Goal: Task Accomplishment & Management: Use online tool/utility

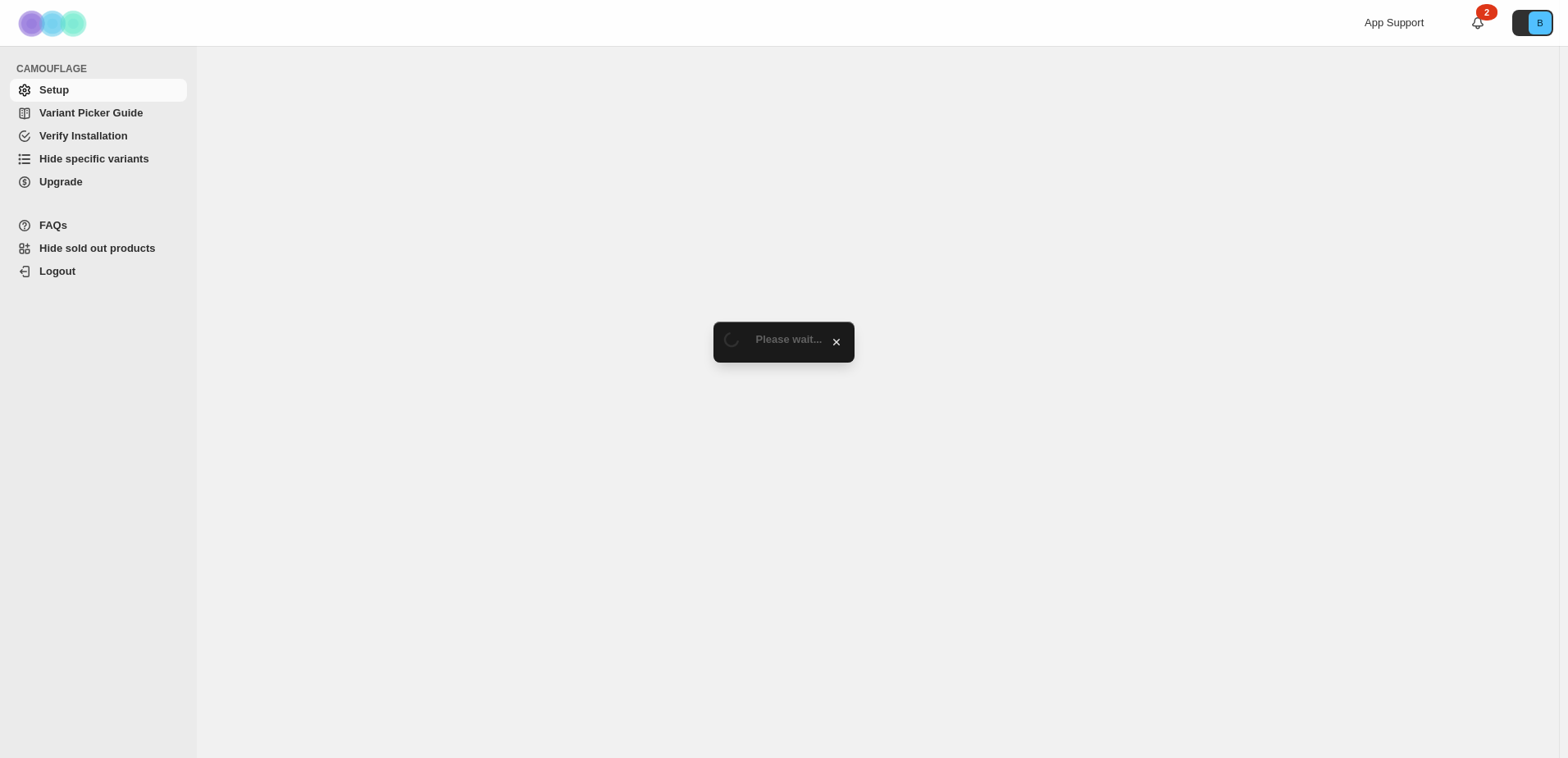
select select "******"
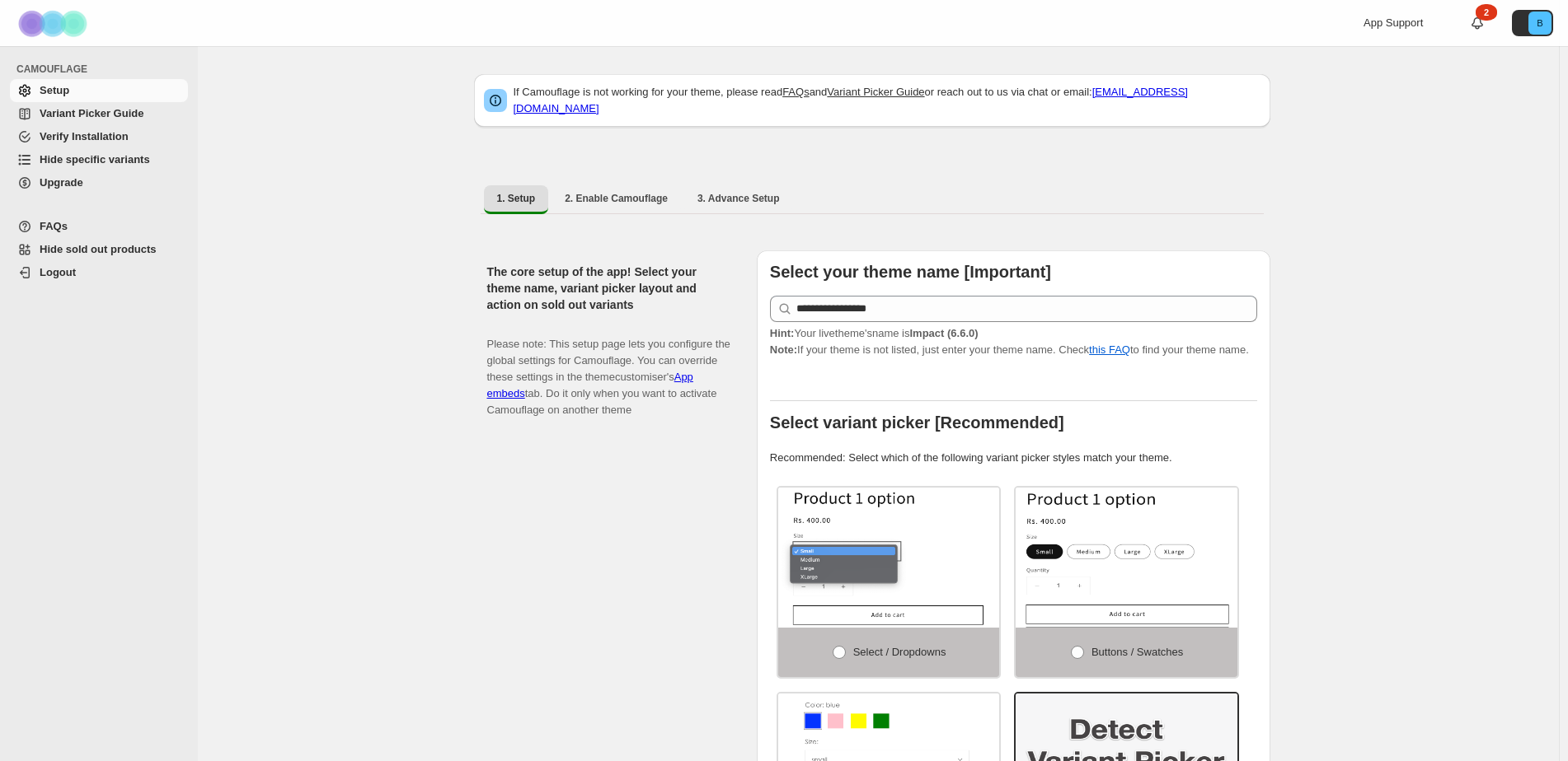
click at [73, 164] on span "Hide specific variants" at bounding box center [94, 160] width 110 height 12
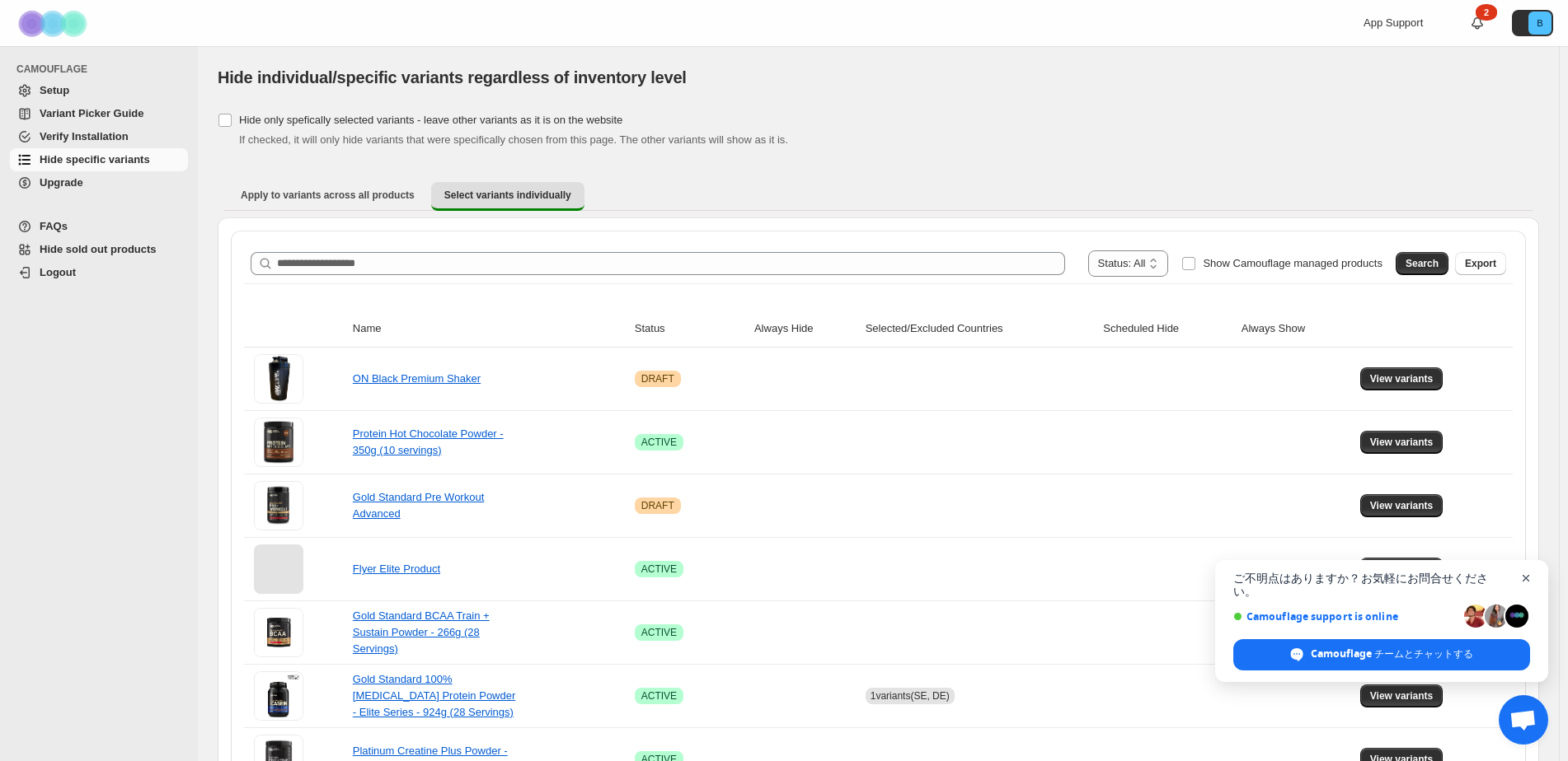
click at [1529, 589] on span "チャットを閉じる" at bounding box center [1526, 578] width 20 height 20
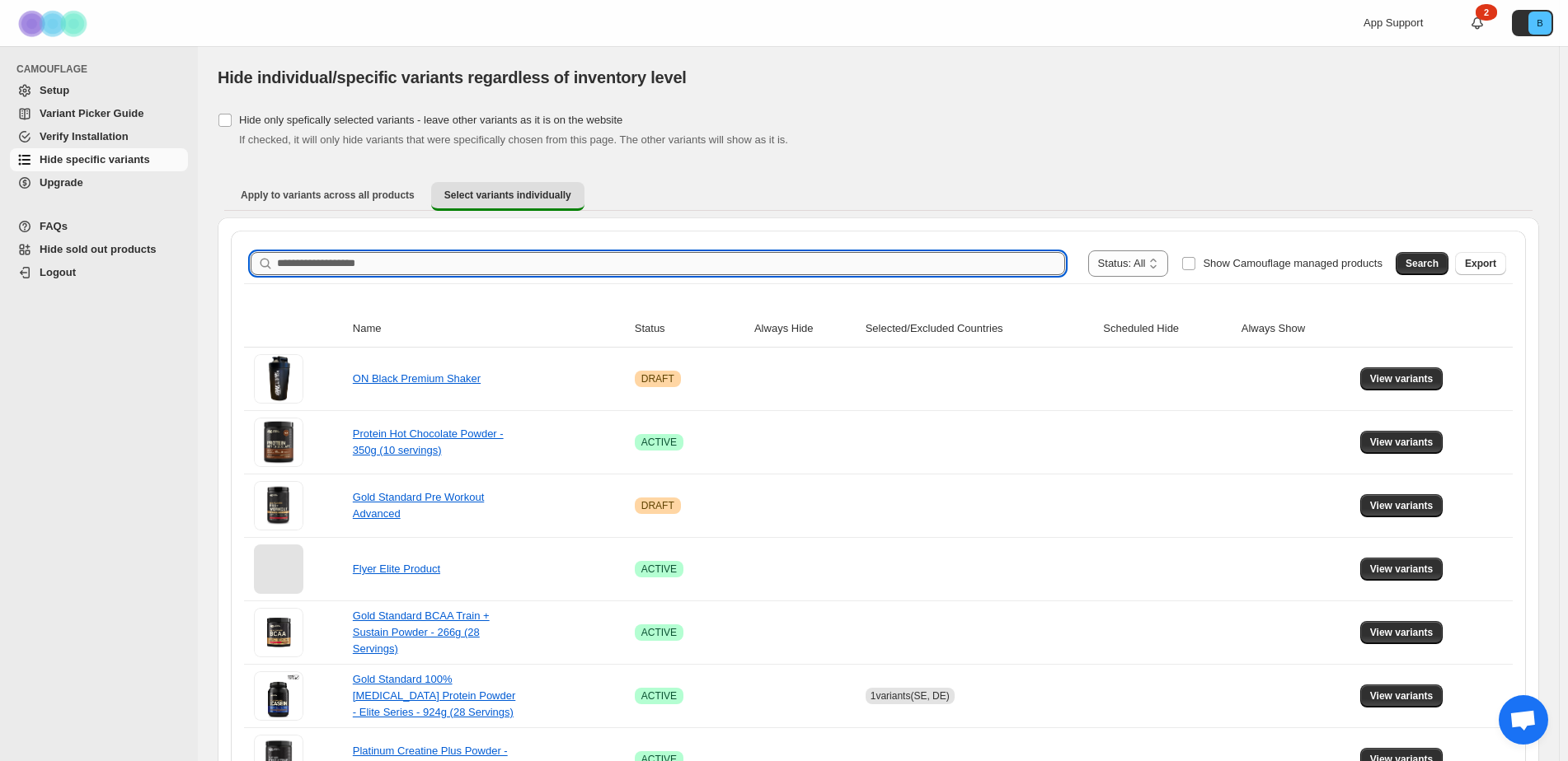
click at [557, 271] on input "Search product name" at bounding box center [670, 263] width 788 height 23
paste input "**********"
drag, startPoint x: 349, startPoint y: 264, endPoint x: 580, endPoint y: 276, distance: 231.3
click at [580, 276] on div "**********" at bounding box center [878, 264] width 1268 height 39
type input "**********"
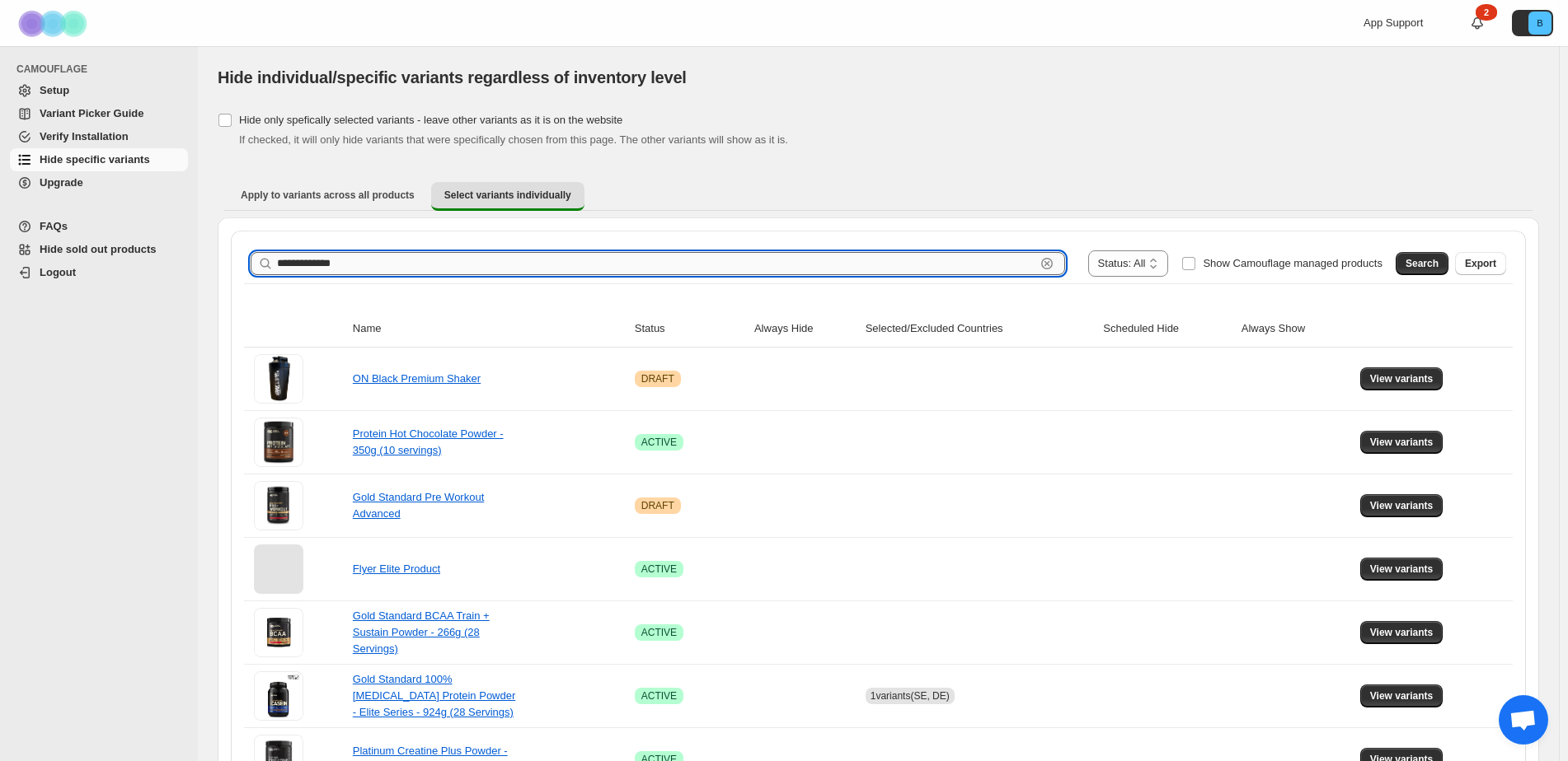
click at [987, 263] on input "**********" at bounding box center [656, 263] width 758 height 23
click at [423, 263] on input "**********" at bounding box center [656, 263] width 758 height 23
click at [1427, 274] on button "Search" at bounding box center [1422, 263] width 53 height 23
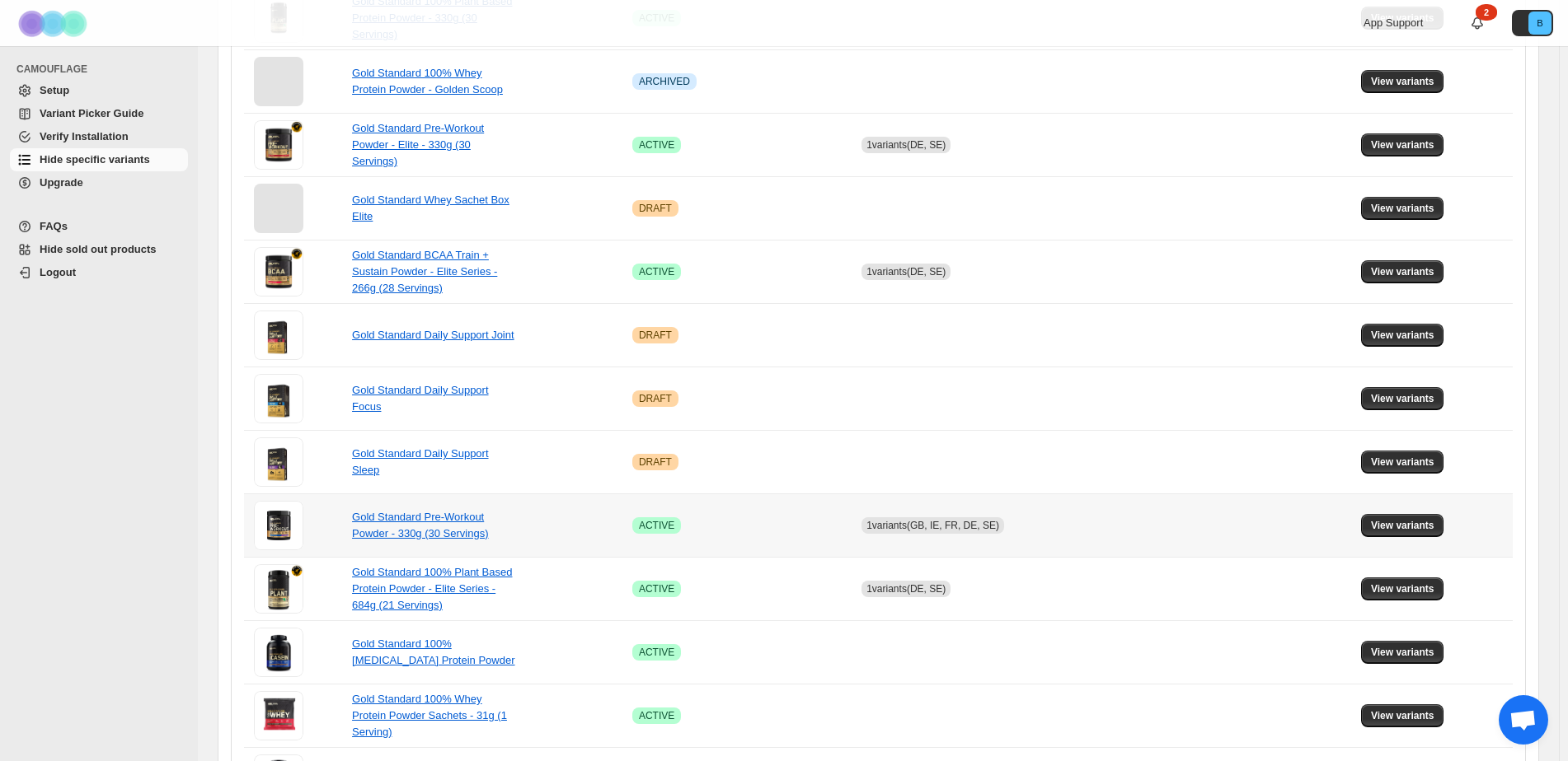
scroll to position [930, 0]
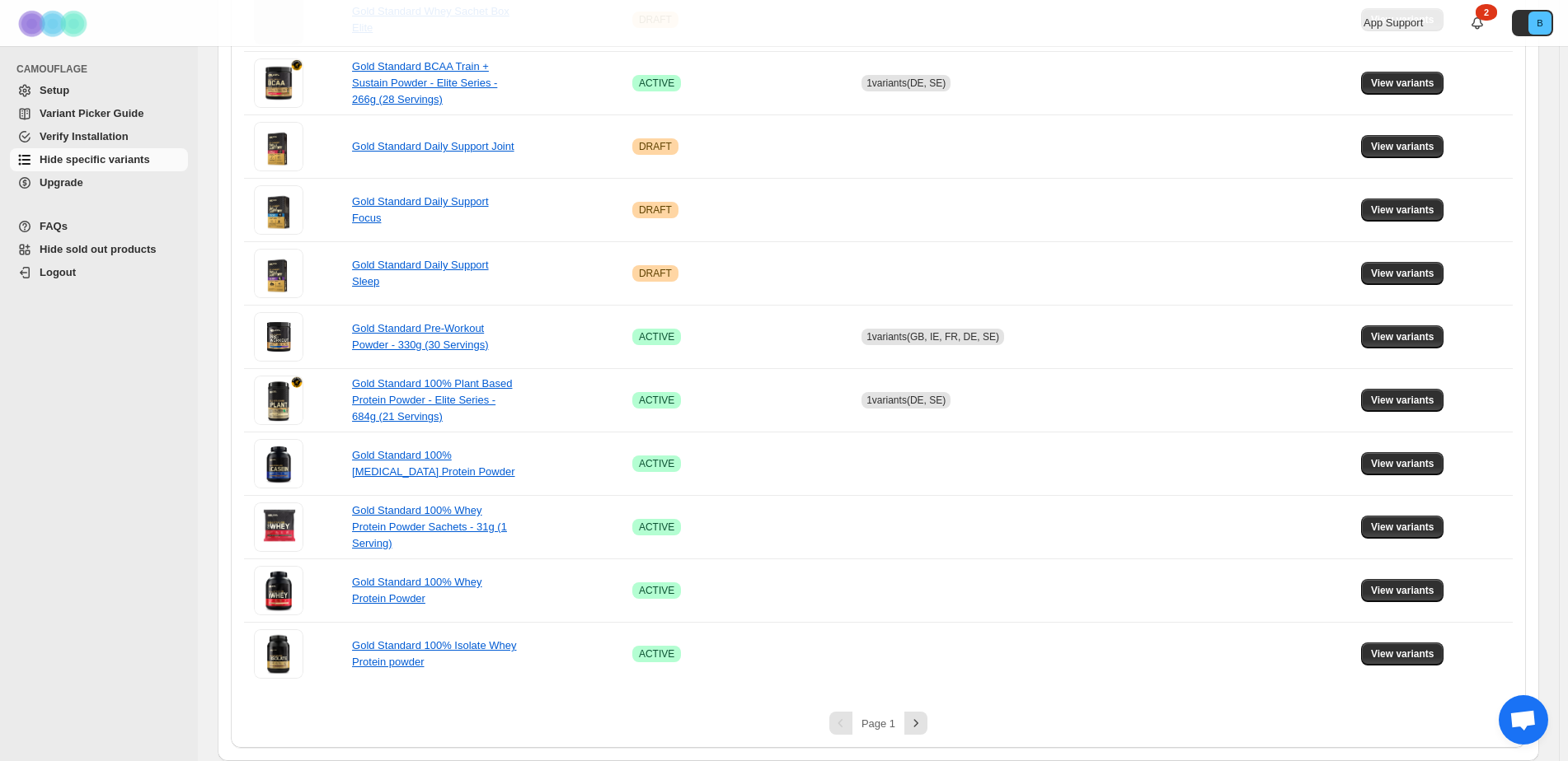
click at [87, 524] on div "CAMOUFLAGE Setup Variant Picker Guide Verify Installation Hide specific variant…" at bounding box center [99, 404] width 198 height 715
drag, startPoint x: 1422, startPoint y: 590, endPoint x: 1370, endPoint y: 587, distance: 52.1
click at [1422, 590] on span "View variants" at bounding box center [1402, 590] width 63 height 13
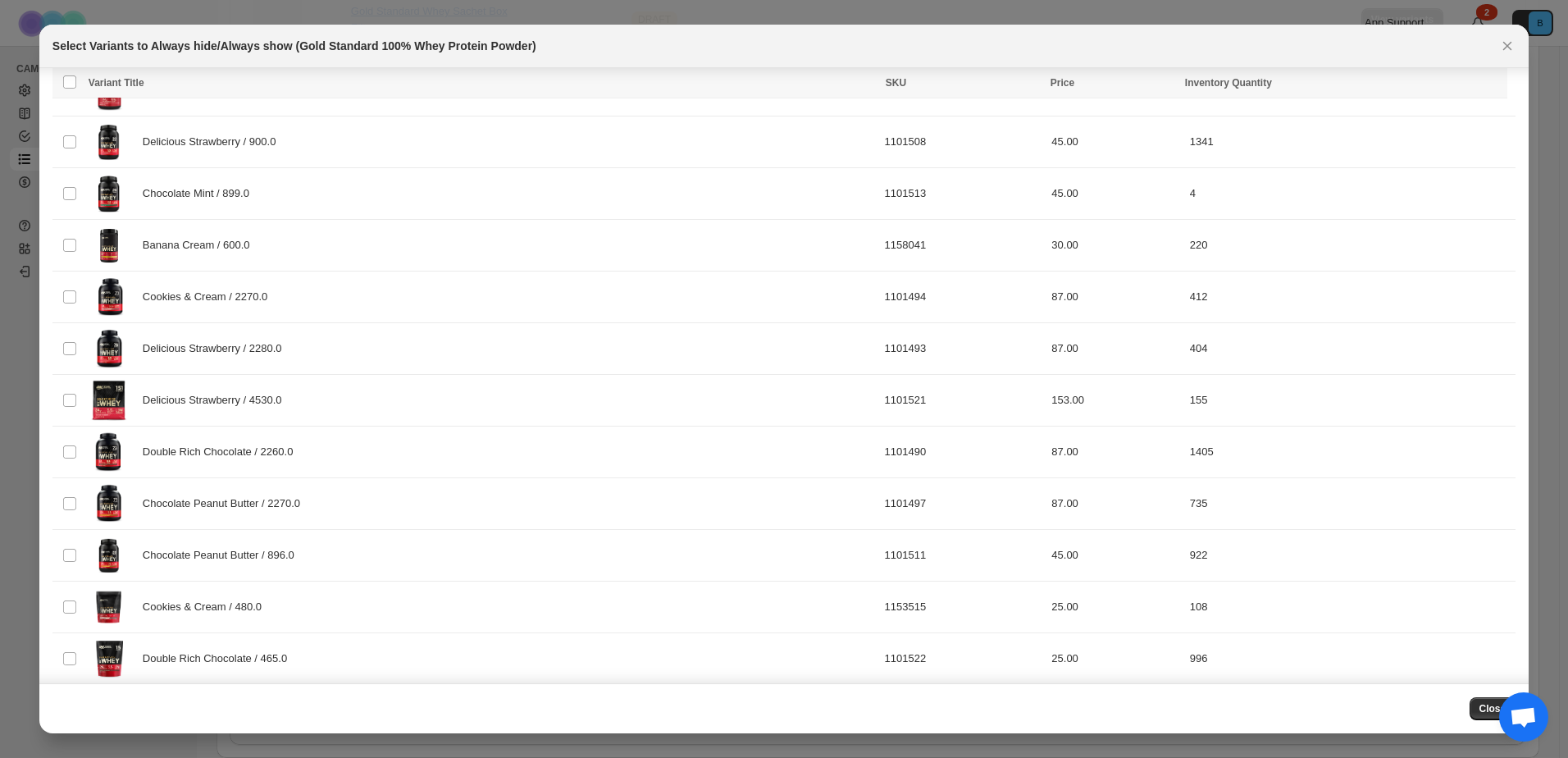
scroll to position [1592, 0]
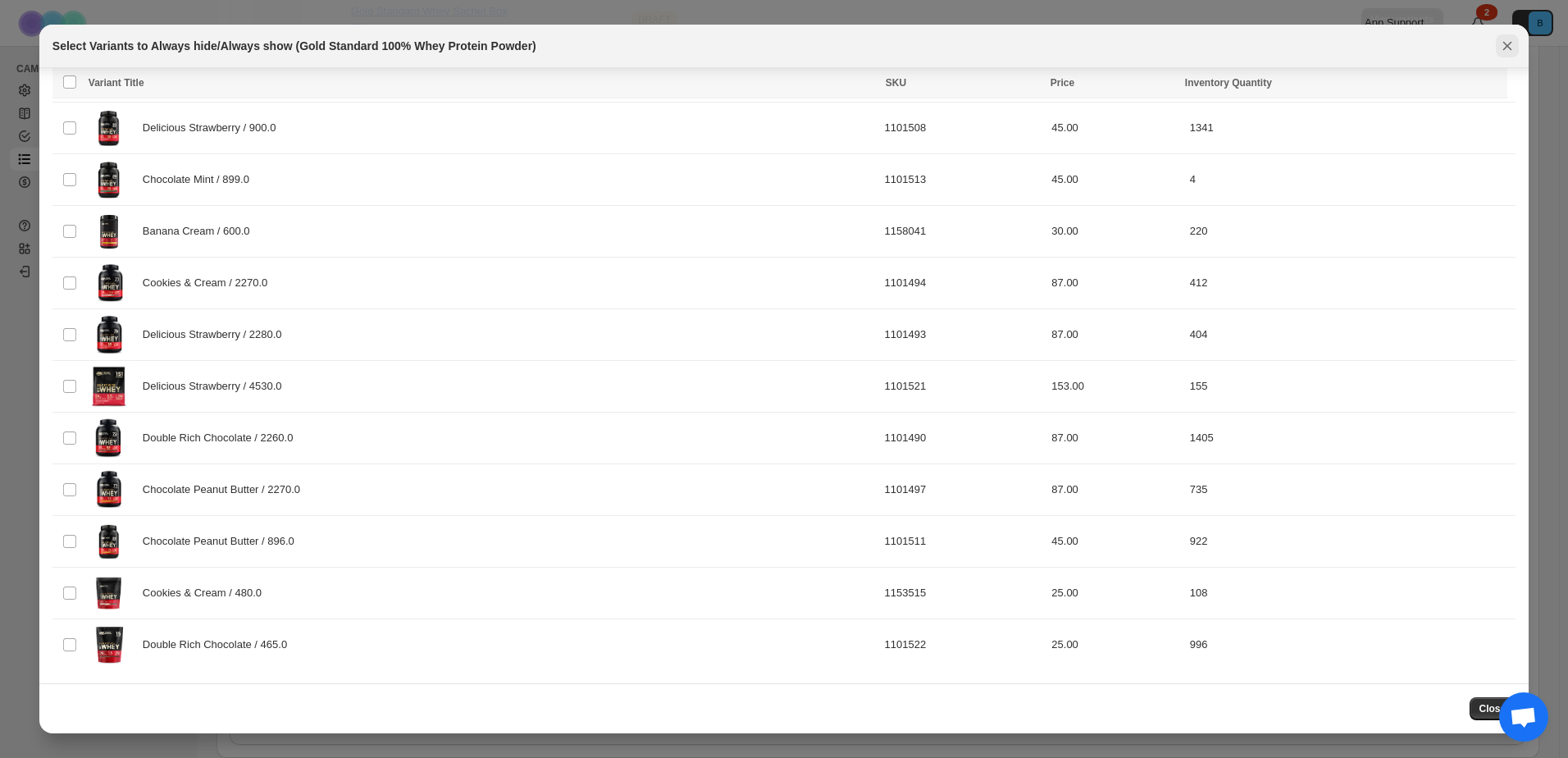
click at [1509, 52] on icon "Close" at bounding box center [1507, 45] width 16 height 16
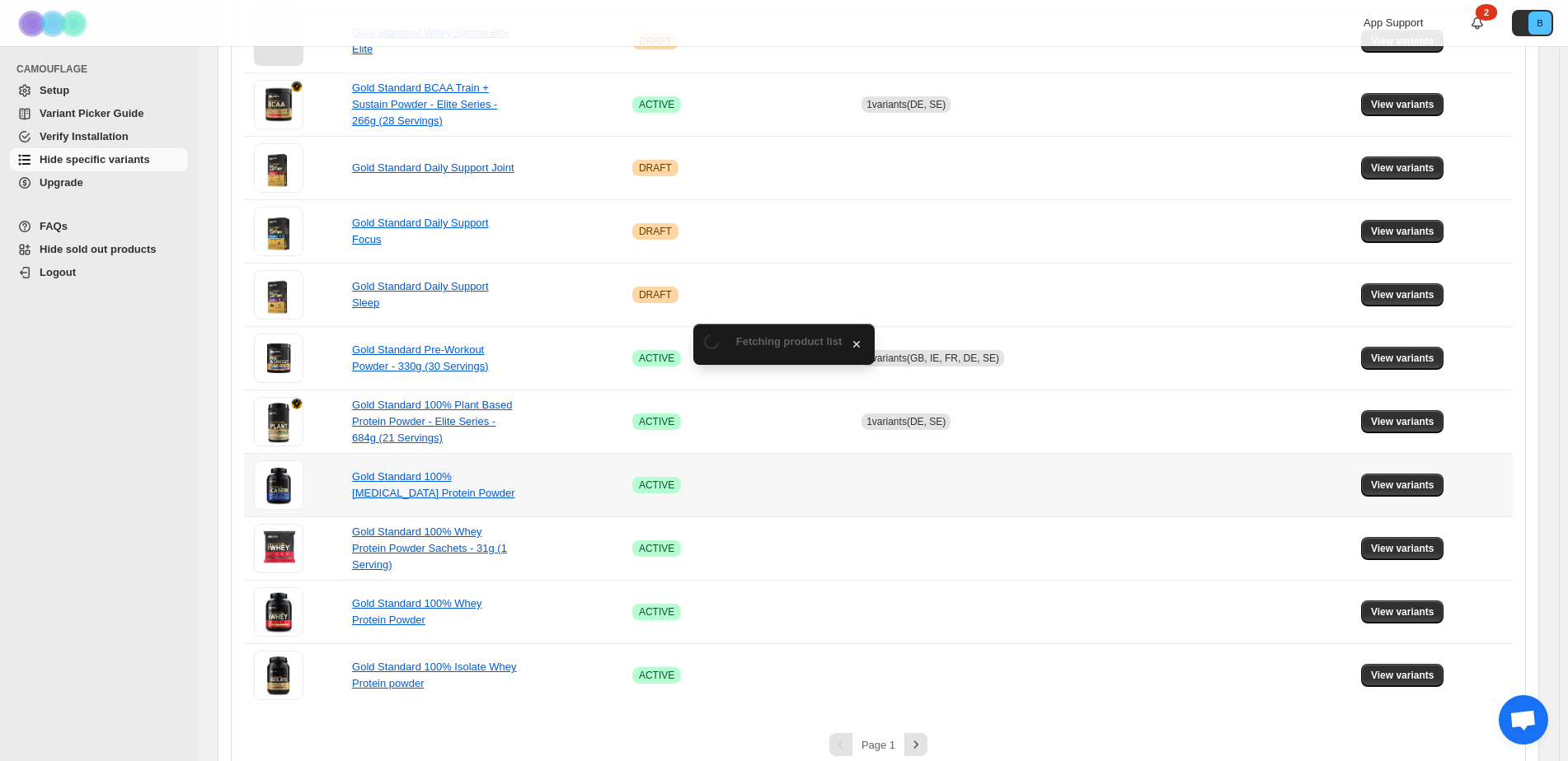
scroll to position [930, 0]
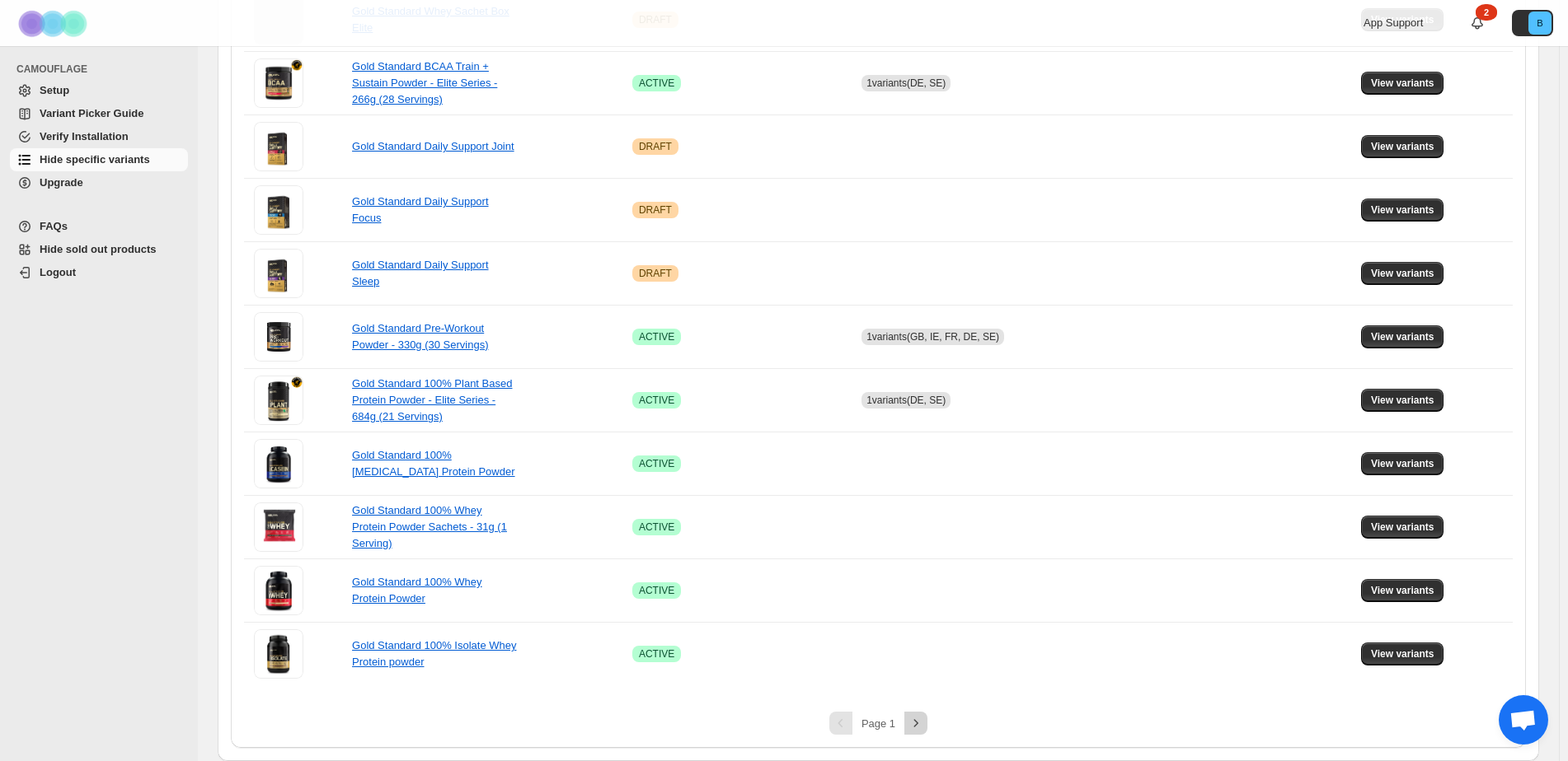
click at [914, 728] on icon "Next" at bounding box center [915, 723] width 16 height 16
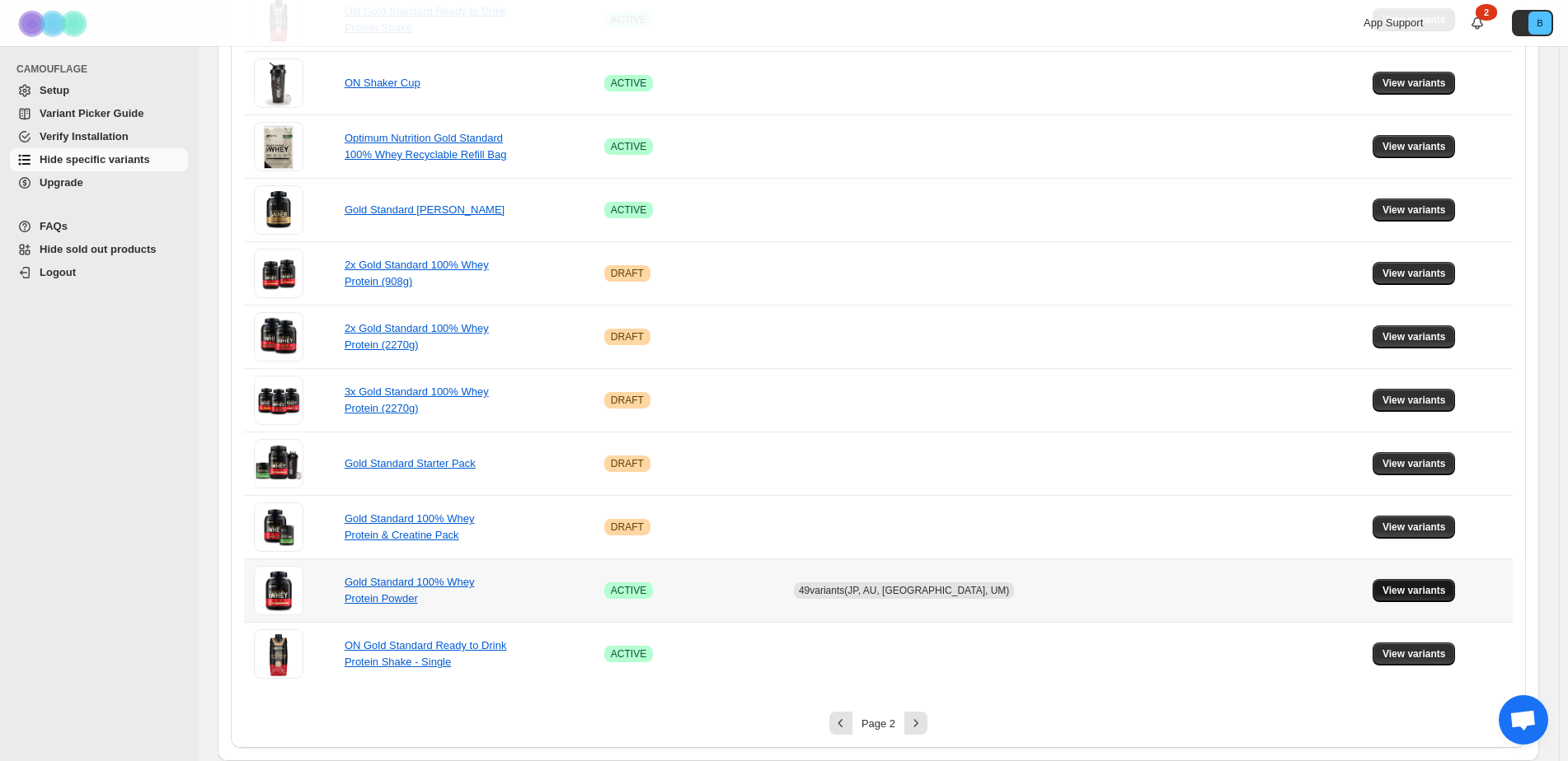
click at [1414, 595] on span "View variants" at bounding box center [1414, 590] width 63 height 13
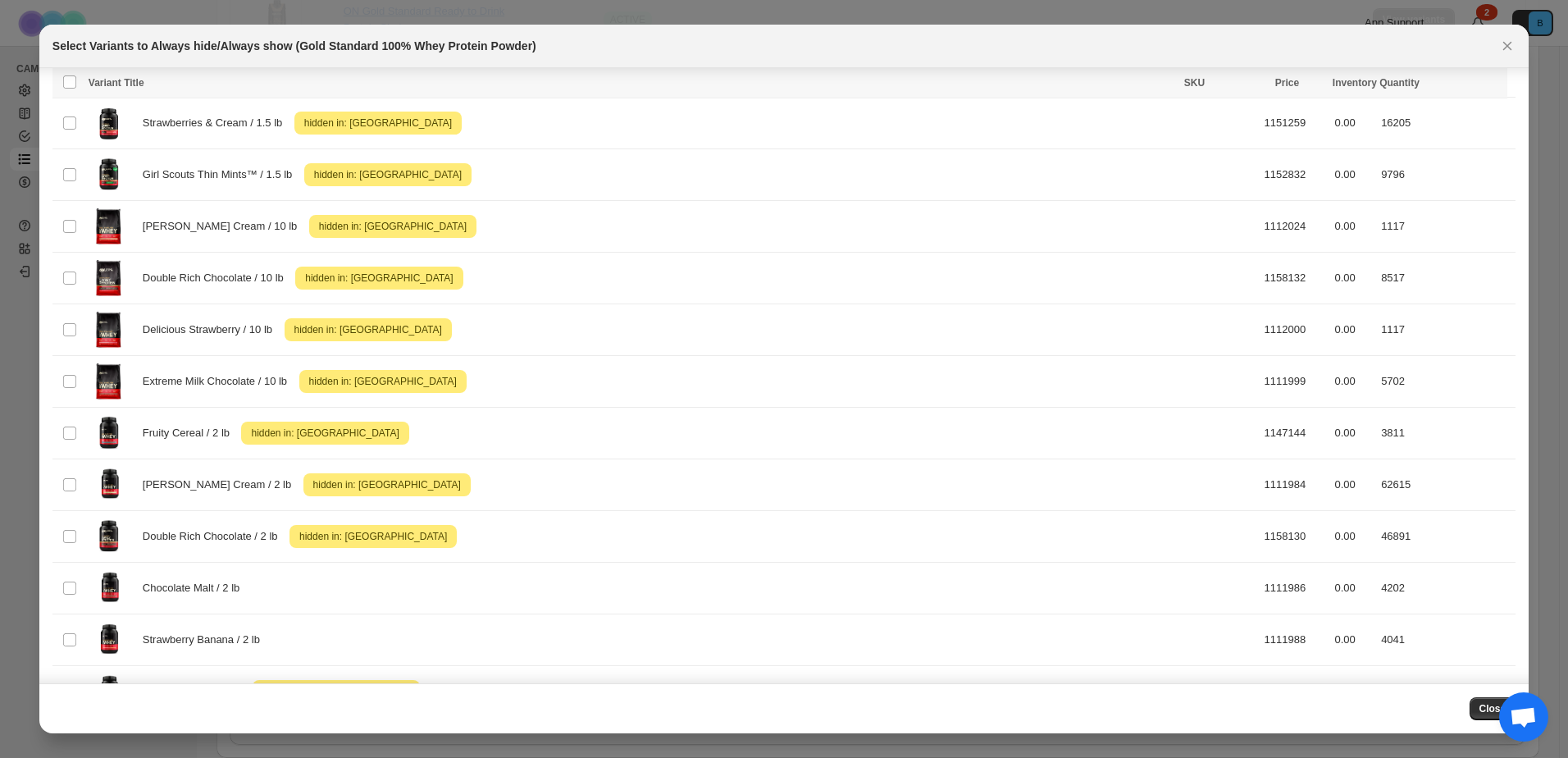
scroll to position [653, 0]
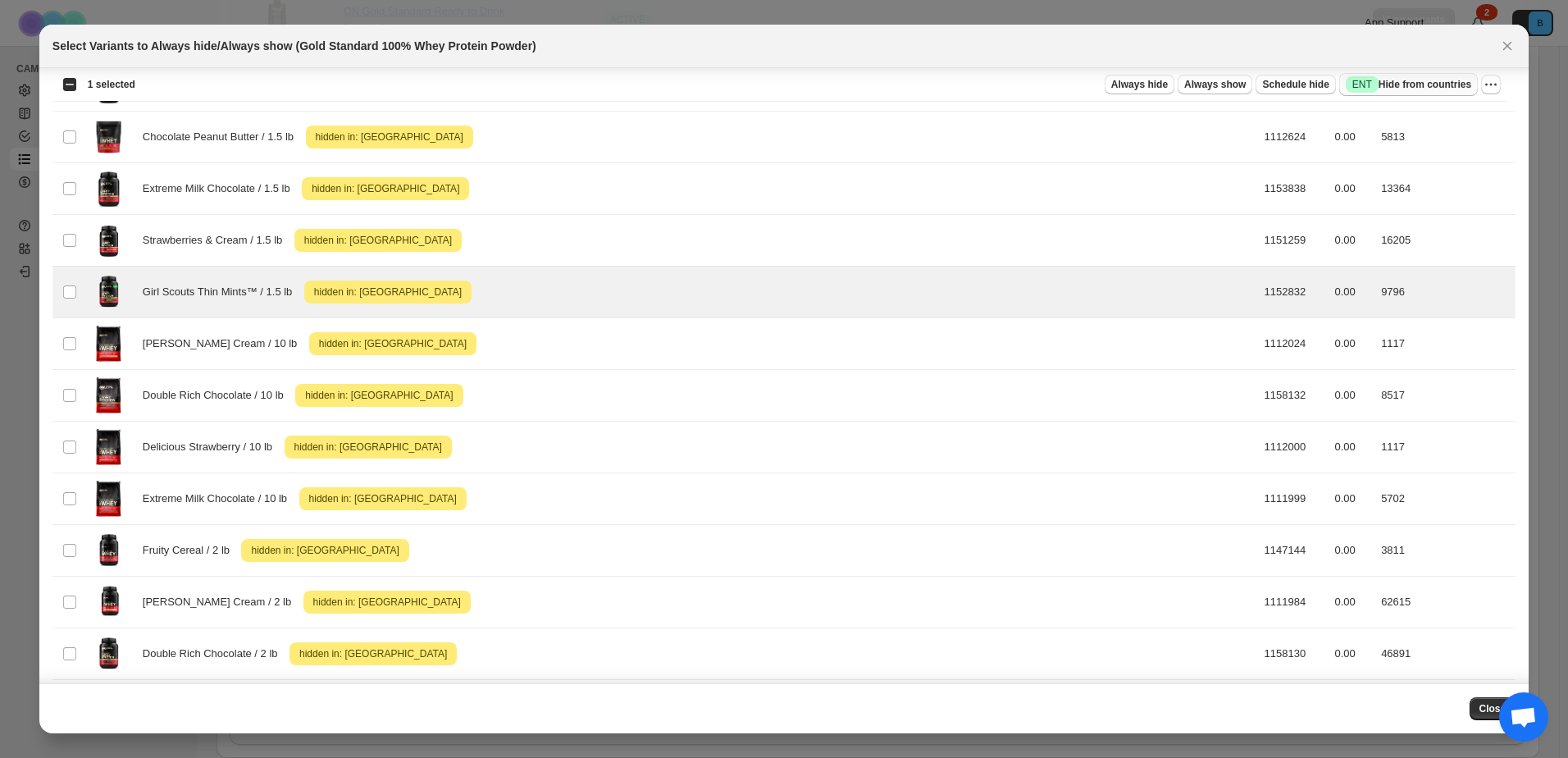
click at [1390, 86] on span "Success ENT Hide from countries" at bounding box center [1409, 84] width 126 height 16
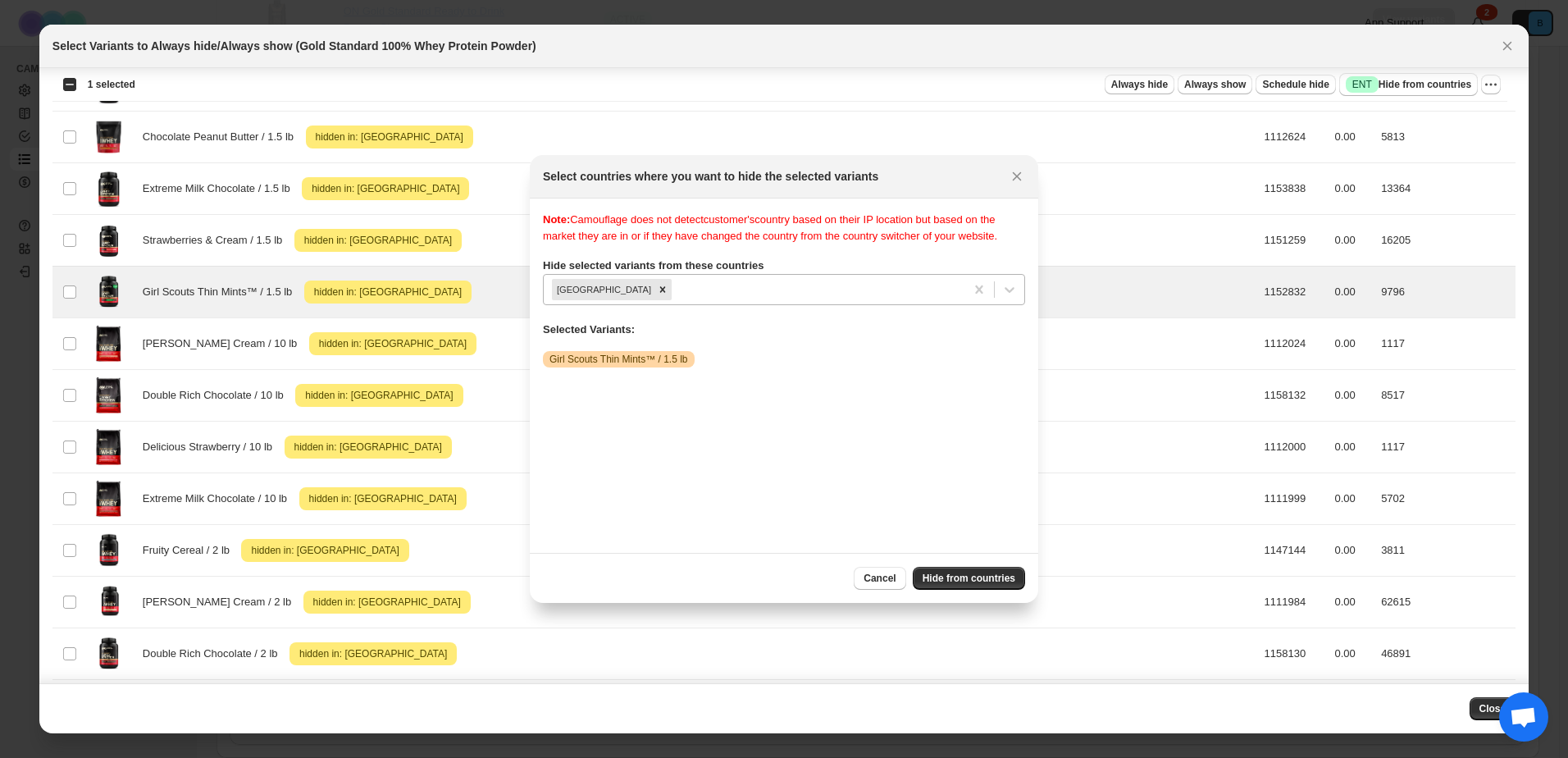
click at [887, 288] on div ":r40:" at bounding box center [815, 289] width 281 height 20
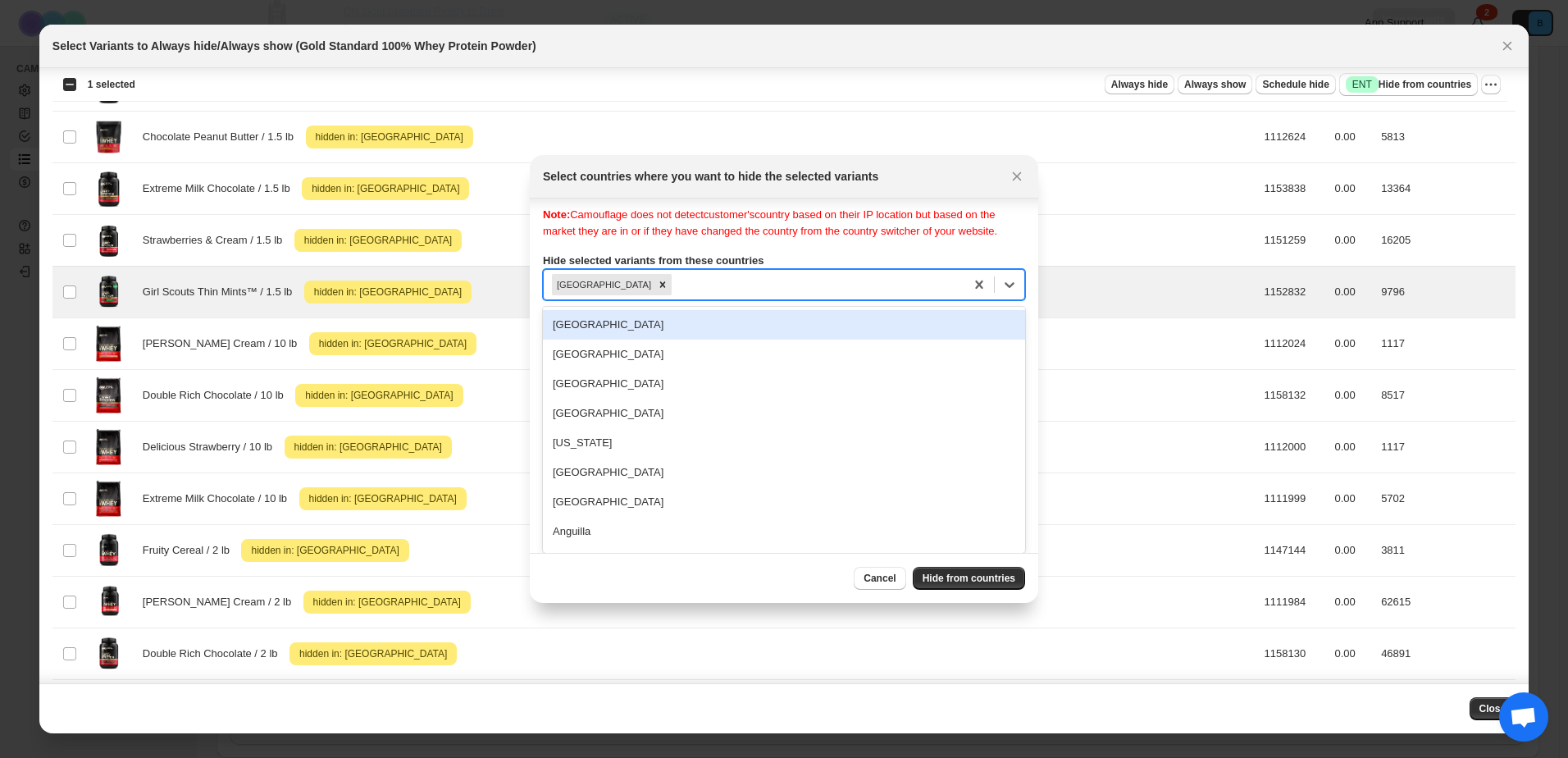
type input "*"
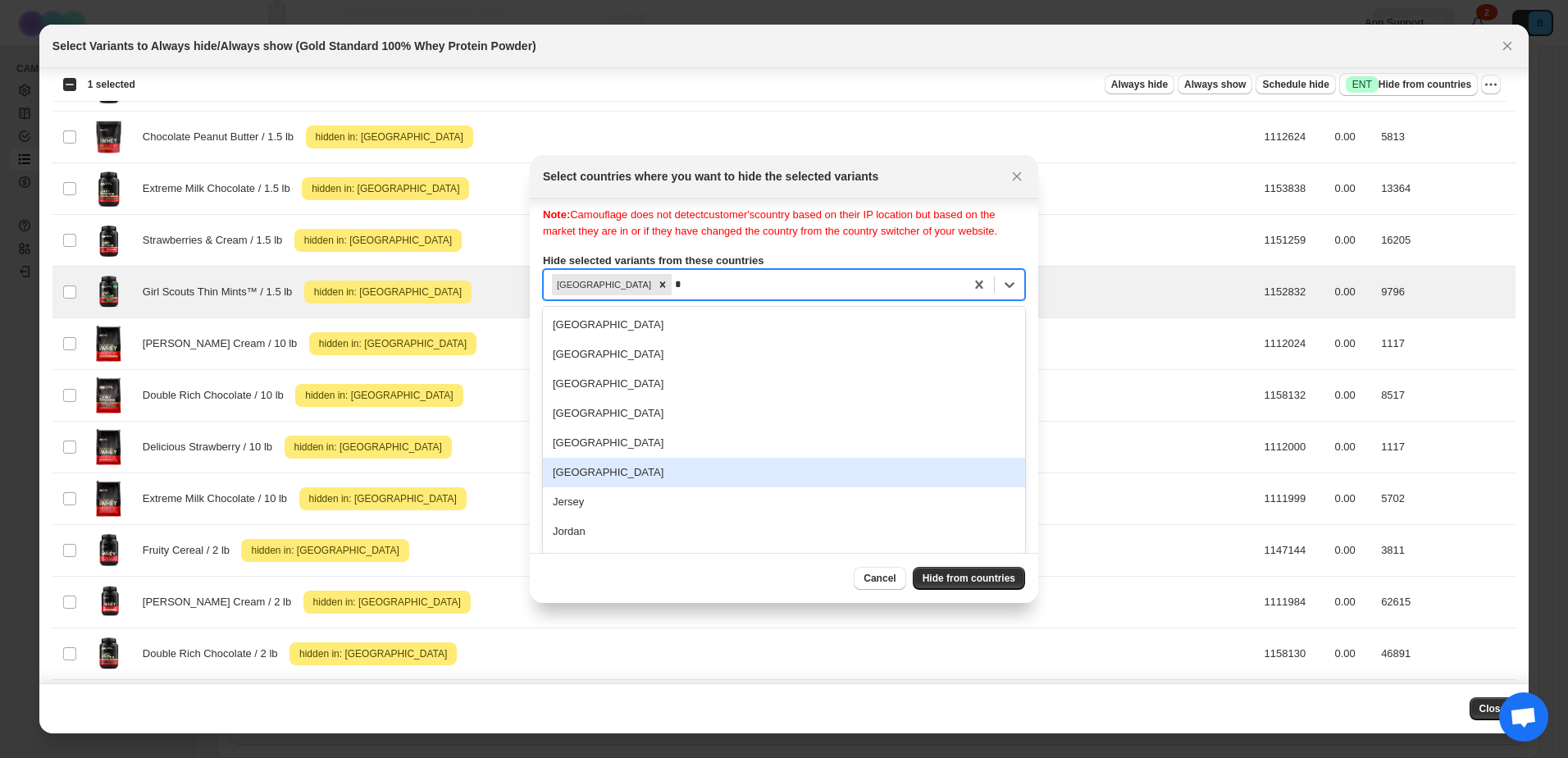
click at [562, 472] on div "[GEOGRAPHIC_DATA]" at bounding box center [784, 472] width 482 height 30
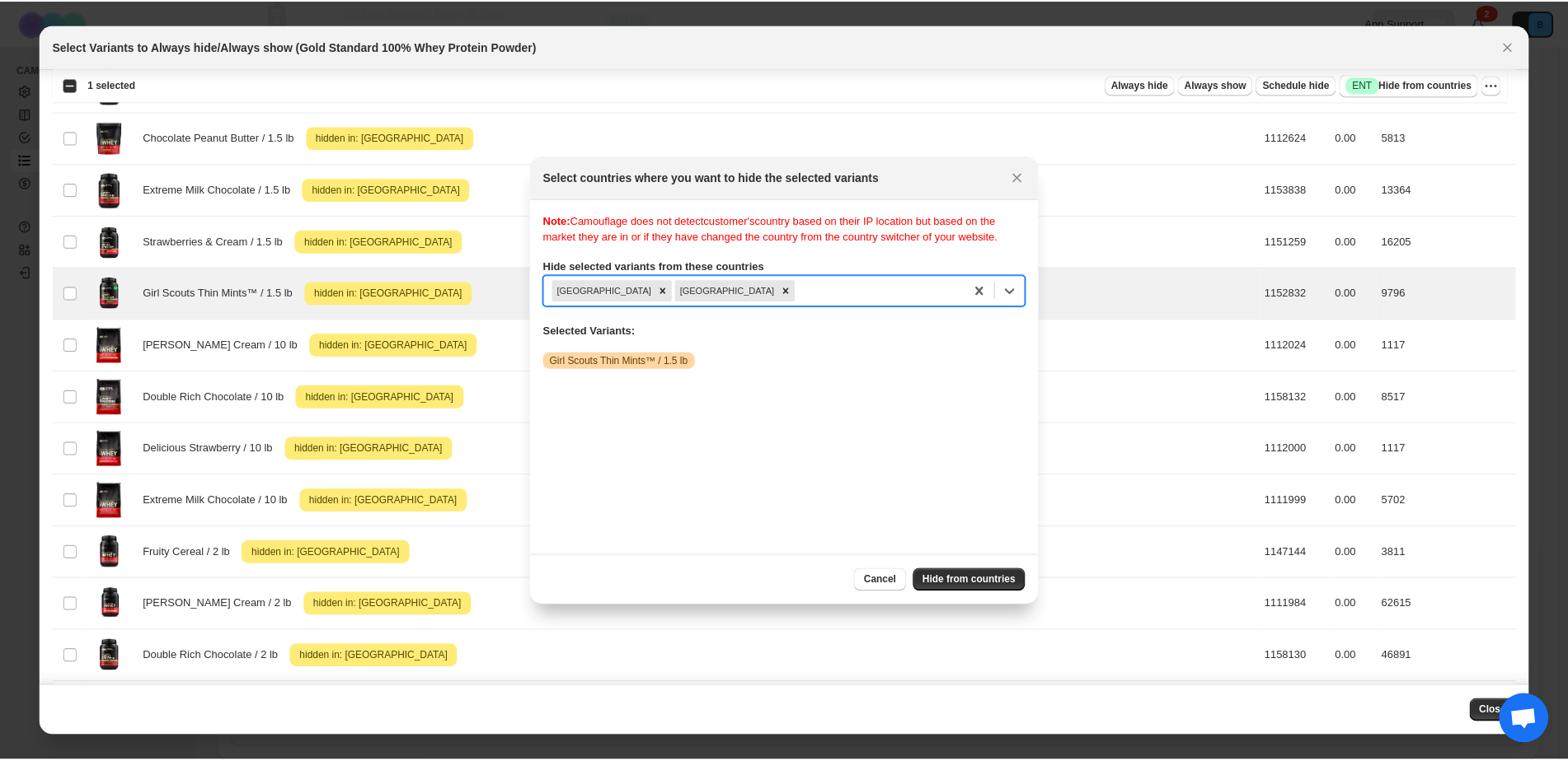
scroll to position [0, 0]
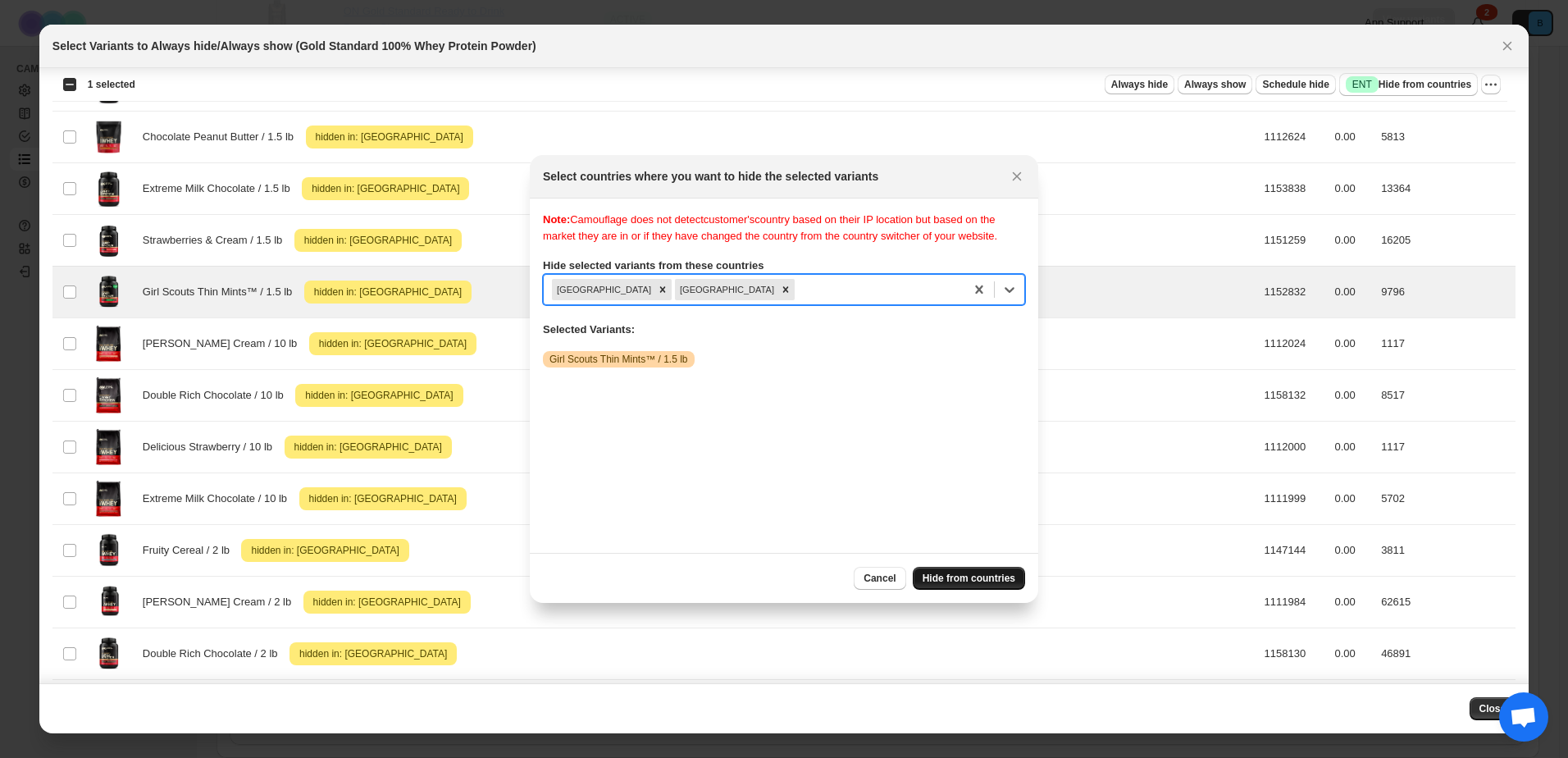
click at [984, 576] on span "Hide from countries" at bounding box center [968, 578] width 93 height 13
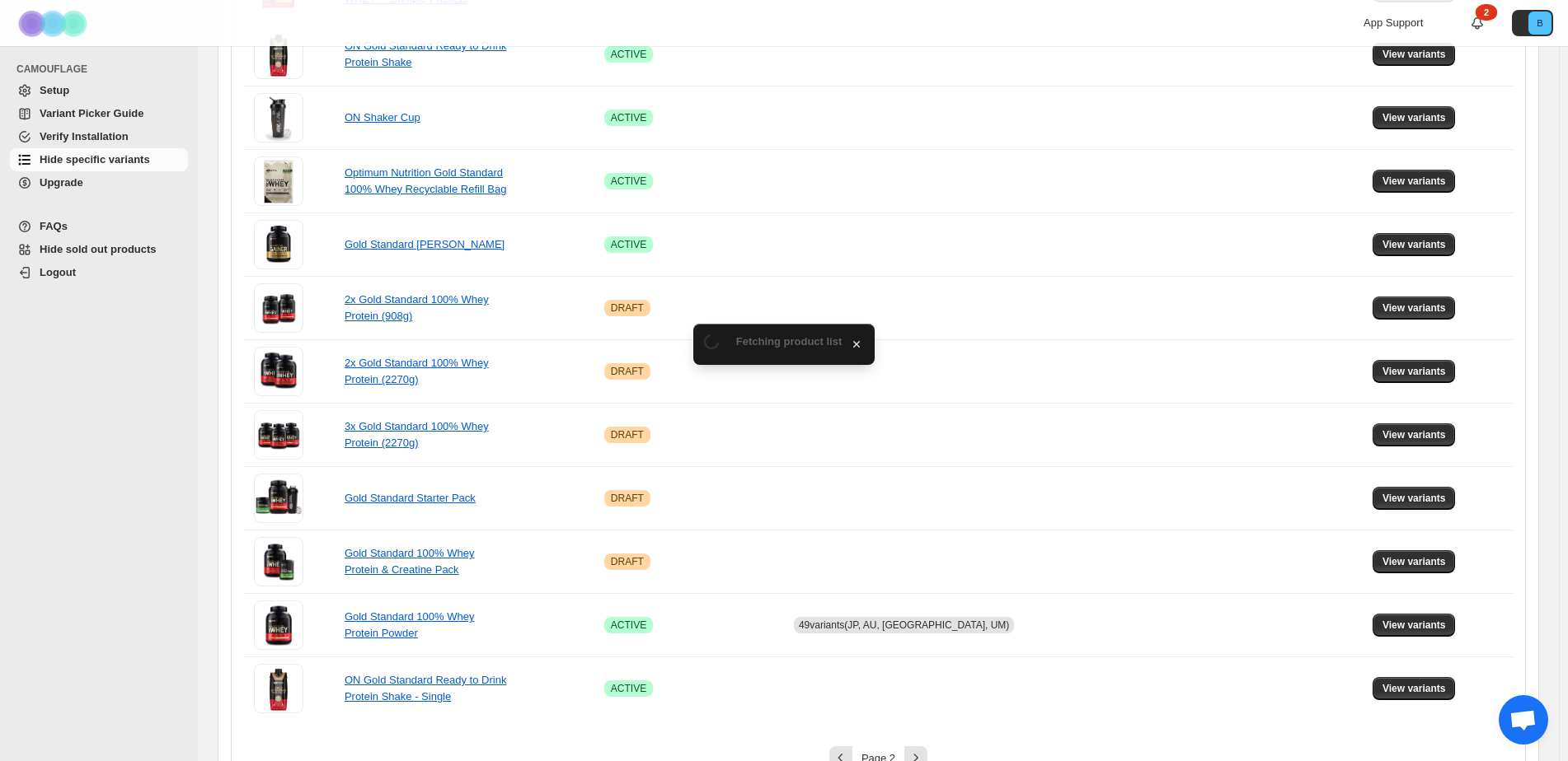
scroll to position [930, 0]
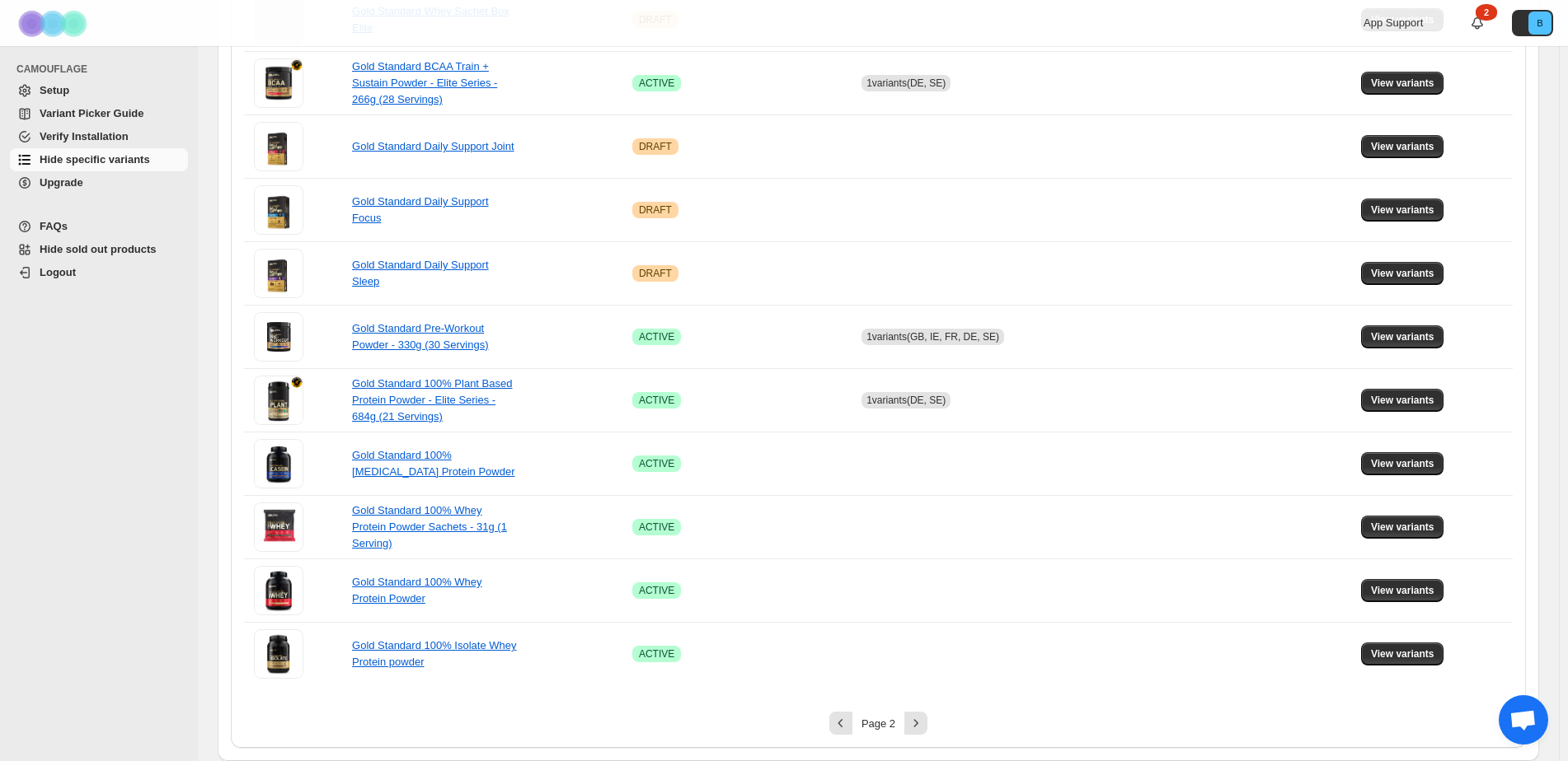
drag, startPoint x: 1567, startPoint y: 474, endPoint x: 1566, endPoint y: 148, distance: 326.0
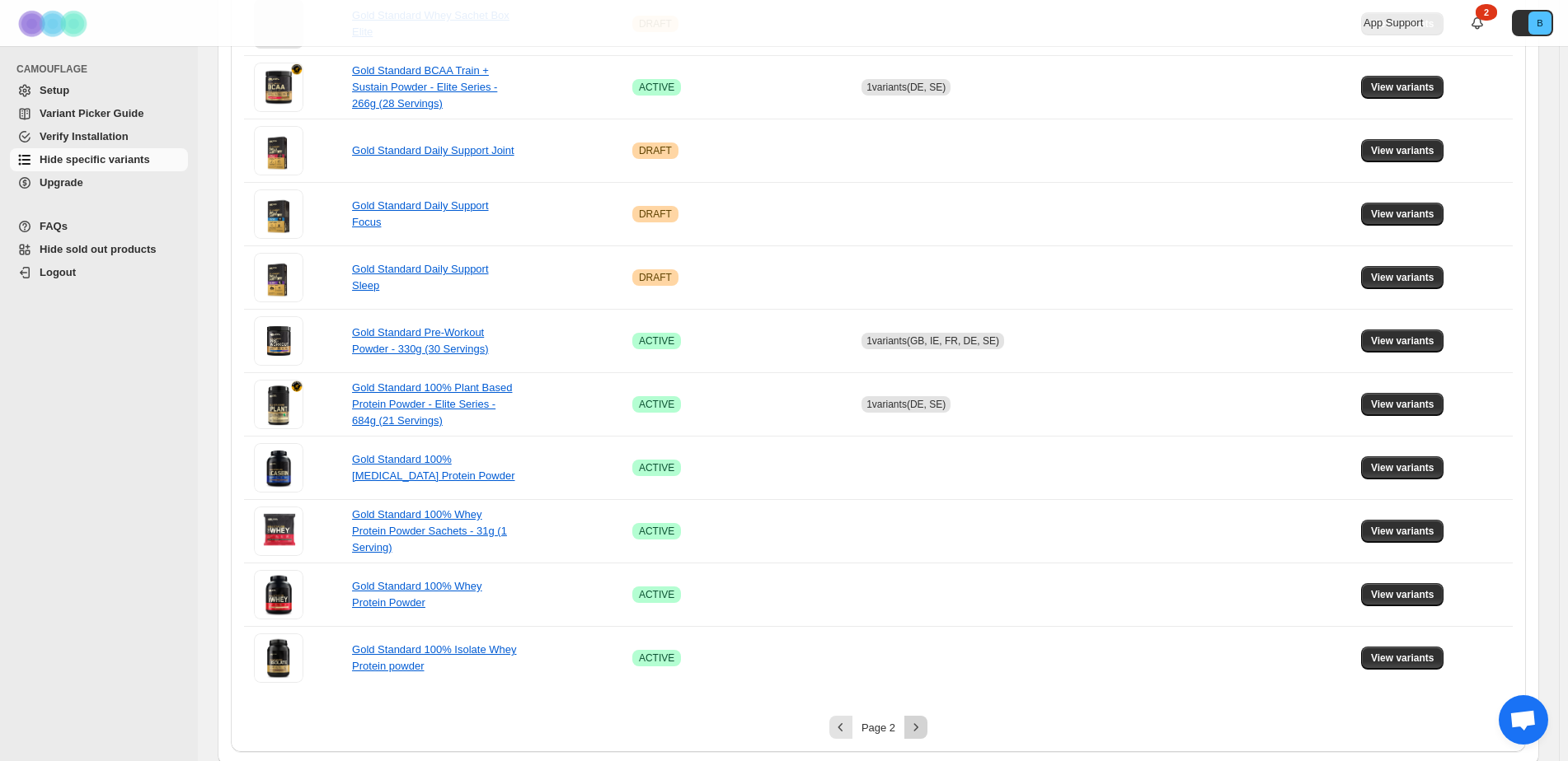
click at [914, 726] on icon "Next" at bounding box center [915, 727] width 16 height 16
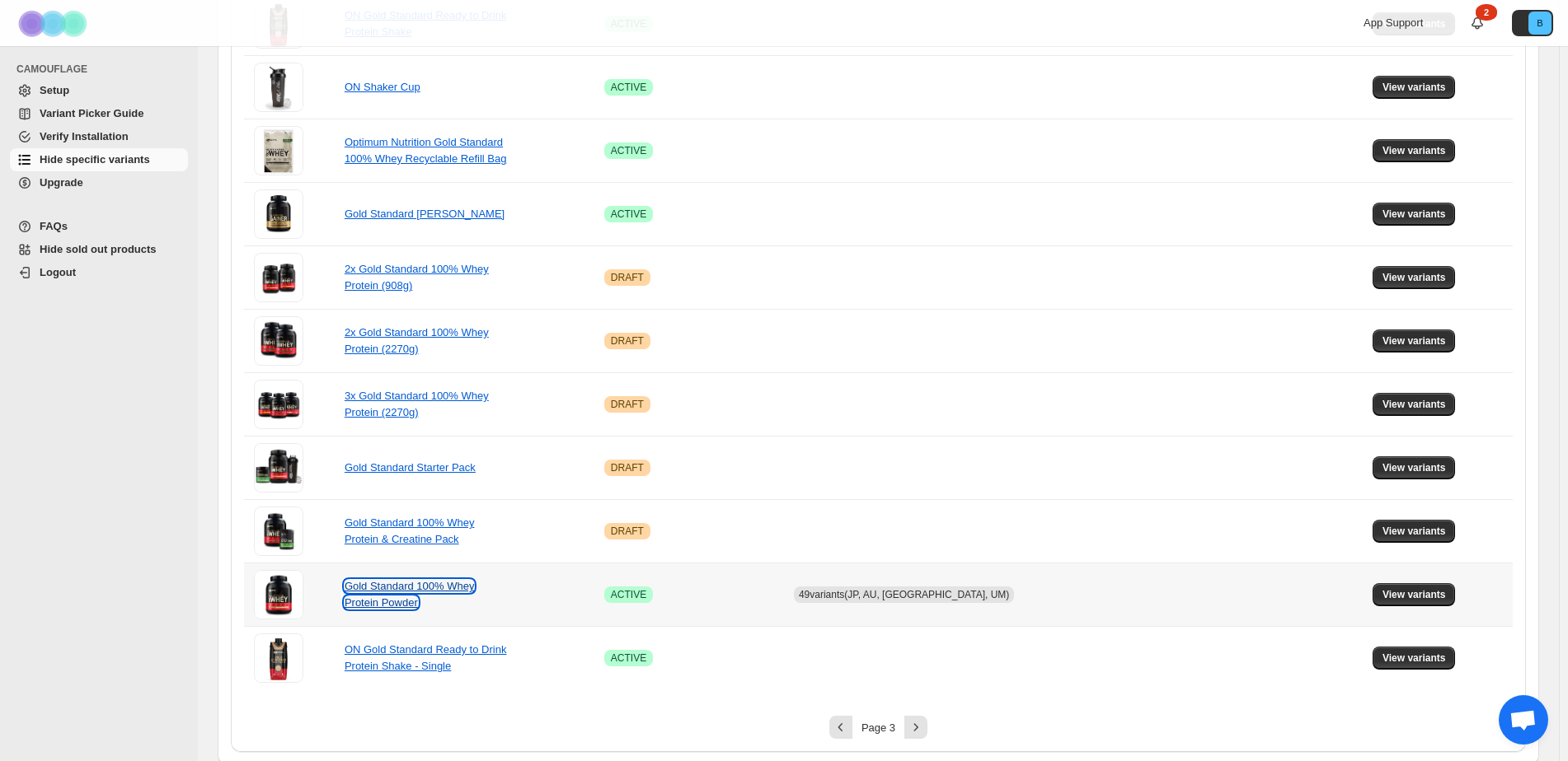
click at [409, 592] on link "Gold Standard 100% Whey Protein Powder" at bounding box center [410, 595] width 131 height 29
click at [1420, 599] on span "View variants" at bounding box center [1414, 594] width 63 height 13
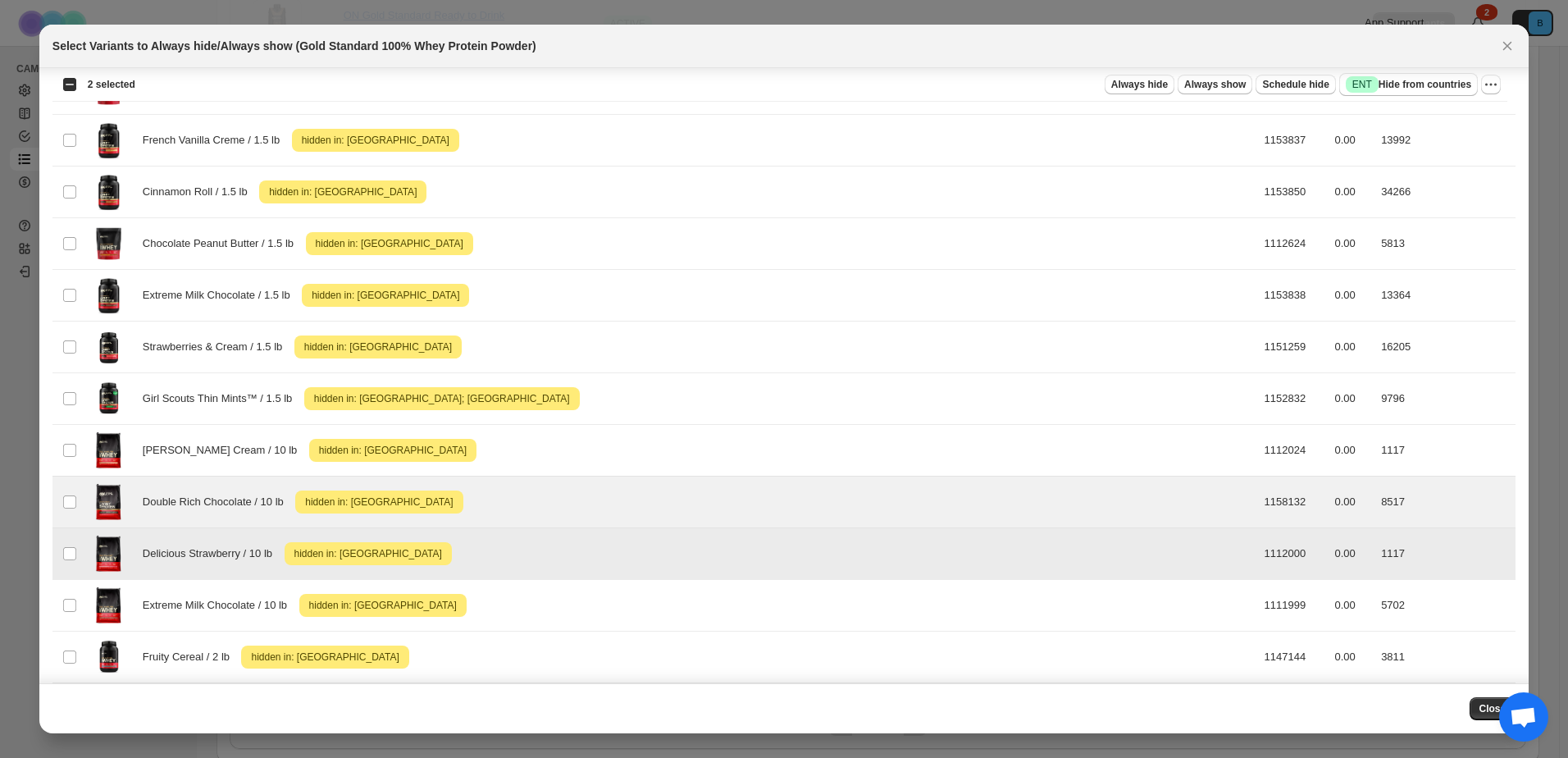
scroll to position [571, 0]
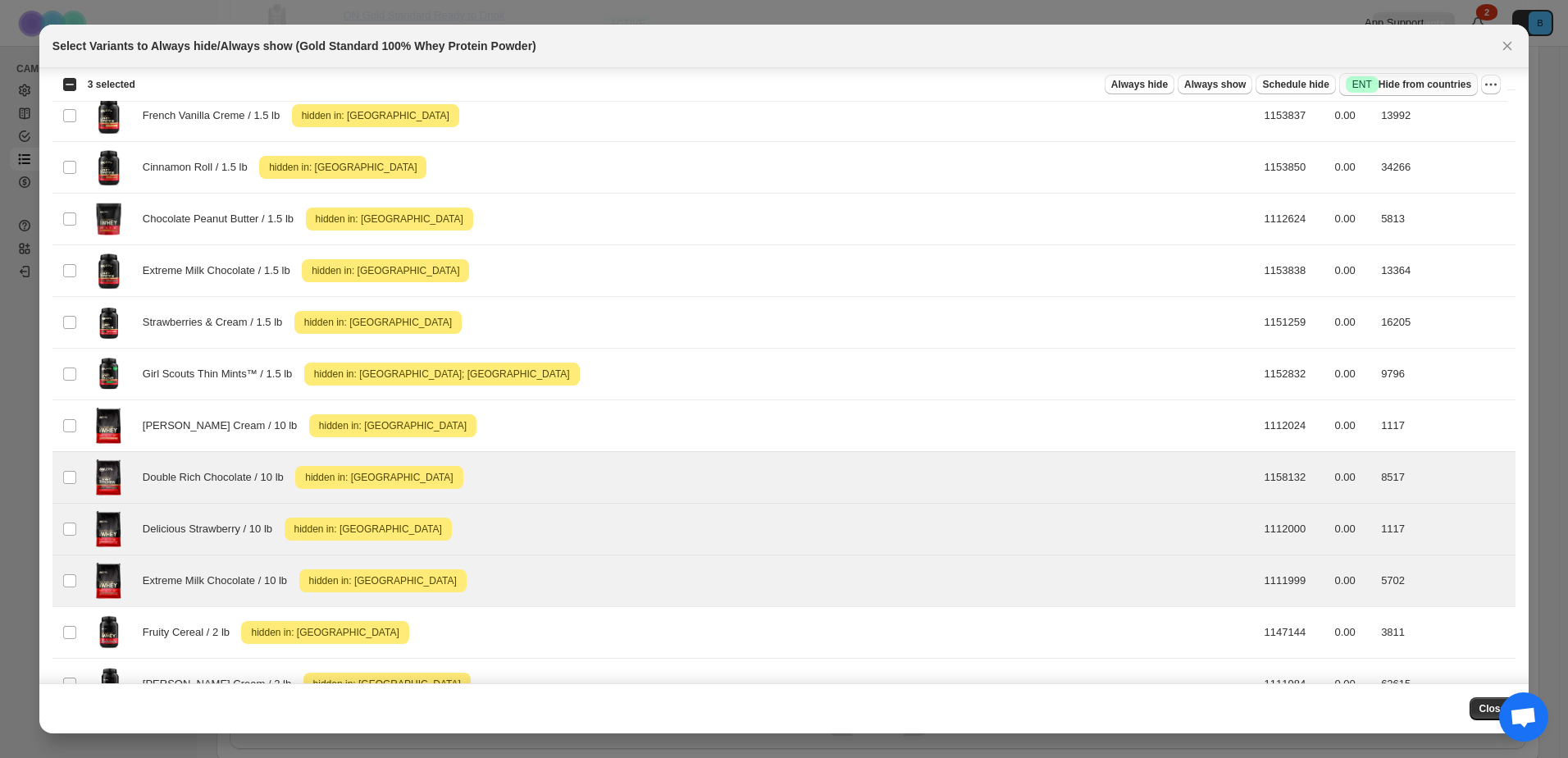
click at [1430, 87] on span "Success ENT Hide from countries" at bounding box center [1409, 84] width 126 height 16
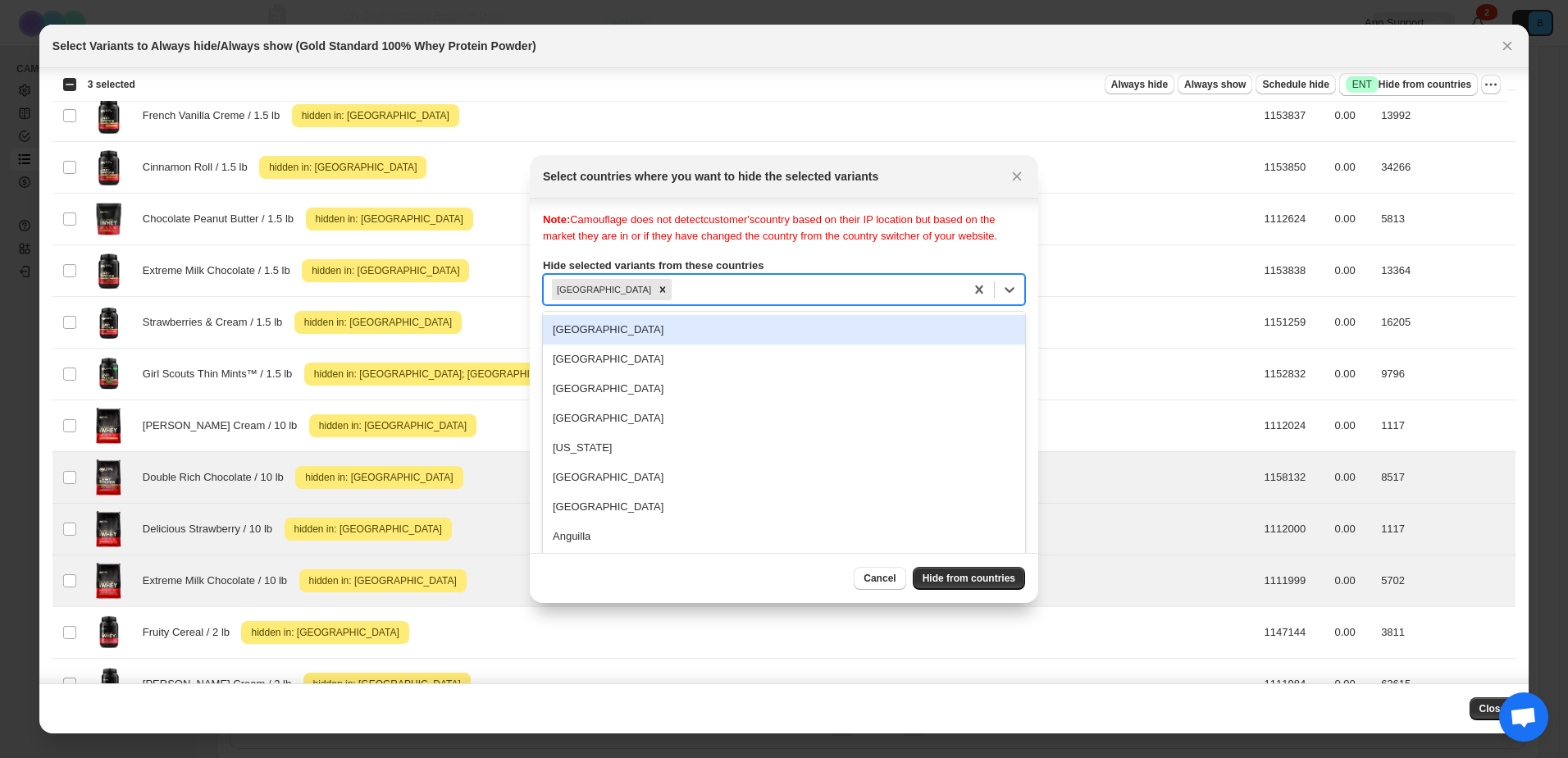
click at [870, 284] on div ":r6d:" at bounding box center [815, 289] width 281 height 20
type input "*"
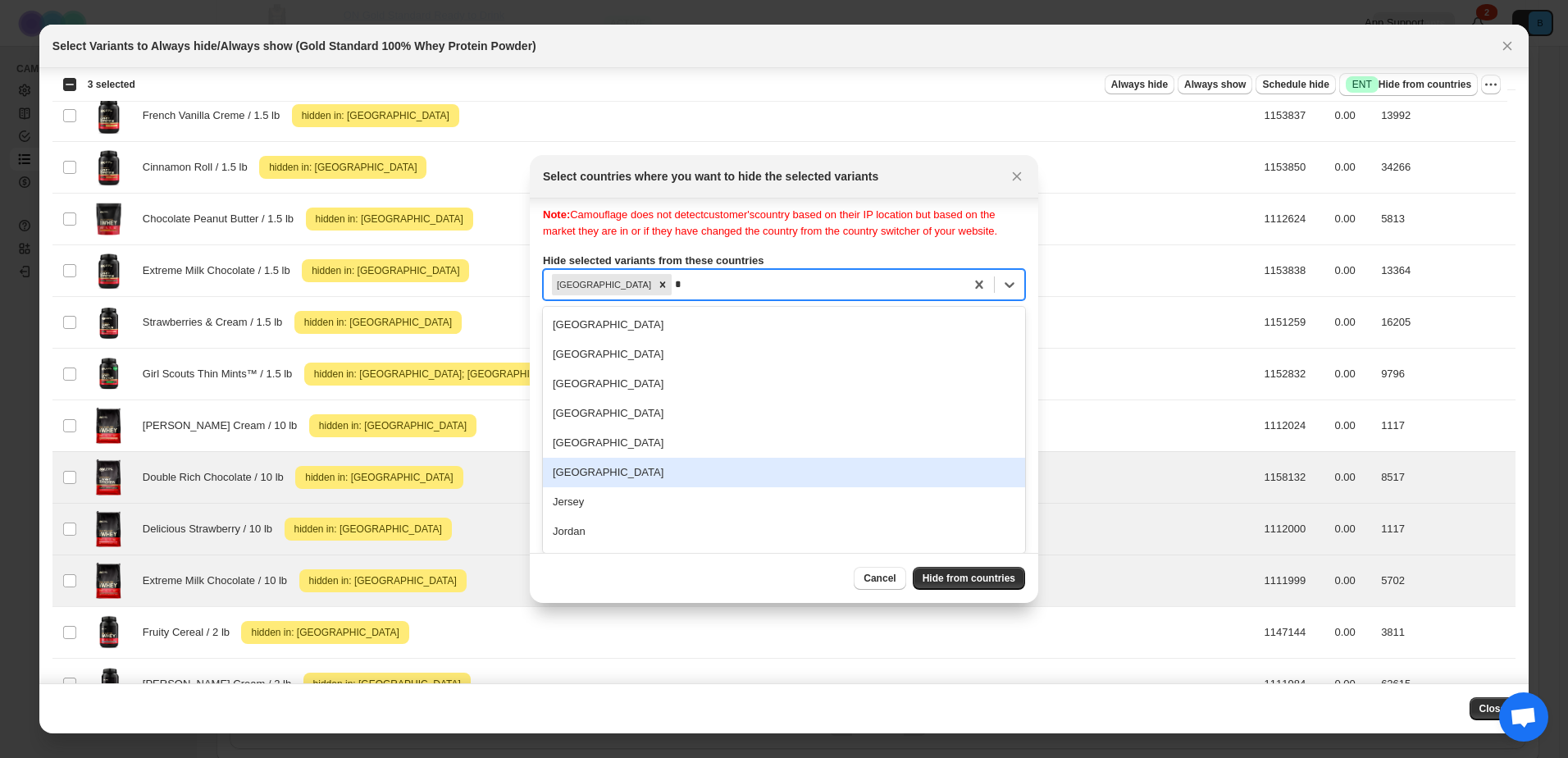
click at [624, 478] on div "[GEOGRAPHIC_DATA]" at bounding box center [784, 472] width 482 height 30
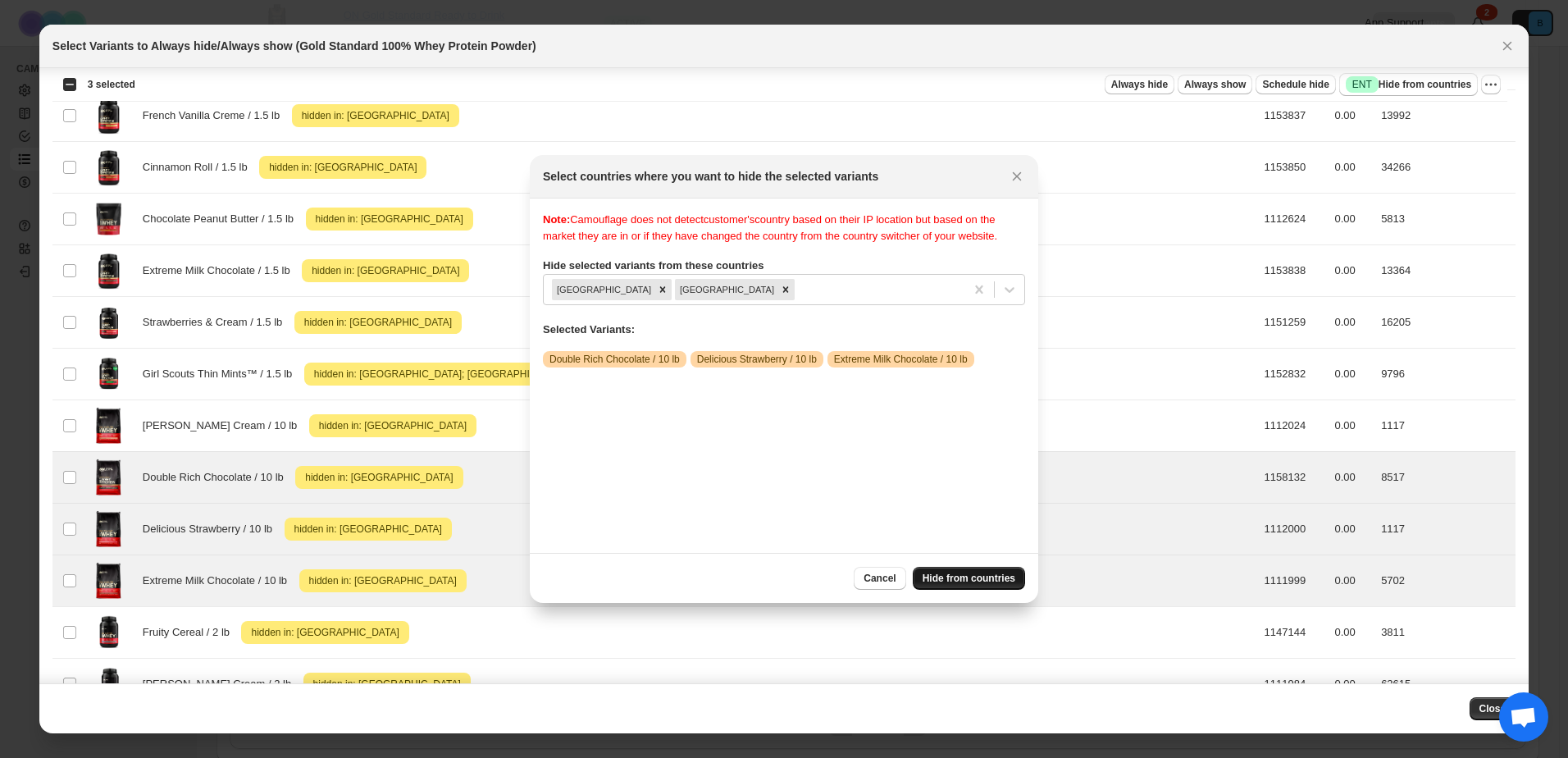
click at [968, 574] on span "Hide from countries" at bounding box center [968, 578] width 93 height 13
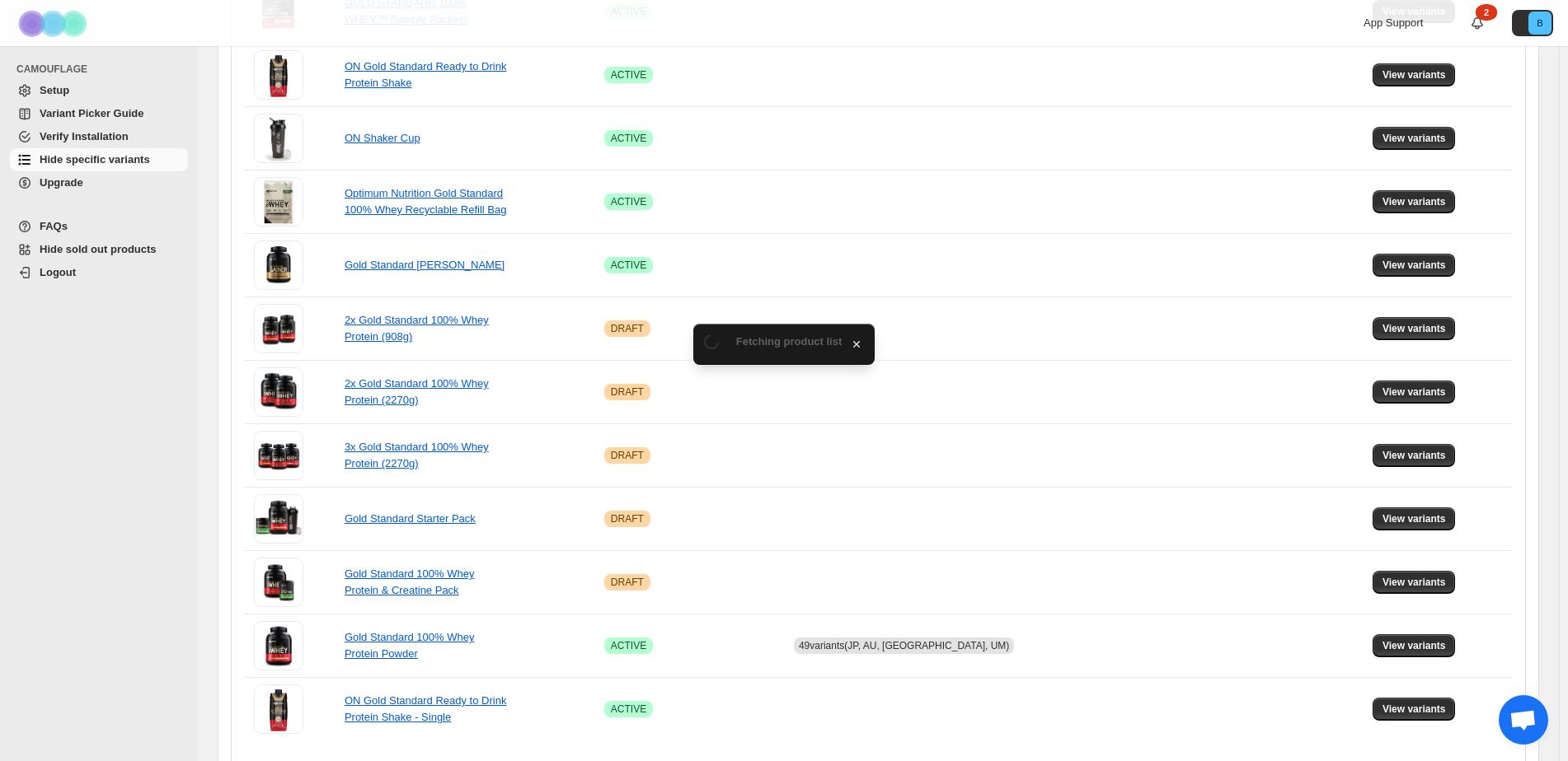
scroll to position [926, 0]
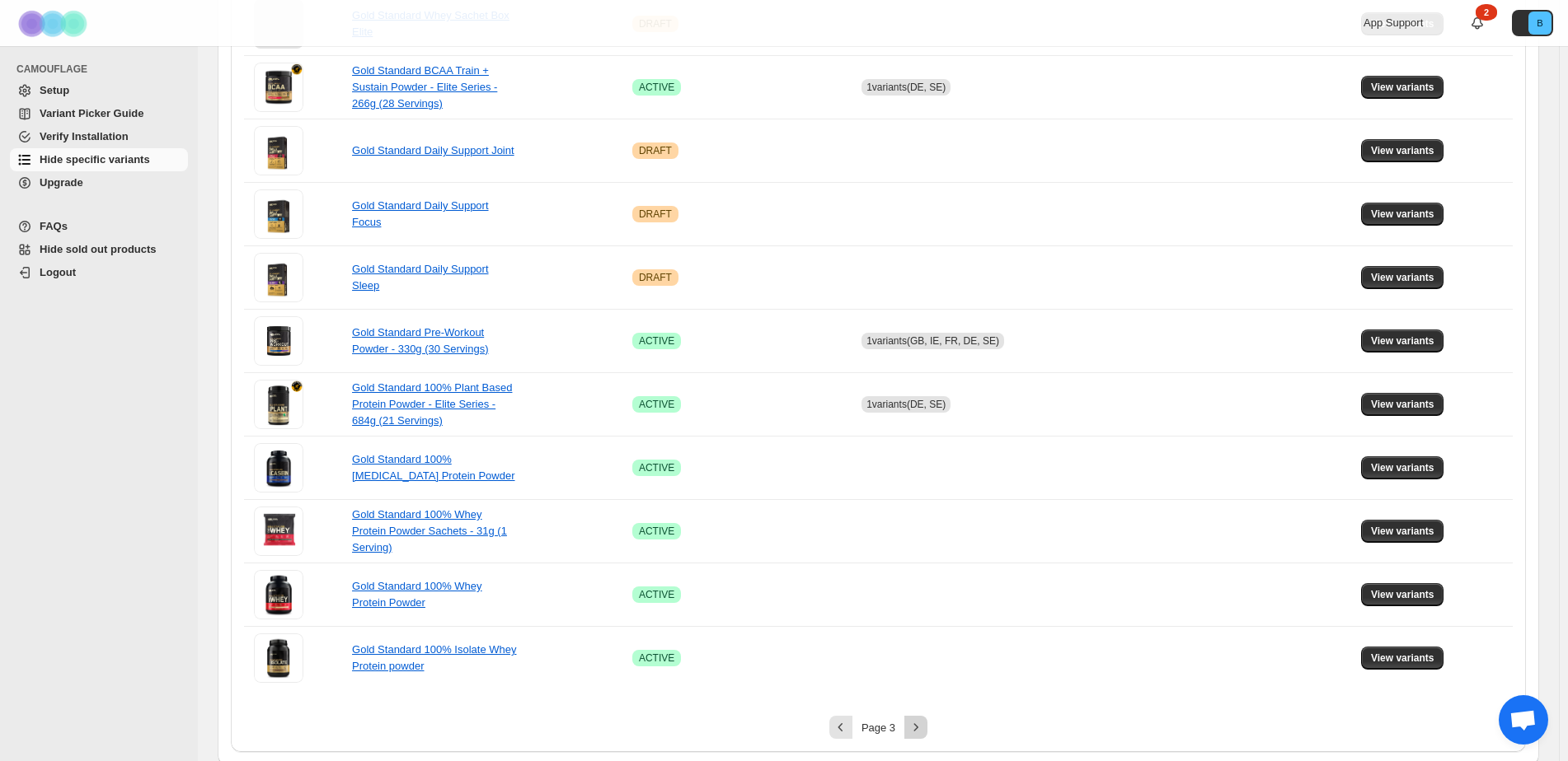
click at [916, 726] on icon "Next" at bounding box center [915, 727] width 16 height 16
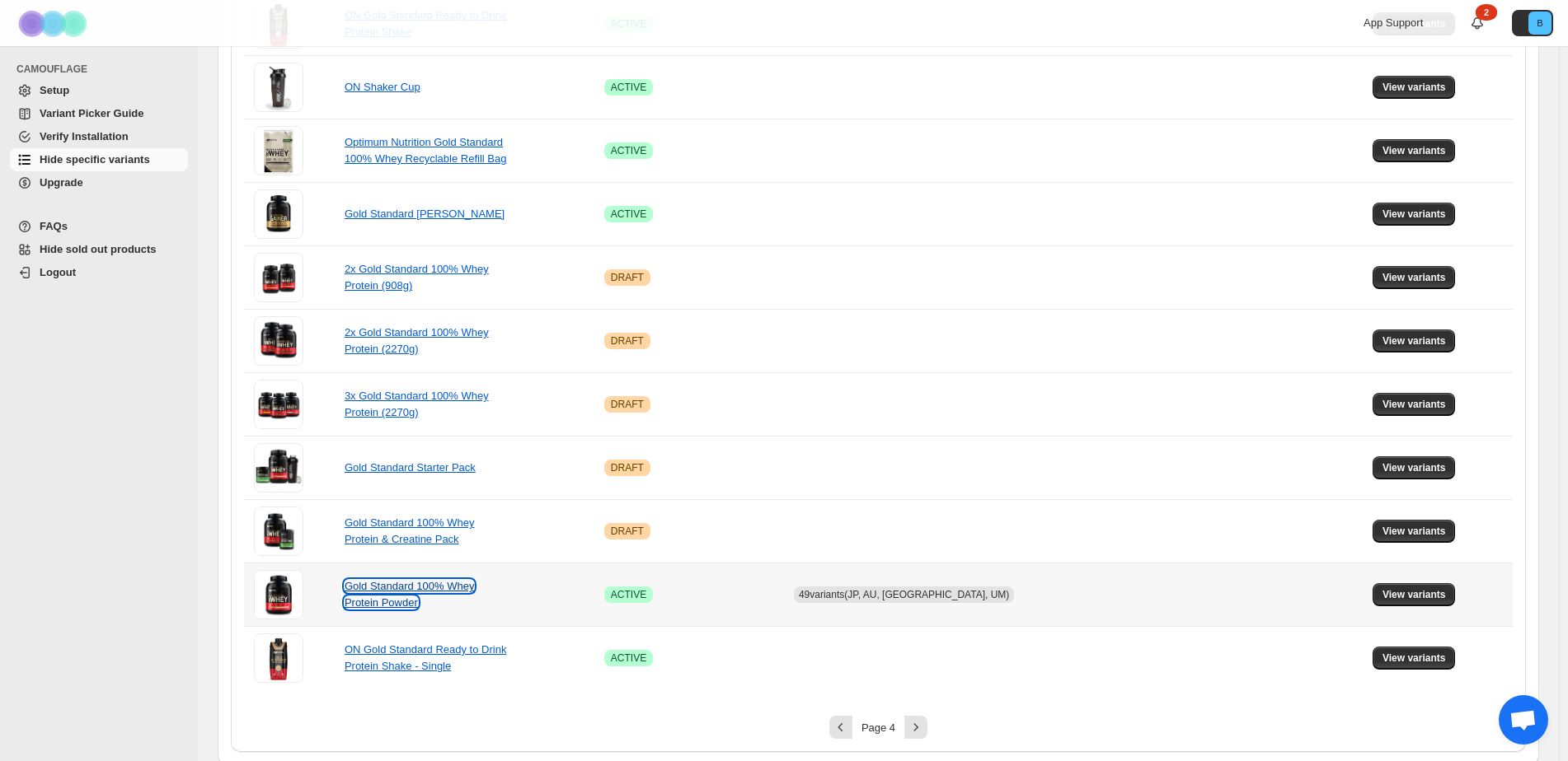
click at [398, 590] on link "Gold Standard 100% Whey Protein Powder" at bounding box center [410, 595] width 131 height 29
click at [1390, 590] on span "View variants" at bounding box center [1414, 594] width 63 height 13
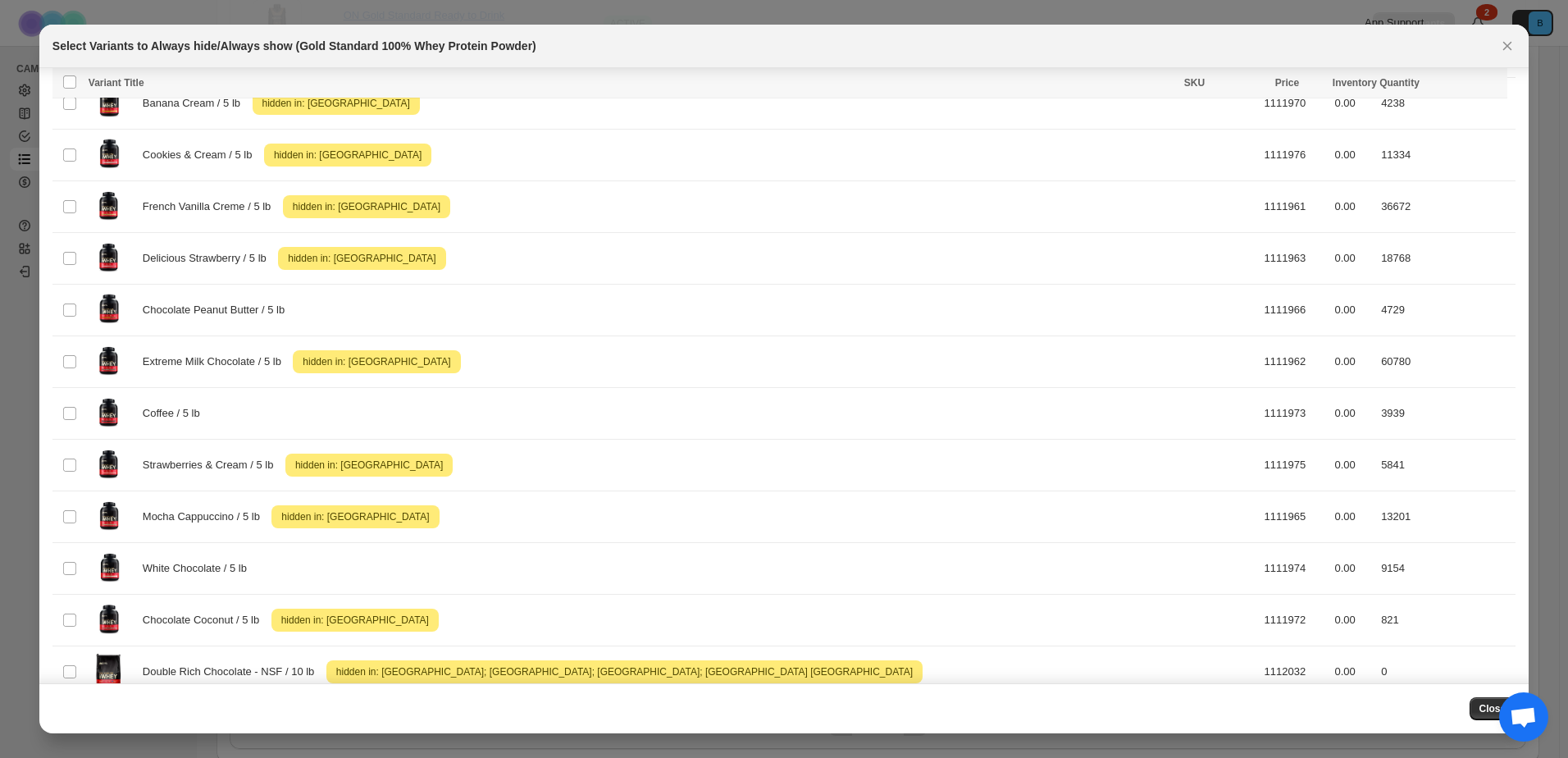
scroll to position [2376, 0]
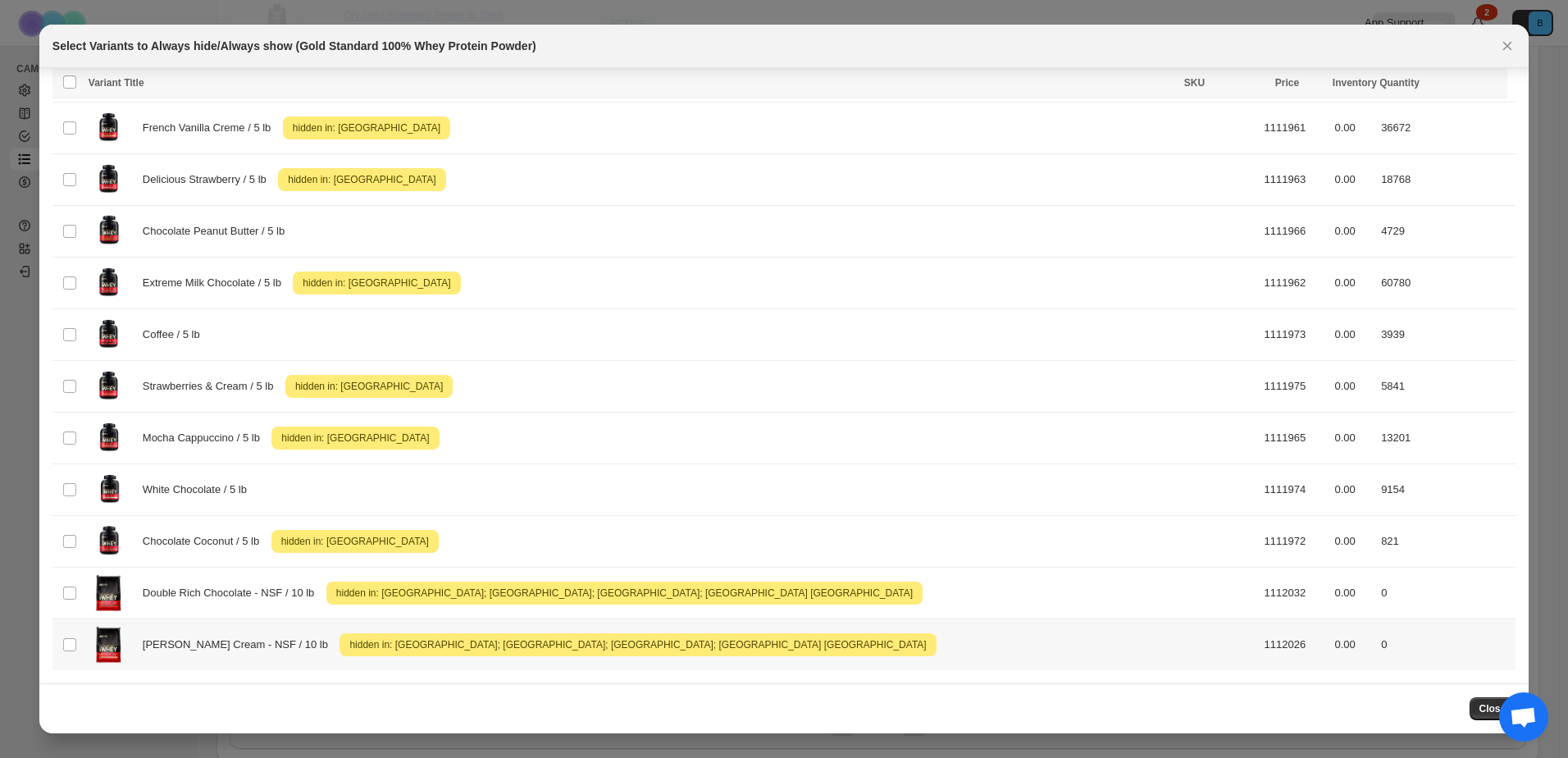
click at [790, 648] on div "[PERSON_NAME] Cream - NSF / 10 lb Attention hidden in: [GEOGRAPHIC_DATA]; [GEOG…" at bounding box center [671, 645] width 1166 height 41
click at [1441, 82] on span "Success ENT Hide from countries" at bounding box center [1409, 84] width 126 height 16
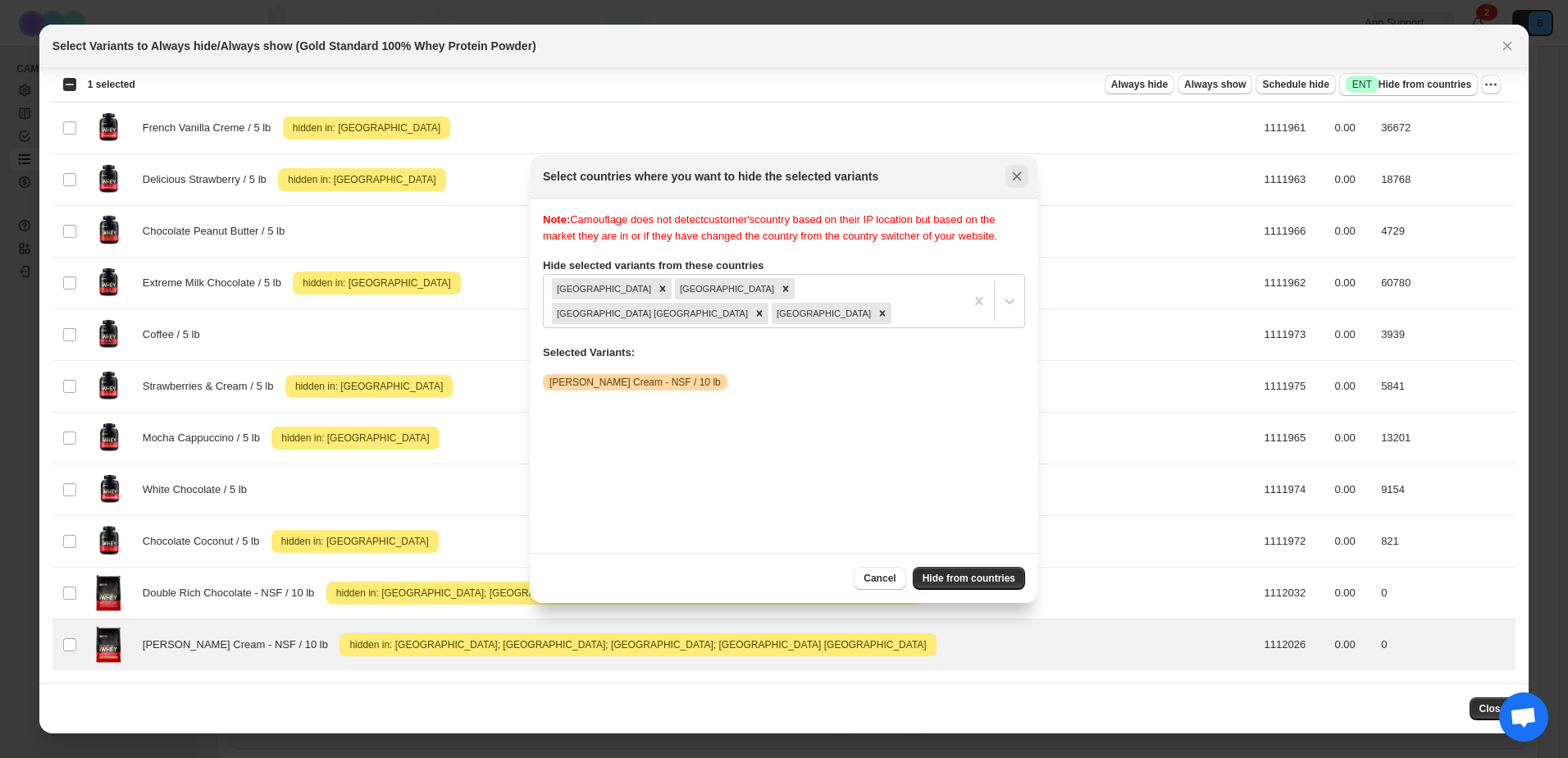
click at [1021, 176] on icon "Close" at bounding box center [1017, 176] width 16 height 16
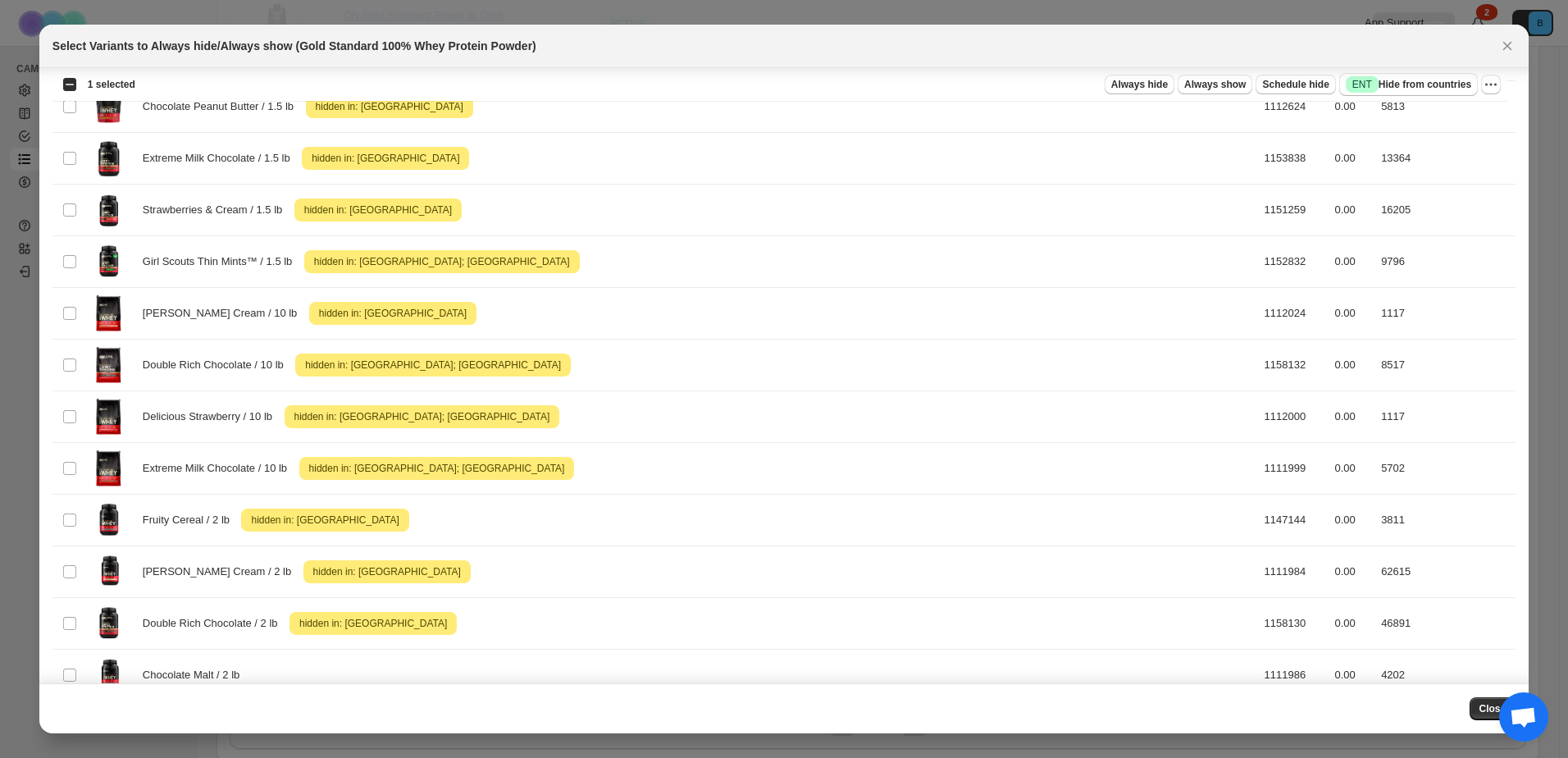
scroll to position [653, 0]
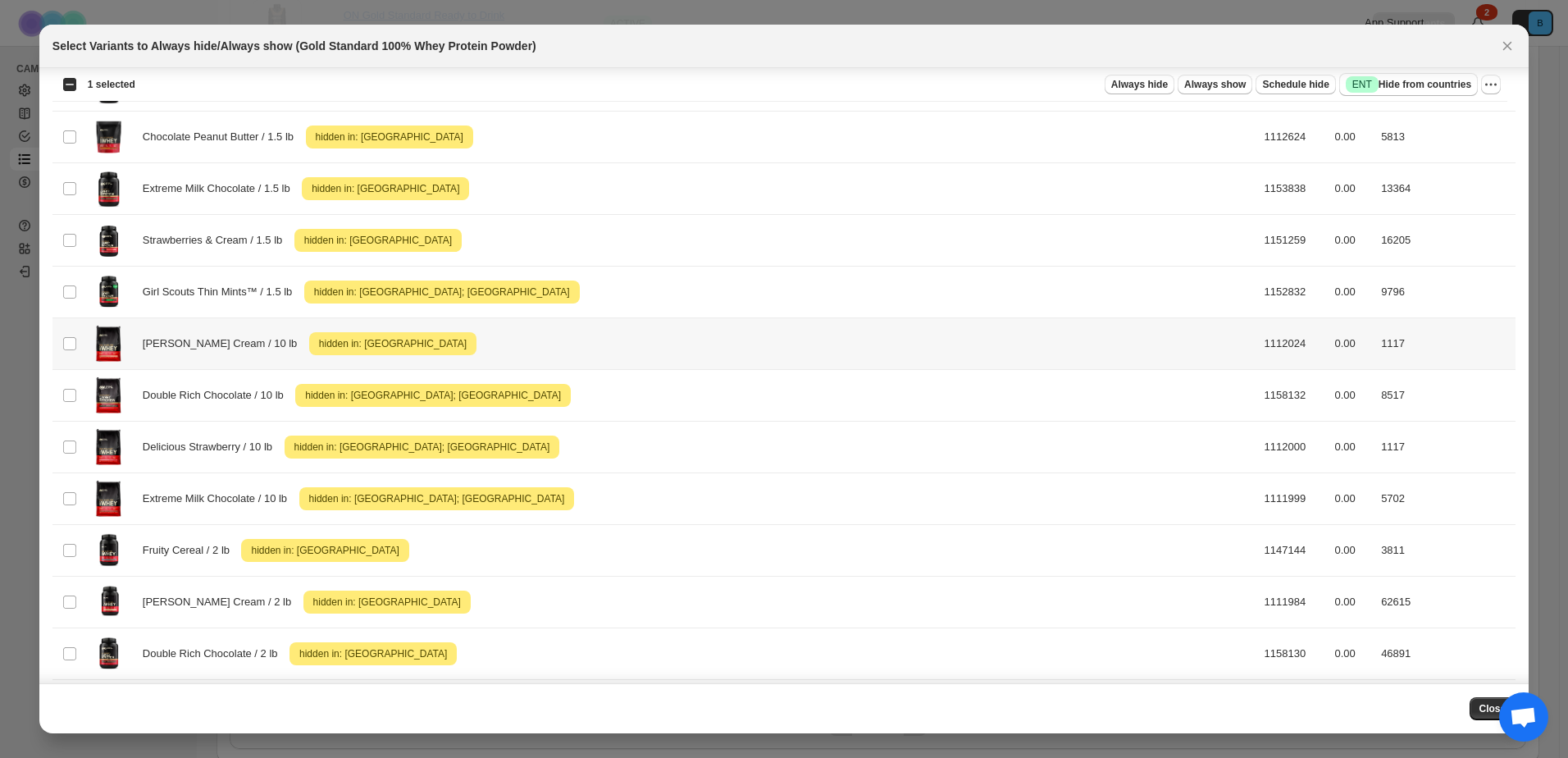
click at [664, 343] on div "[PERSON_NAME] Cream / 10 lb Attention hidden in: [GEOGRAPHIC_DATA]" at bounding box center [671, 343] width 1166 height 41
click at [1402, 75] on button "Success ENT Hide from countries" at bounding box center [1408, 84] width 138 height 23
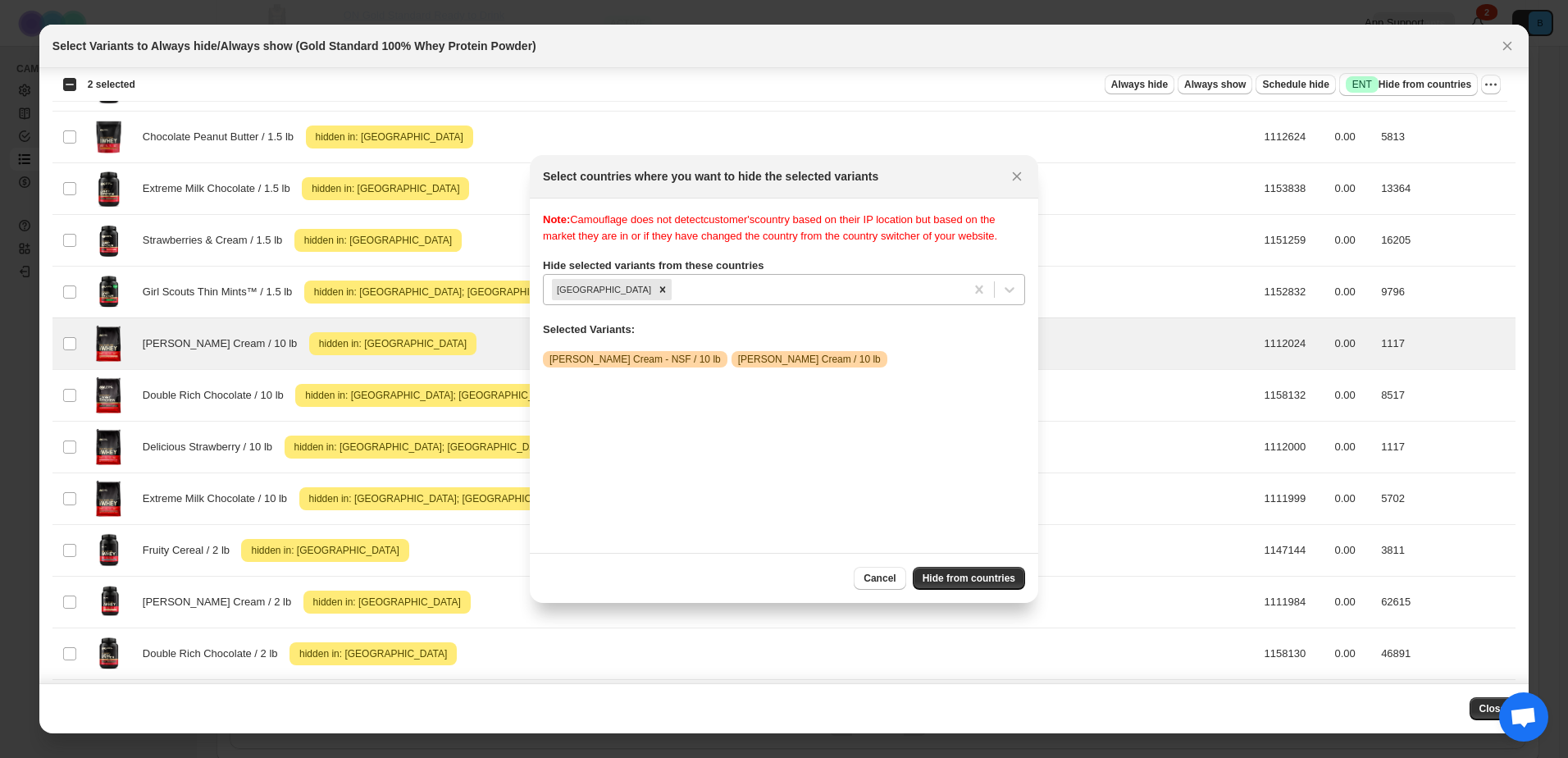
click at [822, 286] on div ":r8t:" at bounding box center [815, 289] width 281 height 20
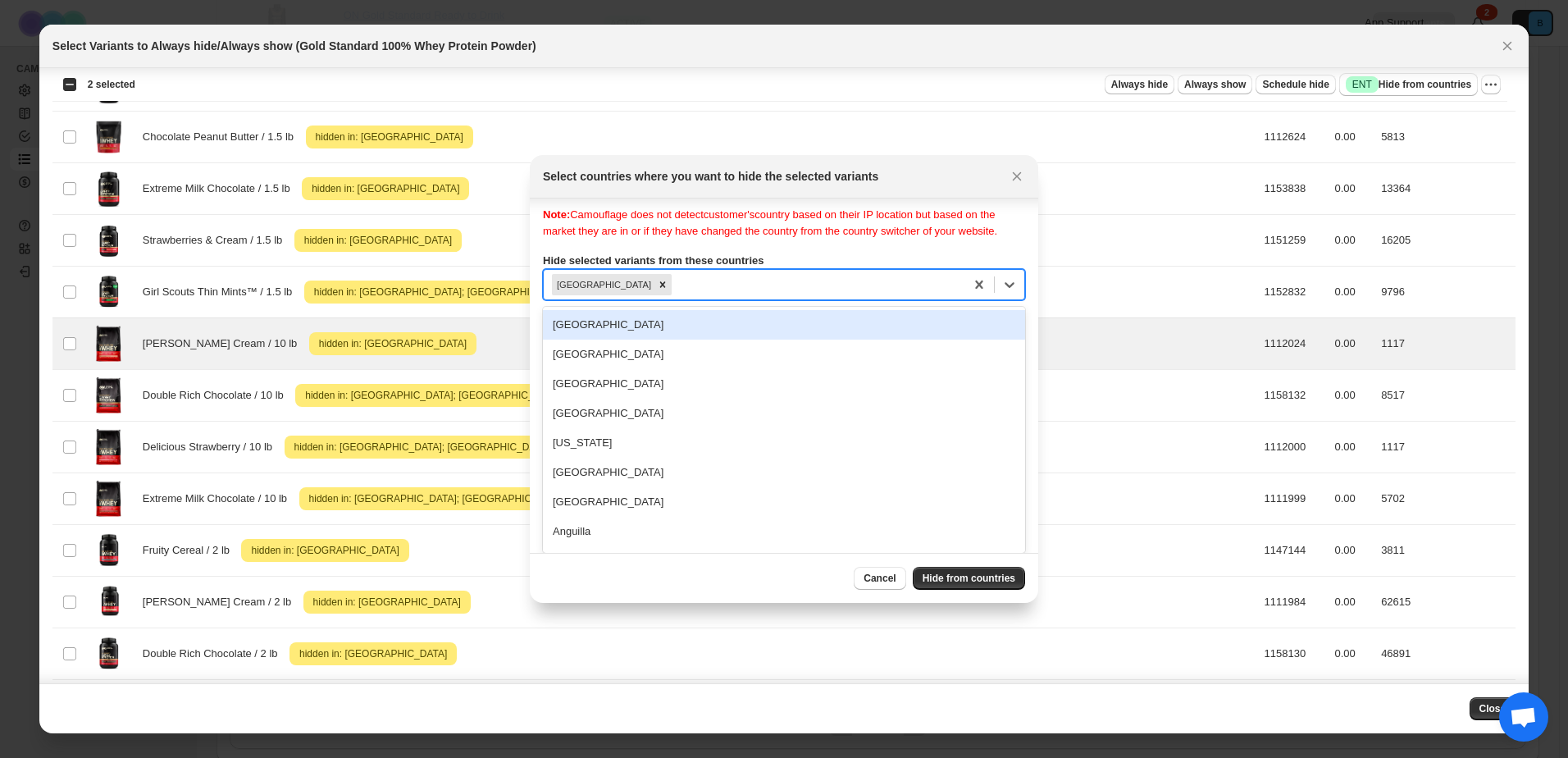
type input "*"
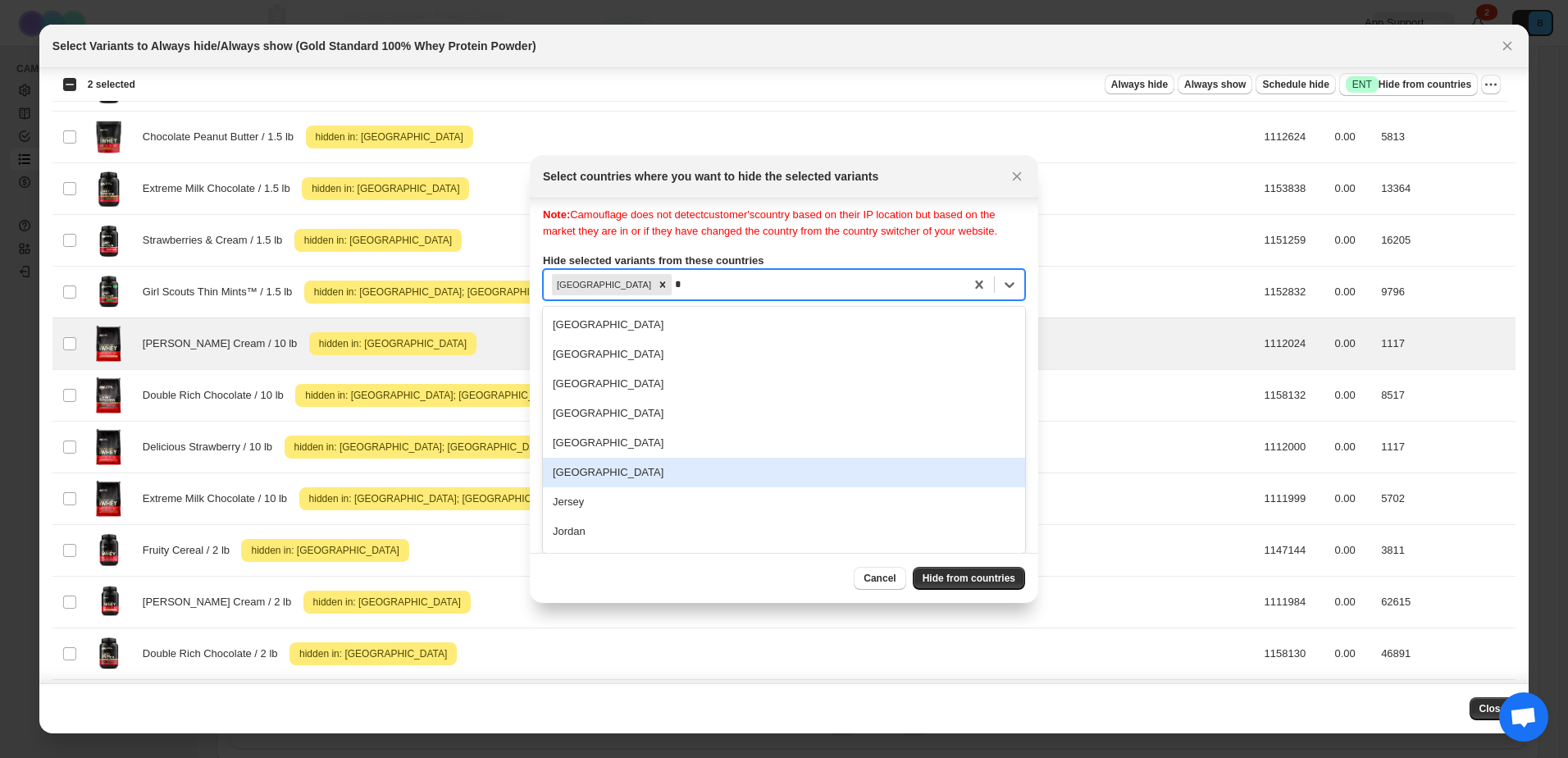
click at [588, 460] on div "[GEOGRAPHIC_DATA]" at bounding box center [784, 472] width 482 height 30
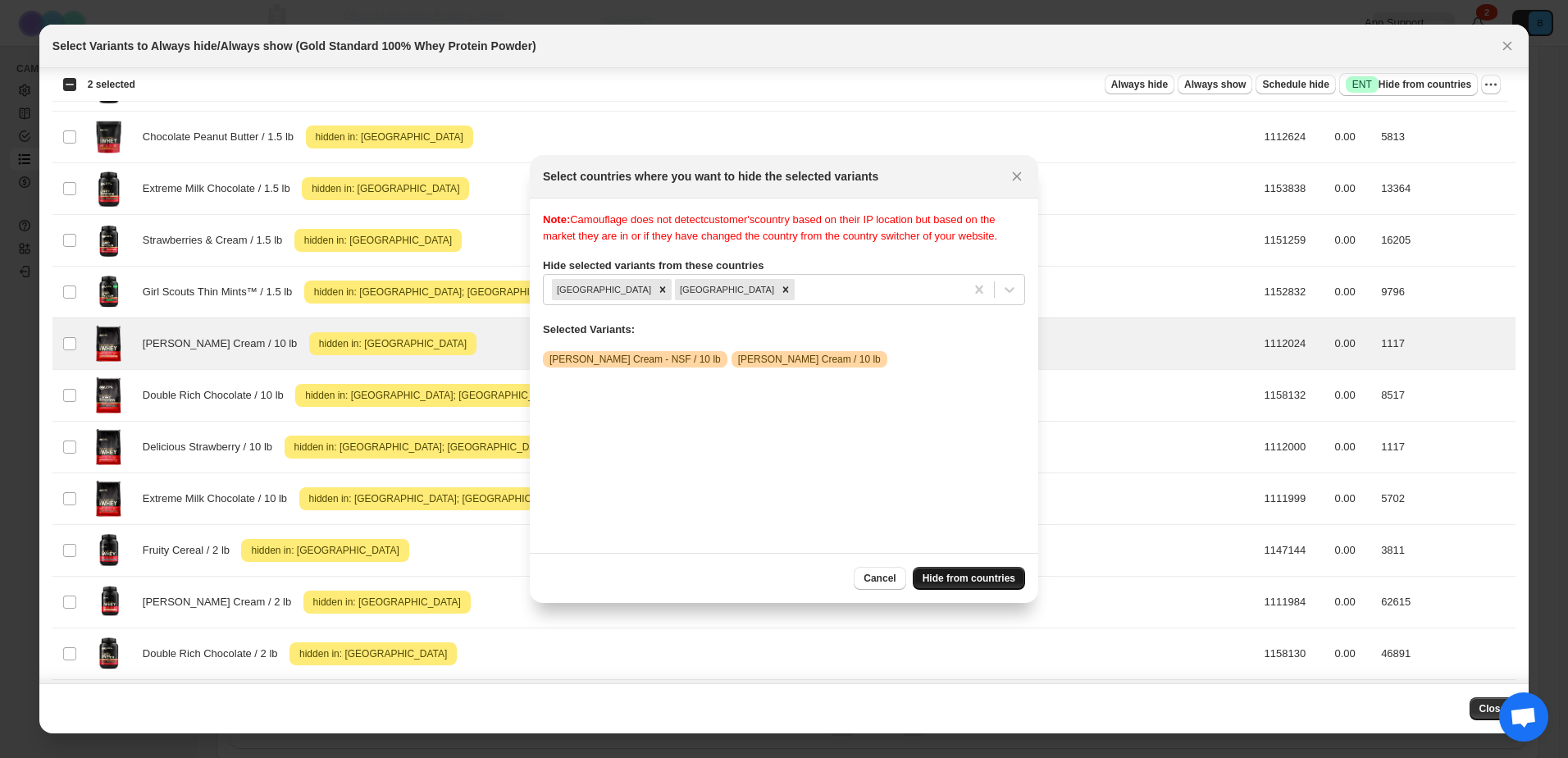
click at [967, 577] on span "Hide from countries" at bounding box center [968, 578] width 93 height 13
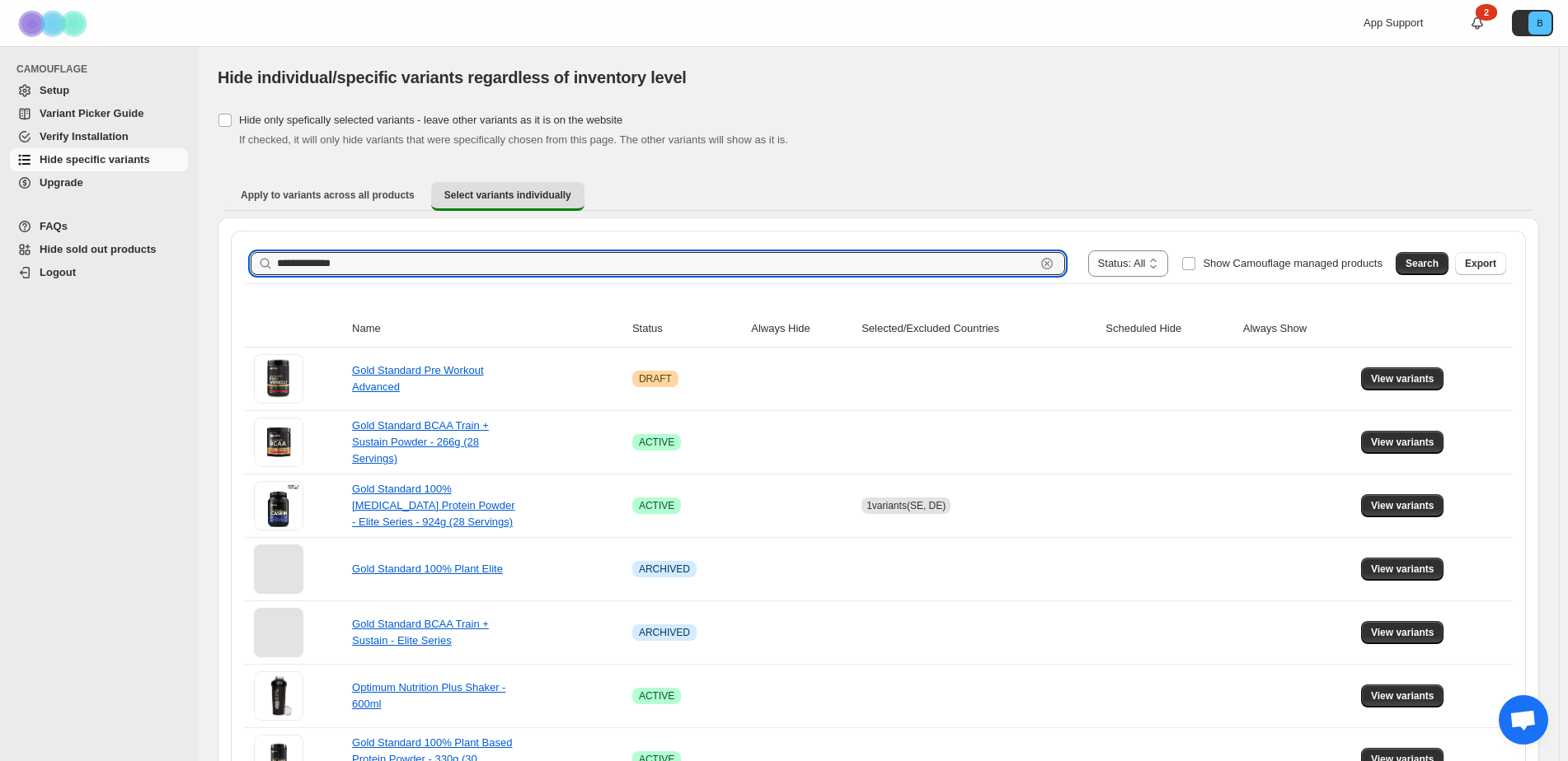
drag, startPoint x: 476, startPoint y: 266, endPoint x: 153, endPoint y: 229, distance: 325.1
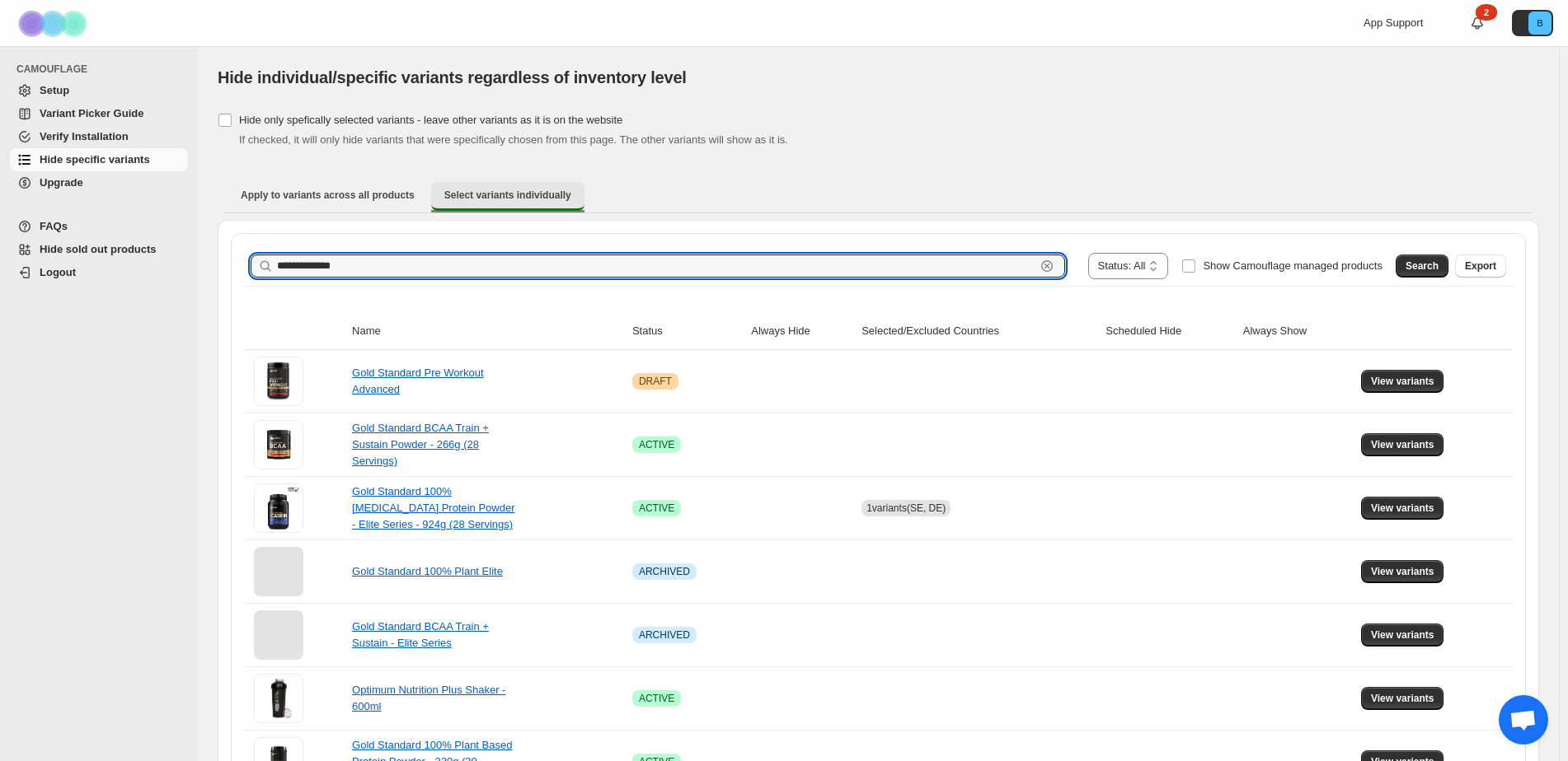
paste input "**********"
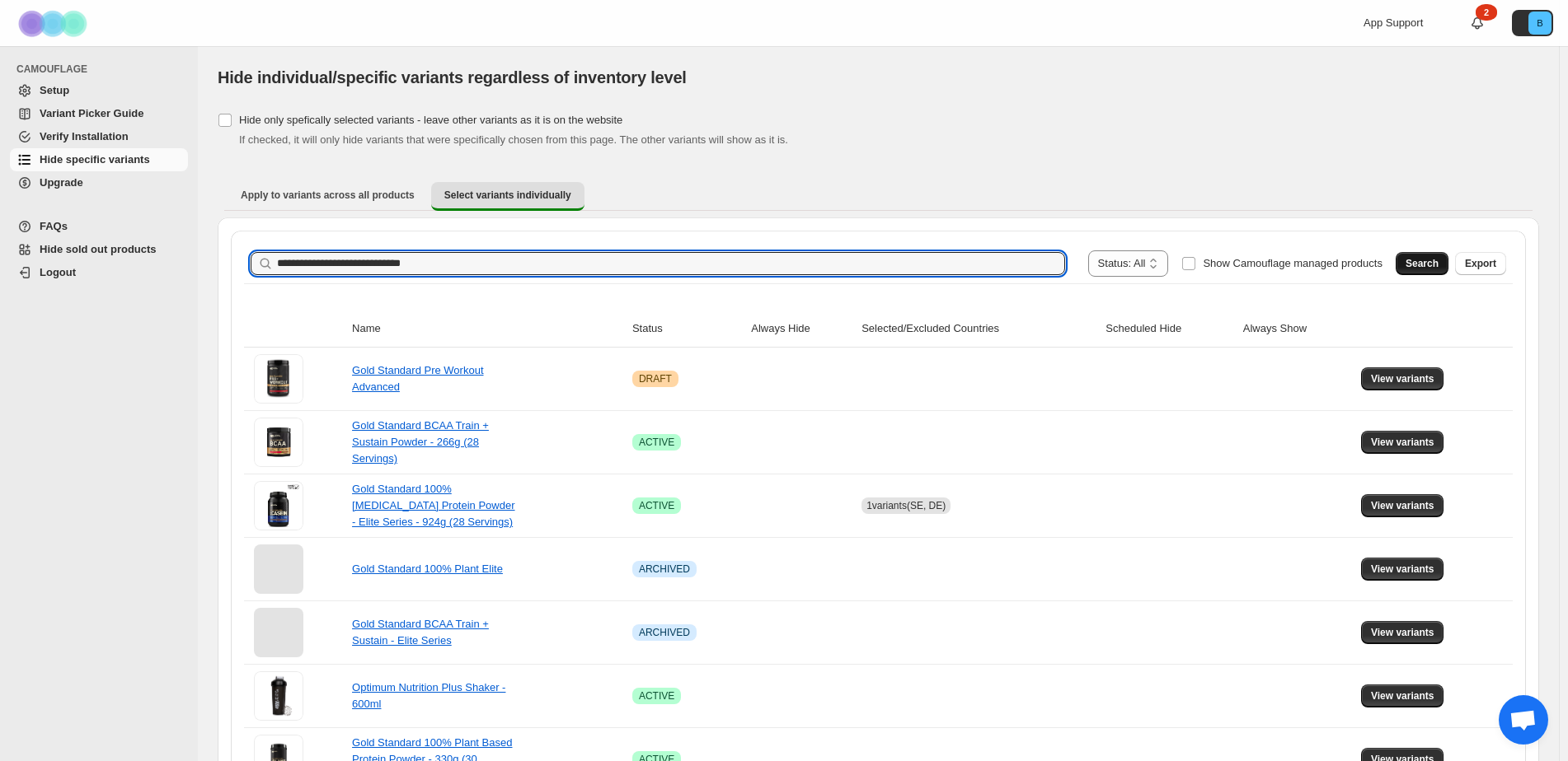
click at [1431, 264] on span "Search" at bounding box center [1421, 263] width 33 height 13
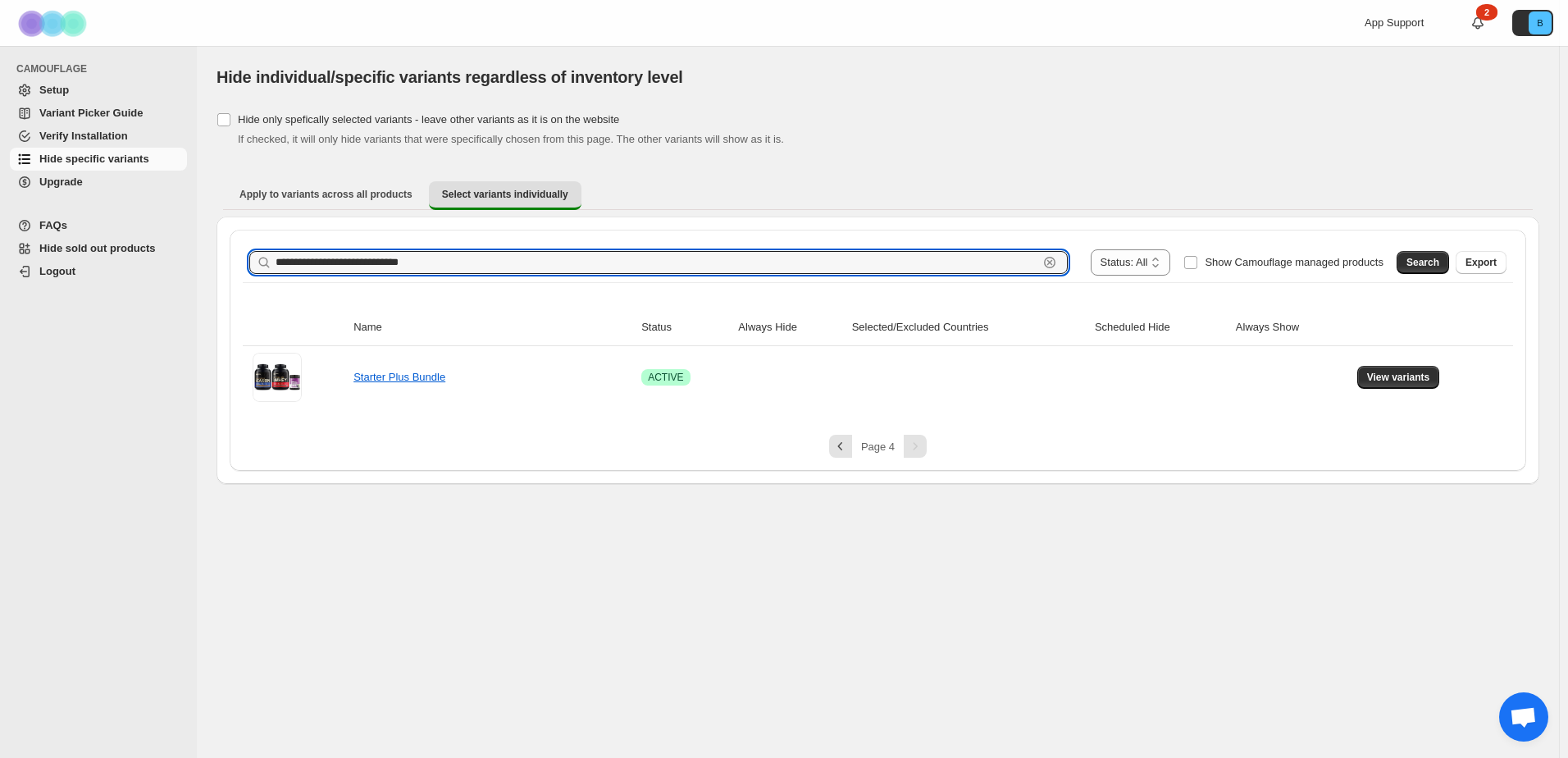
drag, startPoint x: 391, startPoint y: 264, endPoint x: -22, endPoint y: 243, distance: 413.5
click at [0, 243] on html "**********" at bounding box center [784, 379] width 1568 height 758
click at [1425, 262] on span "Search" at bounding box center [1423, 262] width 33 height 13
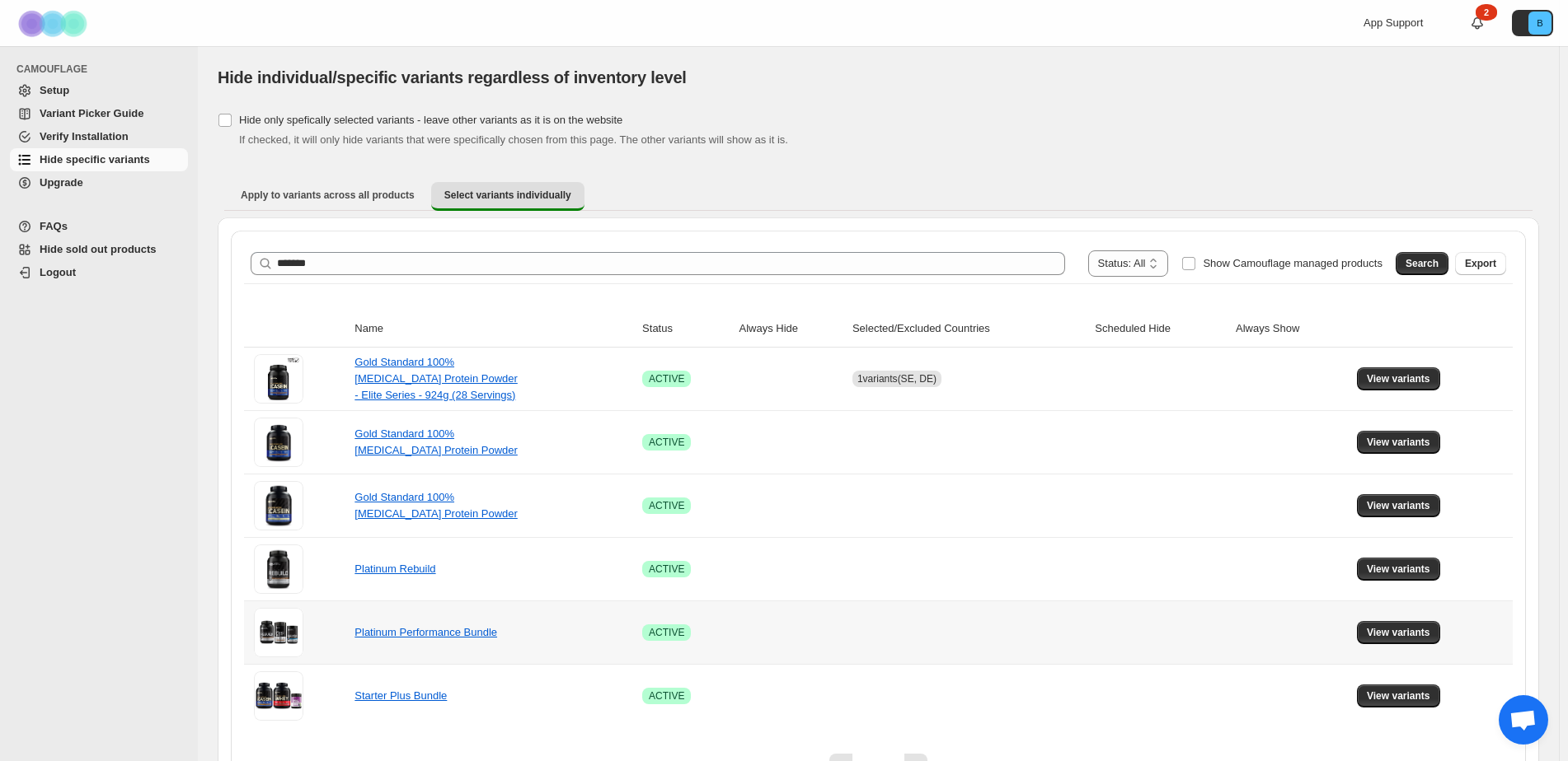
scroll to position [42, 0]
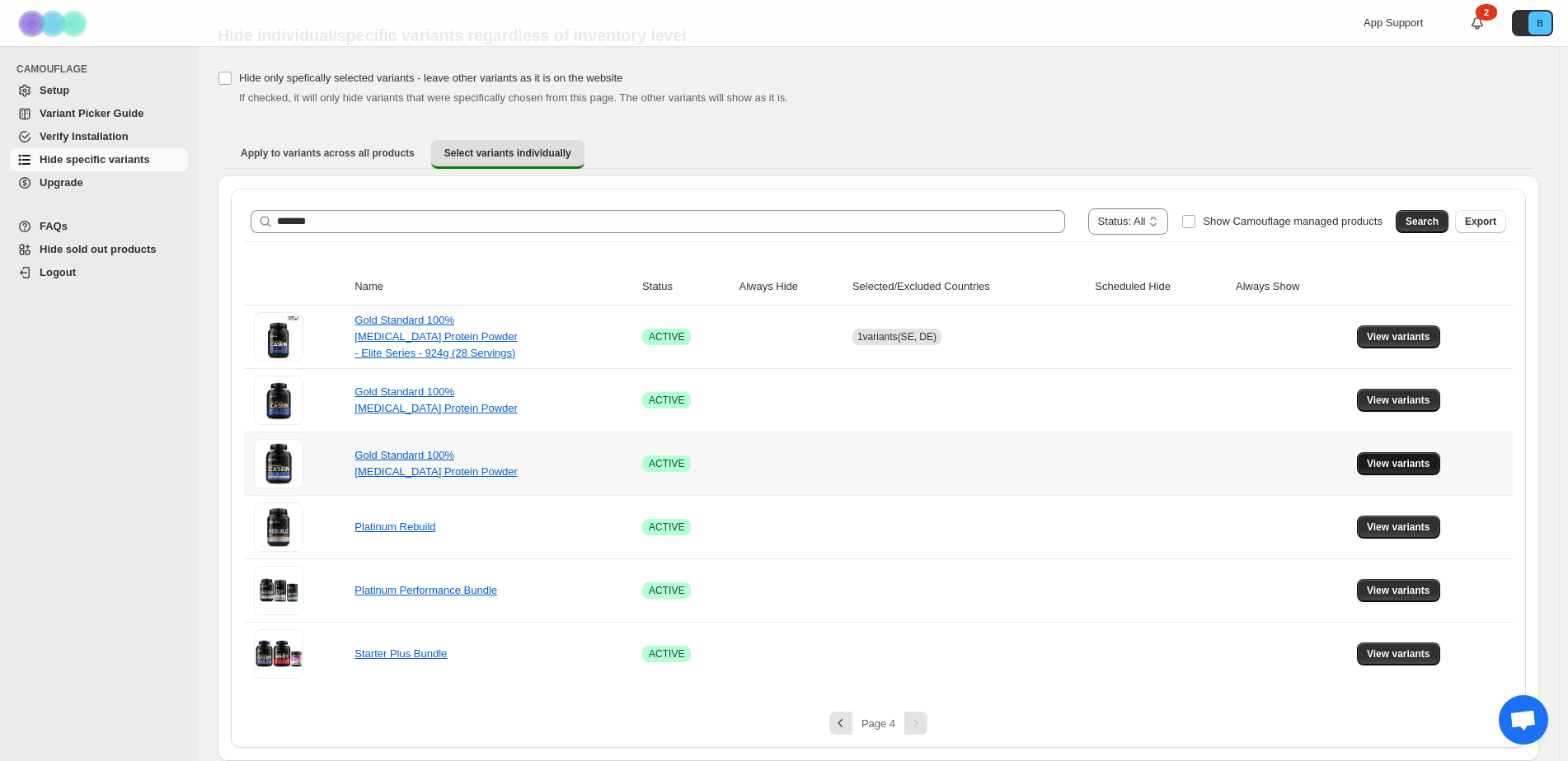
click at [1388, 462] on span "View variants" at bounding box center [1398, 463] width 63 height 13
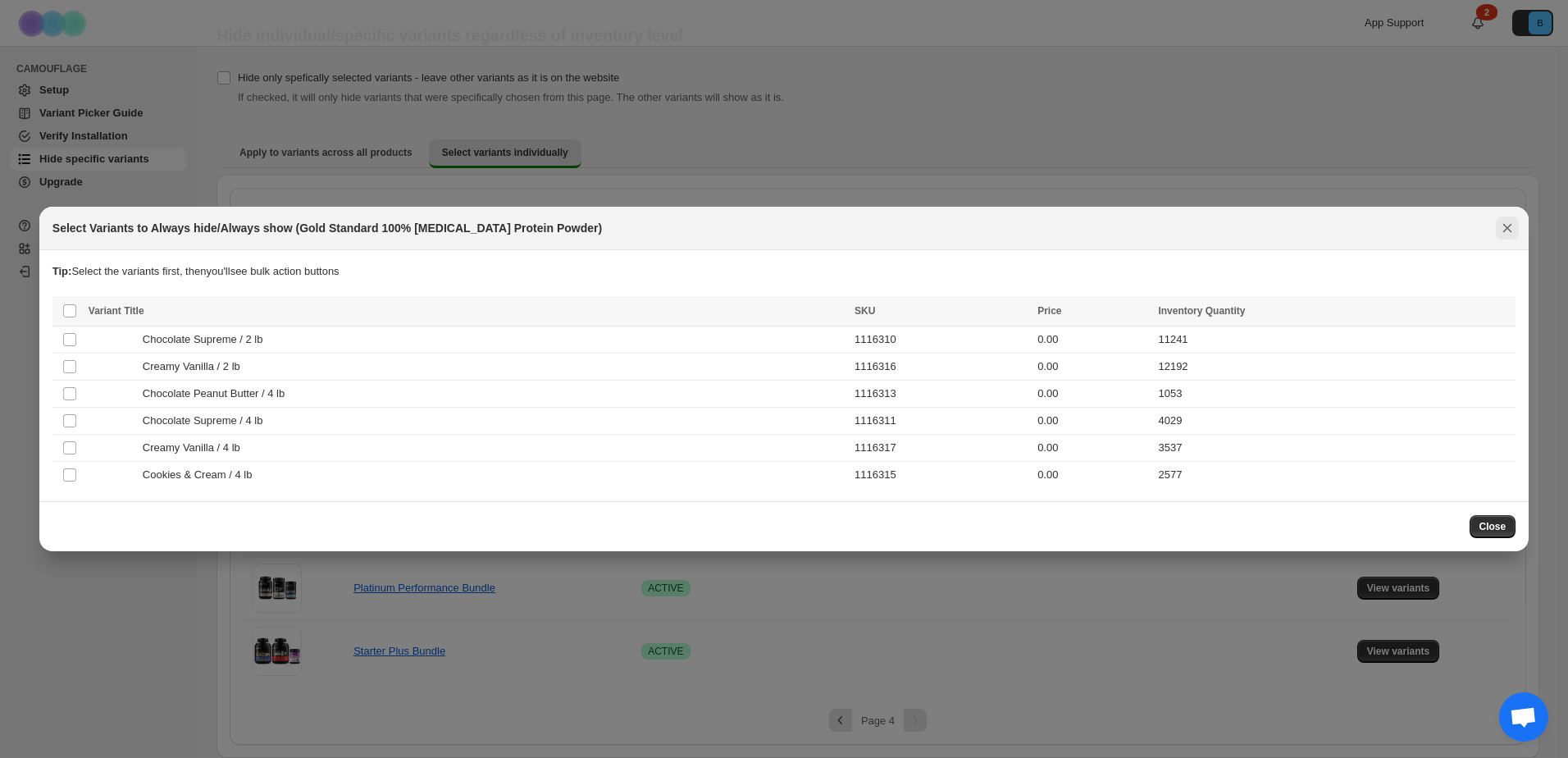
click at [1512, 227] on icon "Close" at bounding box center [1507, 228] width 16 height 16
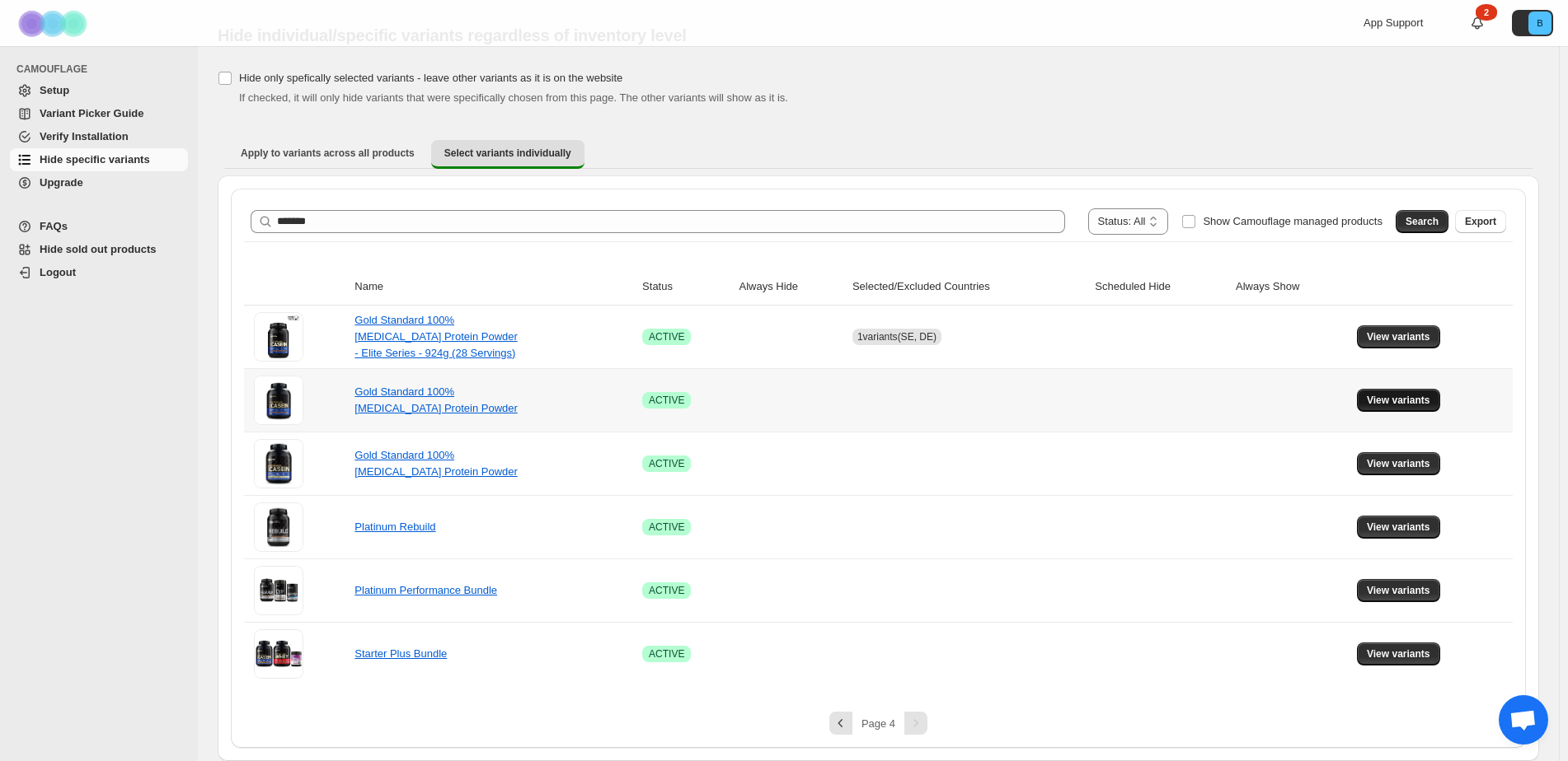
click at [1409, 403] on span "View variants" at bounding box center [1398, 400] width 63 height 13
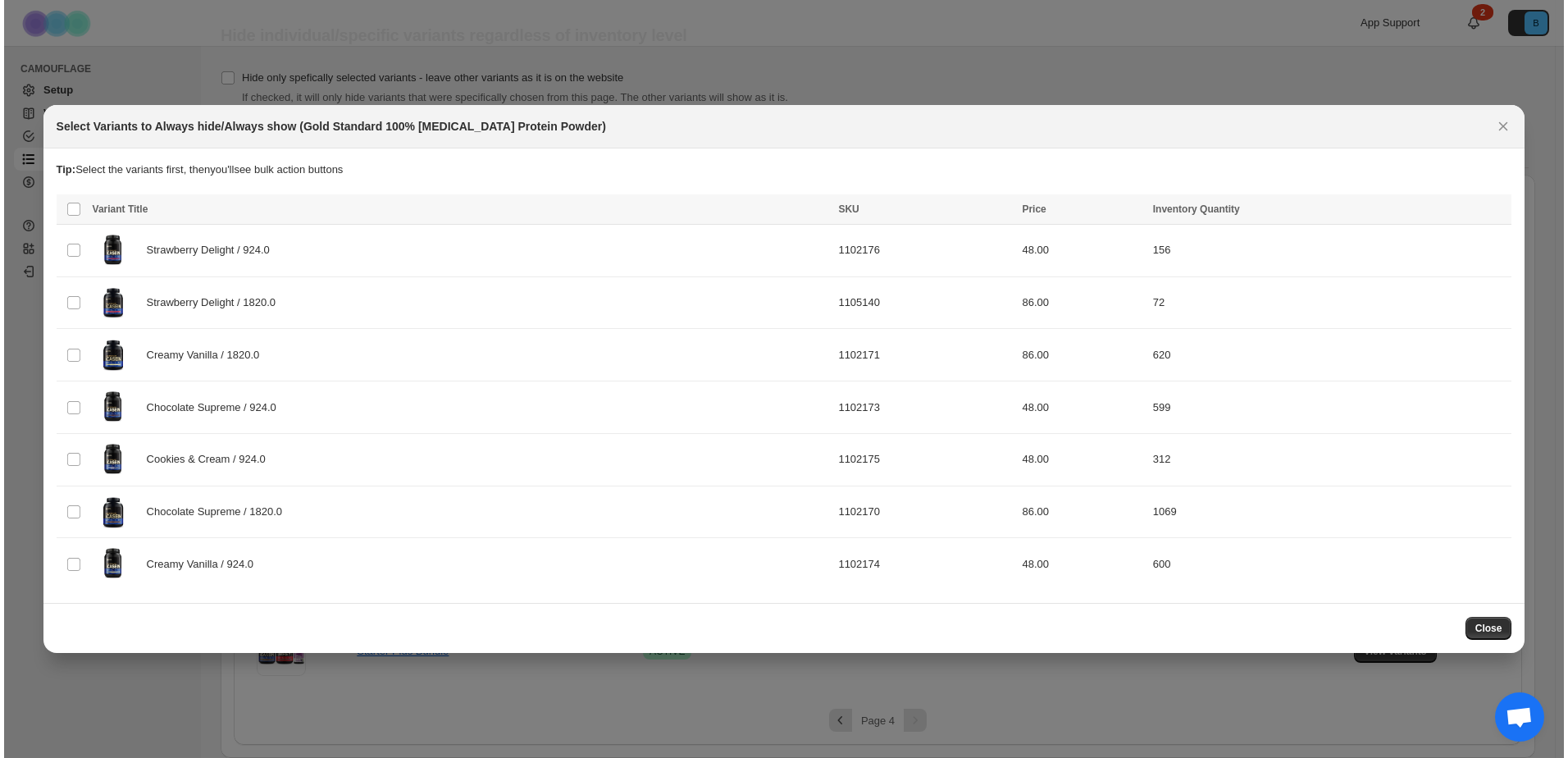
scroll to position [0, 0]
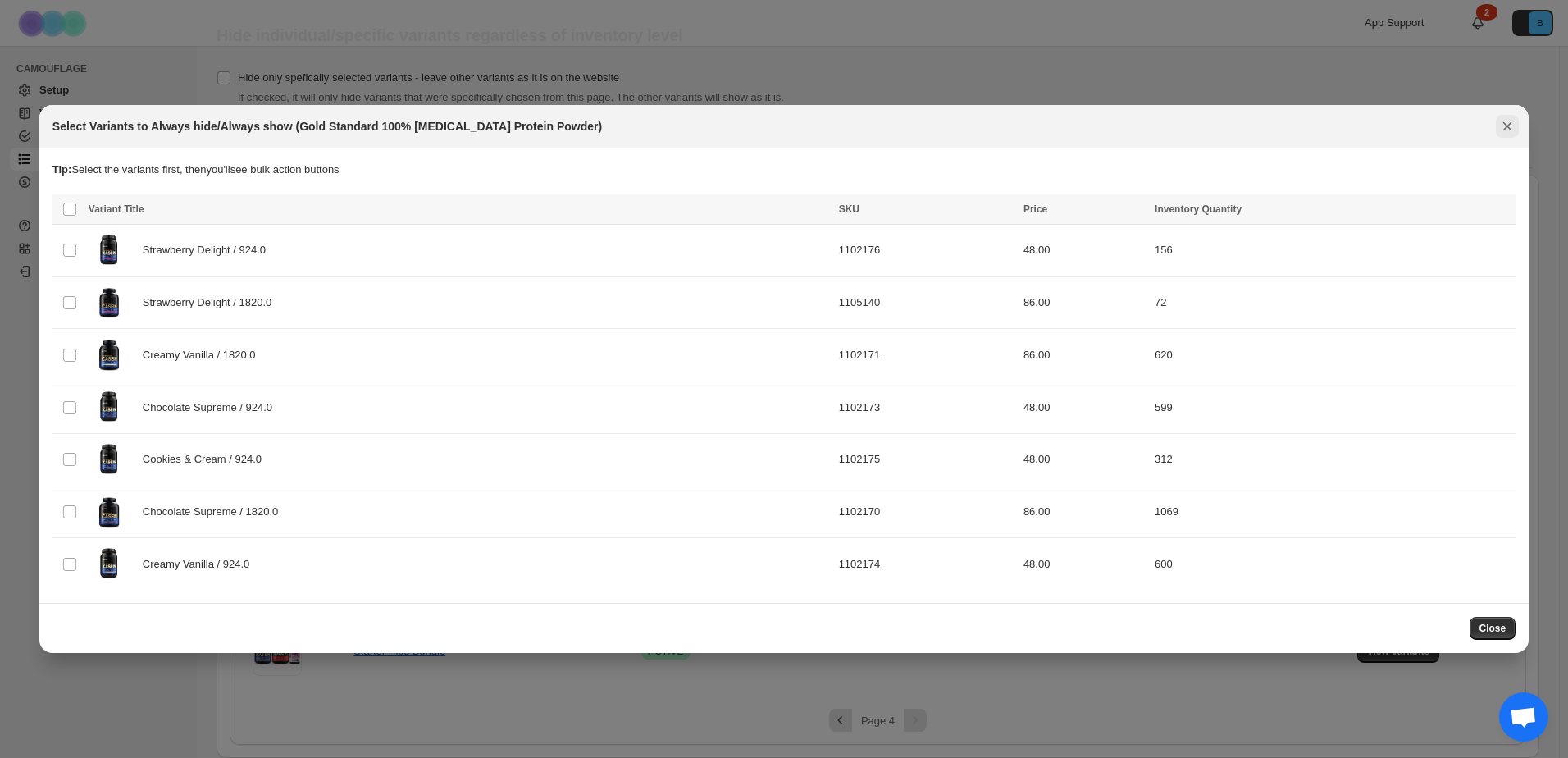
click at [1503, 122] on icon "Close" at bounding box center [1507, 126] width 16 height 16
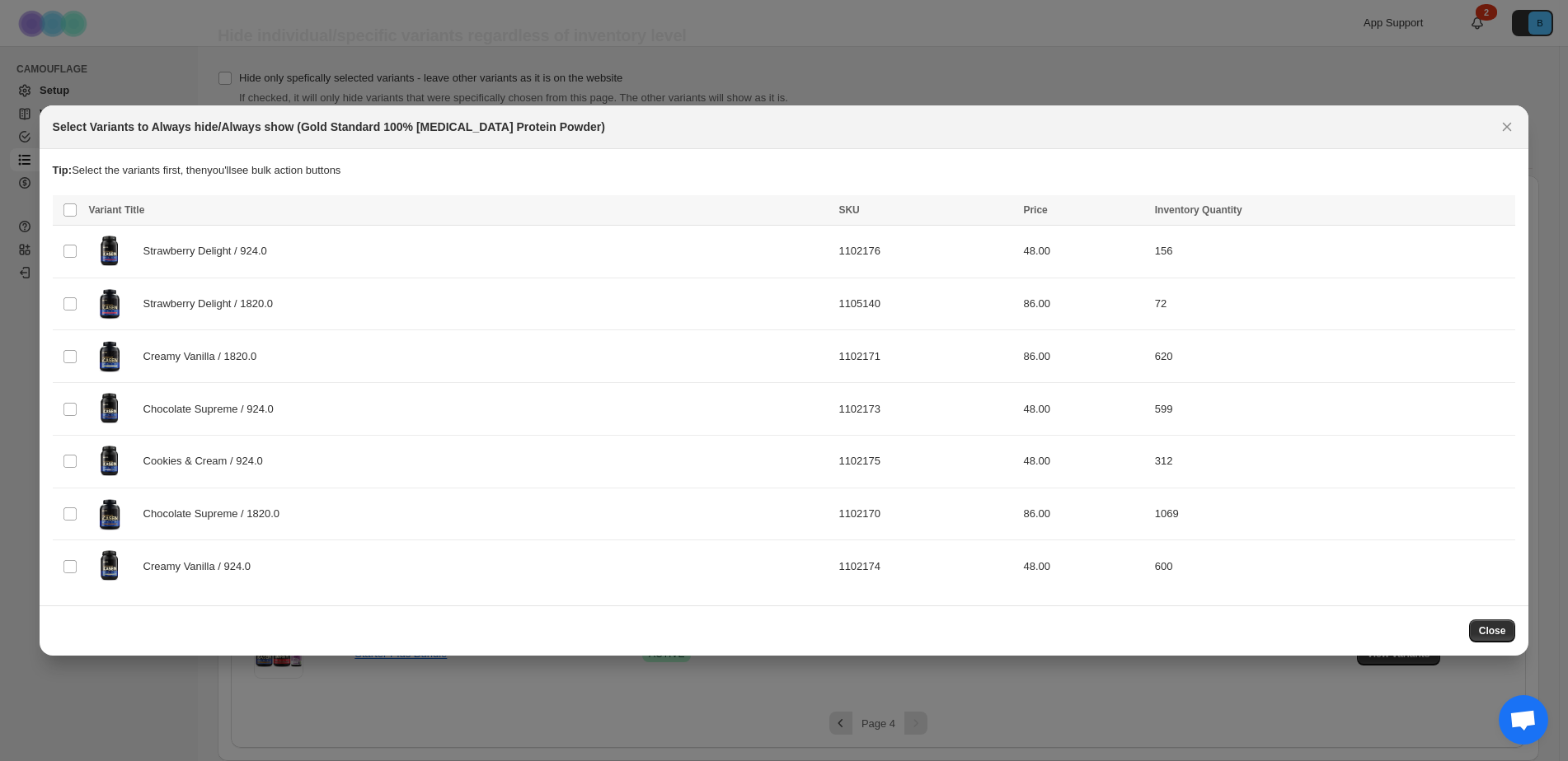
scroll to position [42, 0]
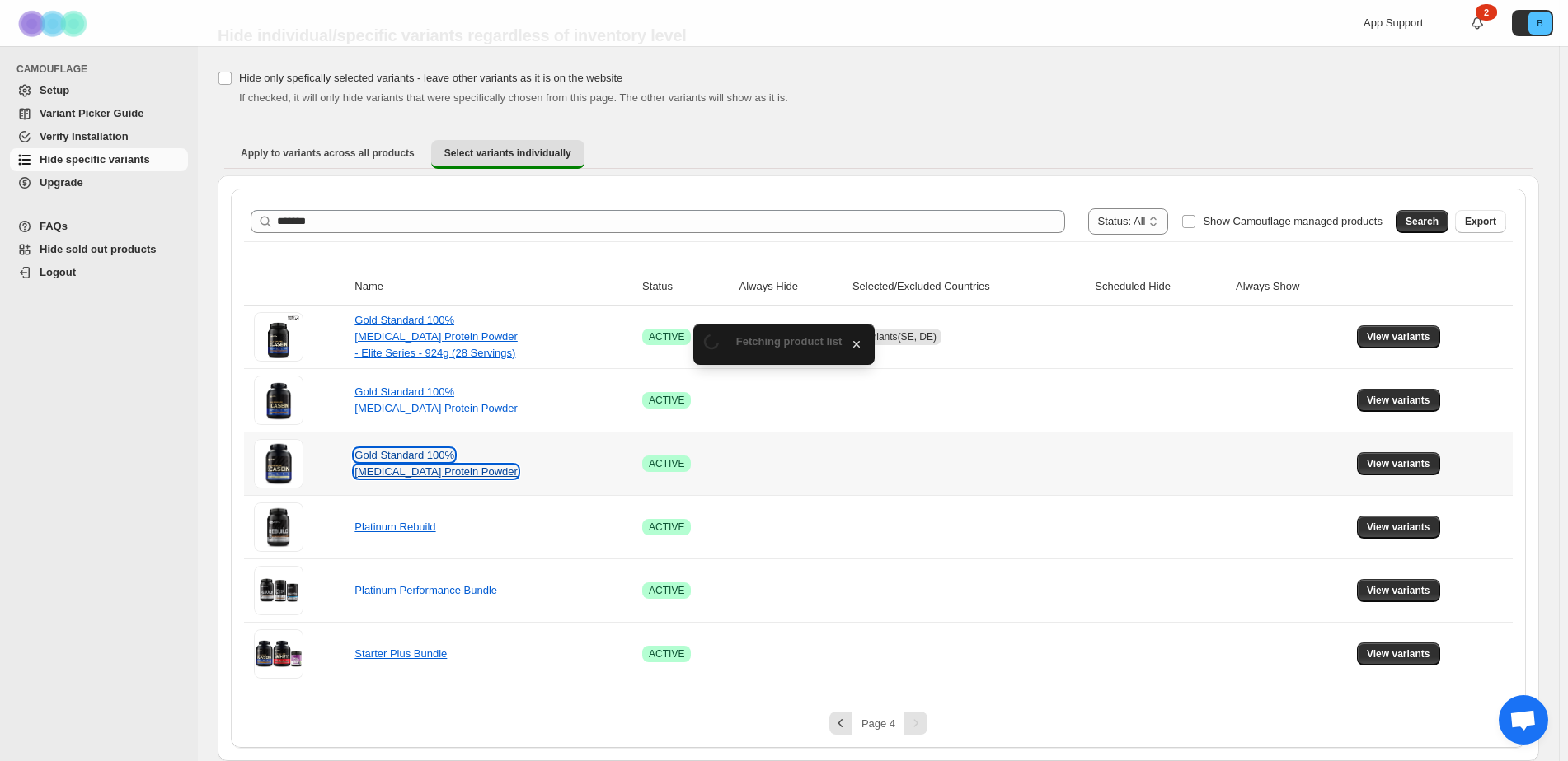
click at [410, 460] on link "Gold Standard 100% [MEDICAL_DATA] Protein Powder" at bounding box center [435, 463] width 162 height 29
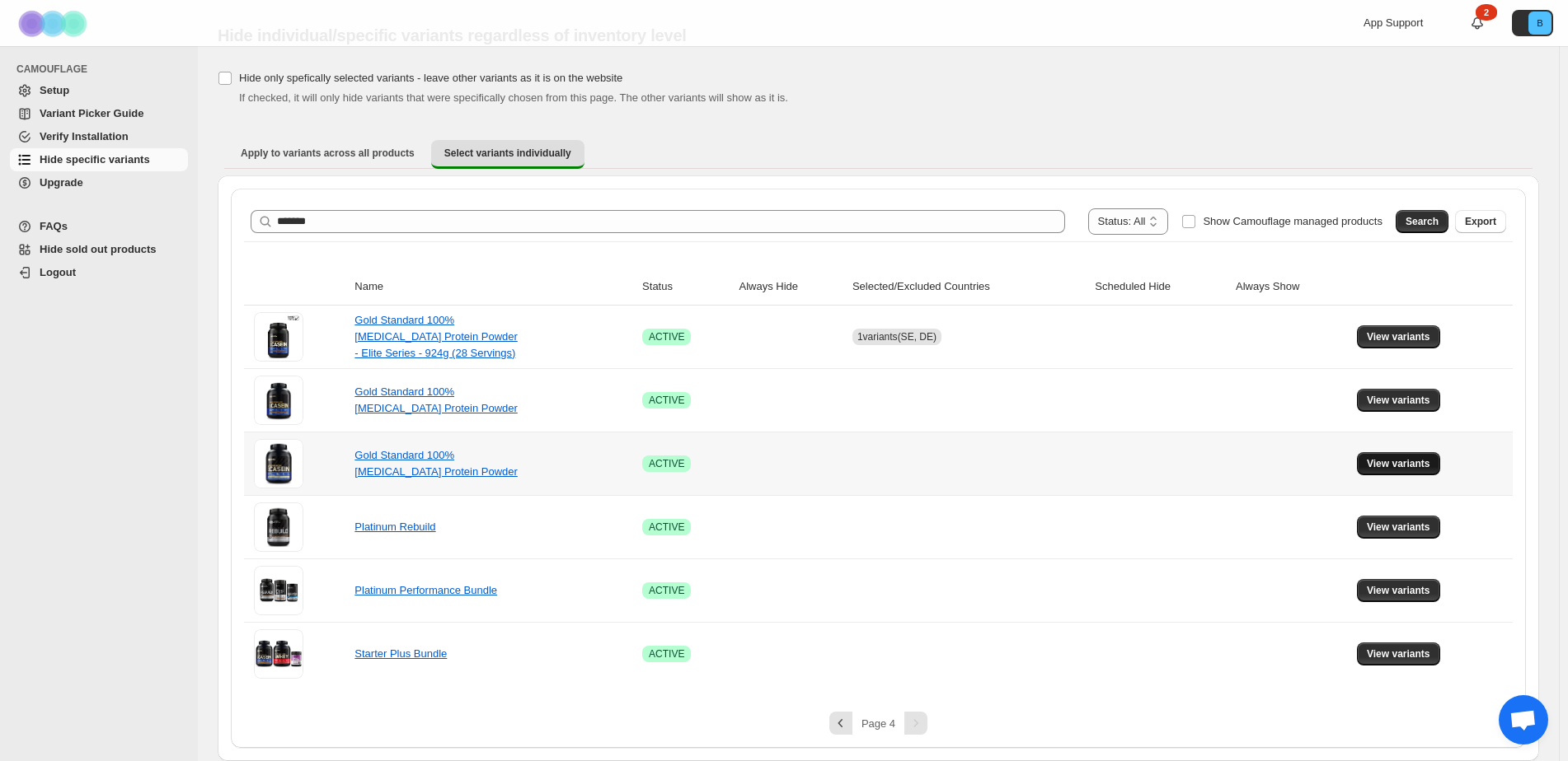
click at [1403, 456] on button "View variants" at bounding box center [1398, 463] width 84 height 23
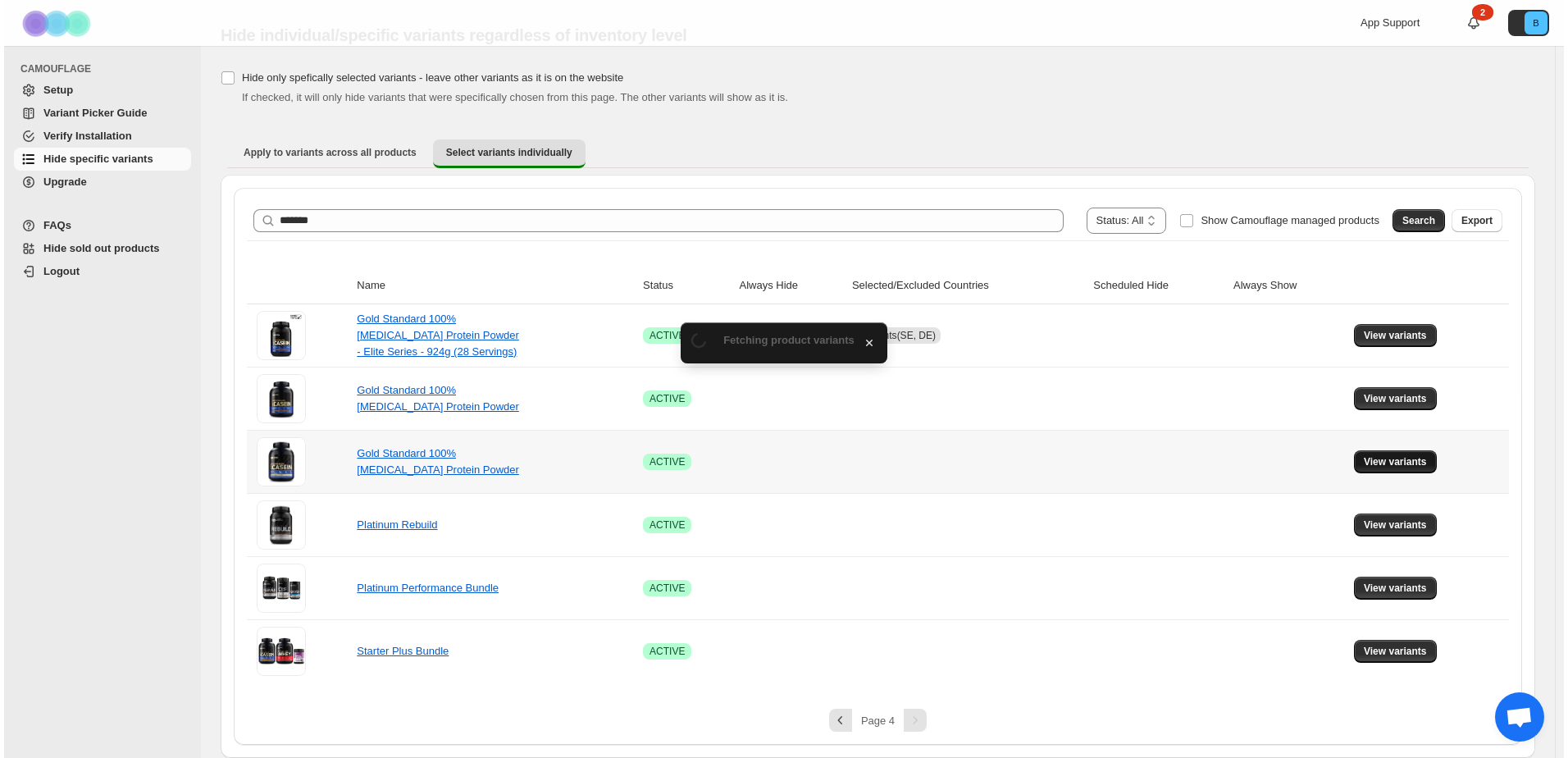
scroll to position [0, 0]
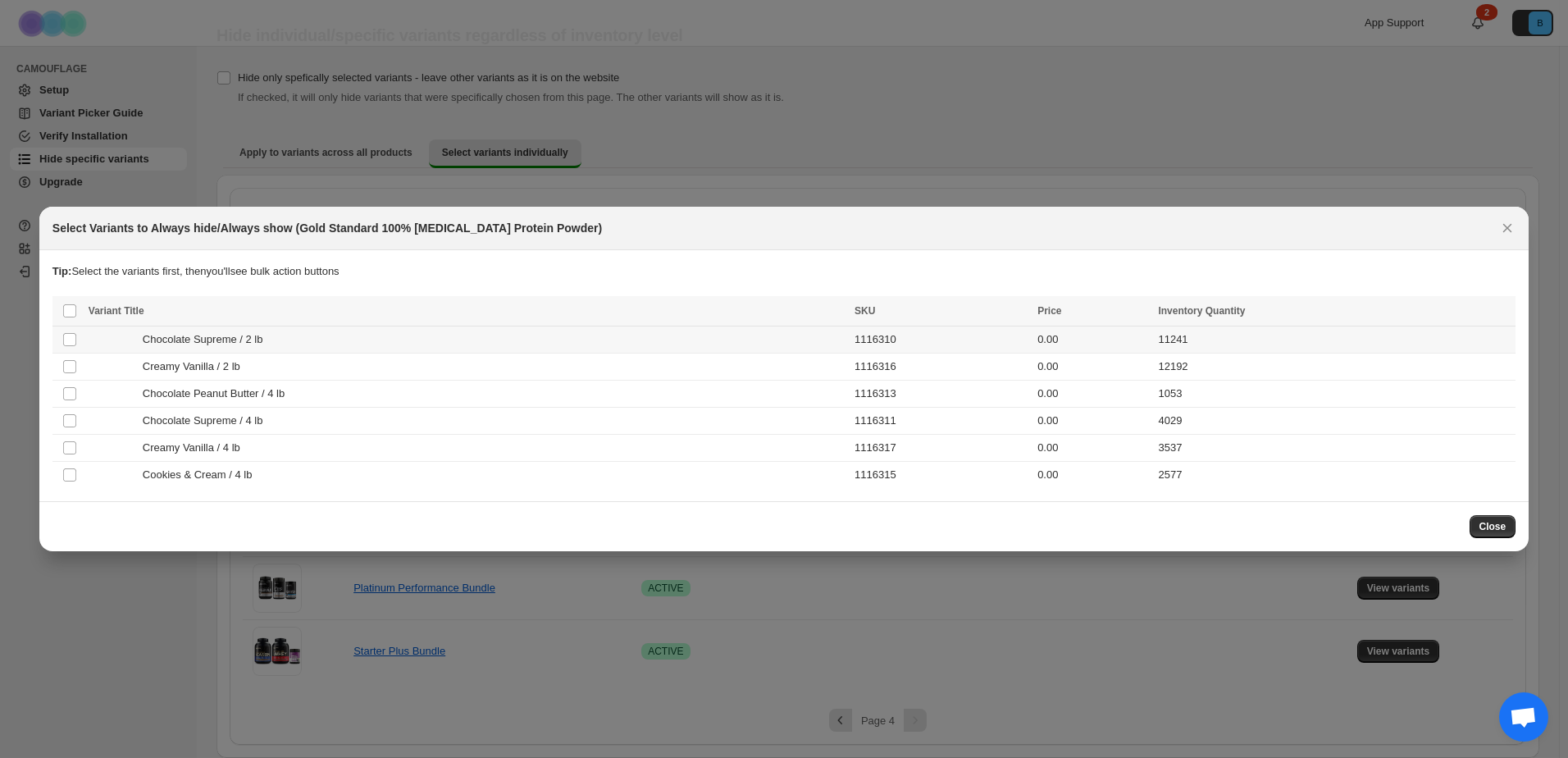
click at [226, 342] on span "Chocolate Supreme / 2 lb" at bounding box center [207, 339] width 130 height 16
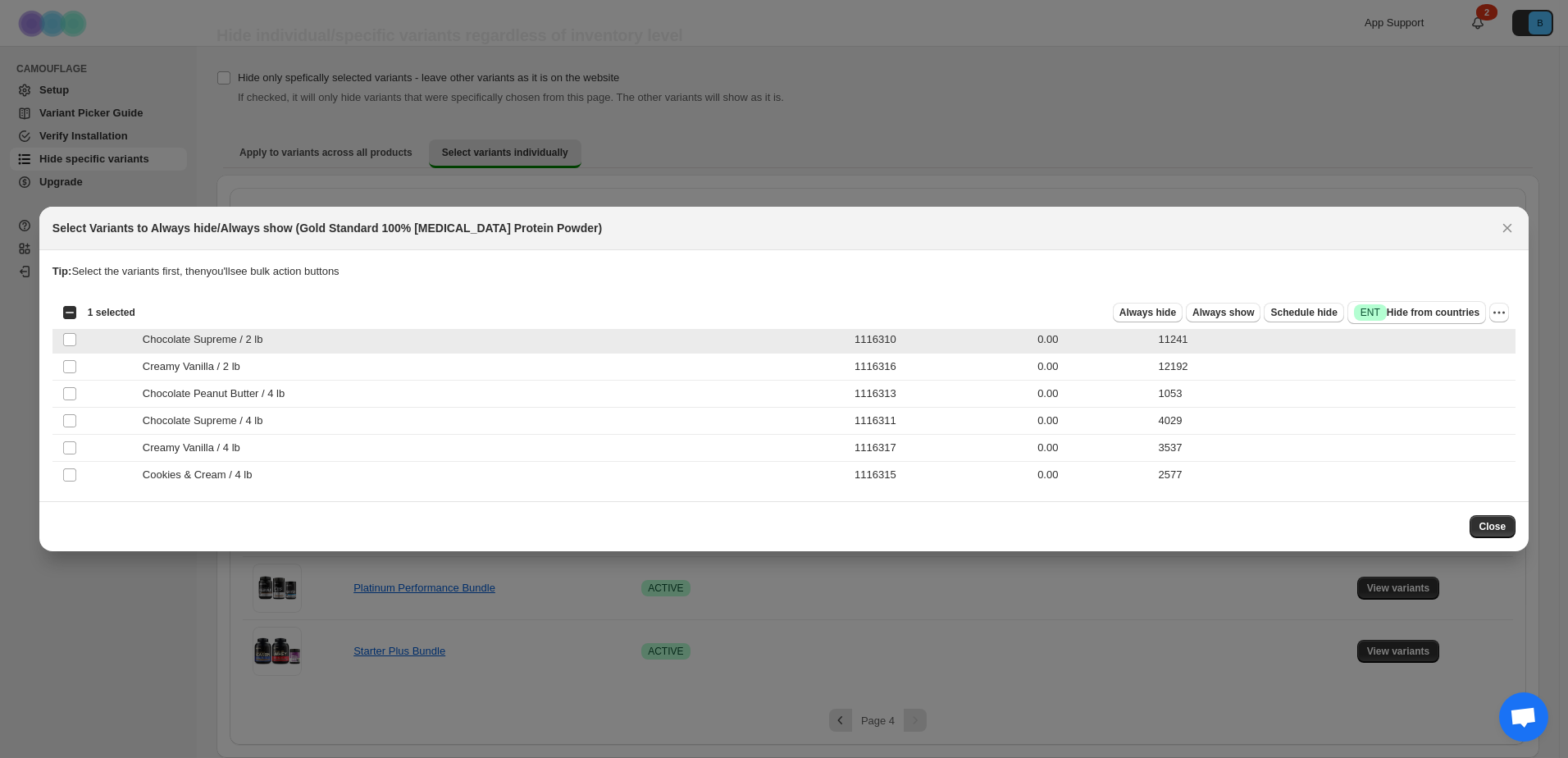
click at [226, 342] on span "Chocolate Supreme / 2 lb" at bounding box center [207, 339] width 130 height 16
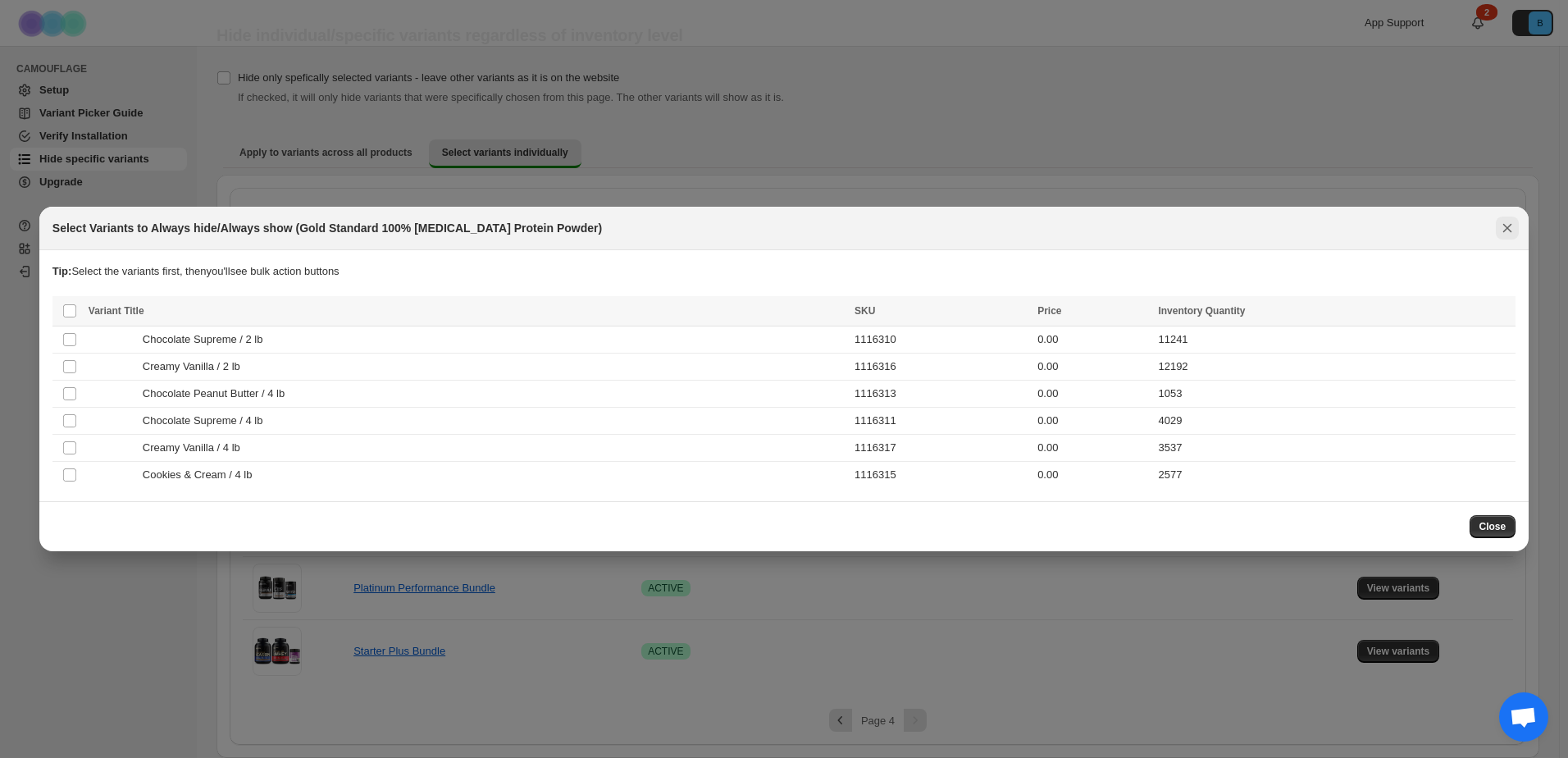
click at [1503, 229] on icon "Close" at bounding box center [1507, 228] width 16 height 16
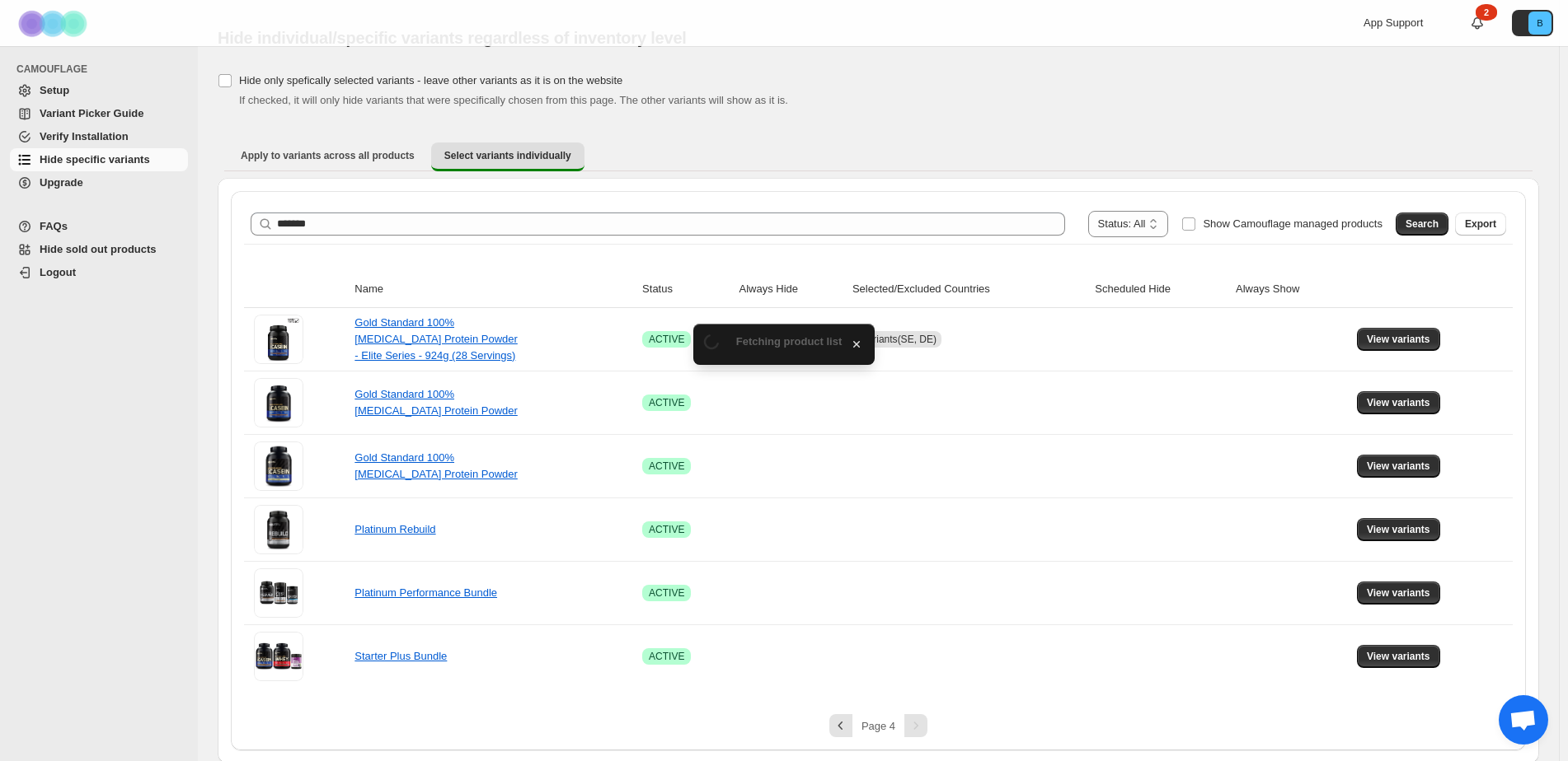
scroll to position [42, 0]
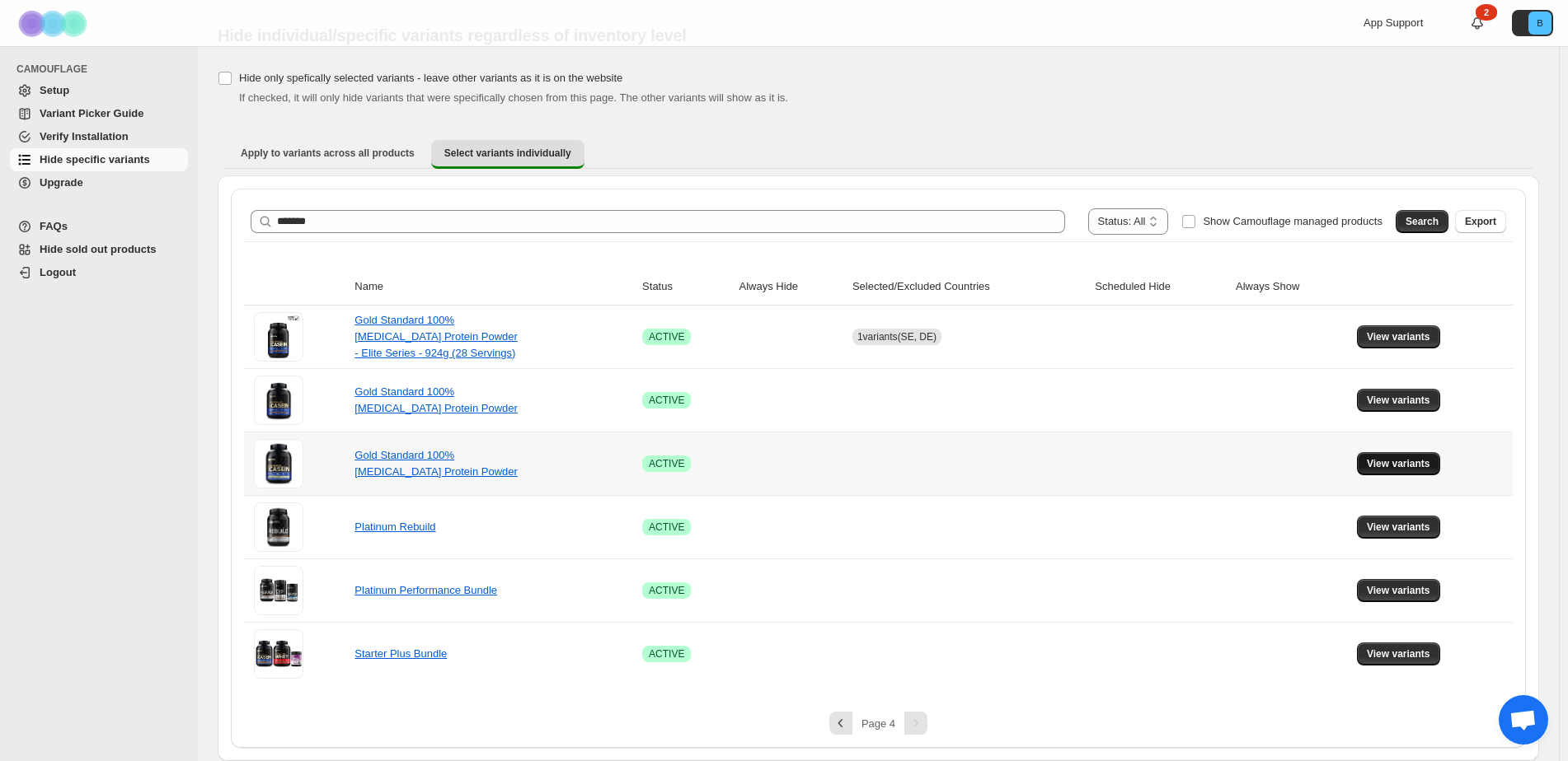
click at [1414, 462] on span "View variants" at bounding box center [1398, 463] width 63 height 13
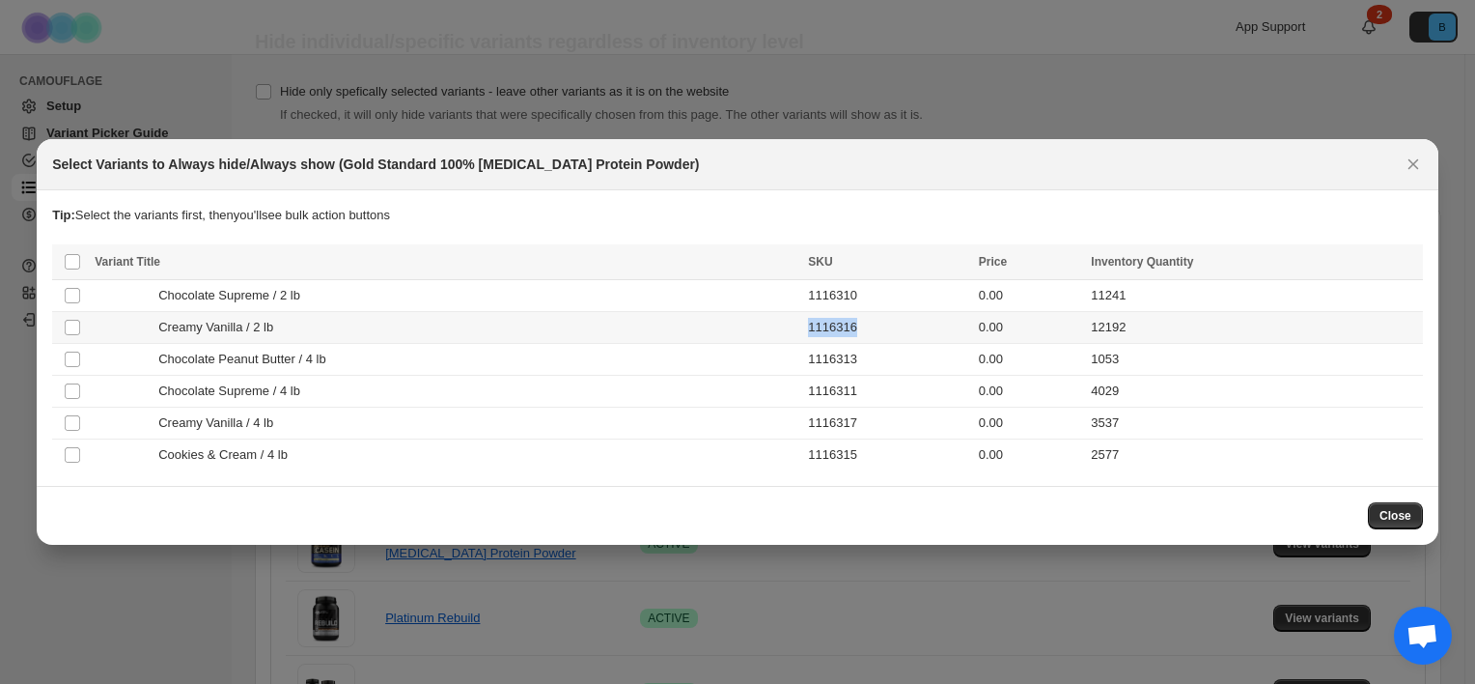
drag, startPoint x: 815, startPoint y: 327, endPoint x: 869, endPoint y: 332, distance: 54.3
click at [869, 332] on td "1116316" at bounding box center [887, 328] width 170 height 32
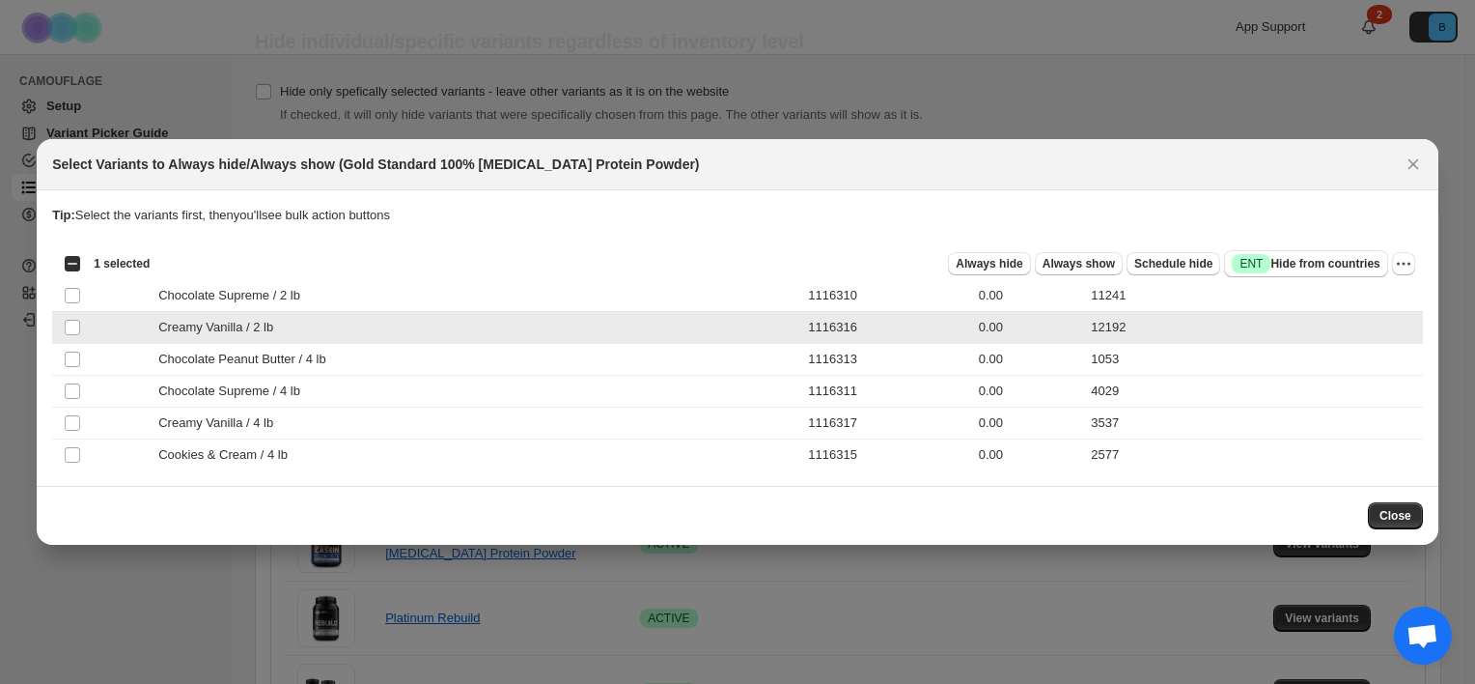
copy td "1116316"
drag, startPoint x: 817, startPoint y: 331, endPoint x: 875, endPoint y: 330, distance: 57.9
click at [875, 330] on td "1116316" at bounding box center [887, 328] width 170 height 32
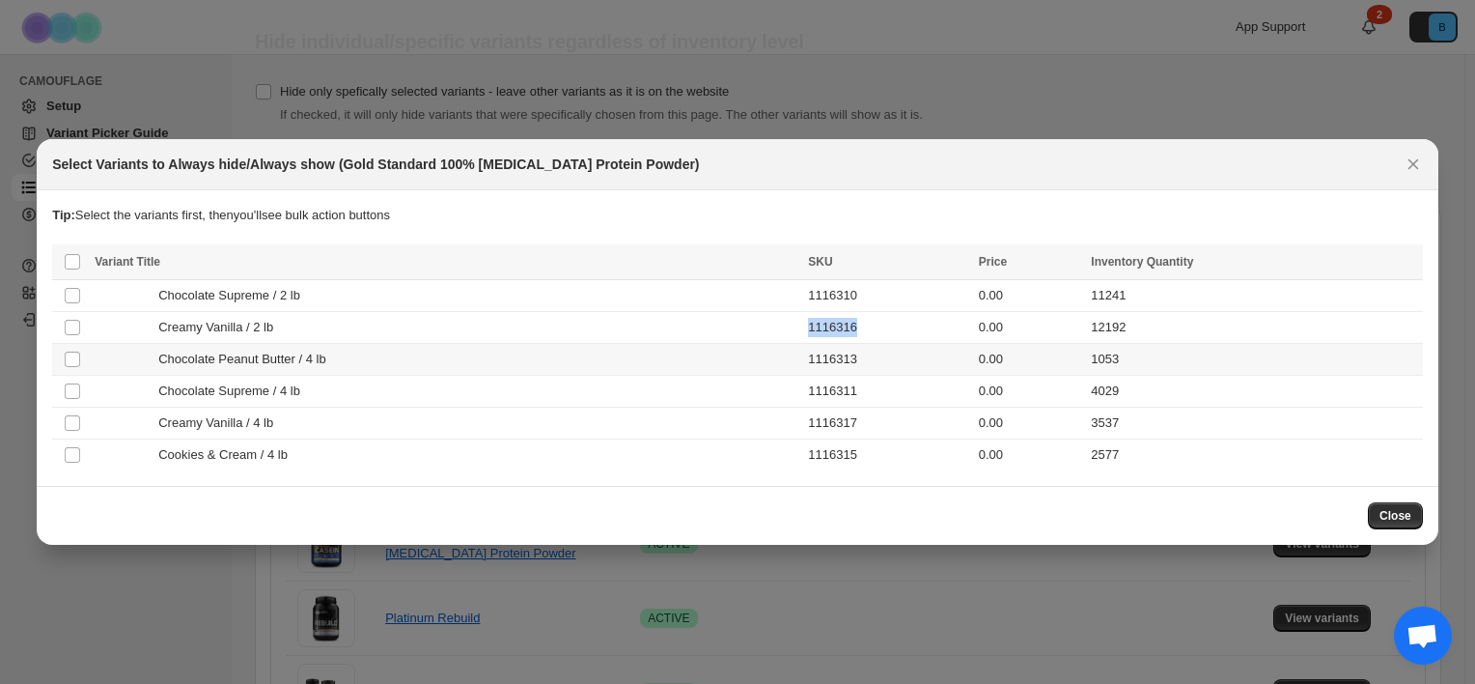
copy td "1116316"
drag, startPoint x: 867, startPoint y: 428, endPoint x: 821, endPoint y: 429, distance: 46.4
click at [821, 429] on td "1116317" at bounding box center [887, 423] width 170 height 32
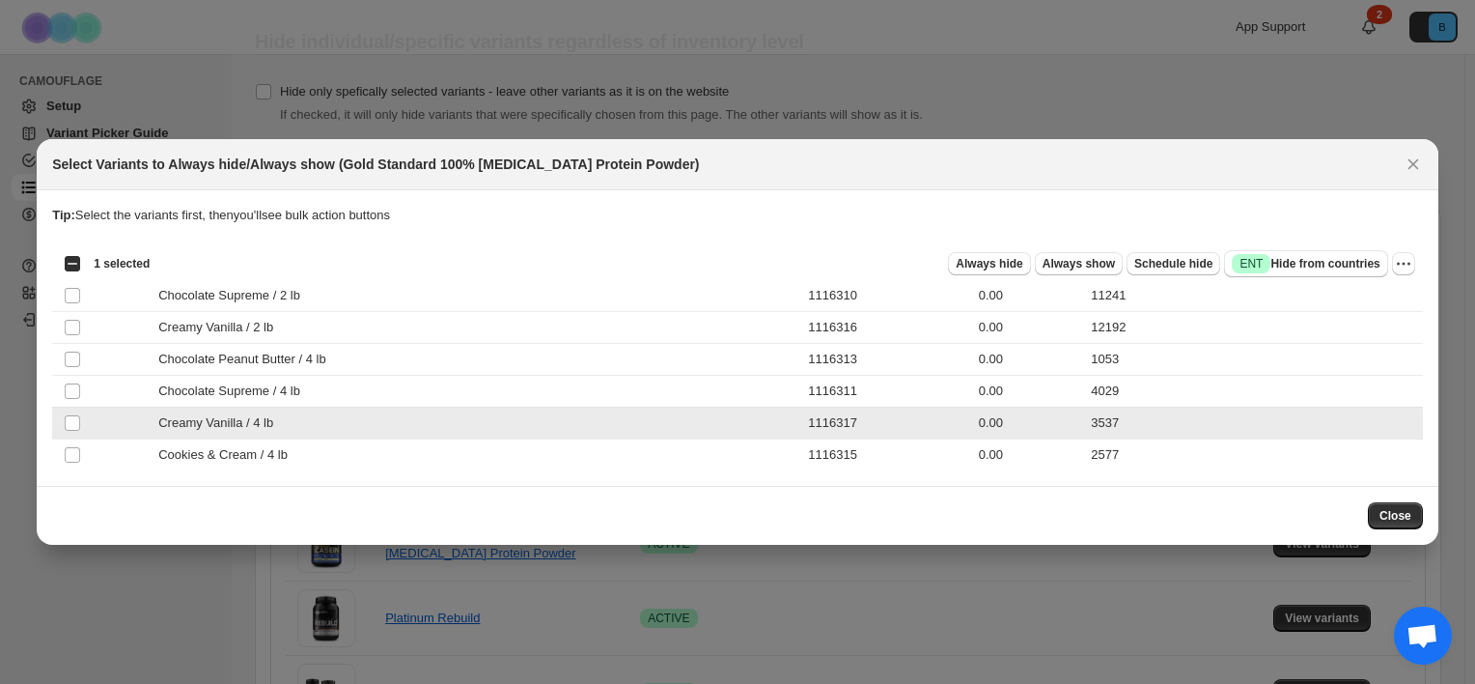
drag, startPoint x: 861, startPoint y: 429, endPoint x: 823, endPoint y: 425, distance: 38.8
click at [823, 425] on td "1116317" at bounding box center [887, 423] width 170 height 32
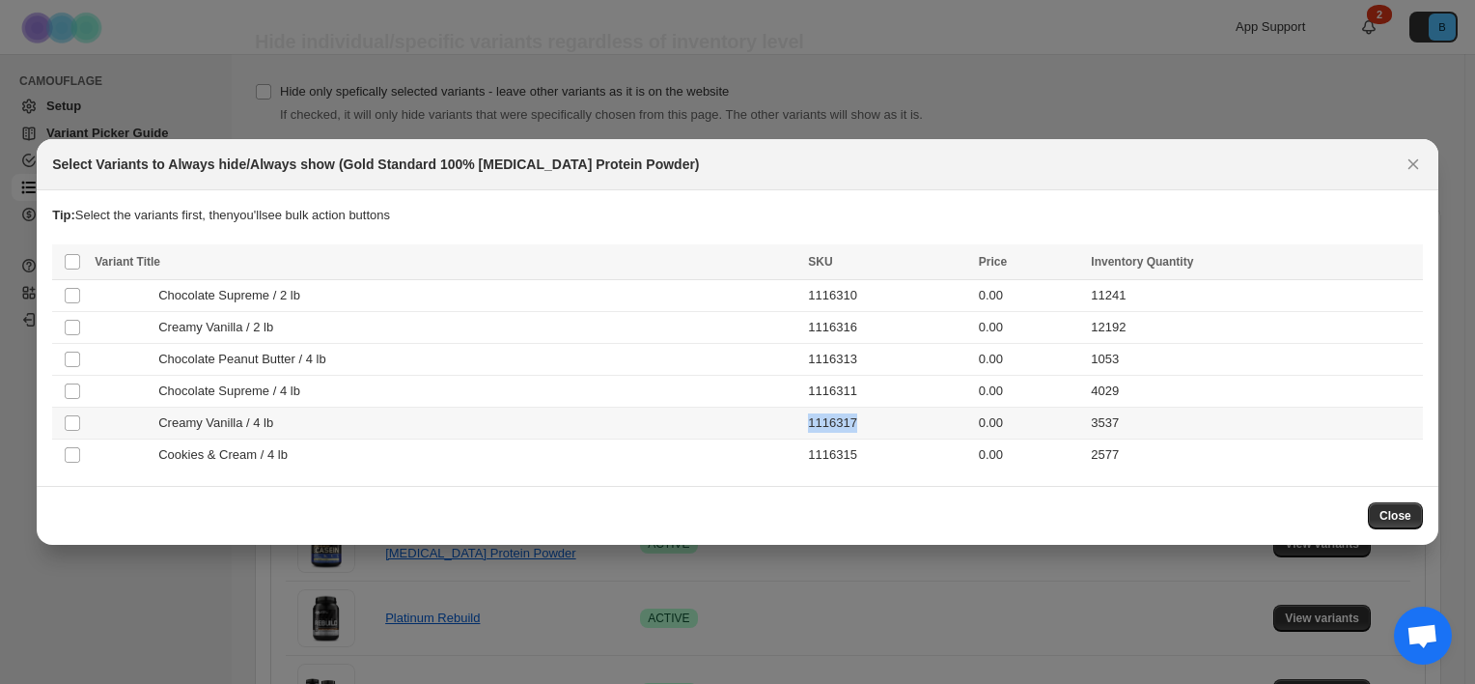
copy td "1116317"
drag, startPoint x: 868, startPoint y: 463, endPoint x: 819, endPoint y: 461, distance: 49.3
click at [819, 461] on td "1116315" at bounding box center [887, 455] width 170 height 32
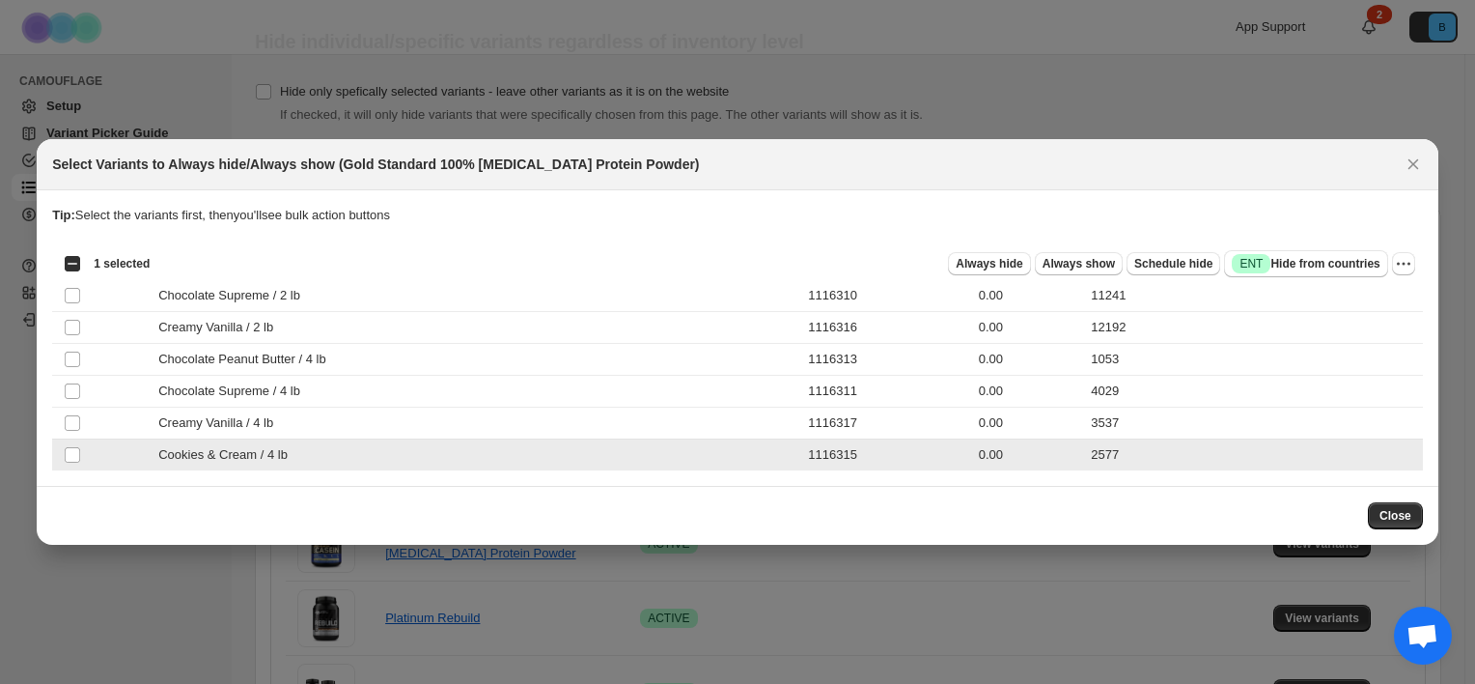
drag, startPoint x: 819, startPoint y: 461, endPoint x: 860, endPoint y: 460, distance: 41.5
click at [860, 460] on td "1116315" at bounding box center [887, 455] width 170 height 32
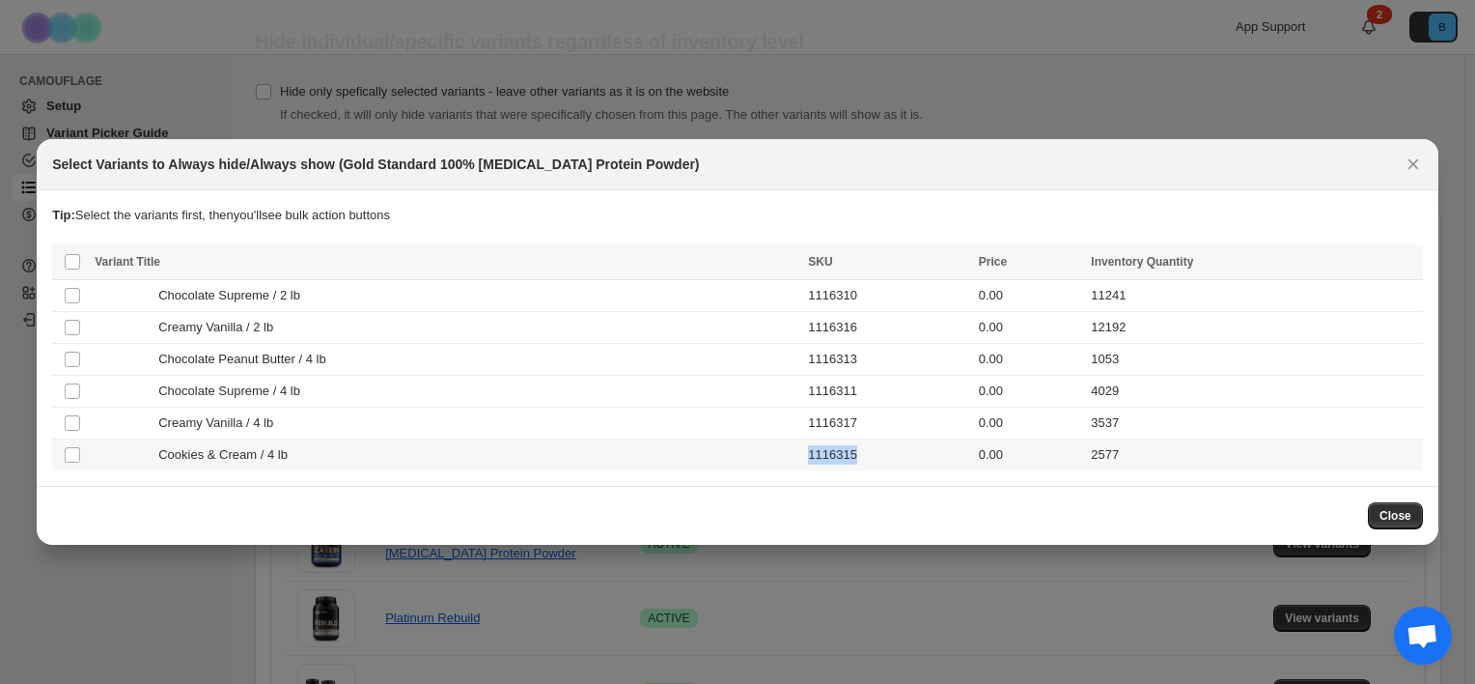
copy td "1116315"
click at [1408, 166] on icon "Close" at bounding box center [1413, 164] width 19 height 19
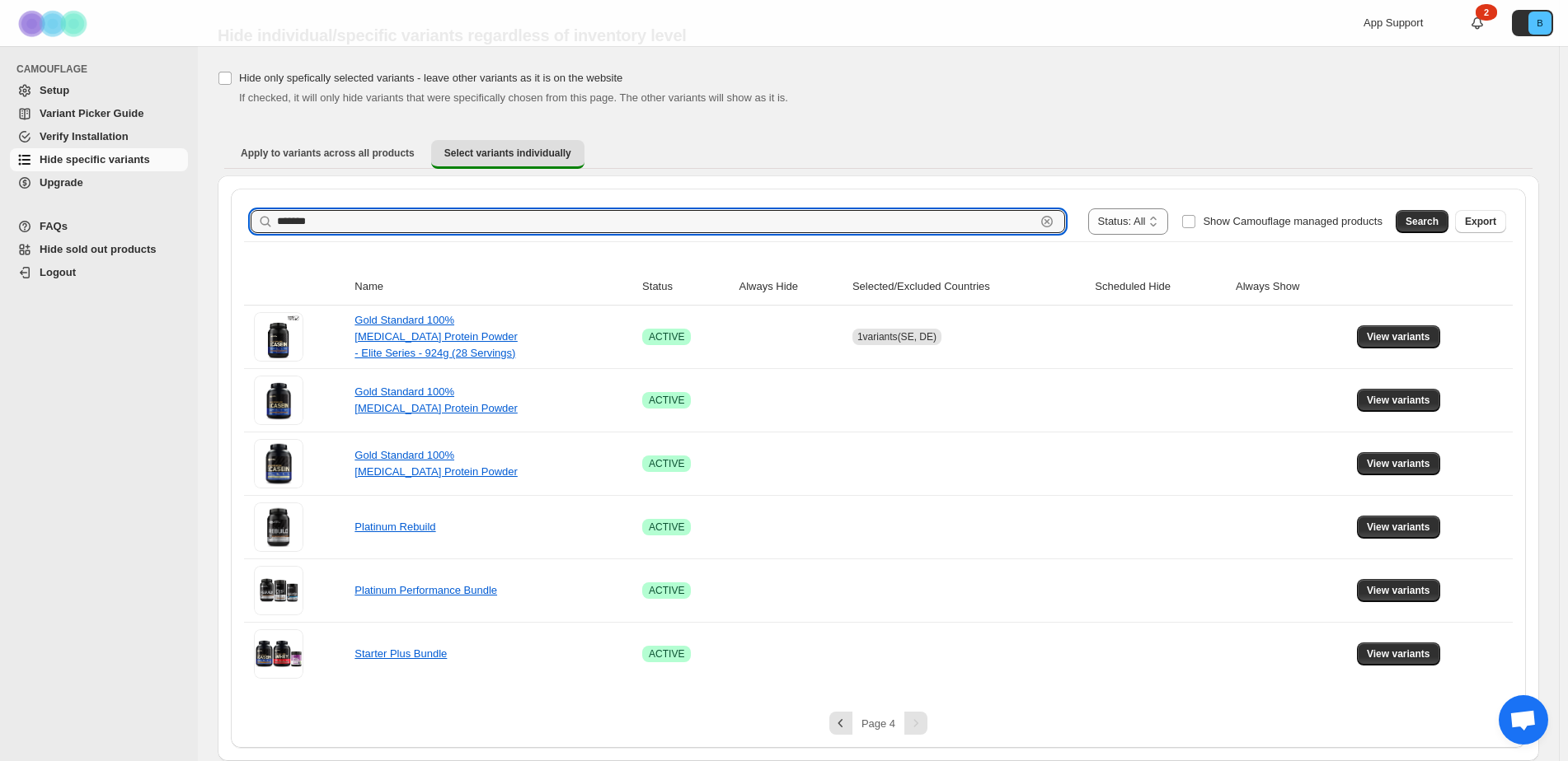
drag, startPoint x: 402, startPoint y: 227, endPoint x: 230, endPoint y: 207, distance: 173.2
click at [230, 207] on div "**********" at bounding box center [877, 468] width 1295 height 560
click at [1427, 228] on span "Search" at bounding box center [1421, 221] width 33 height 13
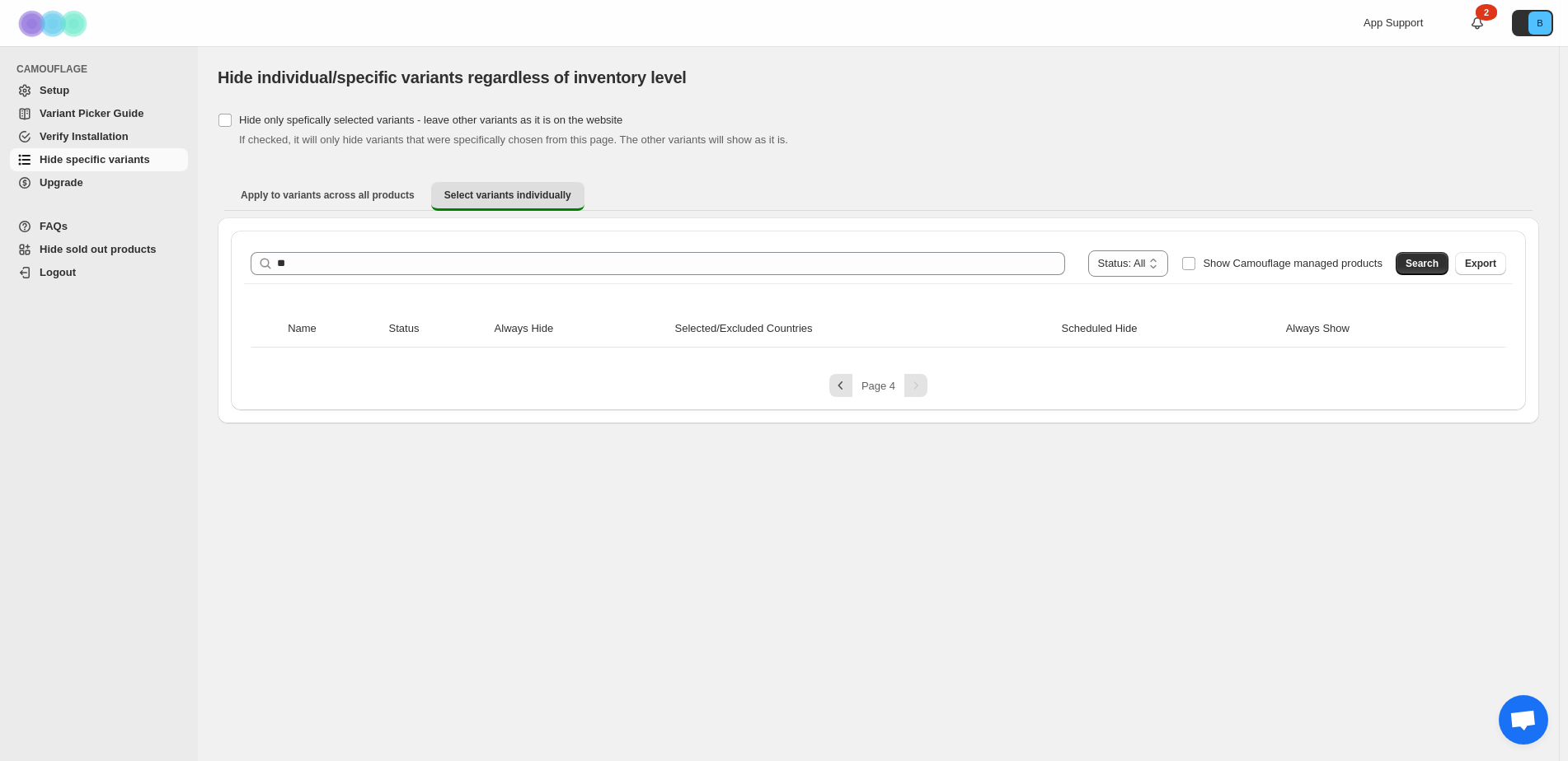
scroll to position [0, 0]
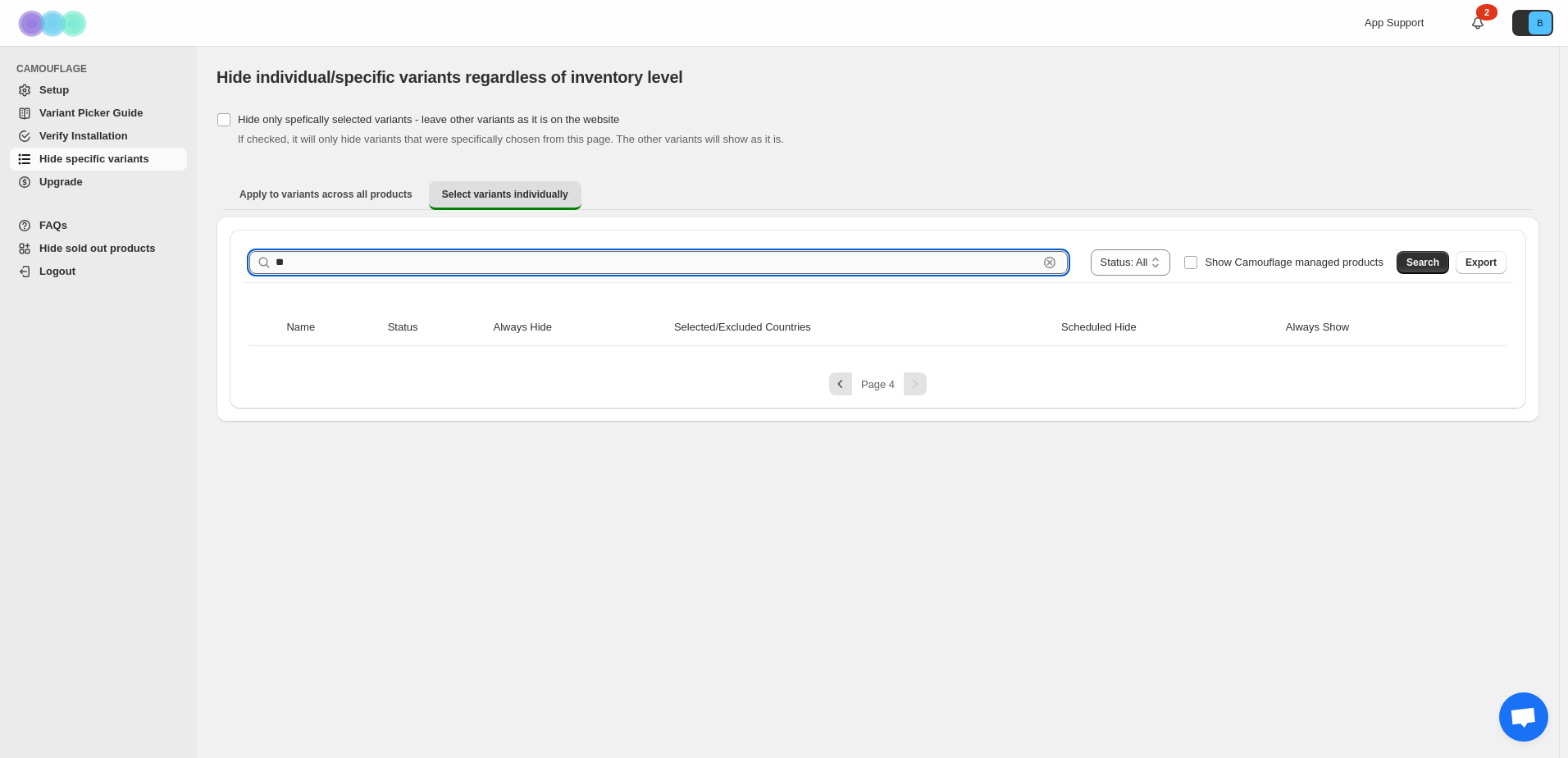
click at [353, 268] on input "**" at bounding box center [657, 262] width 763 height 23
type input "*"
type input "*****"
click at [1436, 263] on span "Search" at bounding box center [1423, 262] width 33 height 13
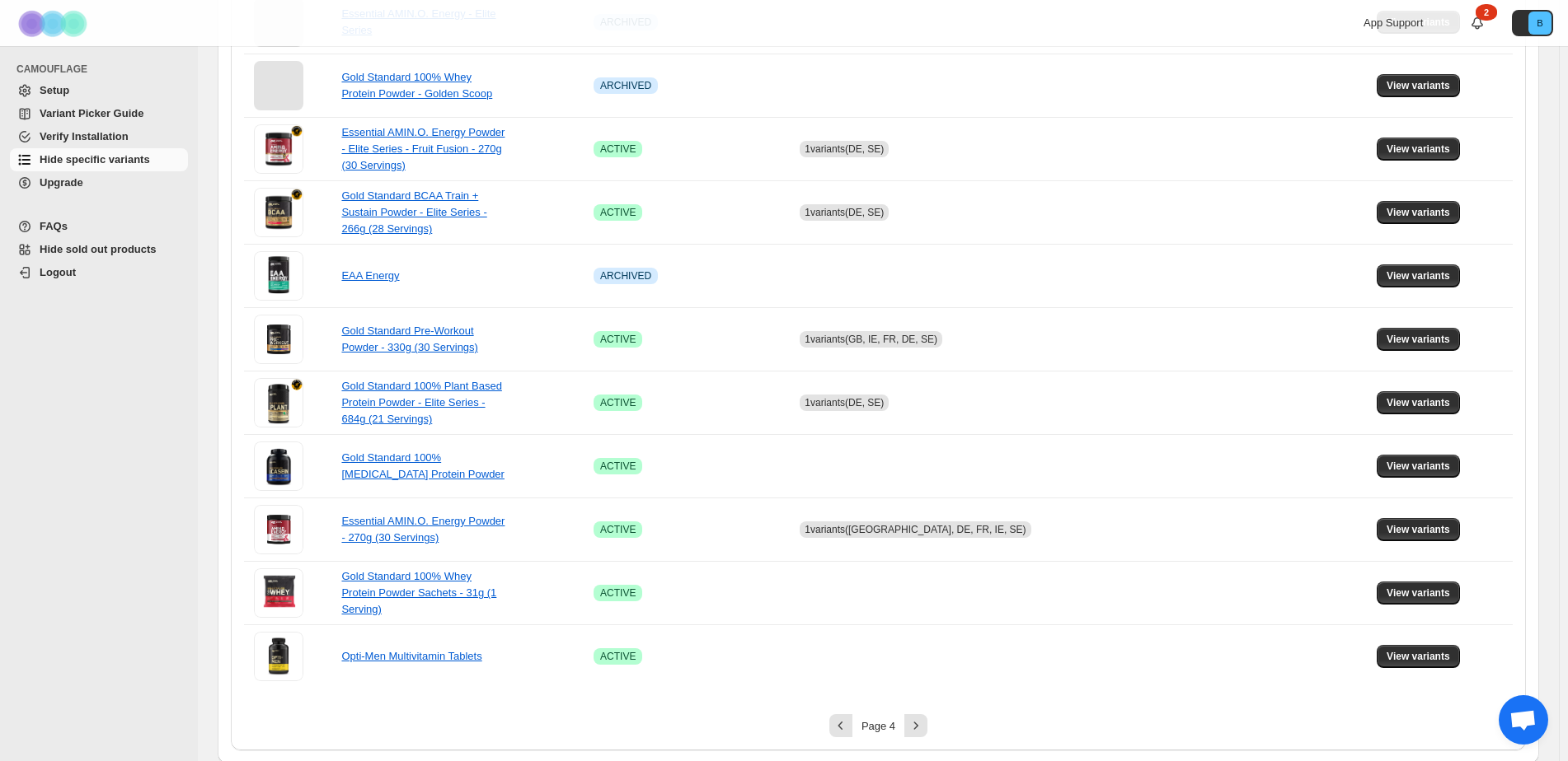
scroll to position [930, 0]
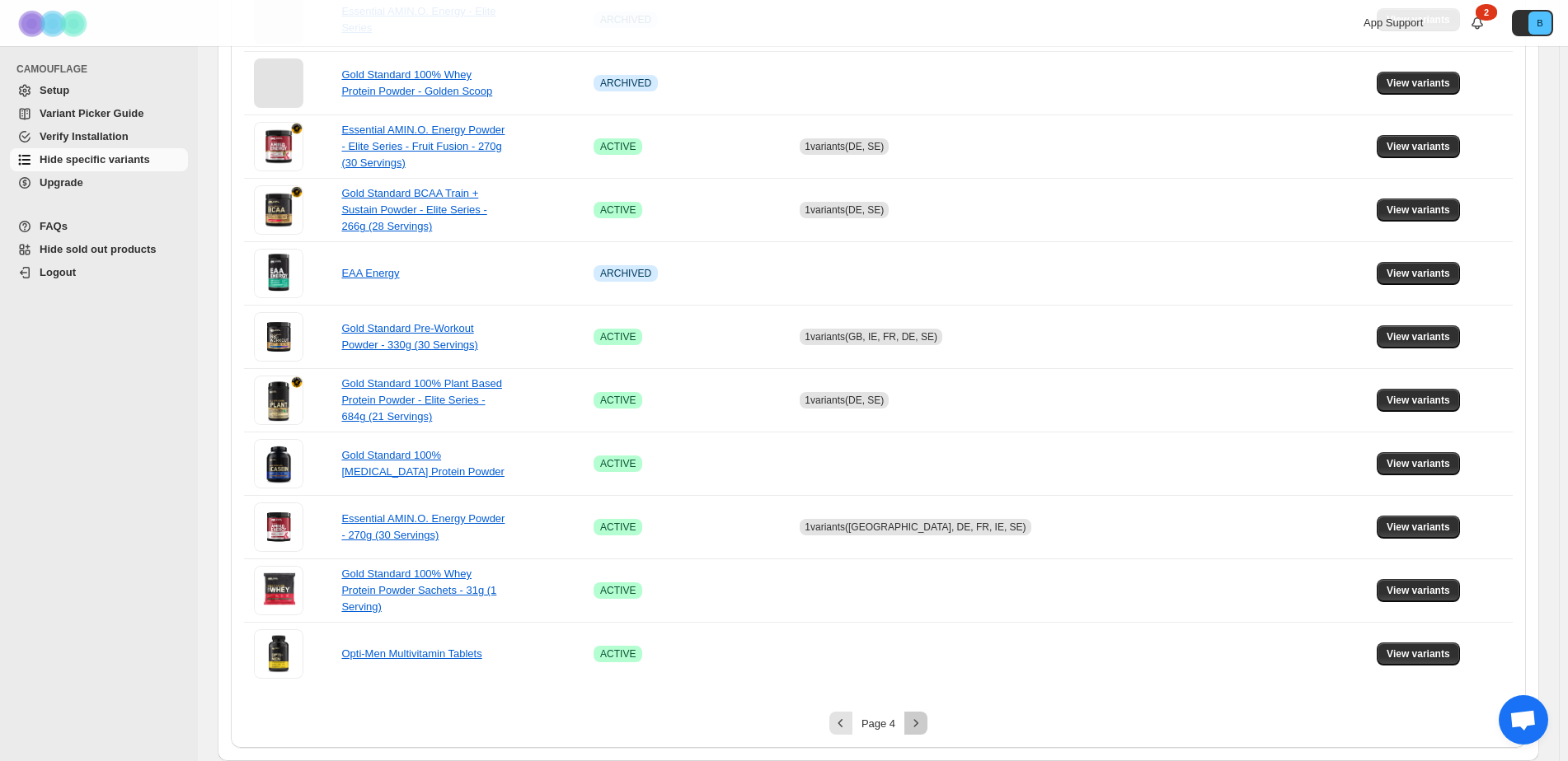
click at [912, 724] on icon "Next" at bounding box center [915, 723] width 16 height 16
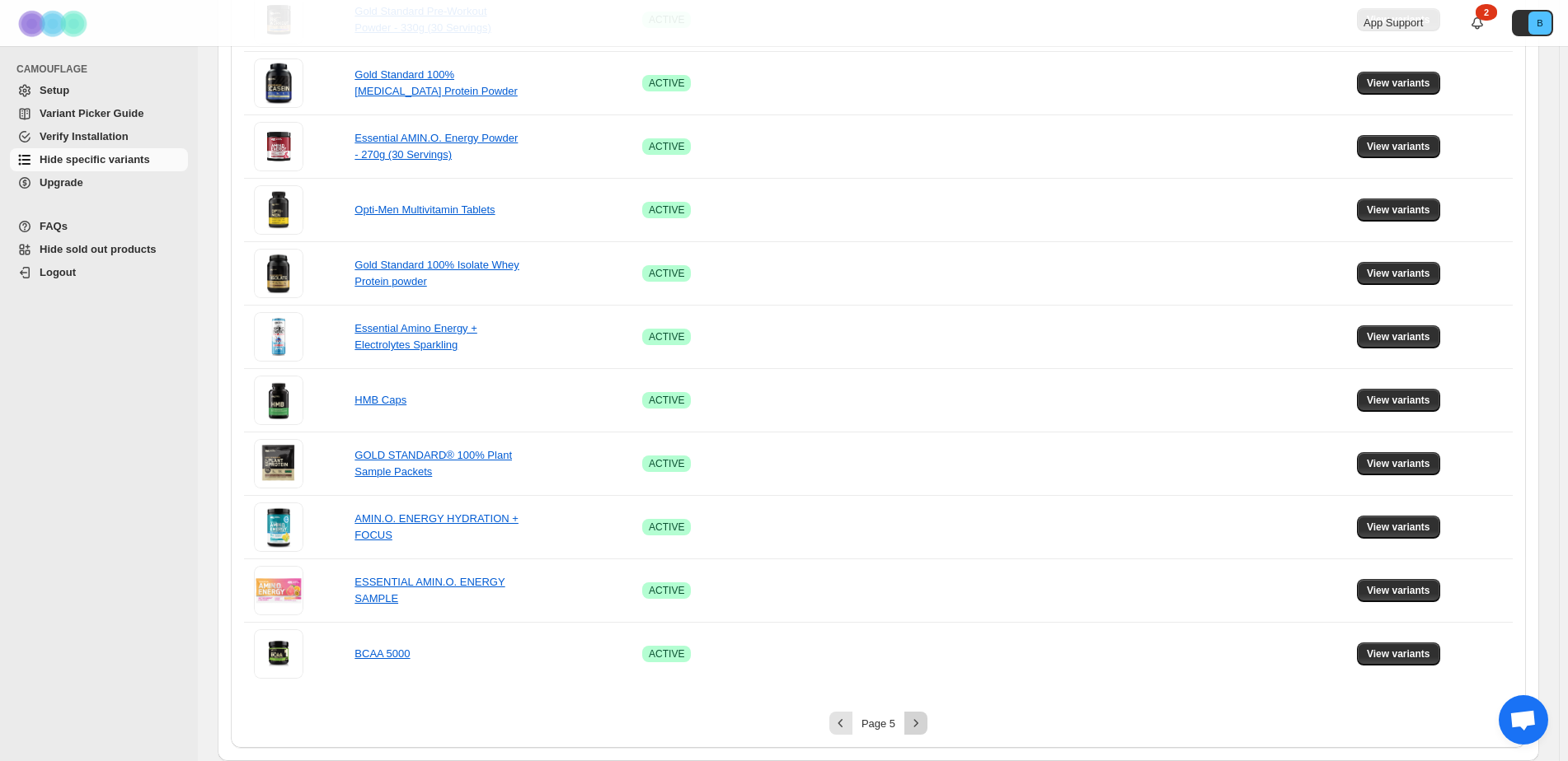
click at [923, 723] on icon "Next" at bounding box center [915, 723] width 16 height 16
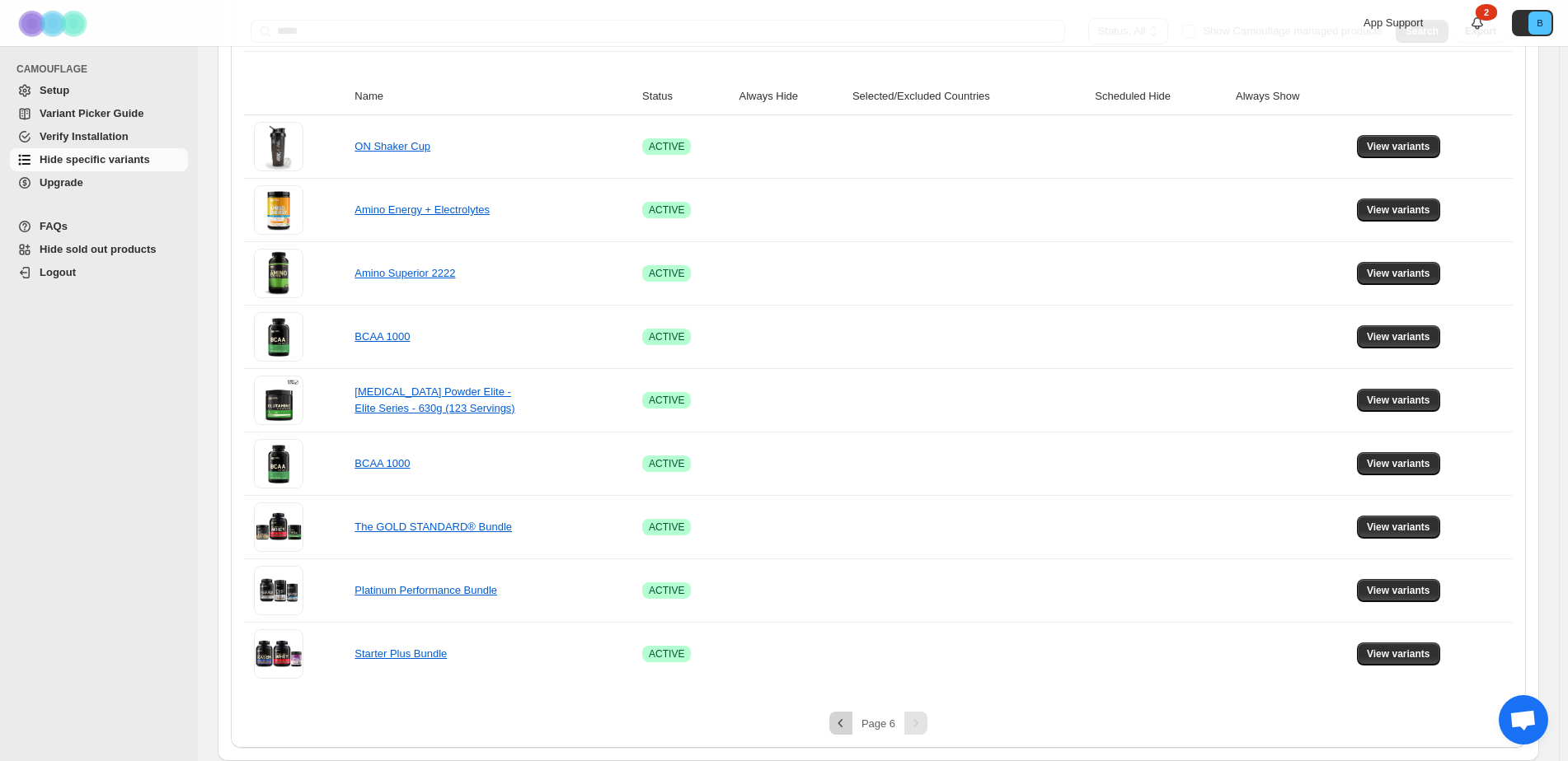
click at [849, 726] on icon "Previous" at bounding box center [840, 723] width 16 height 16
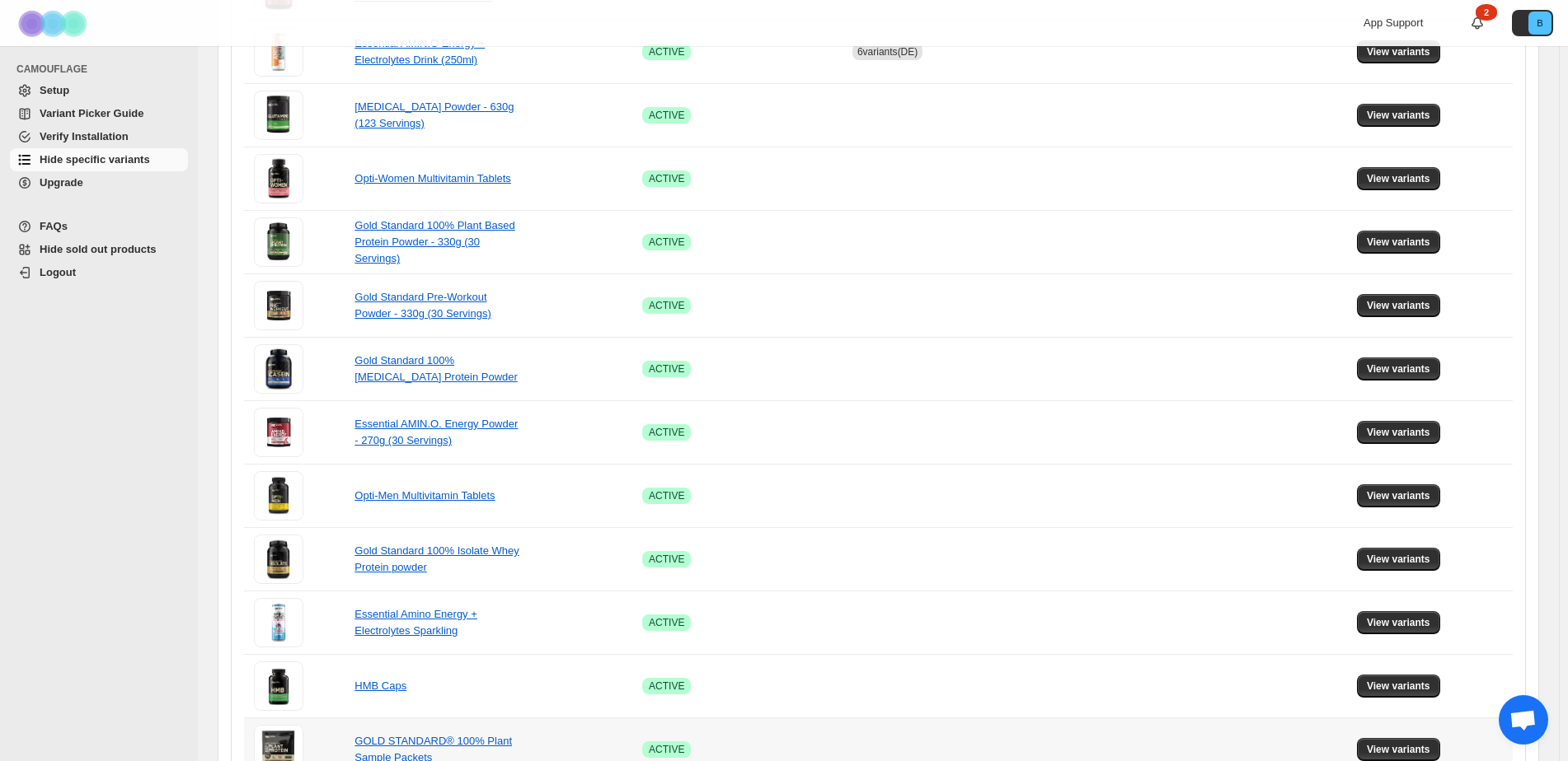
scroll to position [930, 0]
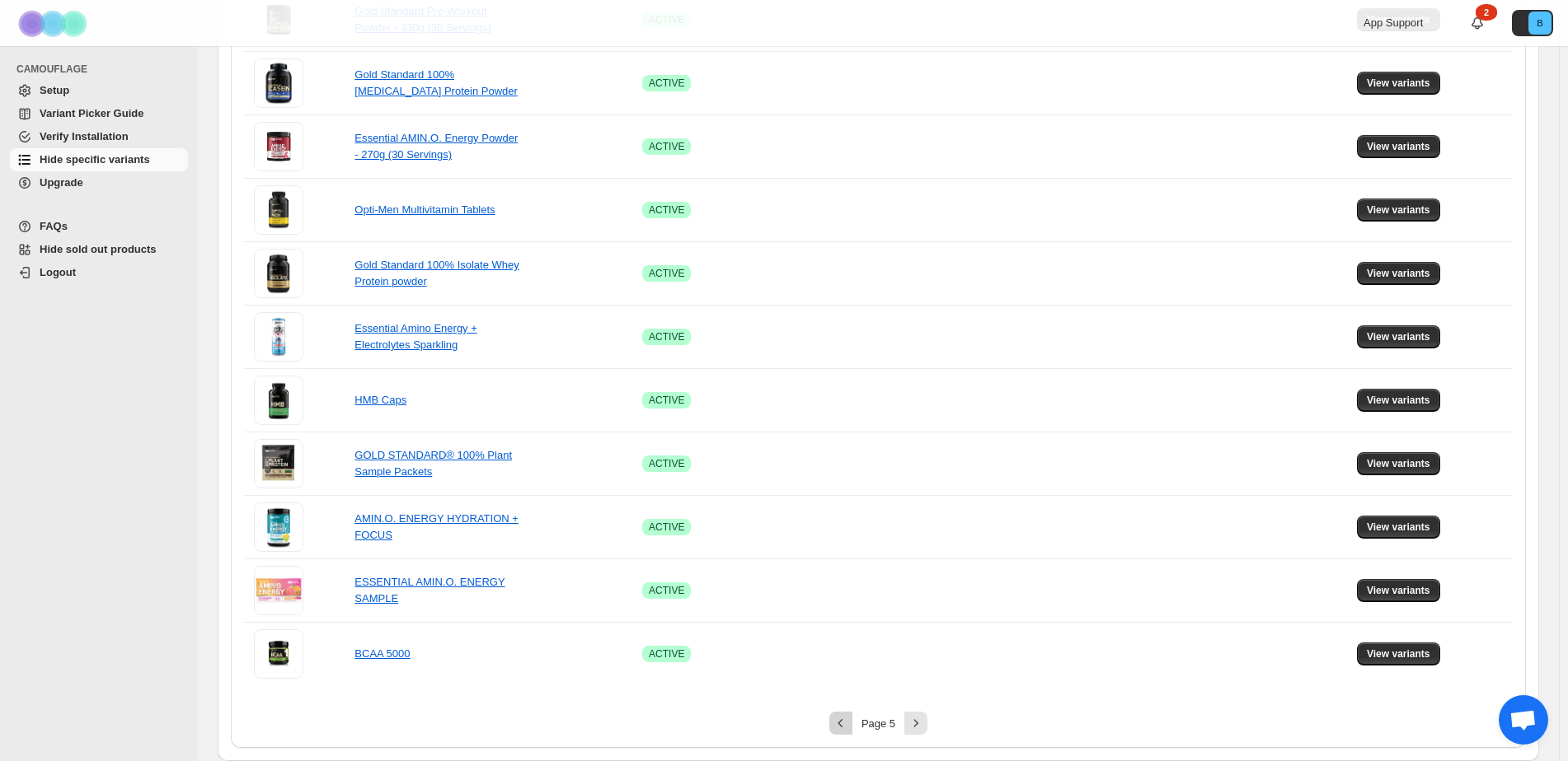
click at [849, 726] on icon "Previous" at bounding box center [840, 723] width 16 height 16
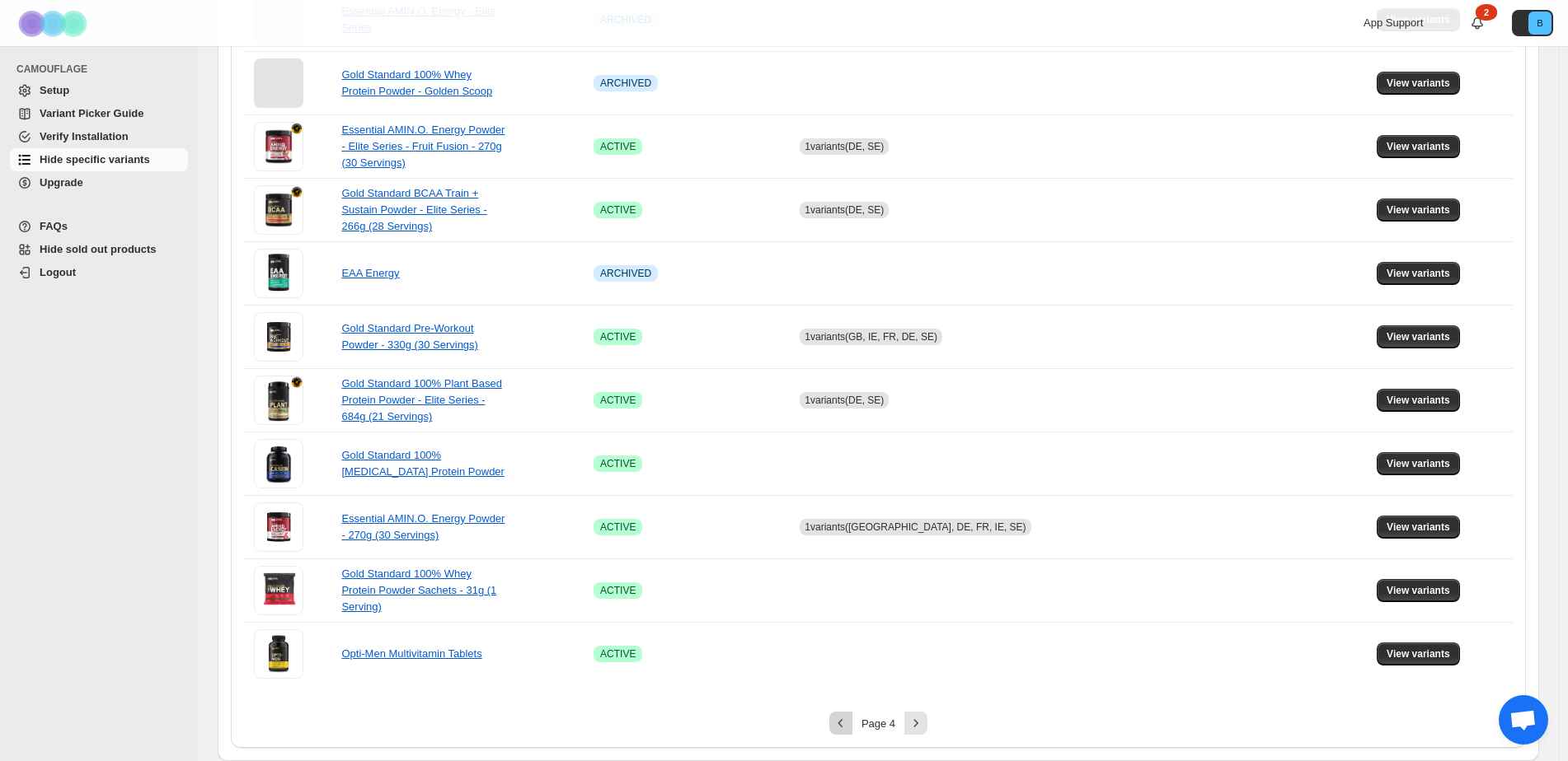
click at [842, 727] on icon "Previous" at bounding box center [840, 723] width 16 height 16
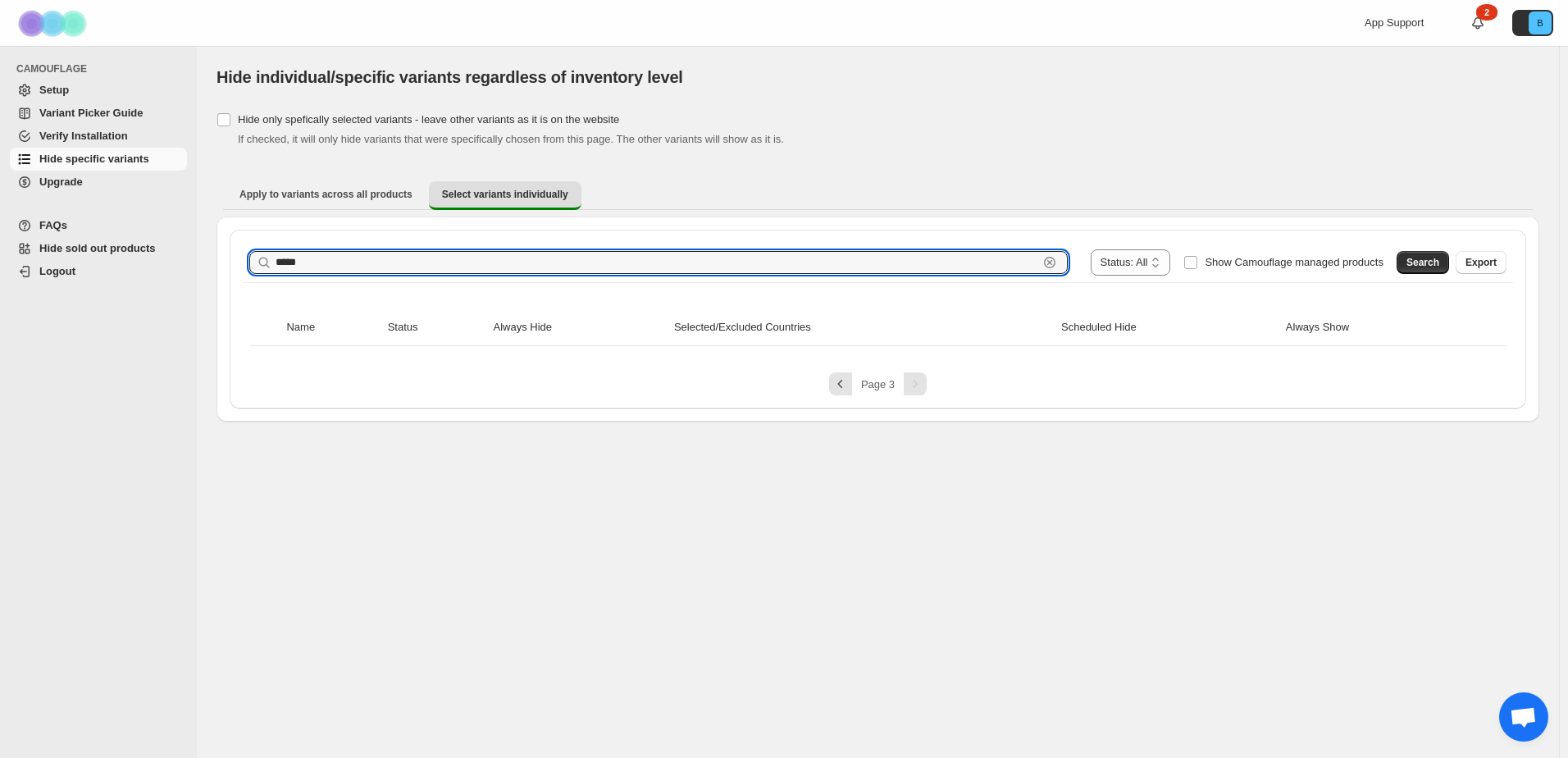
drag, startPoint x: 866, startPoint y: 269, endPoint x: 61, endPoint y: 210, distance: 807.2
click at [61, 210] on div "**********" at bounding box center [784, 379] width 1568 height 758
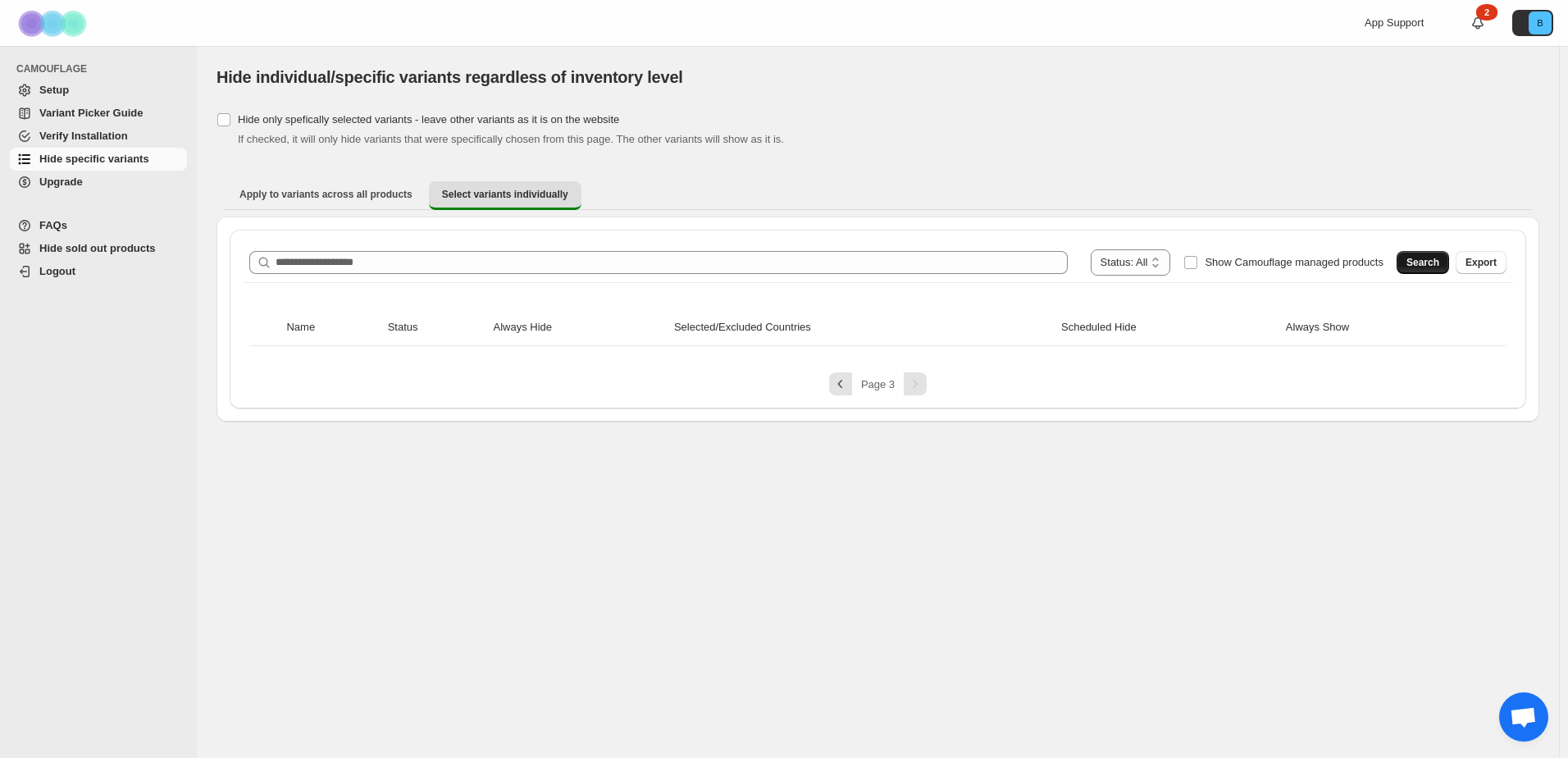
click at [1430, 267] on span "Search" at bounding box center [1423, 262] width 33 height 13
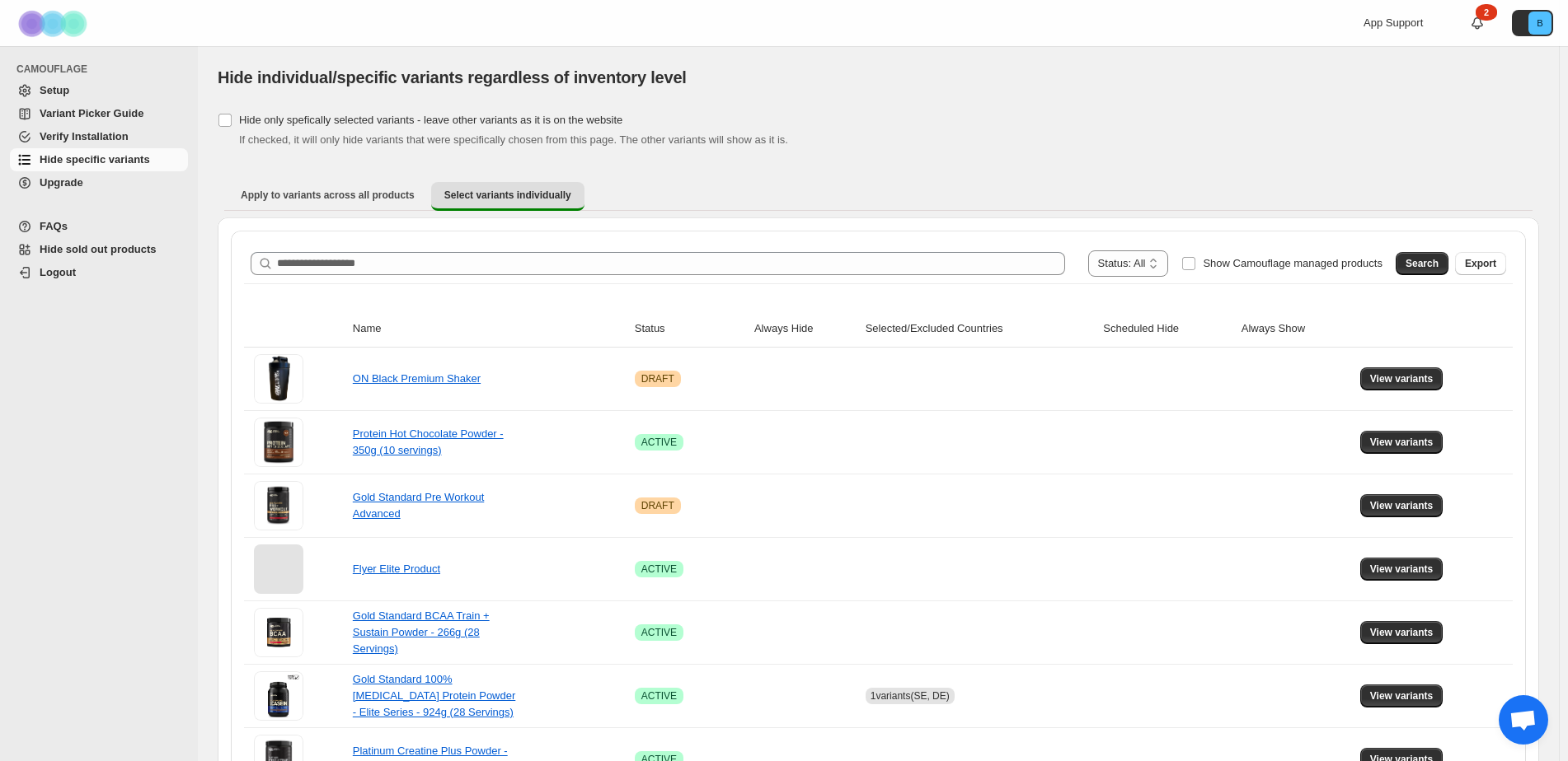
click at [130, 532] on div "CAMOUFLAGE Setup Variant Picker Guide Verify Installation Hide specific variant…" at bounding box center [99, 404] width 198 height 715
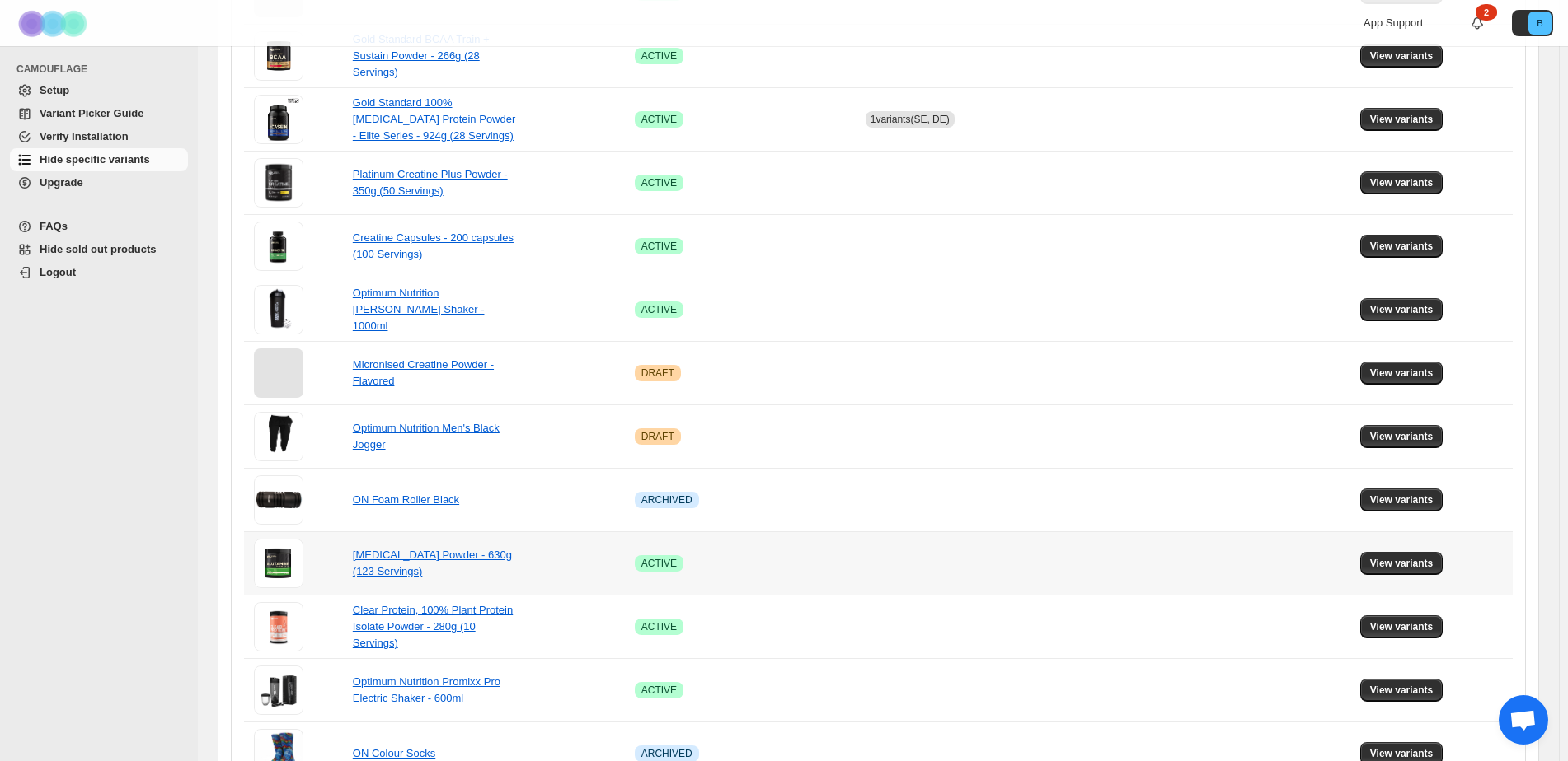
scroll to position [930, 0]
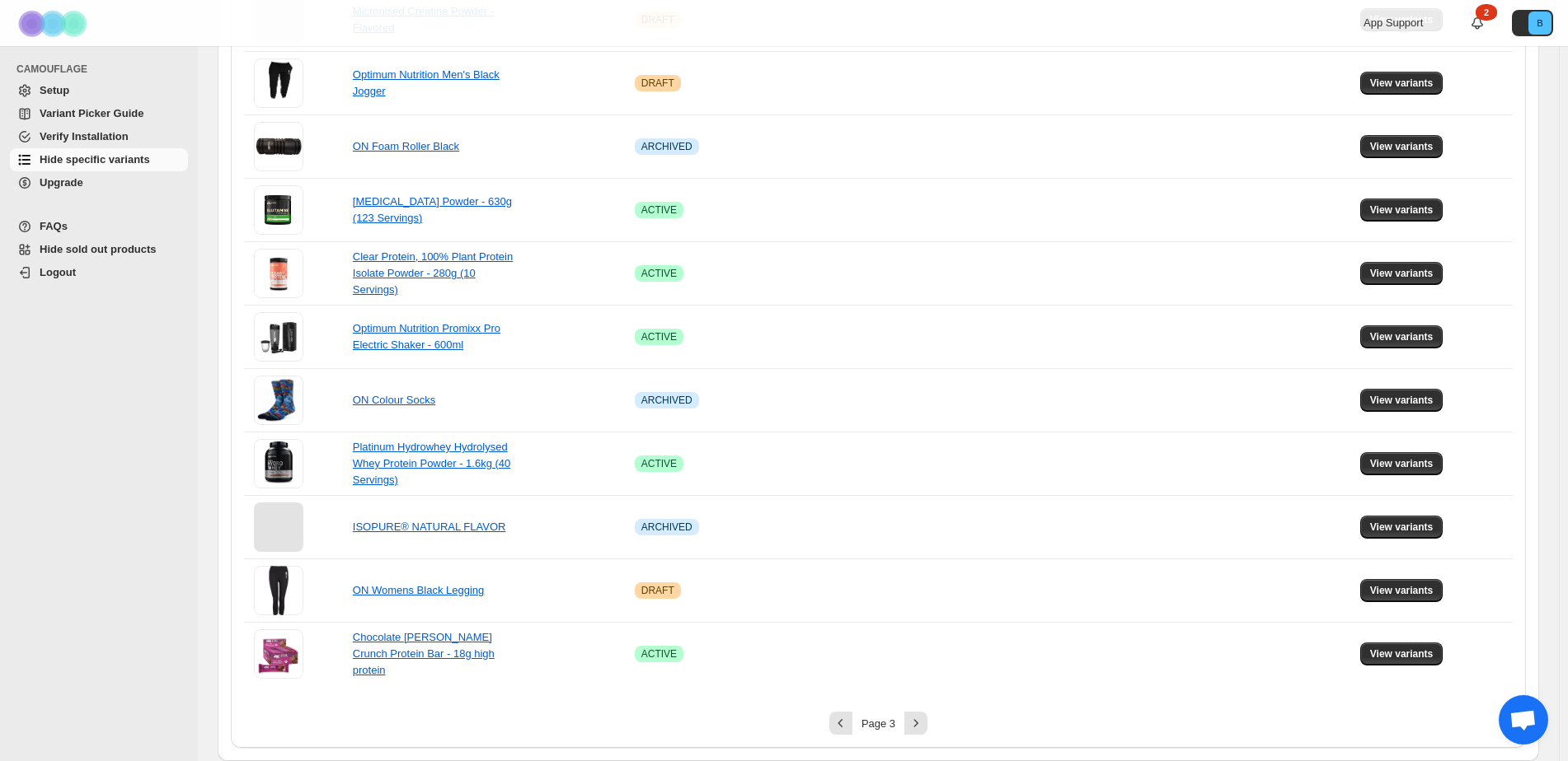
click at [80, 162] on span "Hide specific variants" at bounding box center [94, 160] width 110 height 12
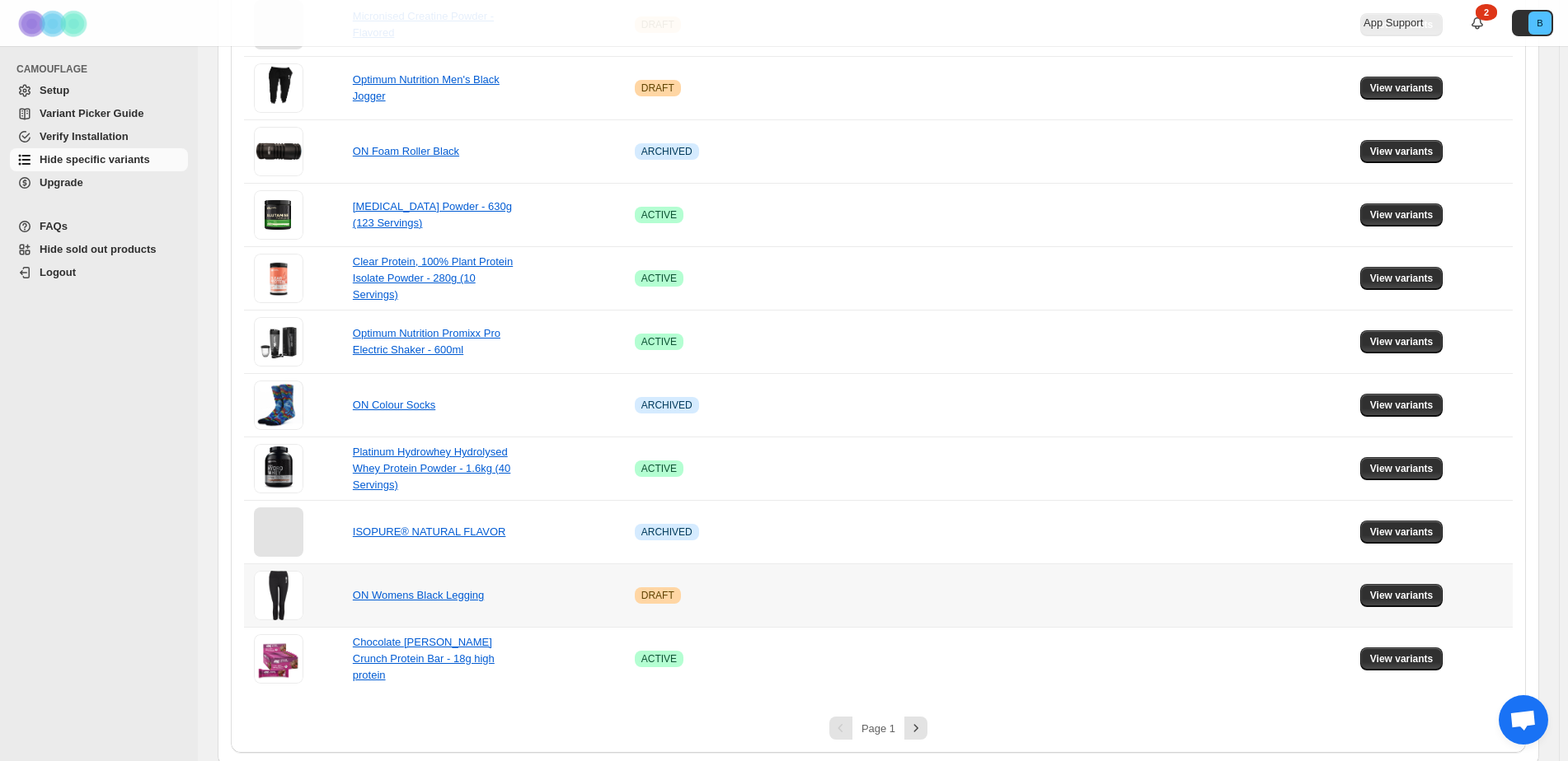
scroll to position [930, 0]
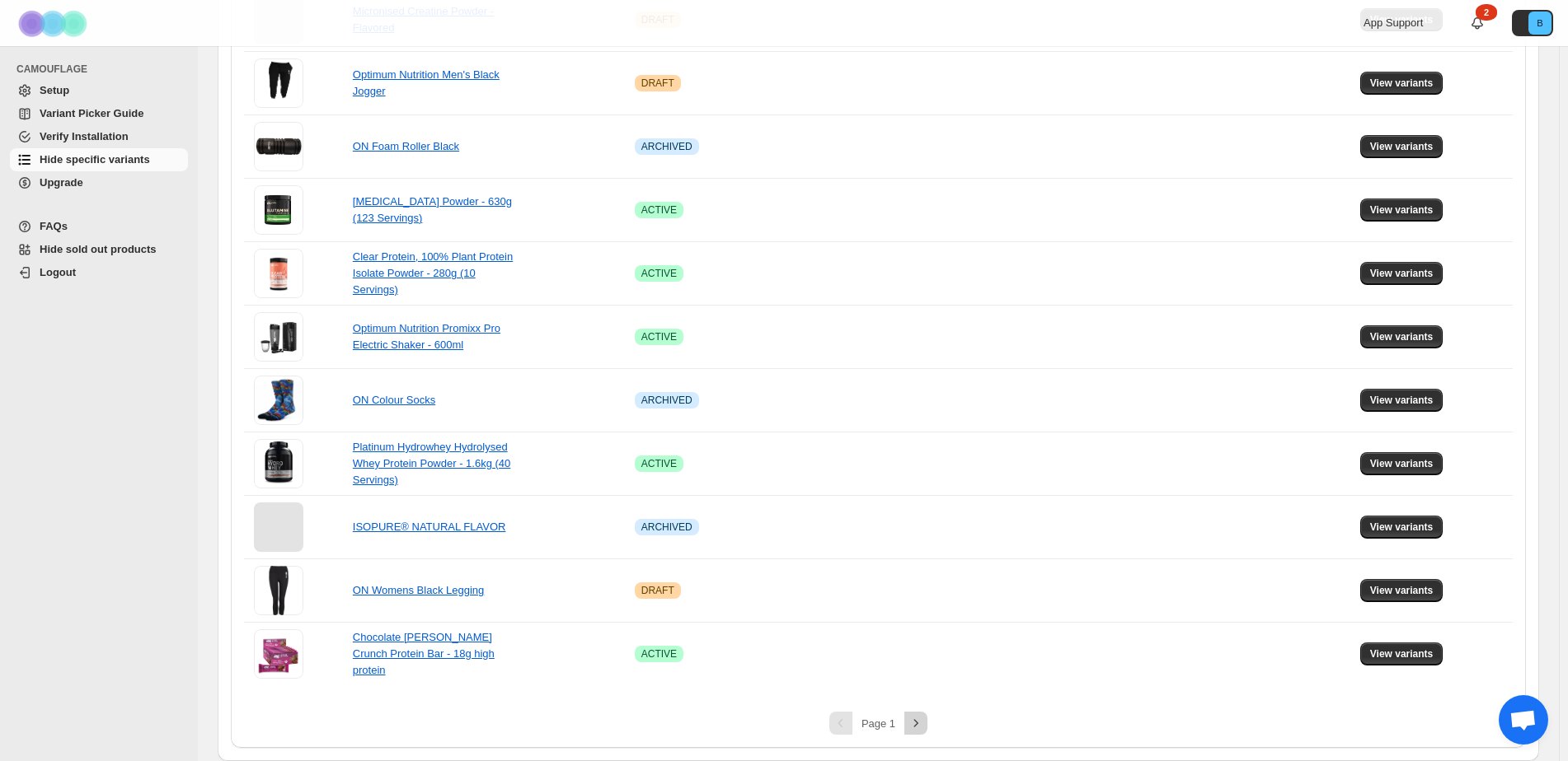
click at [922, 729] on icon "Next" at bounding box center [915, 723] width 16 height 16
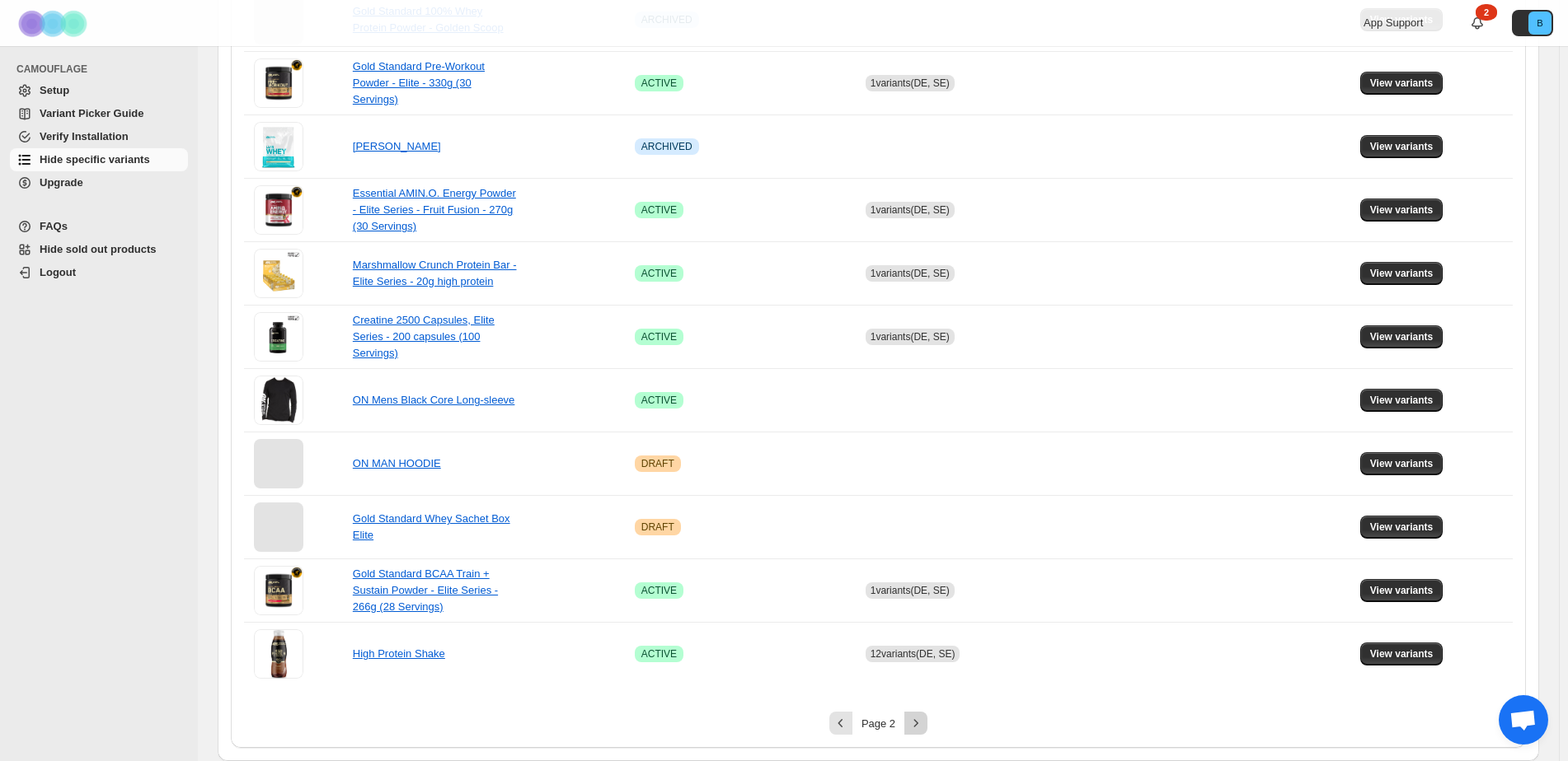
click at [927, 722] on button "Next" at bounding box center [915, 723] width 23 height 23
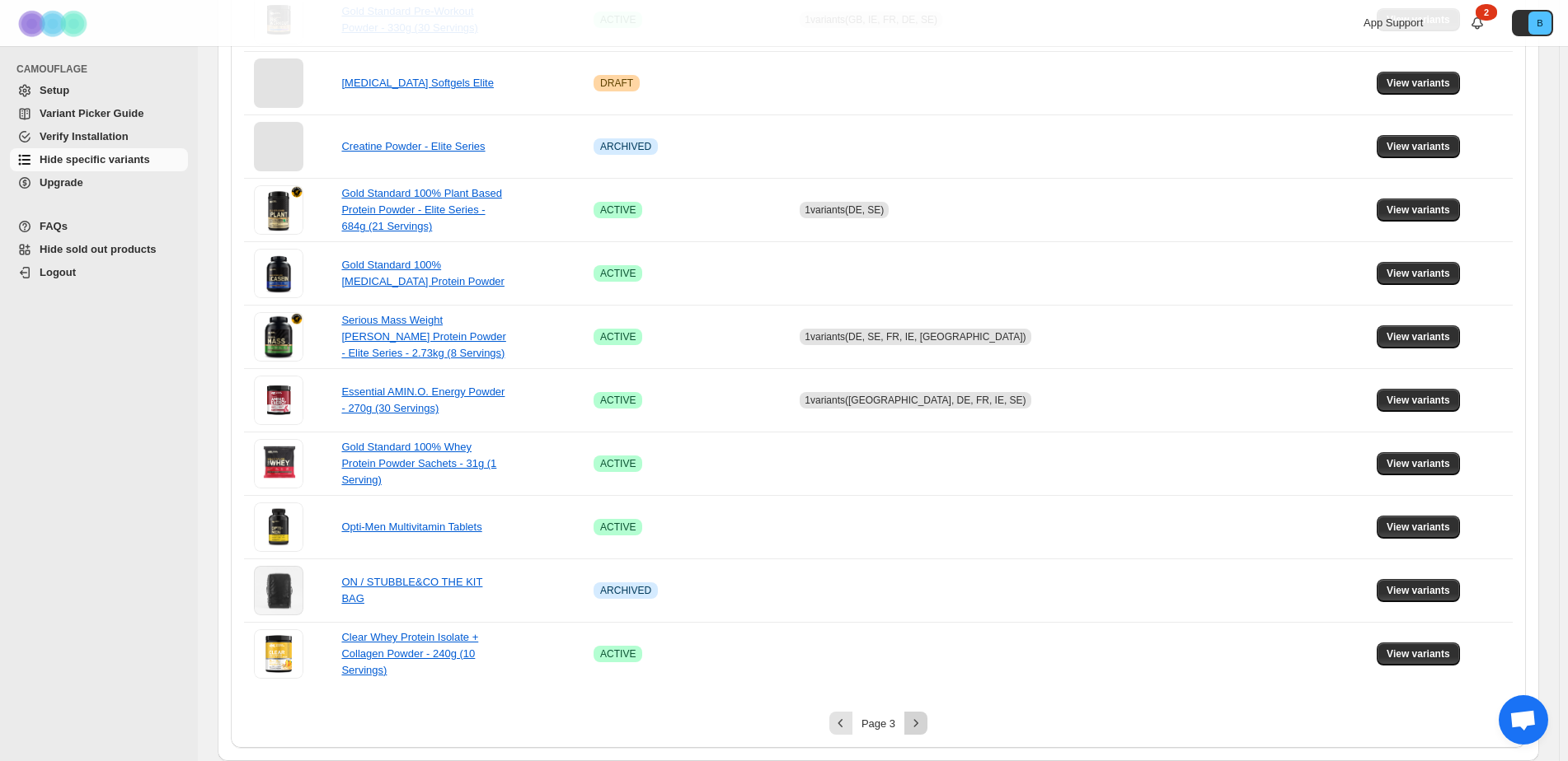
click at [924, 729] on icon "Next" at bounding box center [915, 723] width 16 height 16
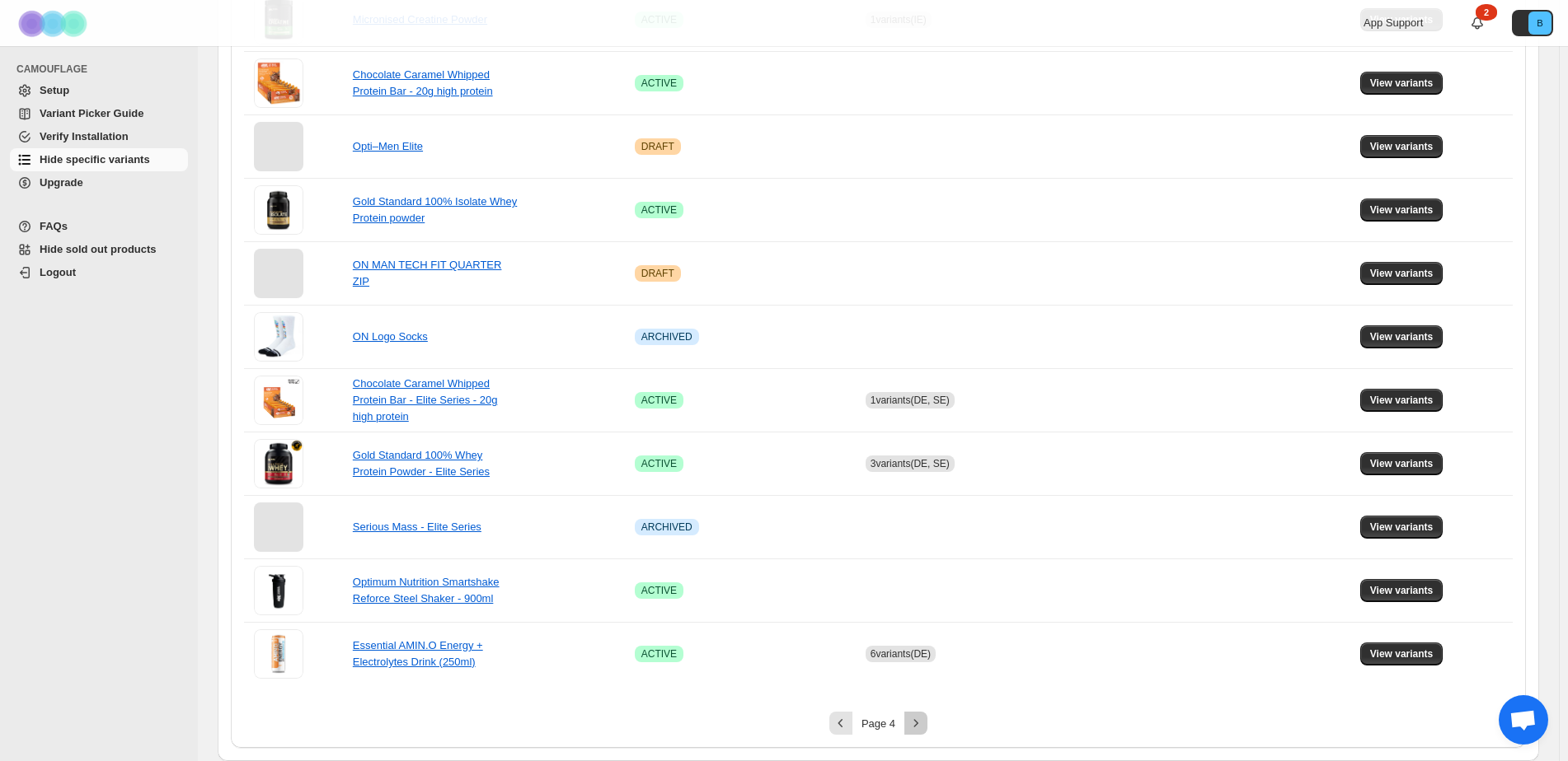
click at [910, 729] on icon "Next" at bounding box center [915, 723] width 16 height 16
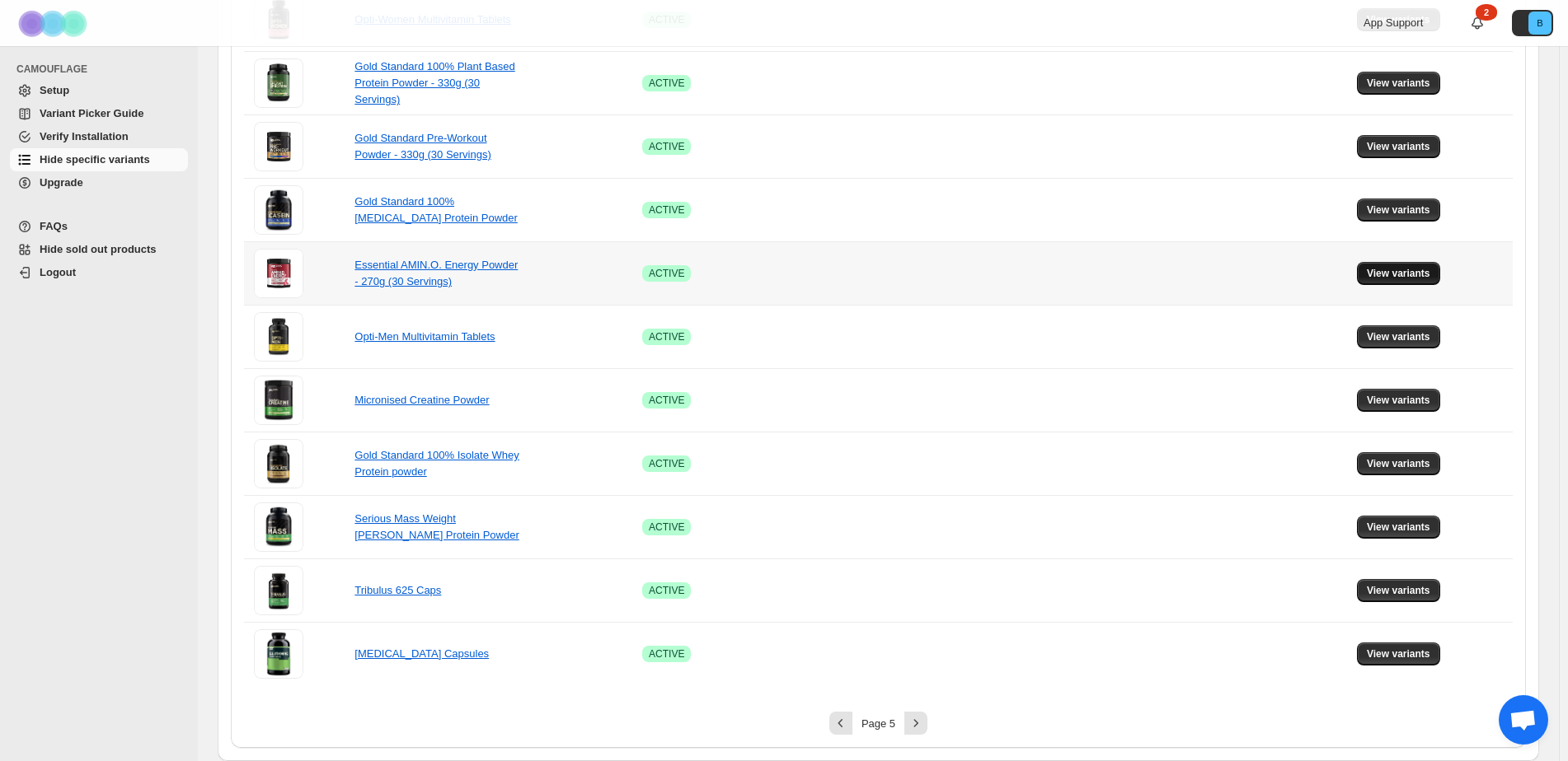
click at [1400, 273] on span "View variants" at bounding box center [1398, 273] width 63 height 13
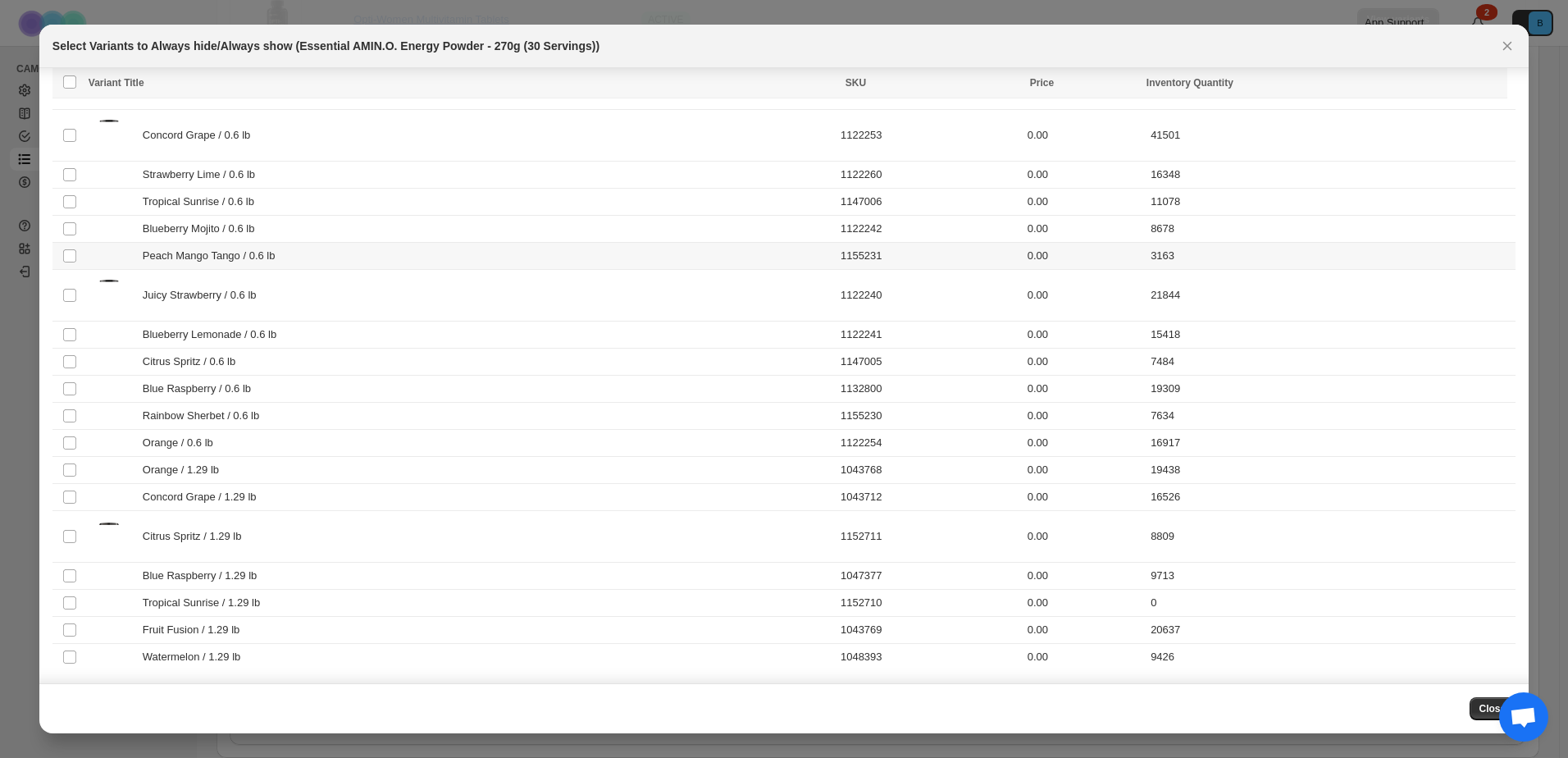
scroll to position [246, 0]
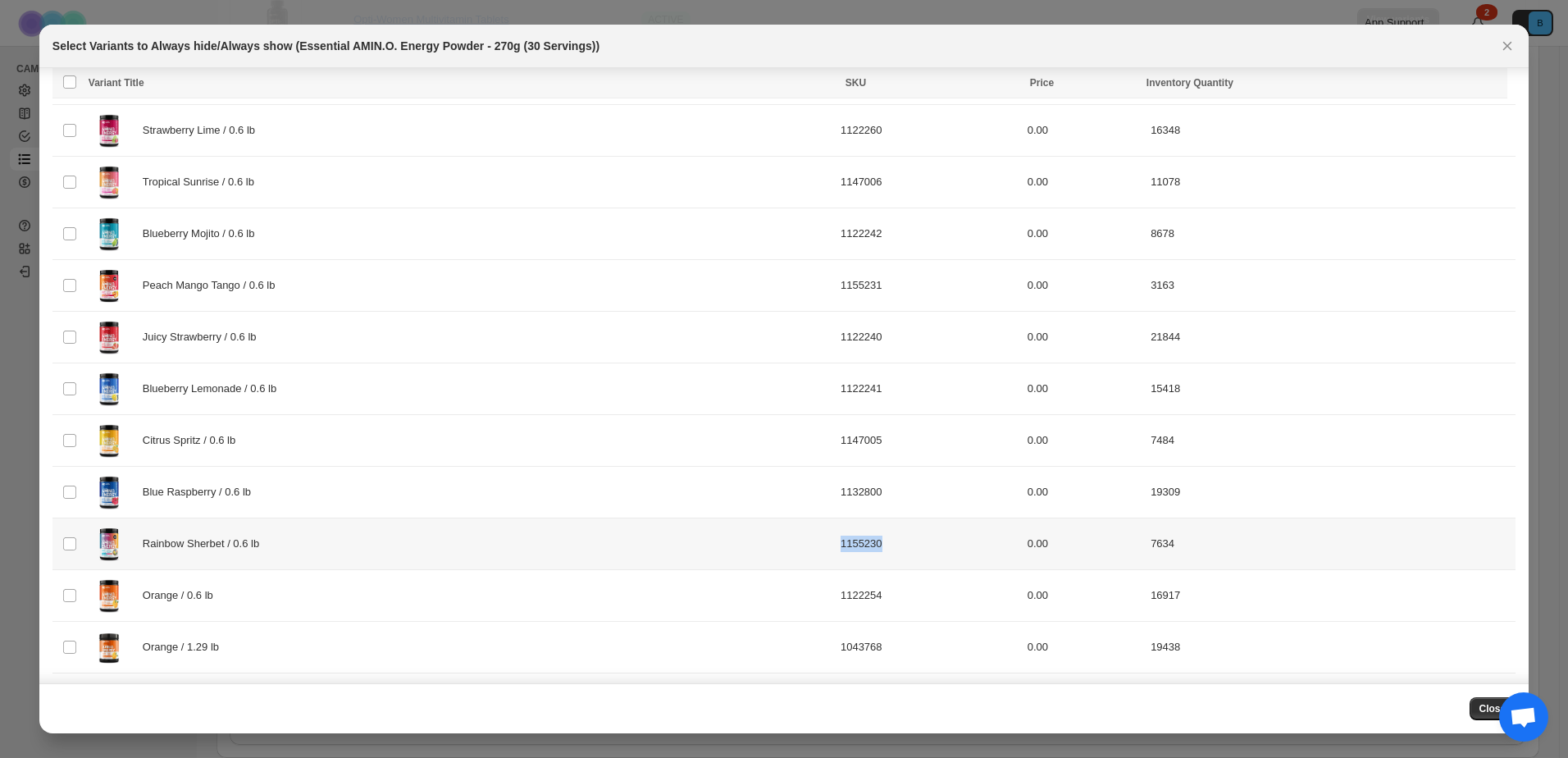
drag, startPoint x: 895, startPoint y: 546, endPoint x: 846, endPoint y: 551, distance: 49.3
click at [846, 551] on td "1155230" at bounding box center [929, 544] width 187 height 52
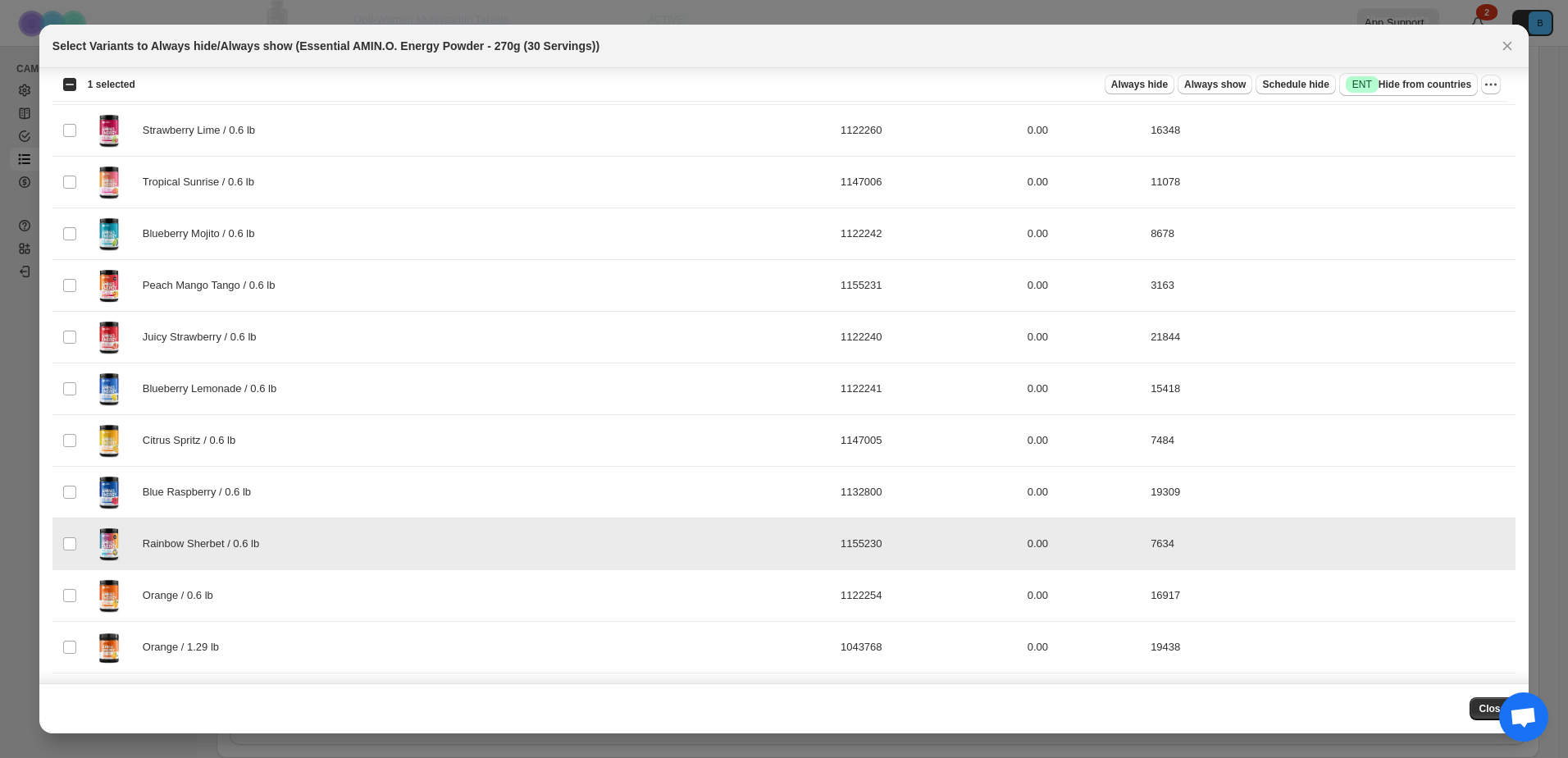
drag, startPoint x: 845, startPoint y: 548, endPoint x: 888, endPoint y: 548, distance: 43.0
click at [888, 548] on td "1155230" at bounding box center [929, 544] width 187 height 52
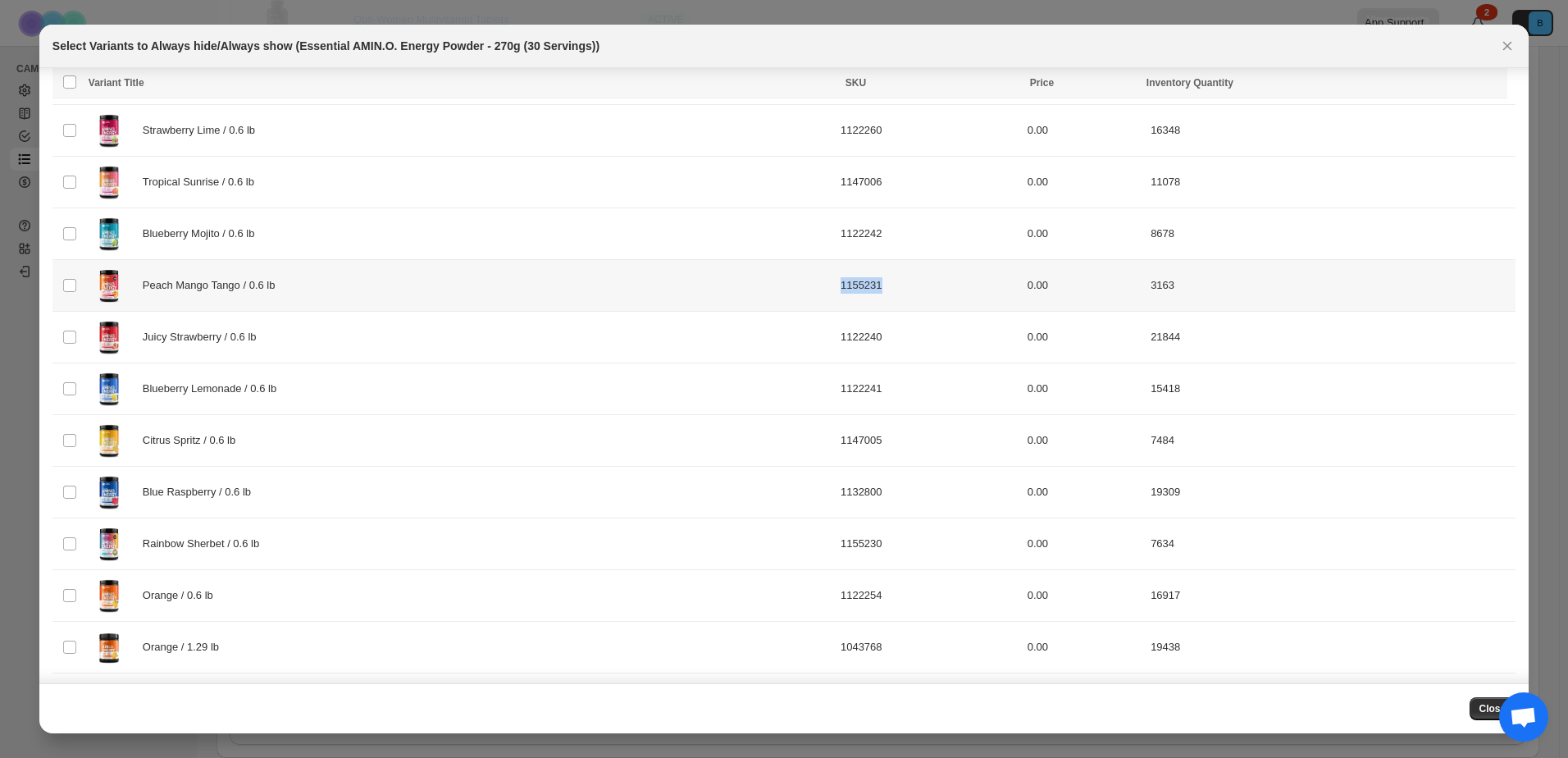
drag, startPoint x: 892, startPoint y: 288, endPoint x: 847, endPoint y: 287, distance: 45.0
click at [847, 287] on td "1155231" at bounding box center [929, 286] width 187 height 52
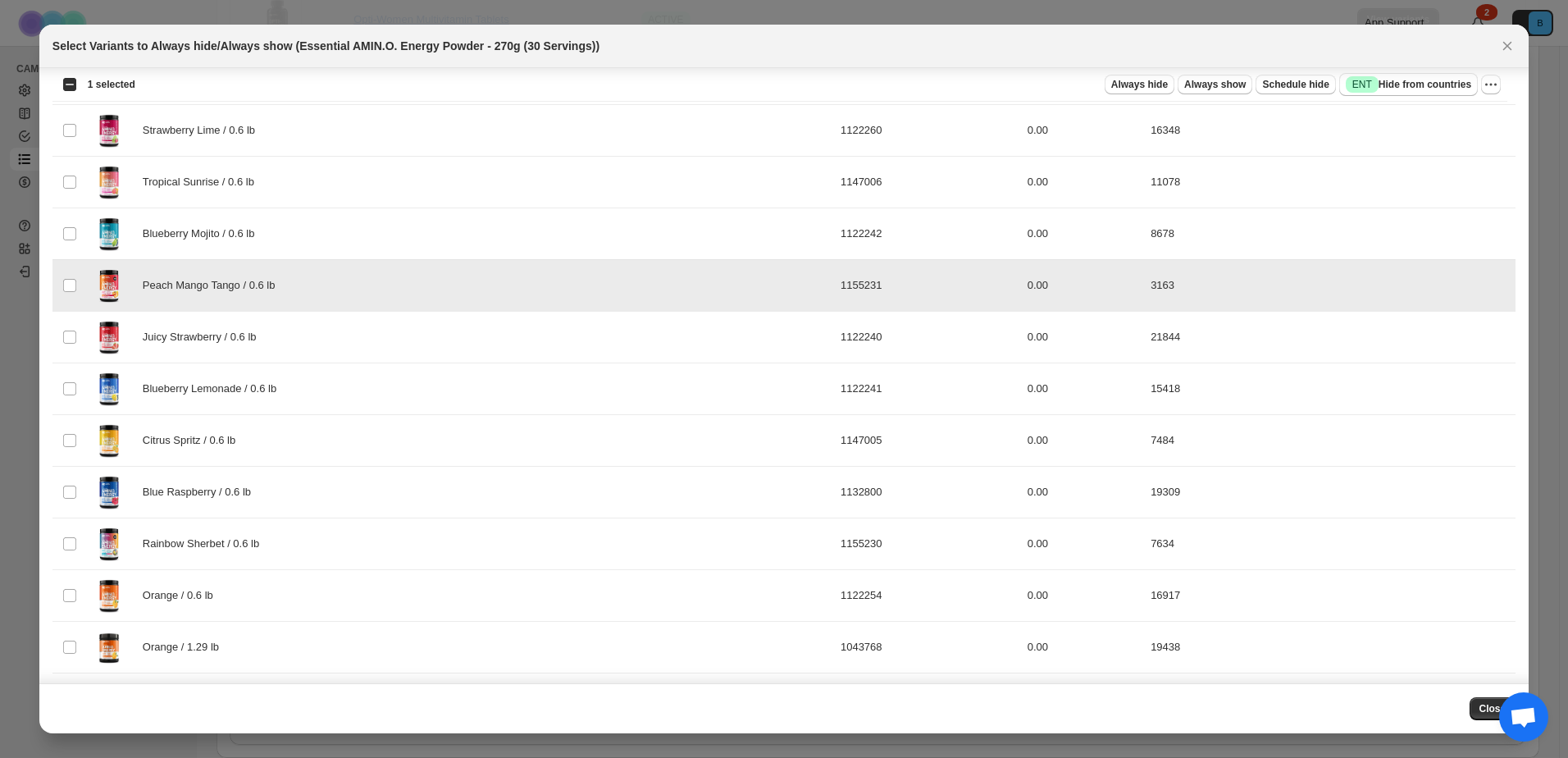
copy td "1155231"
drag, startPoint x: 889, startPoint y: 292, endPoint x: 847, endPoint y: 290, distance: 42.0
click at [847, 290] on td "1155231" at bounding box center [929, 286] width 187 height 52
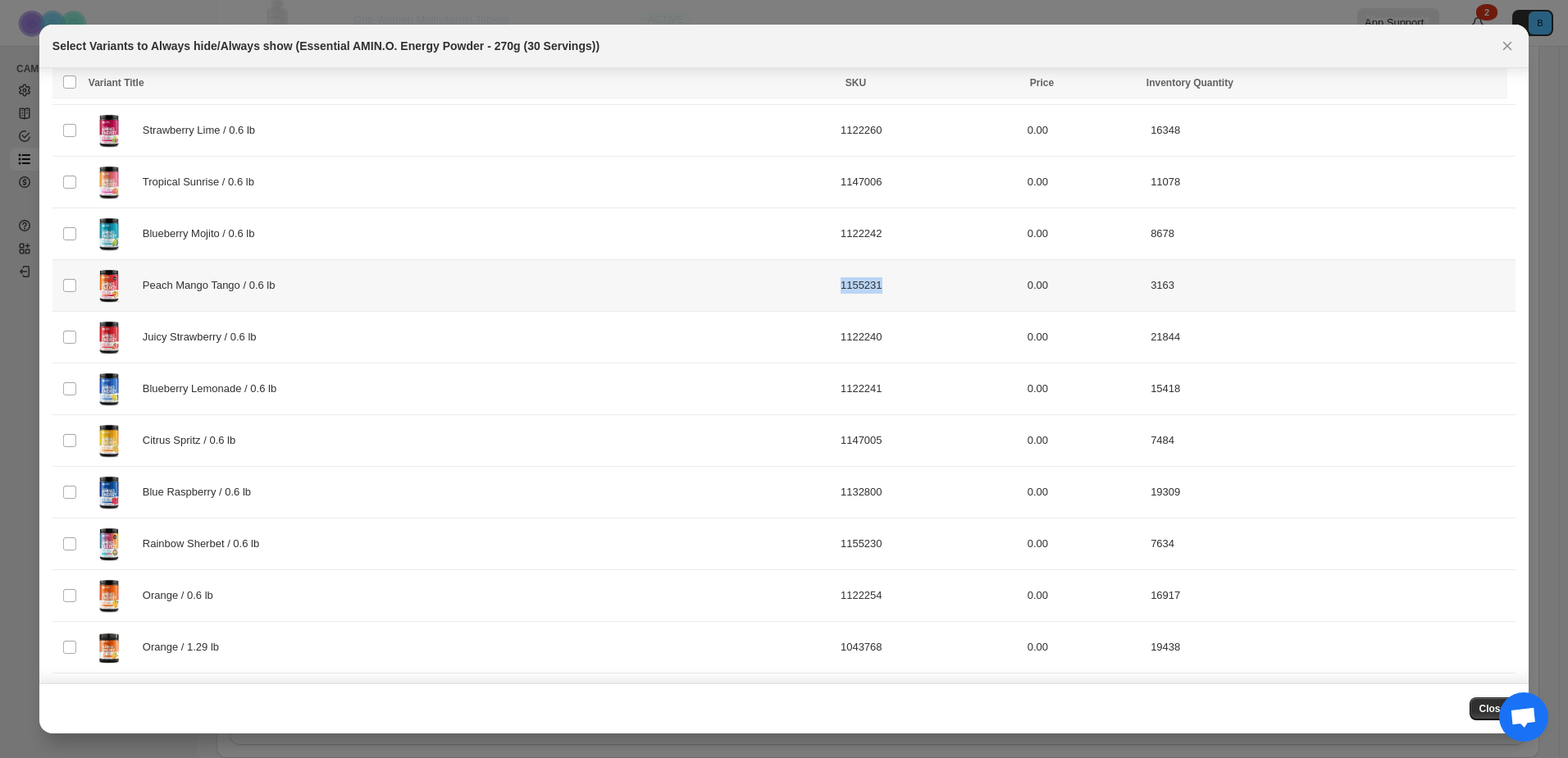
copy td "1155231"
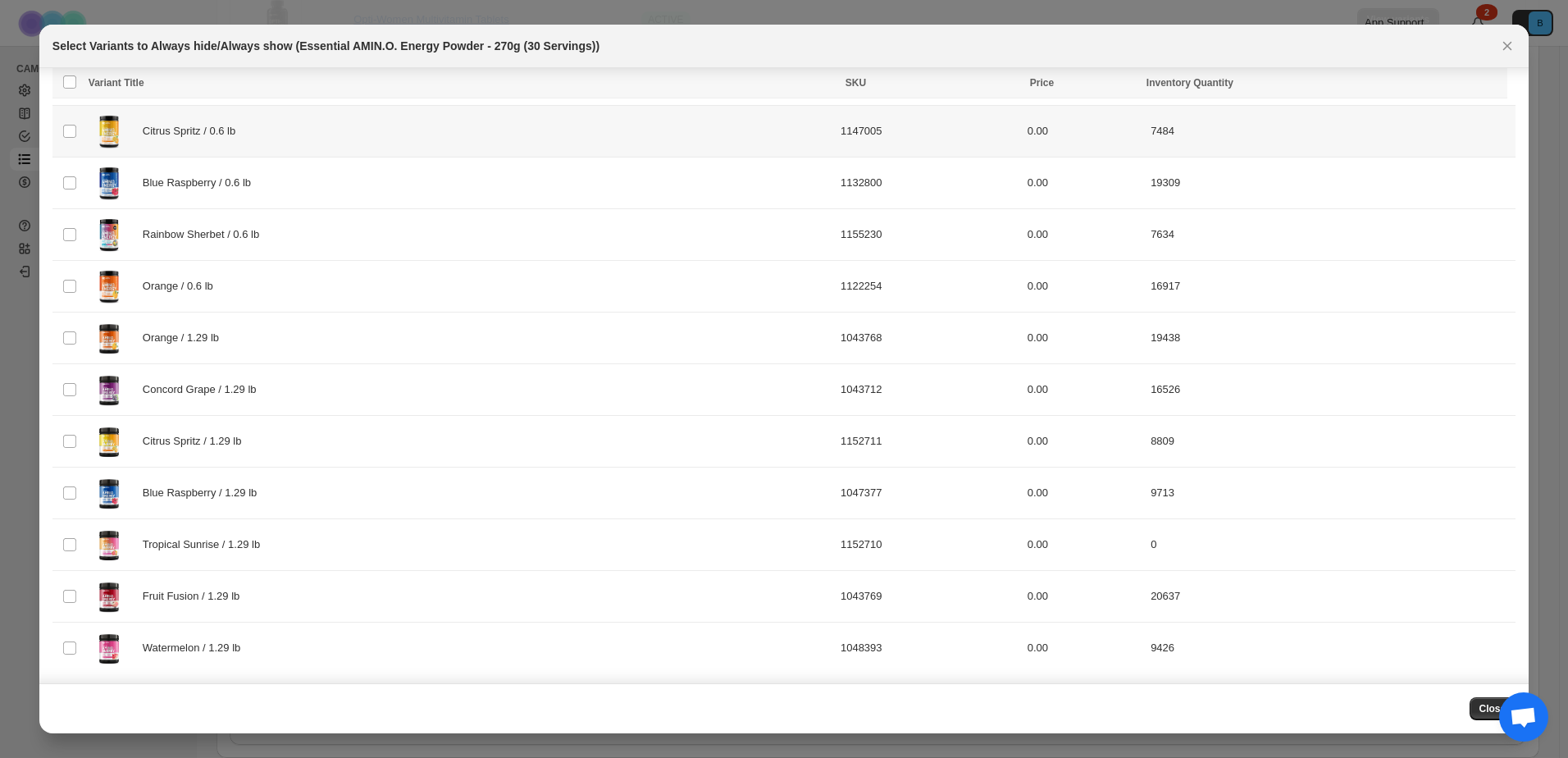
scroll to position [559, 0]
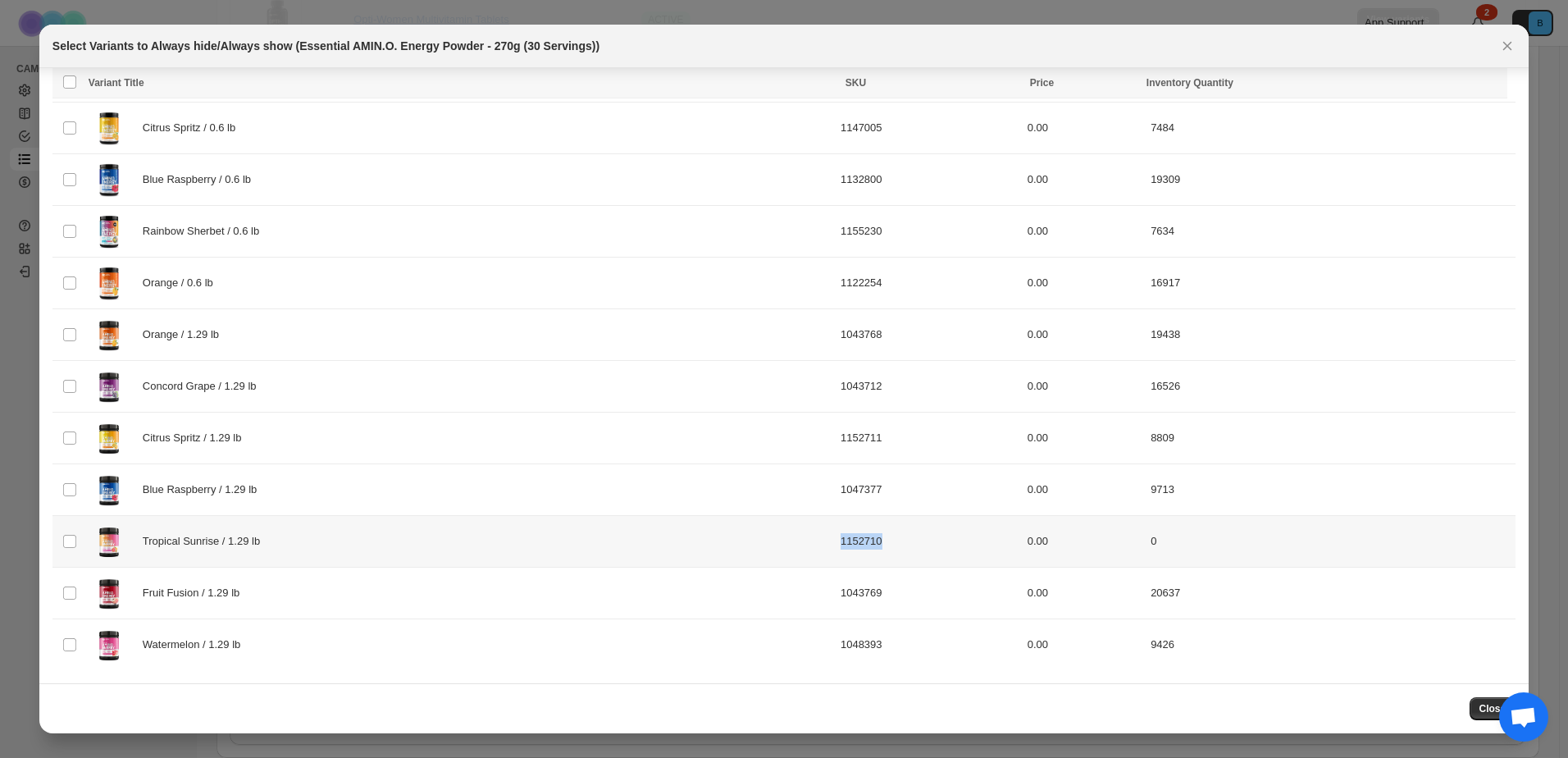
drag, startPoint x: 892, startPoint y: 544, endPoint x: 838, endPoint y: 543, distance: 54.0
click at [838, 543] on tr "Select product variant Tropical Sunrise / 1.29 lb 1152710 0.00 0" at bounding box center [784, 541] width 1464 height 52
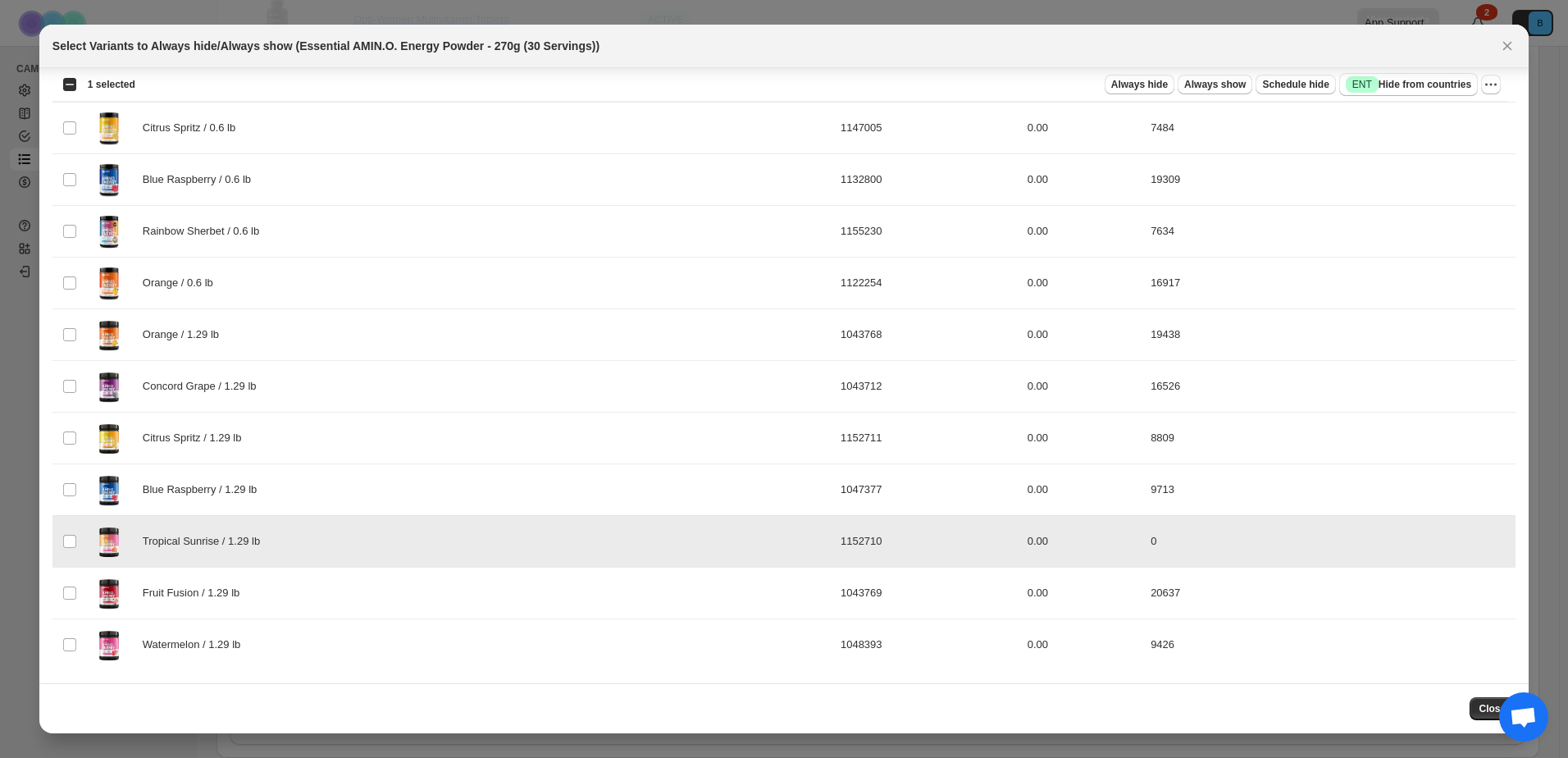
drag, startPoint x: 900, startPoint y: 546, endPoint x: 845, endPoint y: 548, distance: 55.0
click at [845, 548] on td "1152710" at bounding box center [929, 541] width 187 height 52
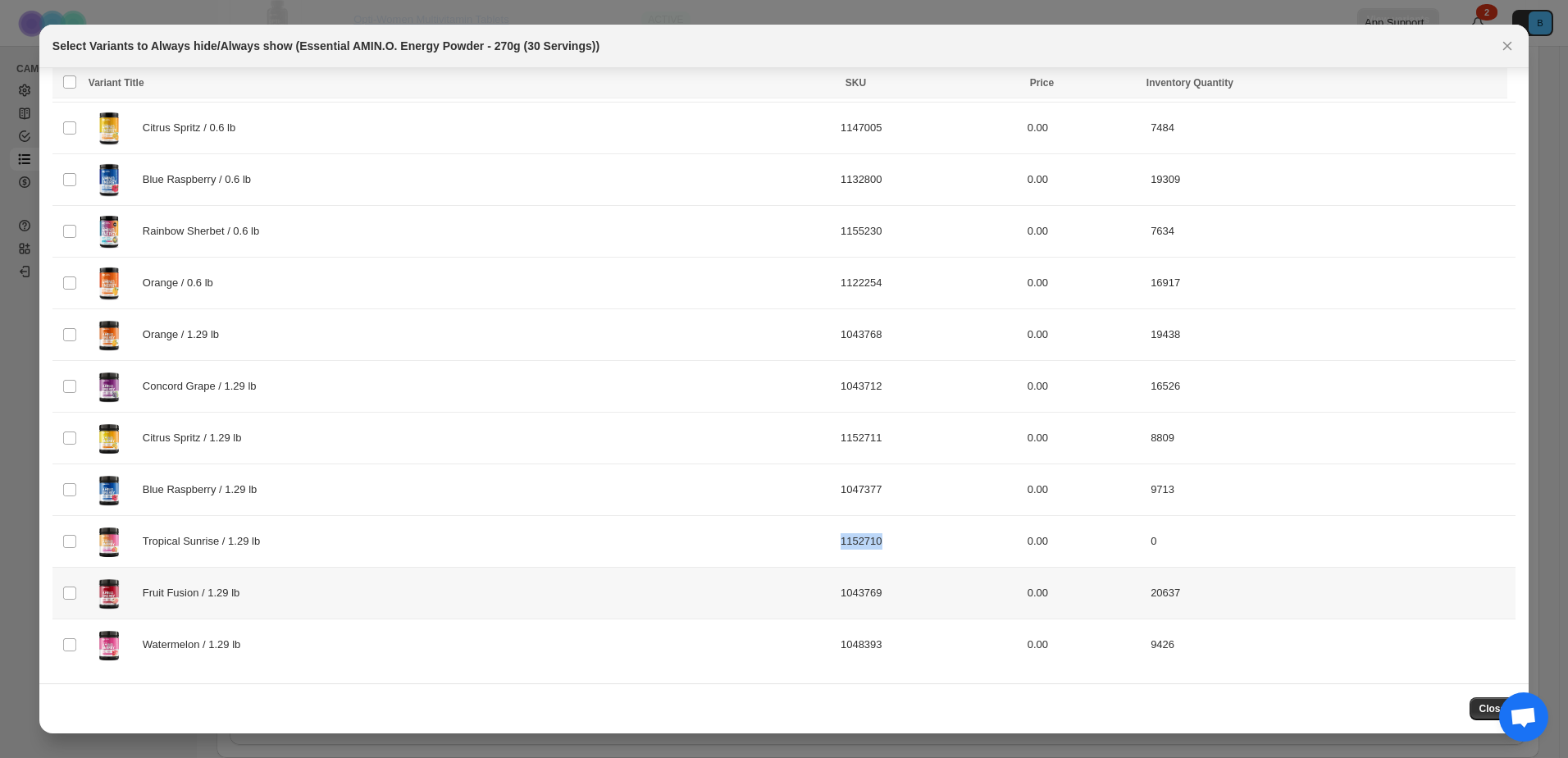
copy tr "1152710"
drag, startPoint x: 893, startPoint y: 438, endPoint x: 848, endPoint y: 441, distance: 45.1
click at [848, 441] on td "1152711" at bounding box center [929, 438] width 187 height 52
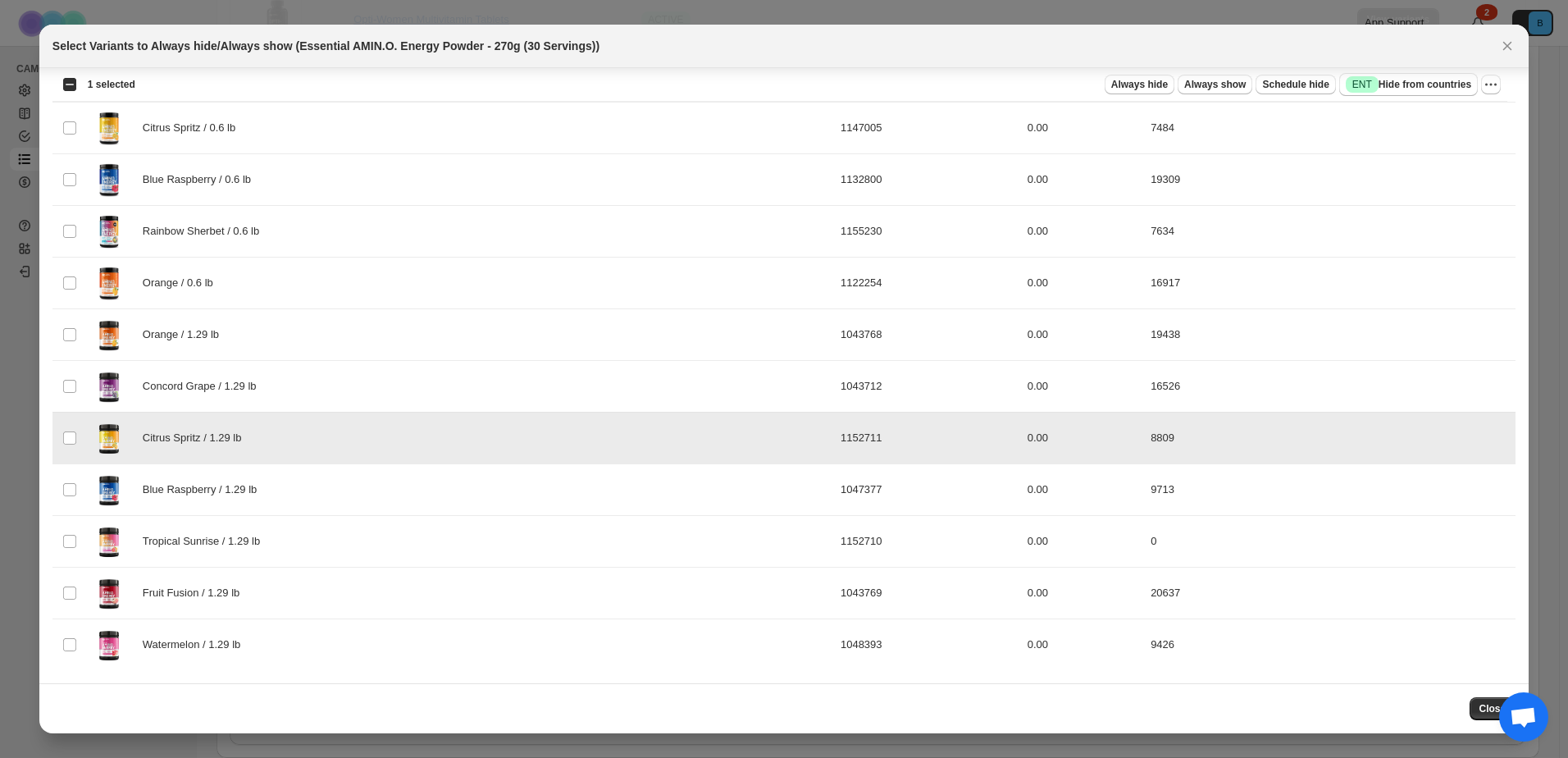
drag, startPoint x: 892, startPoint y: 442, endPoint x: 842, endPoint y: 441, distance: 50.0
click at [842, 441] on td "1152711" at bounding box center [929, 438] width 187 height 52
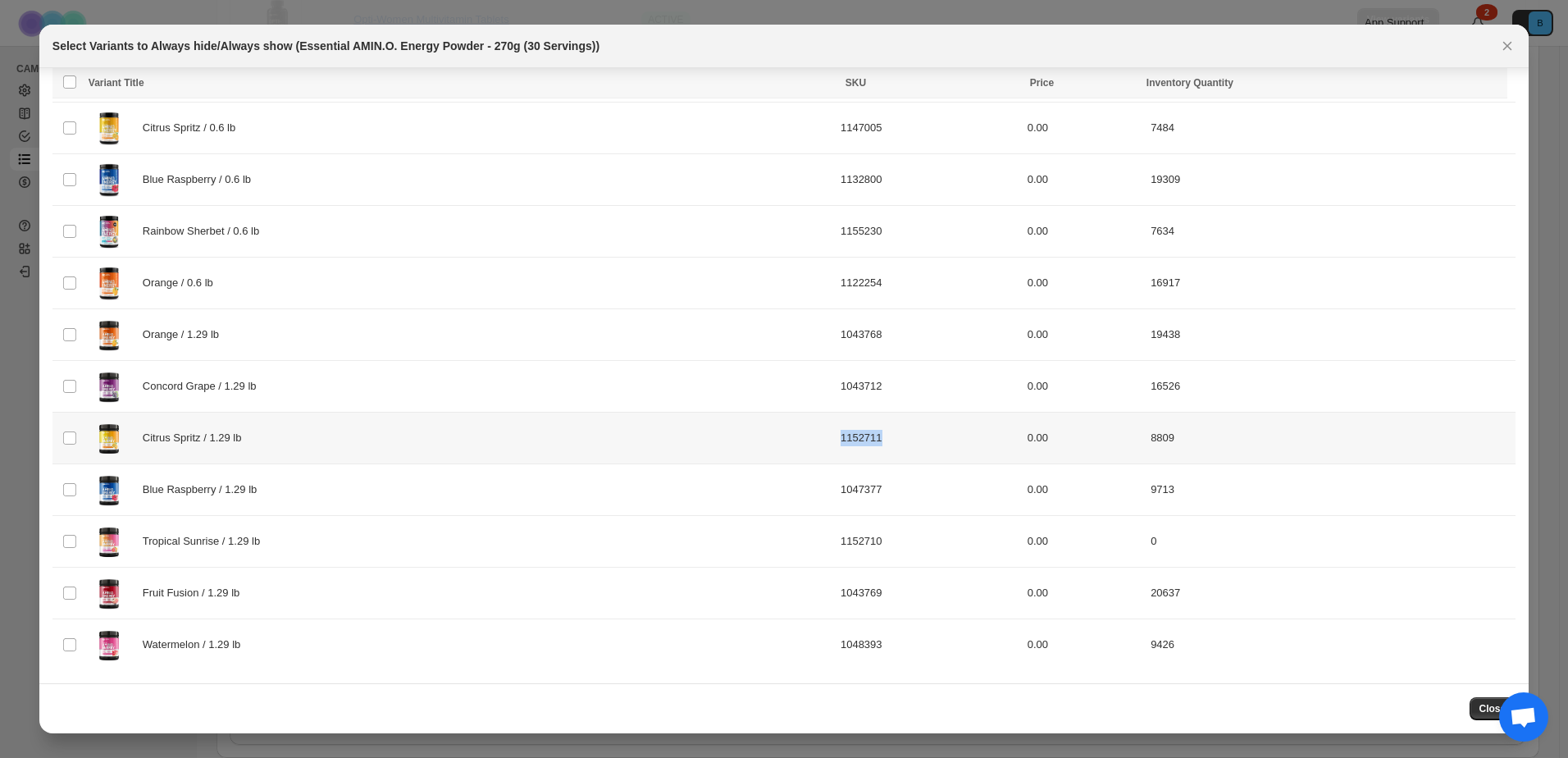
copy td "1152711"
drag, startPoint x: 892, startPoint y: 489, endPoint x: 845, endPoint y: 488, distance: 47.0
click at [845, 488] on td "1047377" at bounding box center [929, 490] width 187 height 52
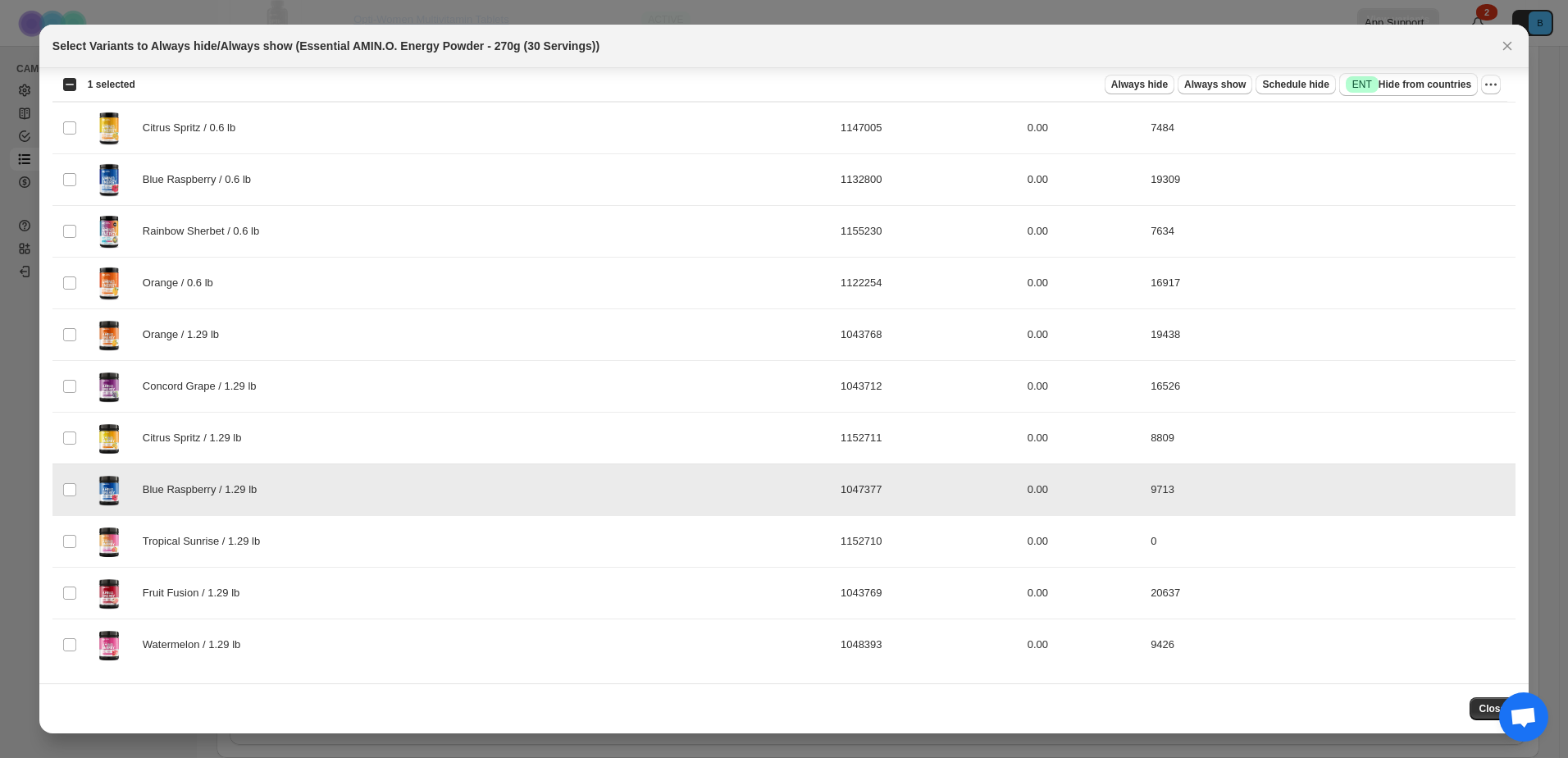
drag, startPoint x: 893, startPoint y: 494, endPoint x: 848, endPoint y: 493, distance: 45.0
click at [848, 493] on td "1047377" at bounding box center [929, 490] width 187 height 52
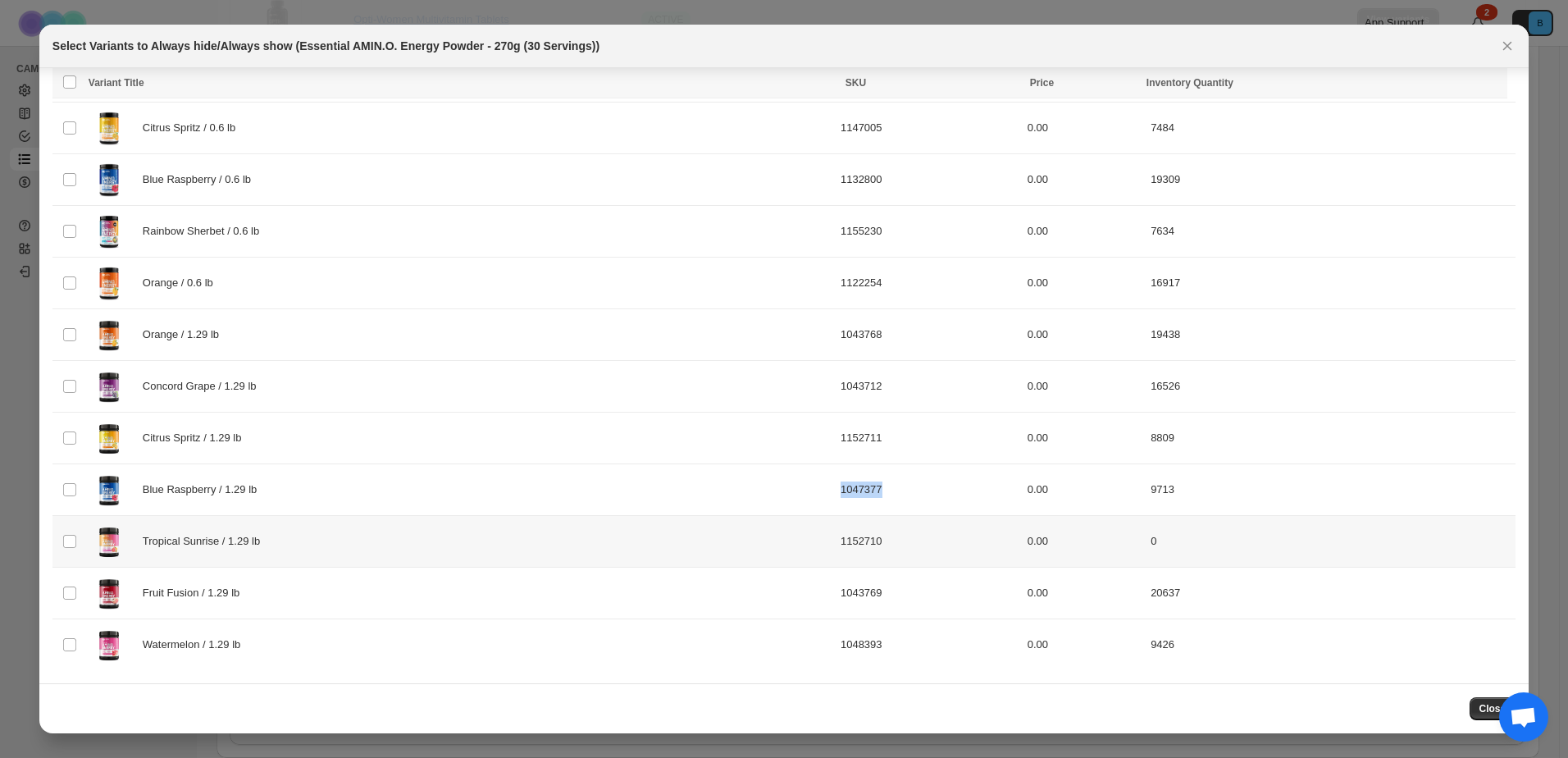
copy td "1047377"
drag, startPoint x: 1510, startPoint y: 45, endPoint x: 1268, endPoint y: 757, distance: 752.0
click at [1510, 45] on icon "Close" at bounding box center [1507, 45] width 16 height 16
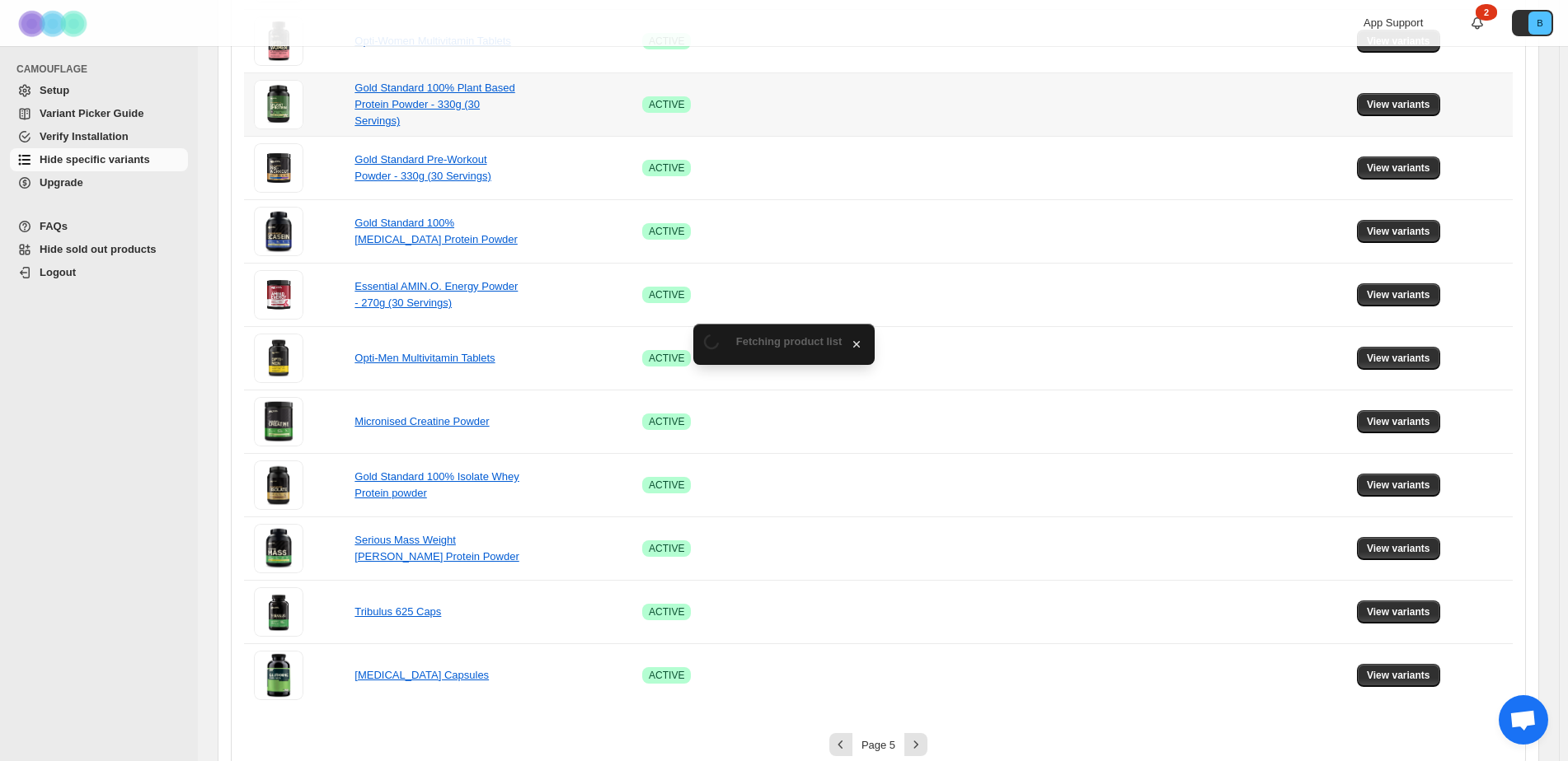
scroll to position [930, 0]
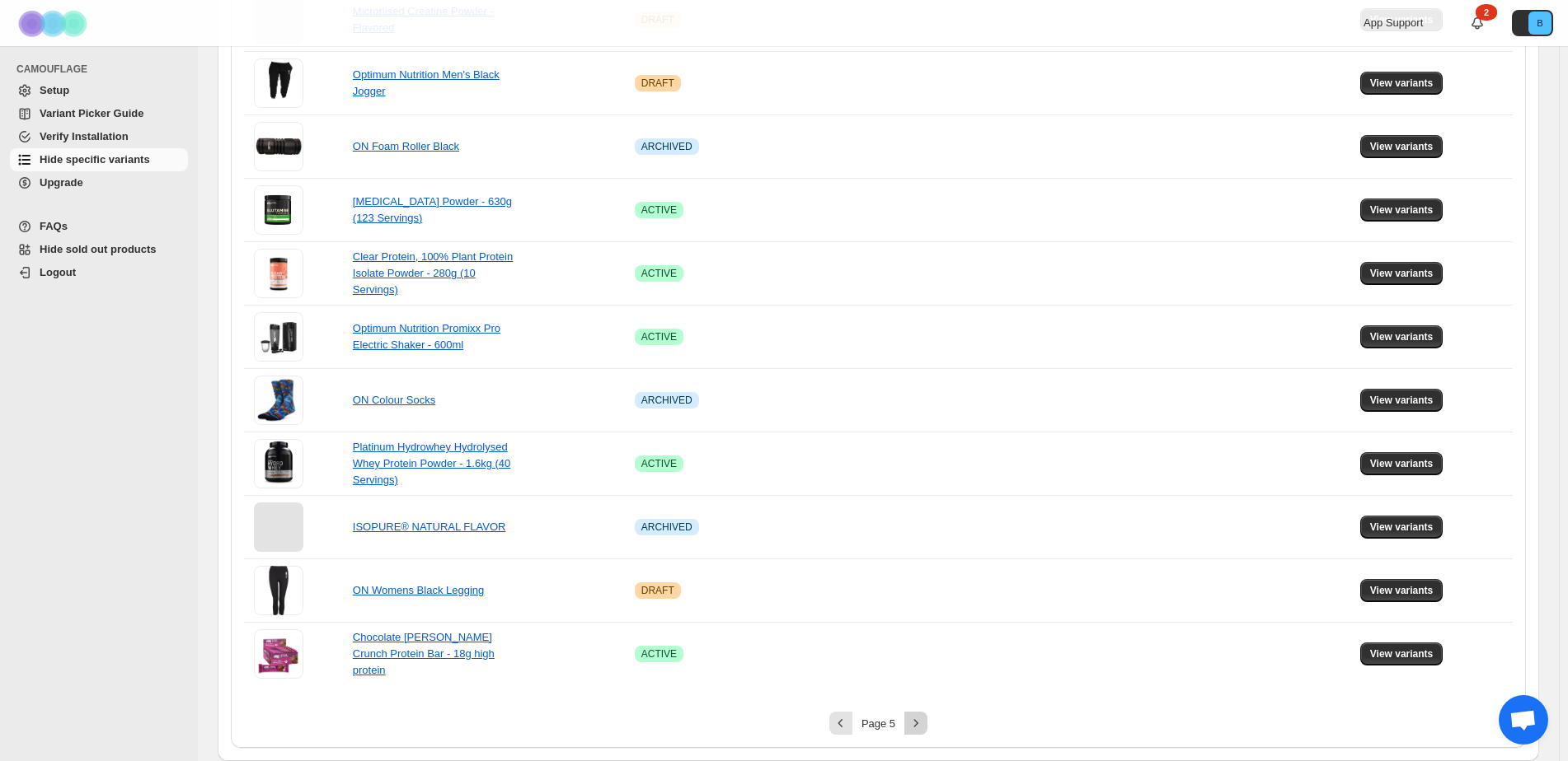
click at [910, 726] on icon "Next" at bounding box center [915, 723] width 16 height 16
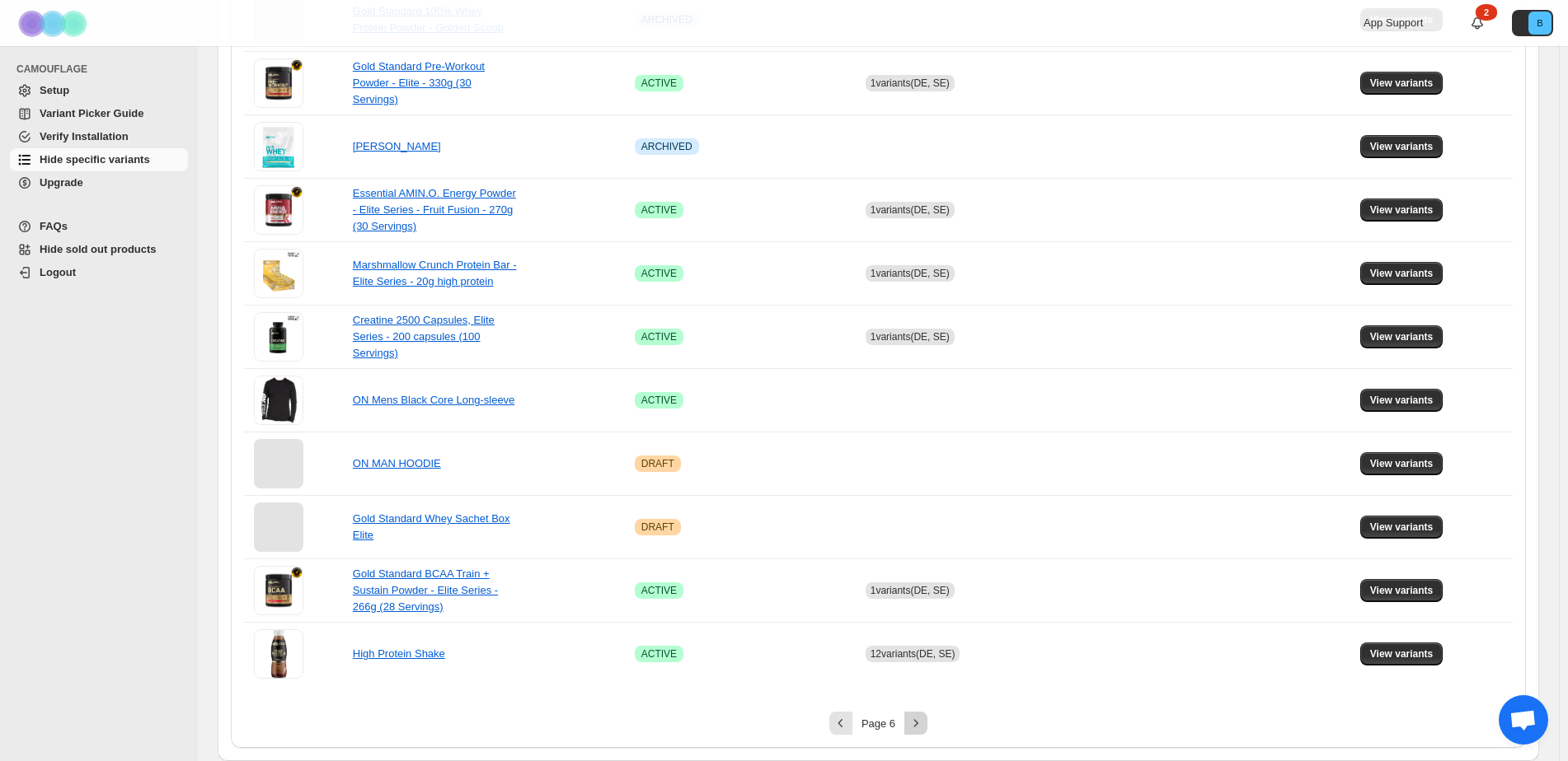
click at [908, 722] on button "Next" at bounding box center [915, 723] width 23 height 23
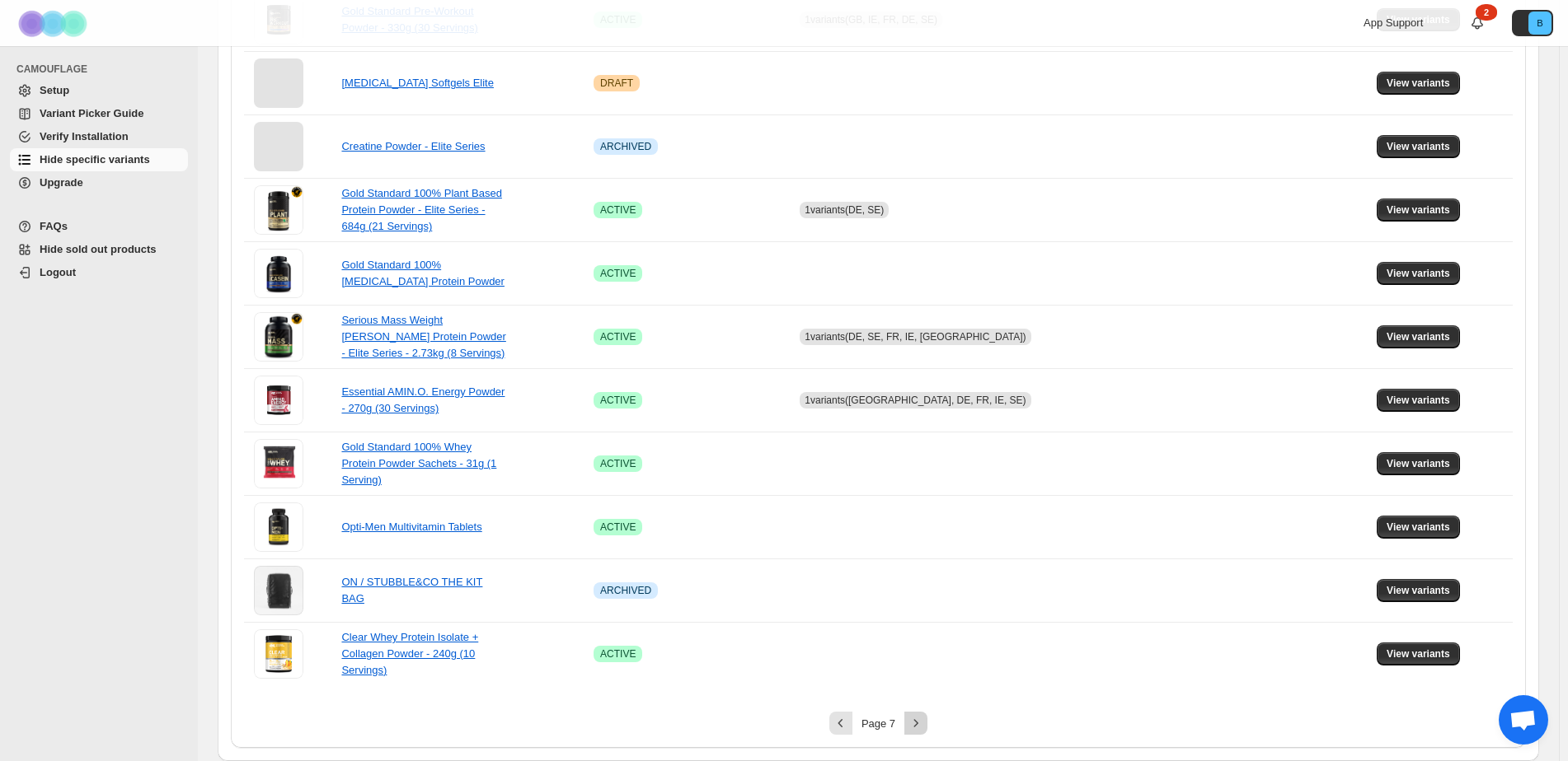
click at [911, 723] on icon "Next" at bounding box center [915, 723] width 16 height 16
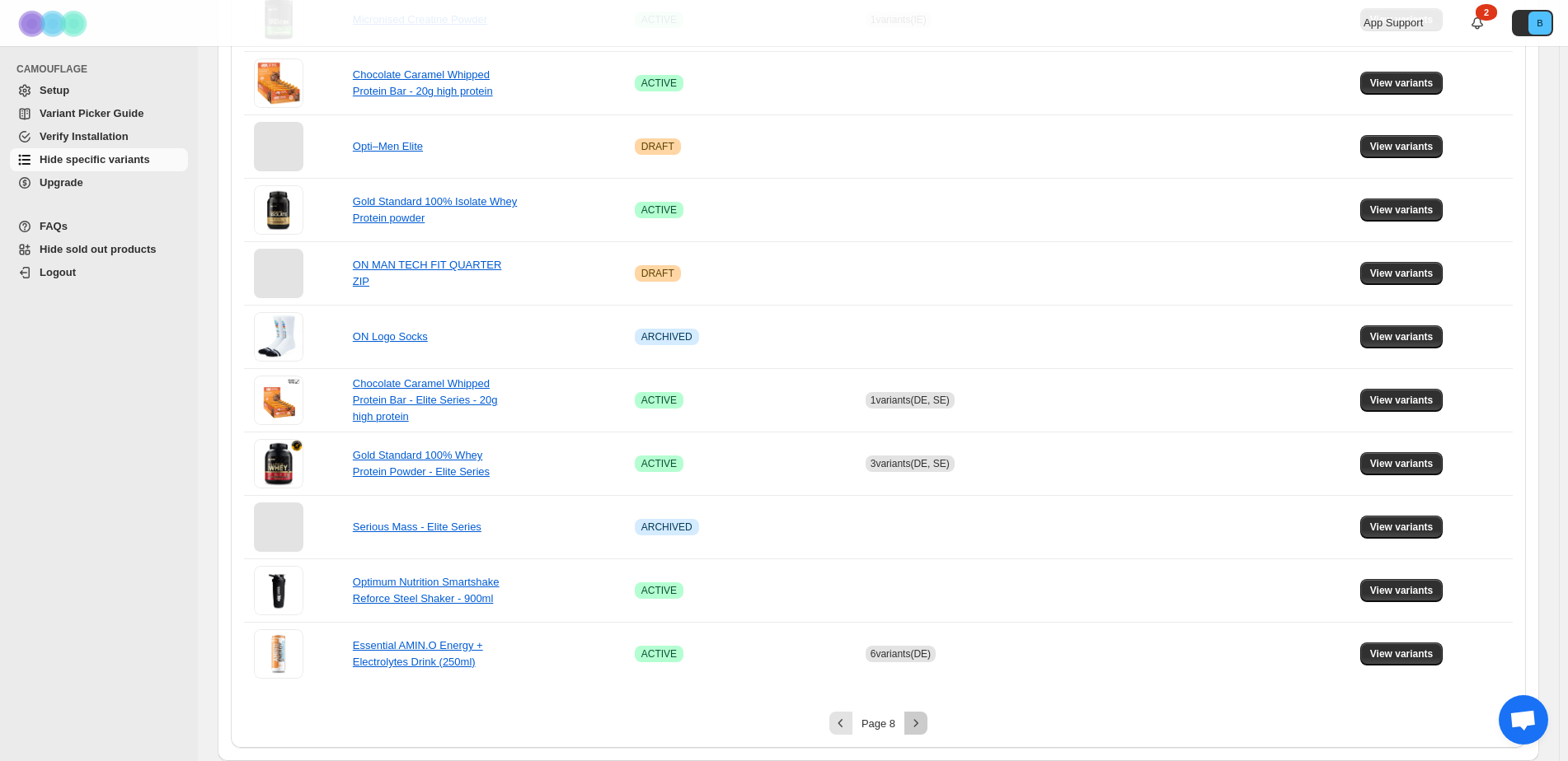
click at [921, 727] on icon "Next" at bounding box center [915, 723] width 16 height 16
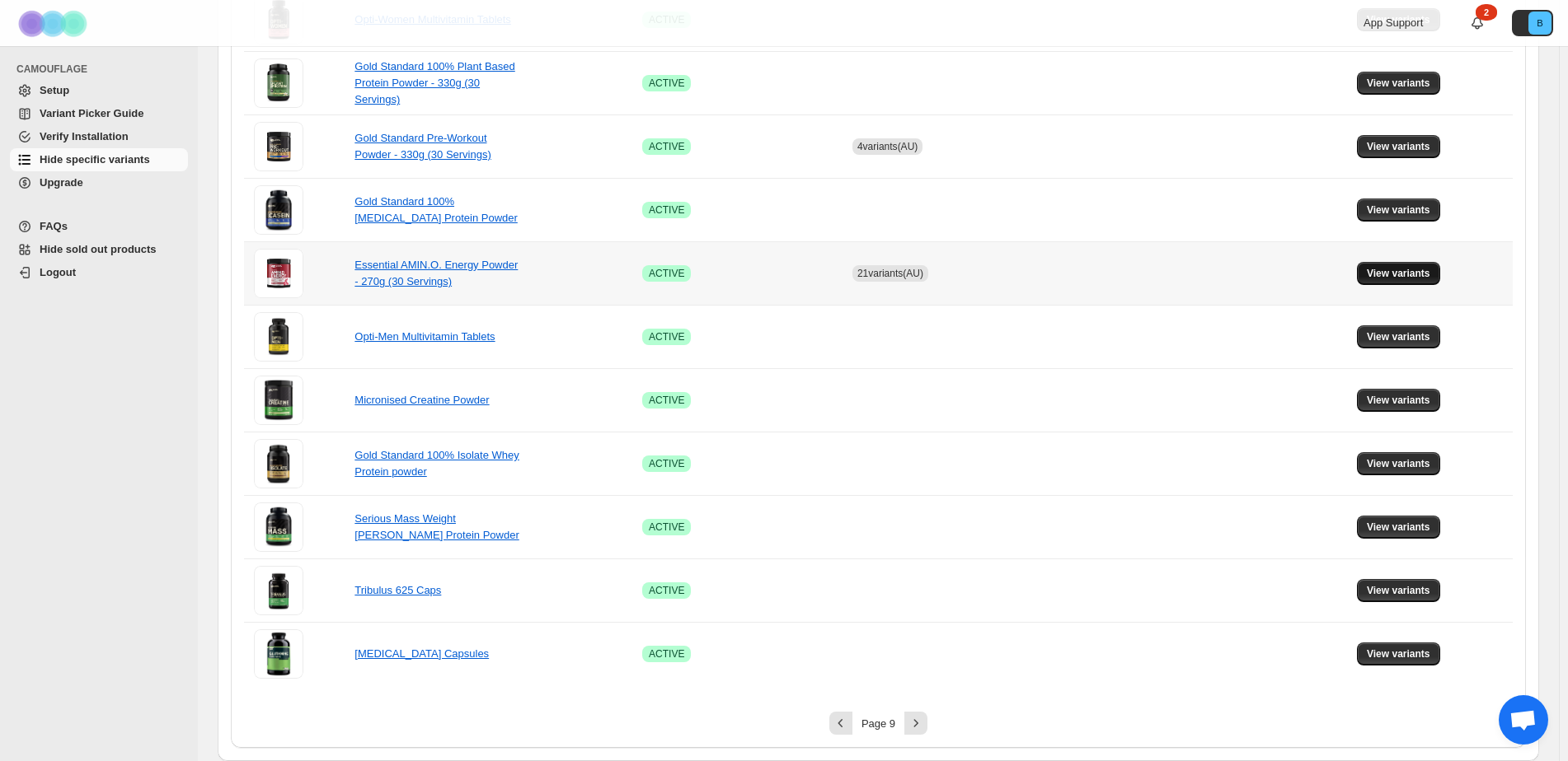
click at [1394, 271] on span "View variants" at bounding box center [1398, 273] width 63 height 13
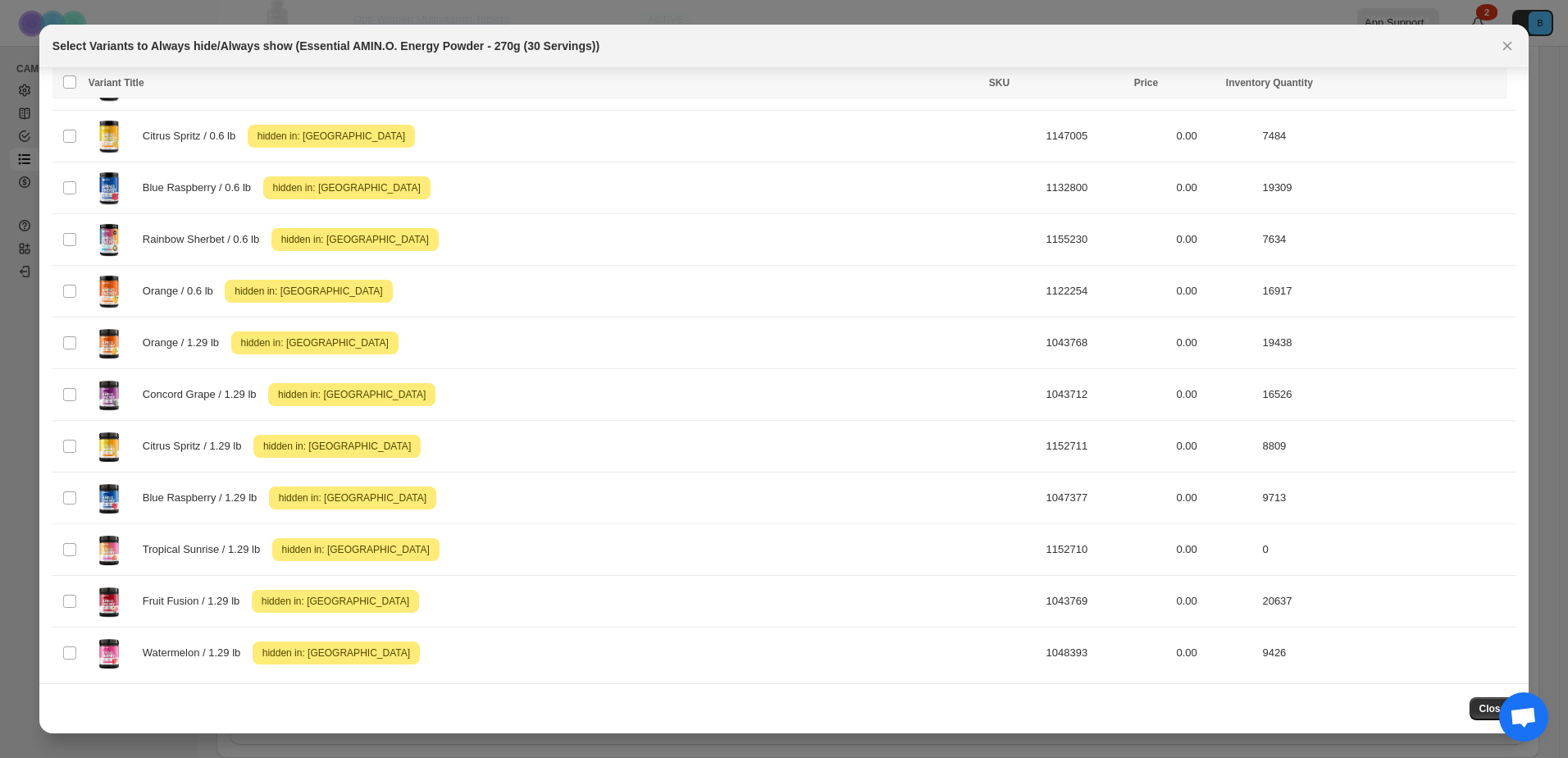
scroll to position [559, 0]
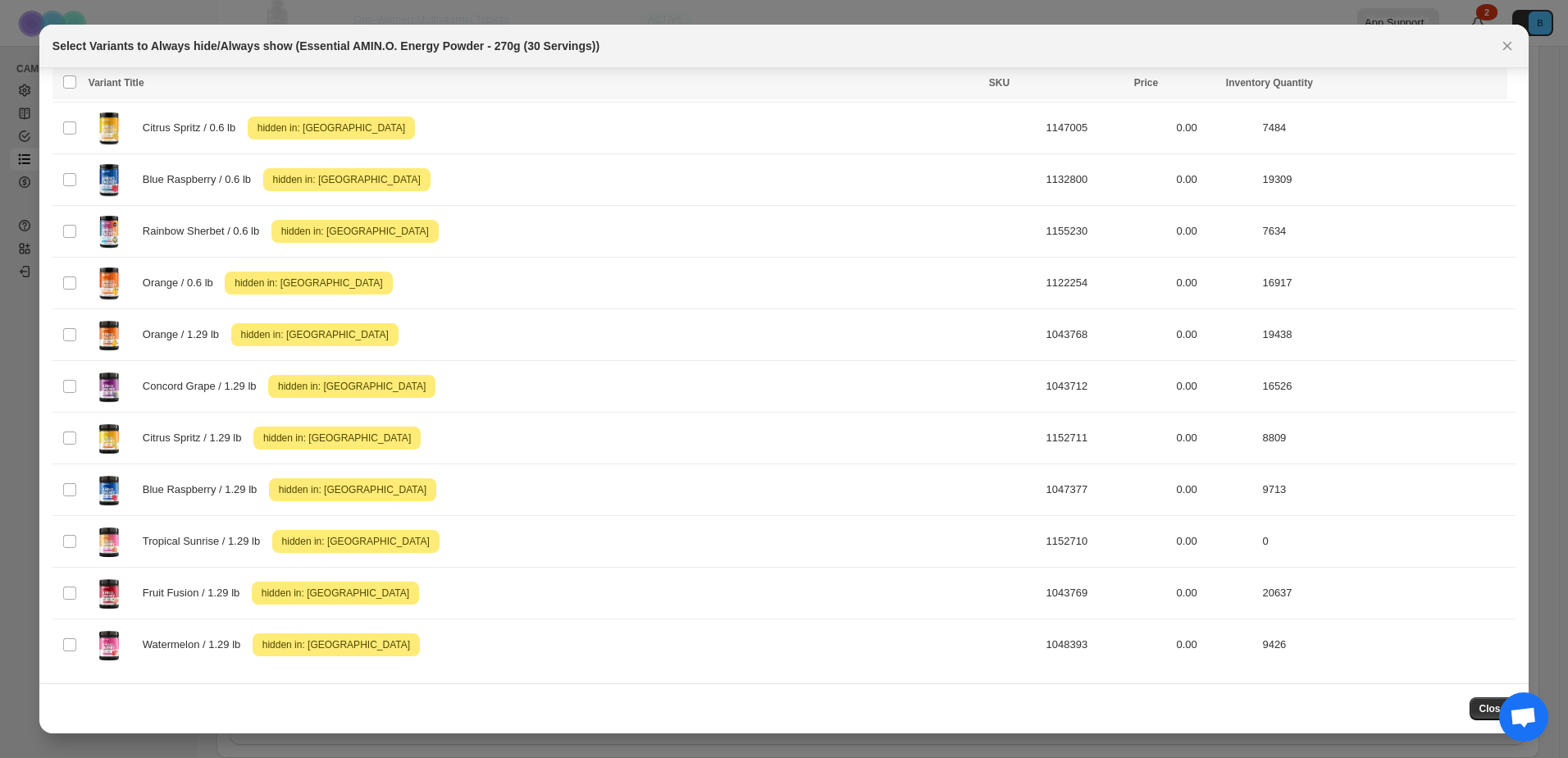
drag, startPoint x: 1514, startPoint y: 47, endPoint x: 1341, endPoint y: 7, distance: 177.6
click at [1514, 47] on icon "Close" at bounding box center [1507, 45] width 16 height 16
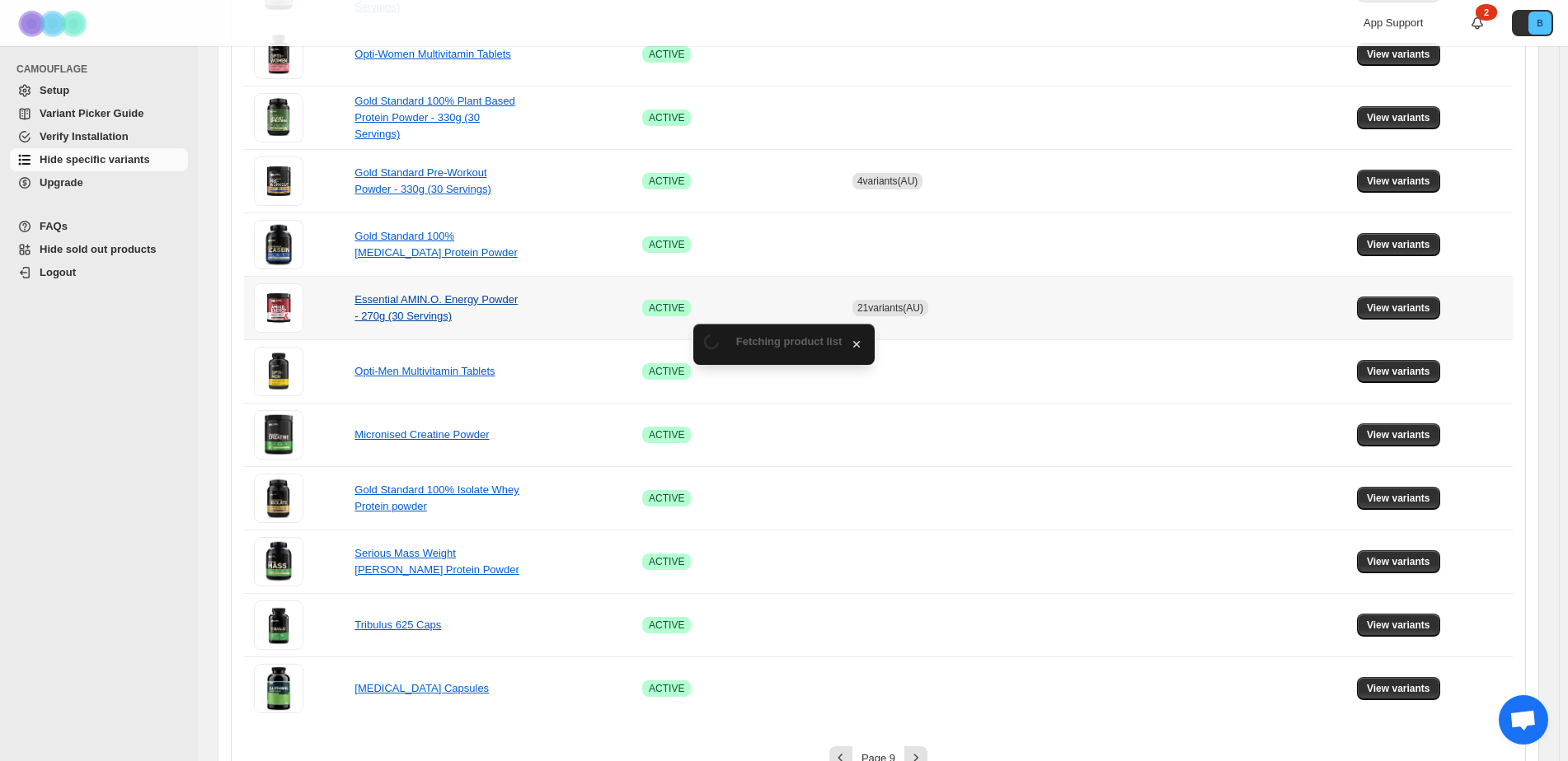
scroll to position [930, 0]
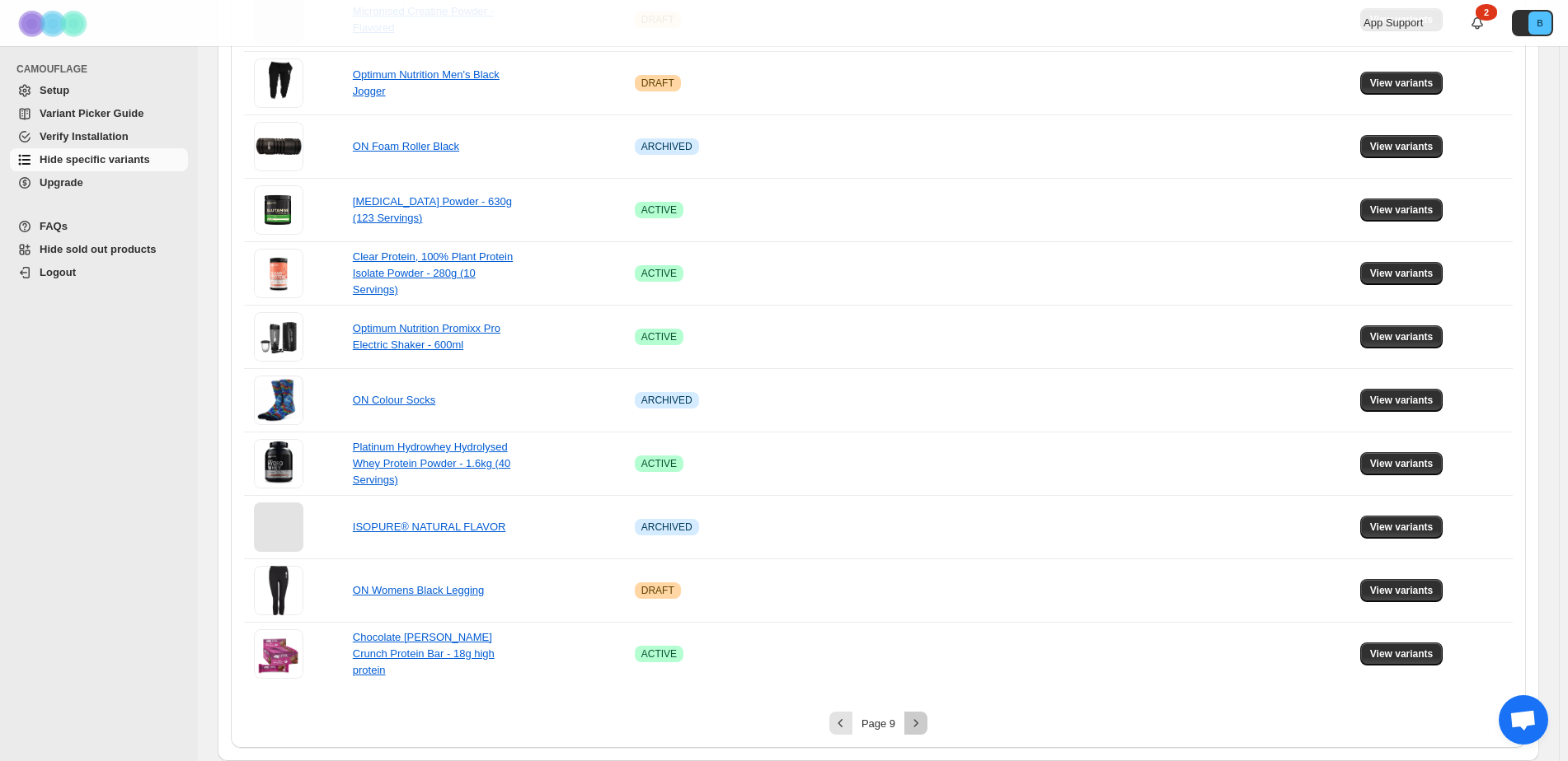
click at [915, 719] on icon "Next" at bounding box center [915, 723] width 16 height 16
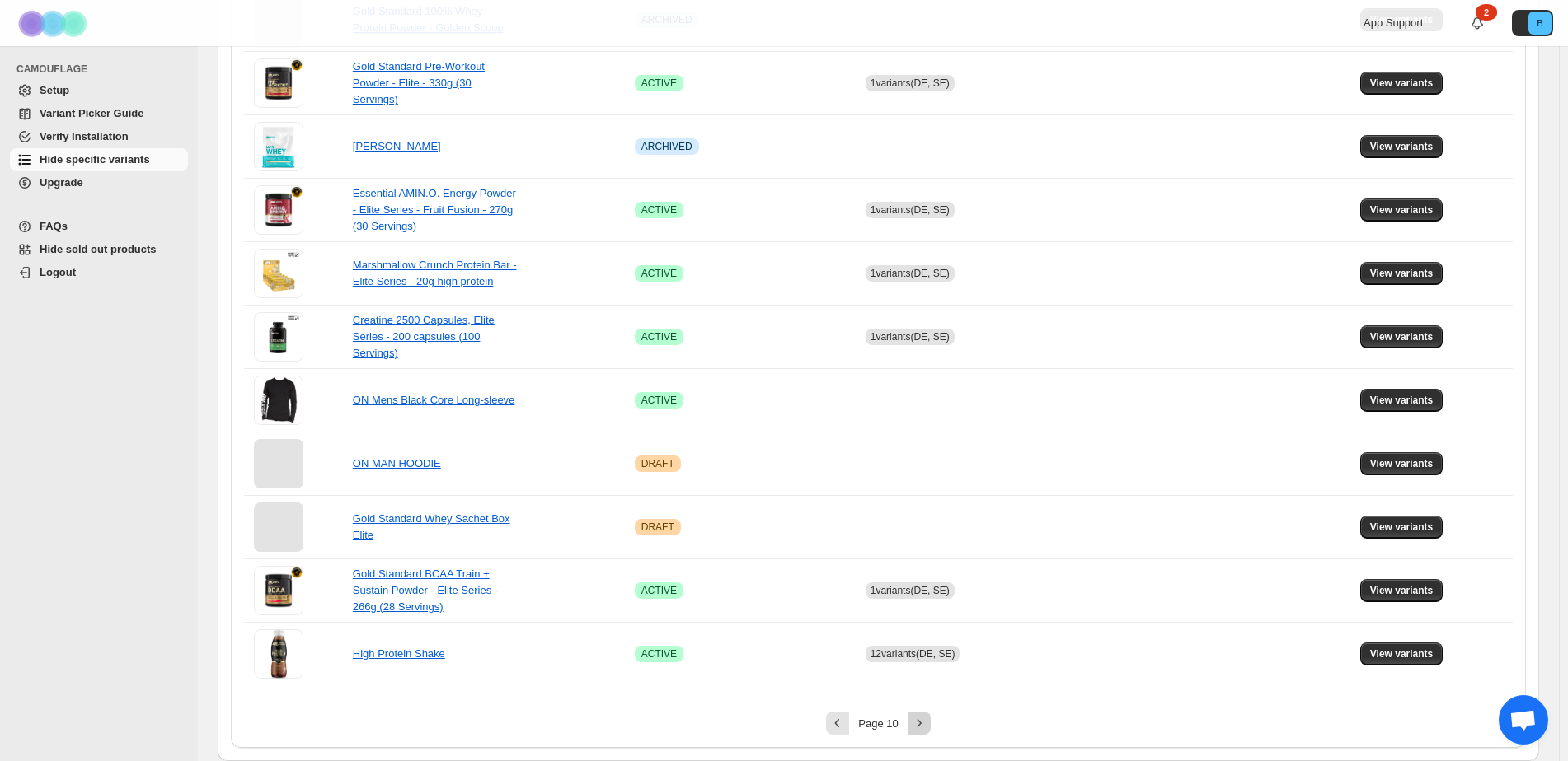
click at [919, 724] on icon "Next" at bounding box center [918, 723] width 16 height 16
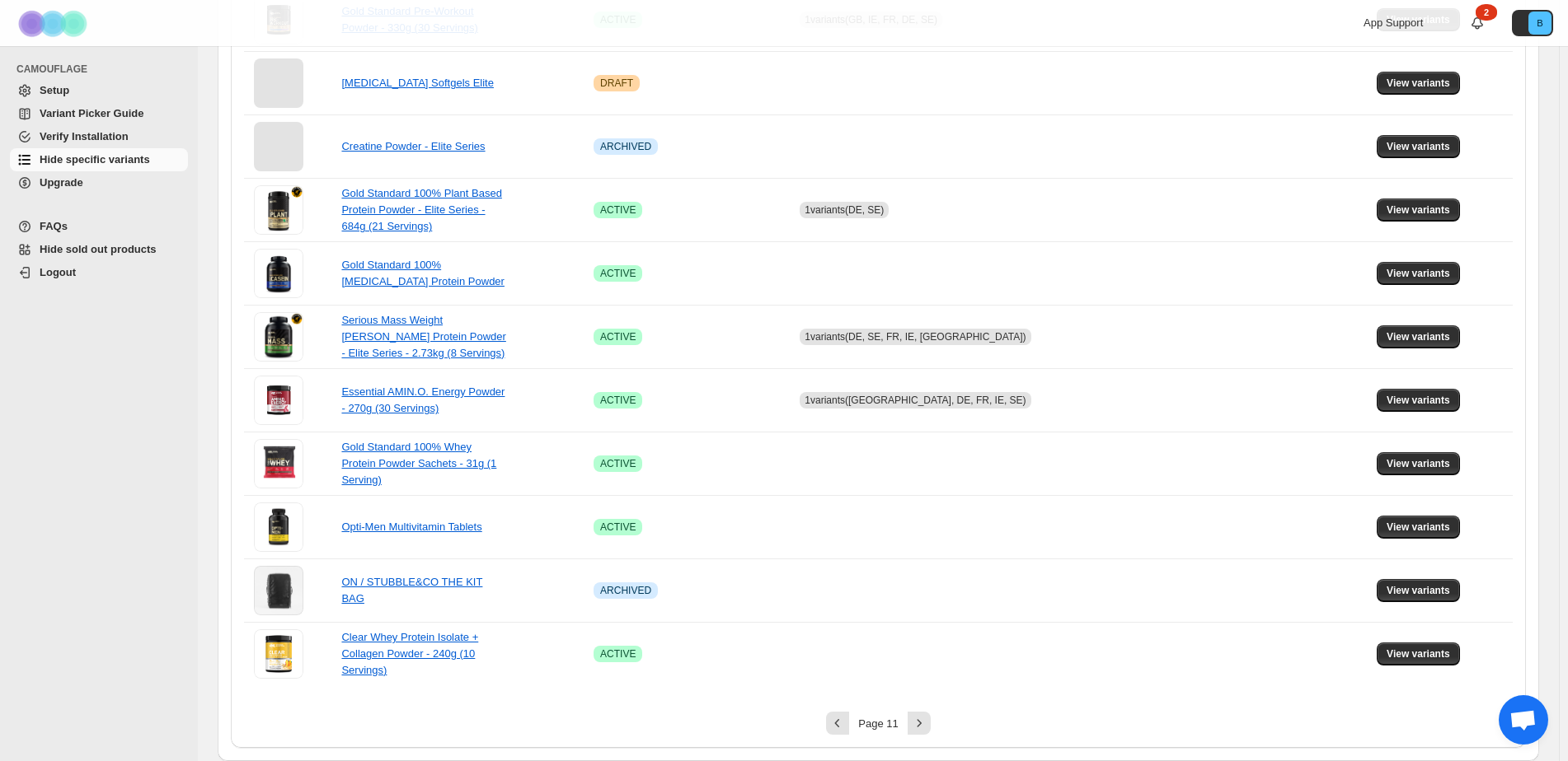
click at [914, 728] on icon "Next" at bounding box center [918, 723] width 16 height 16
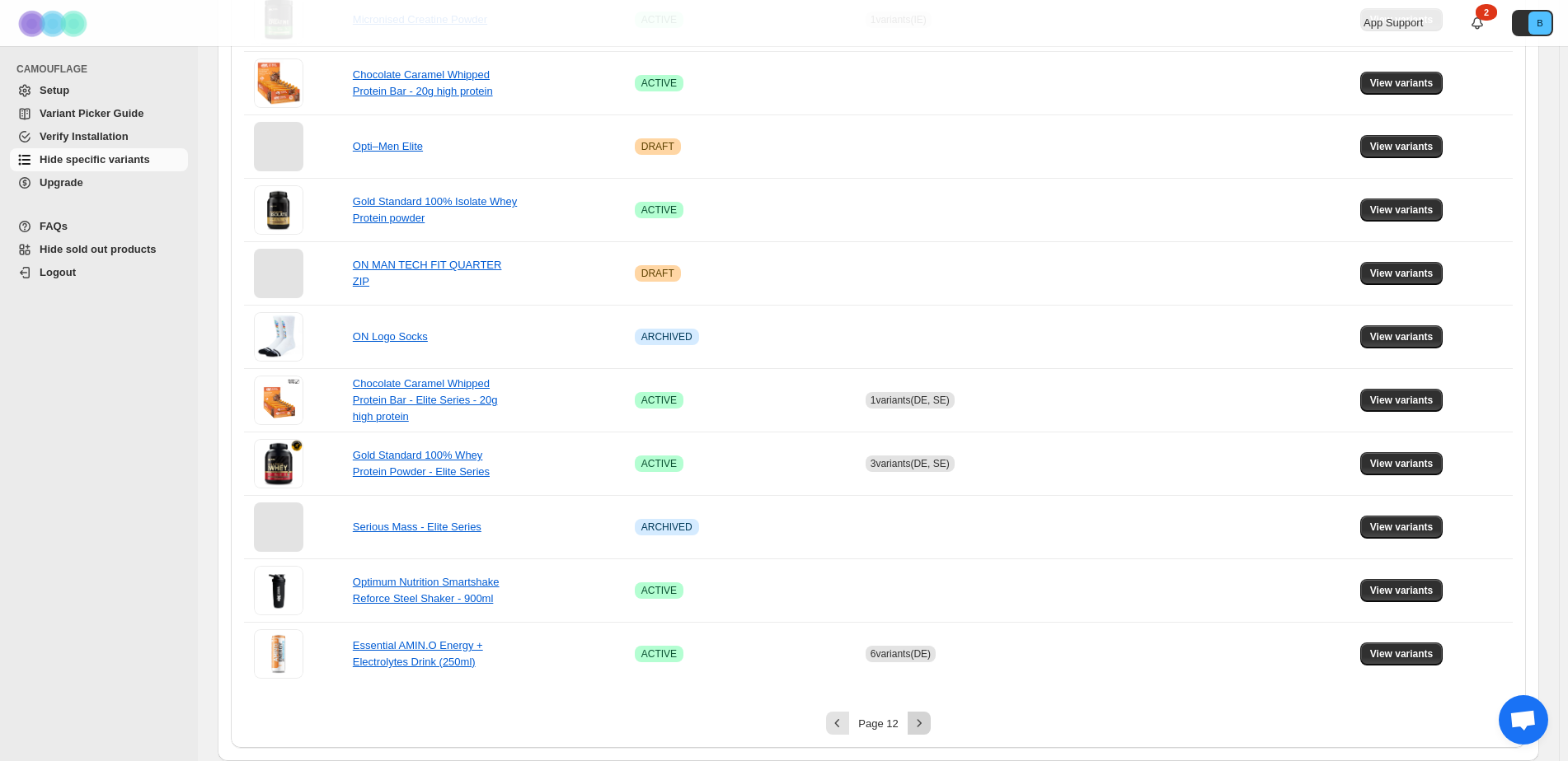
click at [924, 728] on icon "Next" at bounding box center [918, 723] width 16 height 16
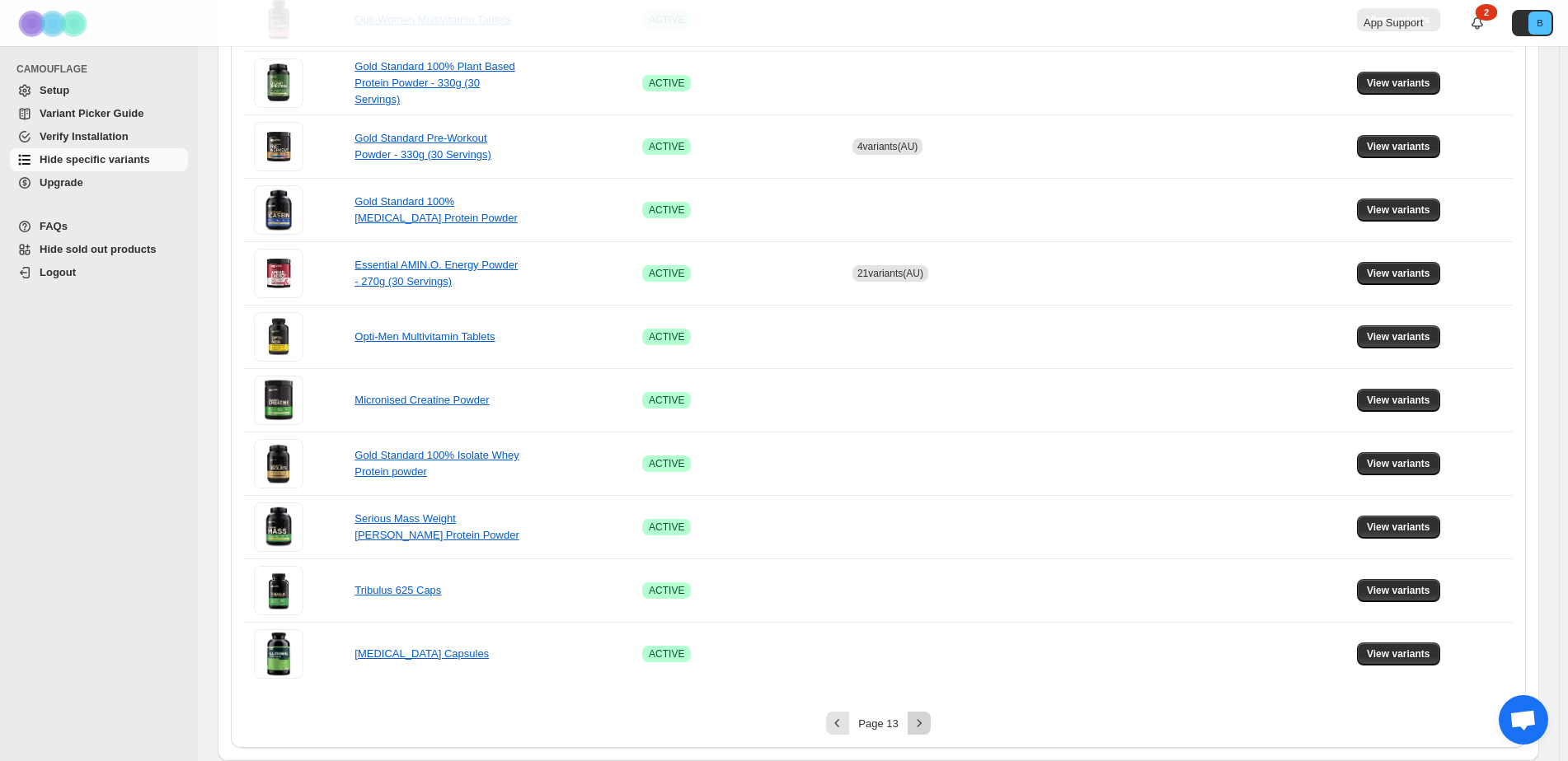
click at [910, 732] on button "Next" at bounding box center [918, 723] width 23 height 23
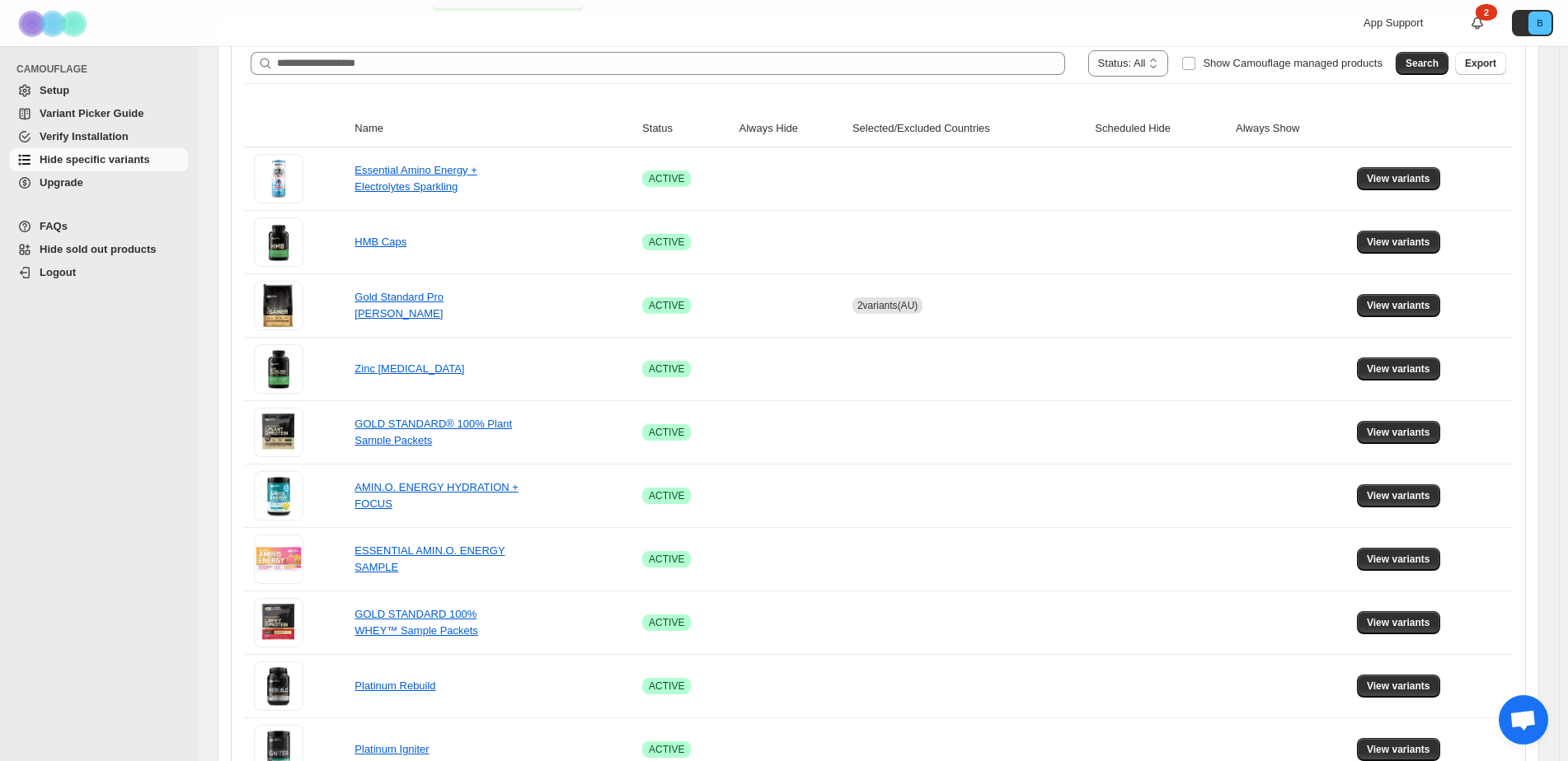
scroll to position [189, 0]
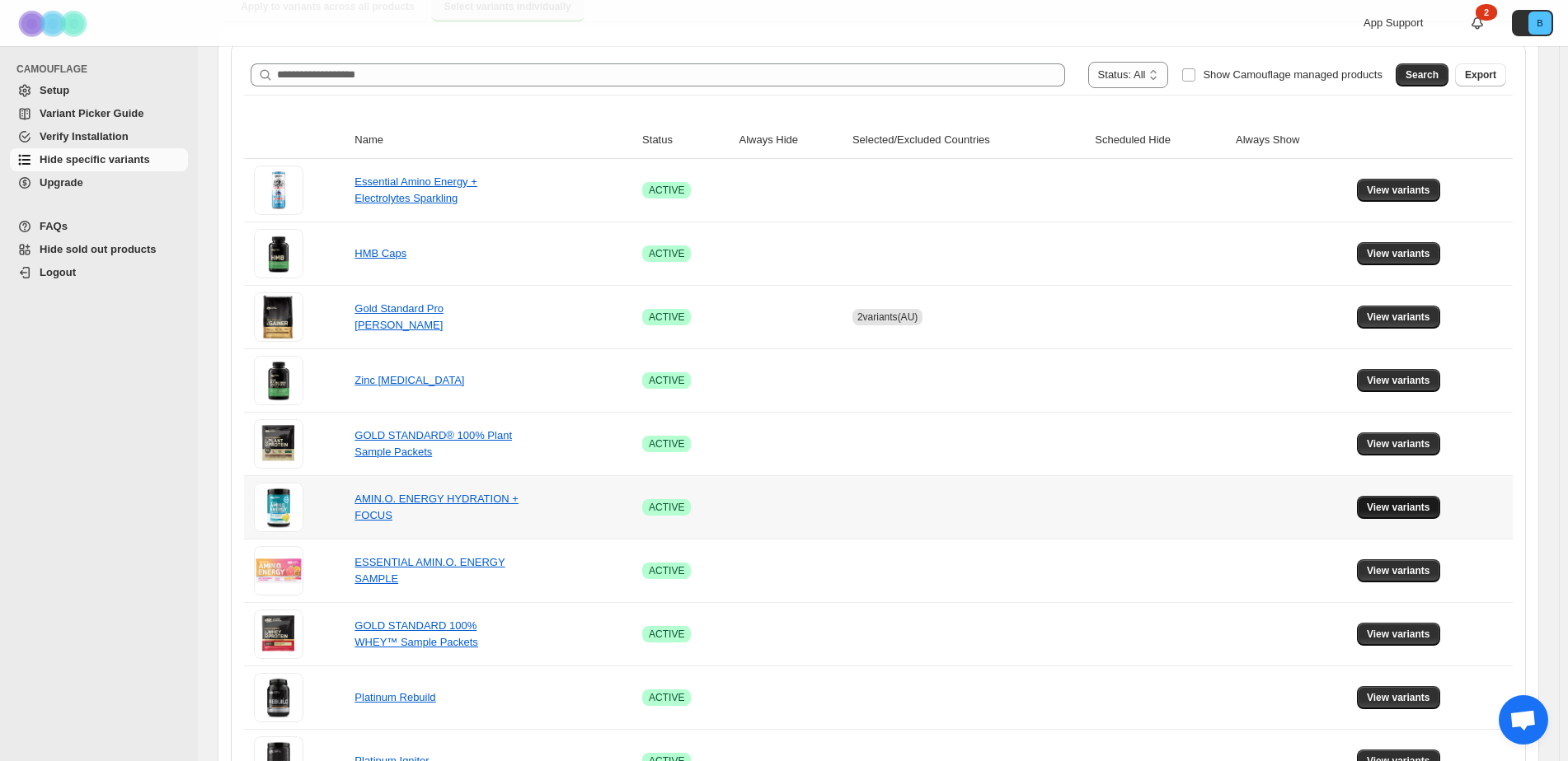
click at [1377, 508] on span "View variants" at bounding box center [1398, 507] width 63 height 13
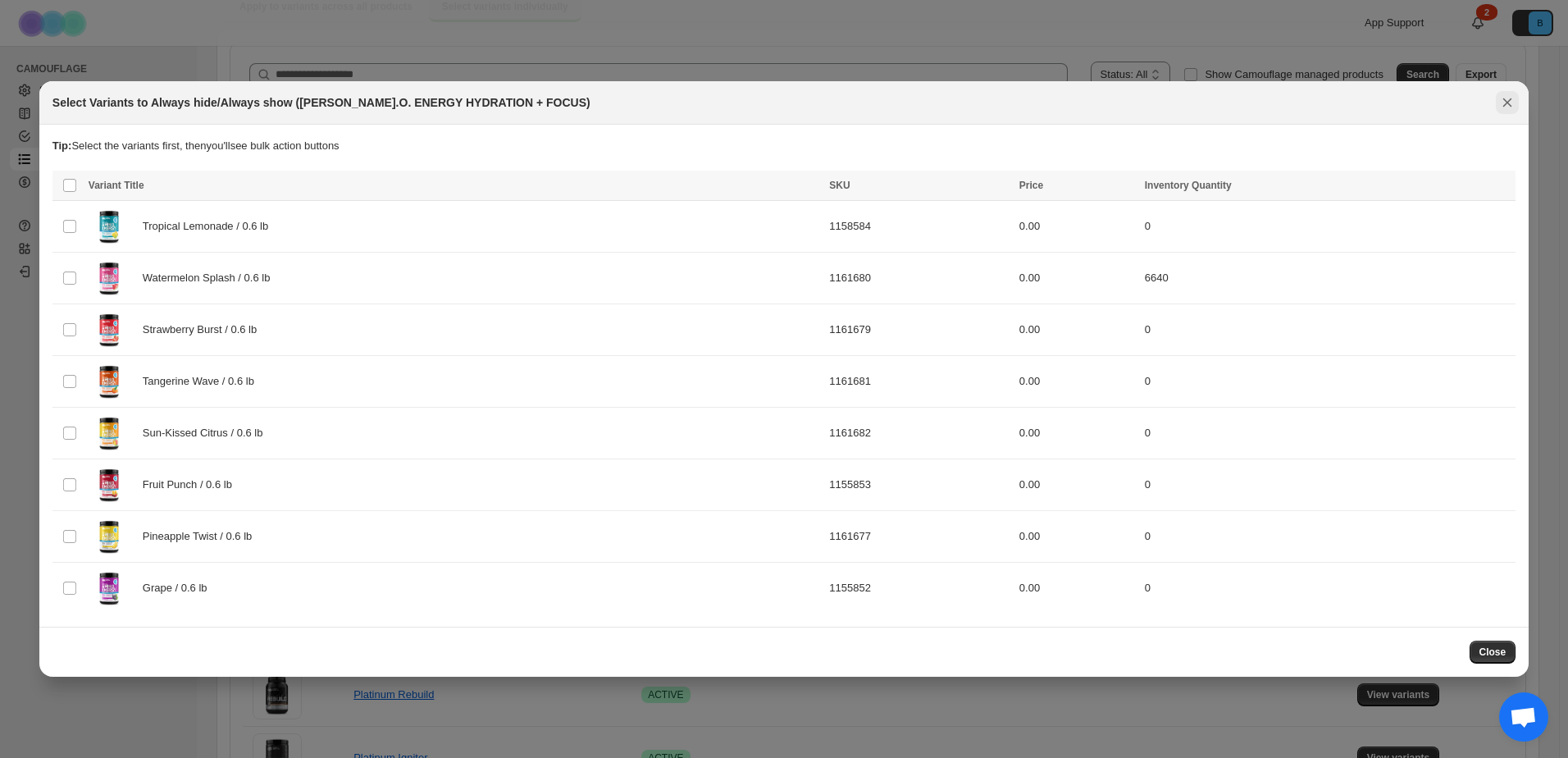
click at [1509, 101] on icon "Close" at bounding box center [1508, 103] width 9 height 9
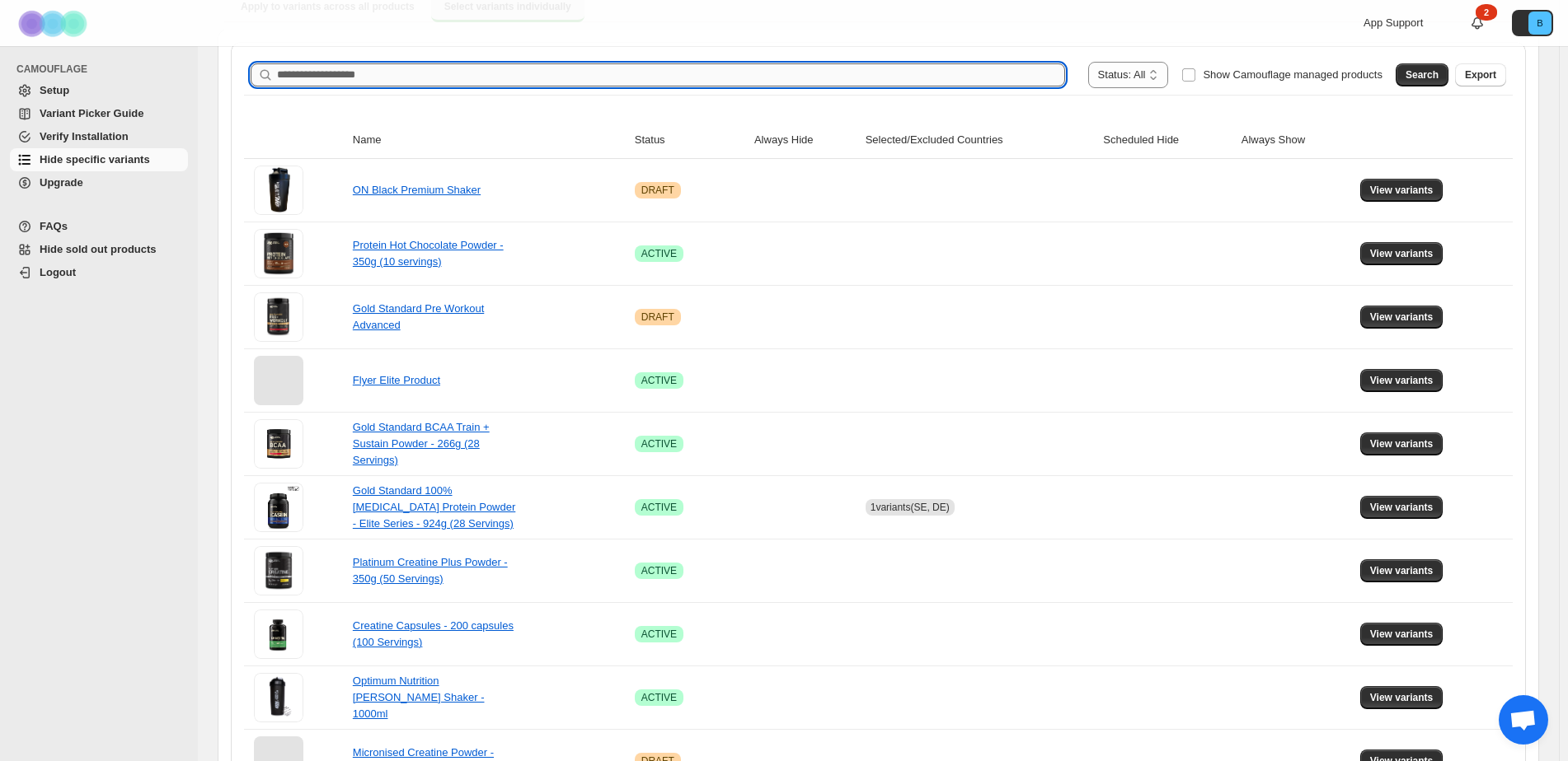
click at [287, 76] on input "Search product name" at bounding box center [670, 74] width 788 height 23
paste input "**********"
type input "**********"
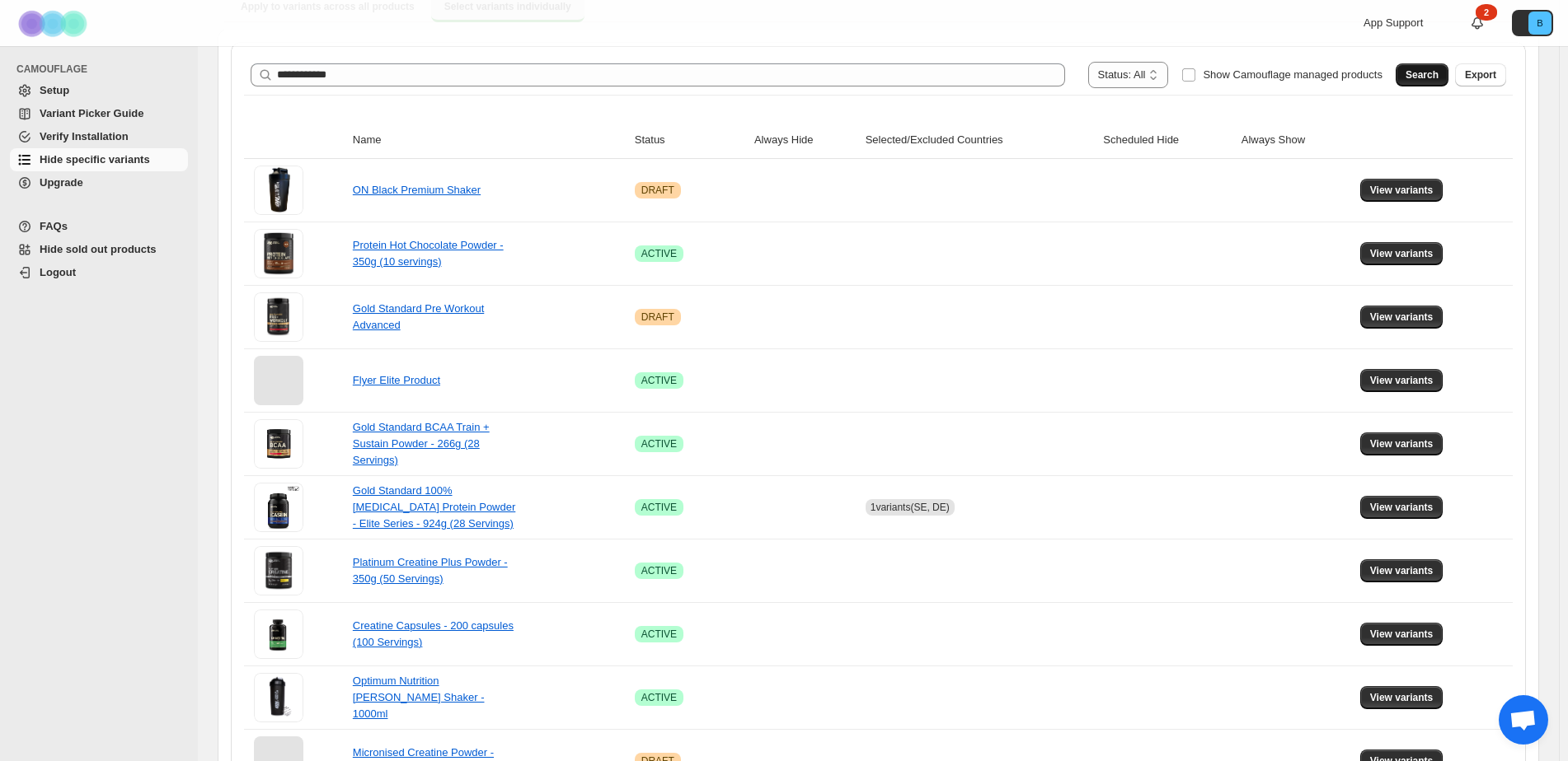
click at [1422, 69] on span "Search" at bounding box center [1421, 74] width 33 height 13
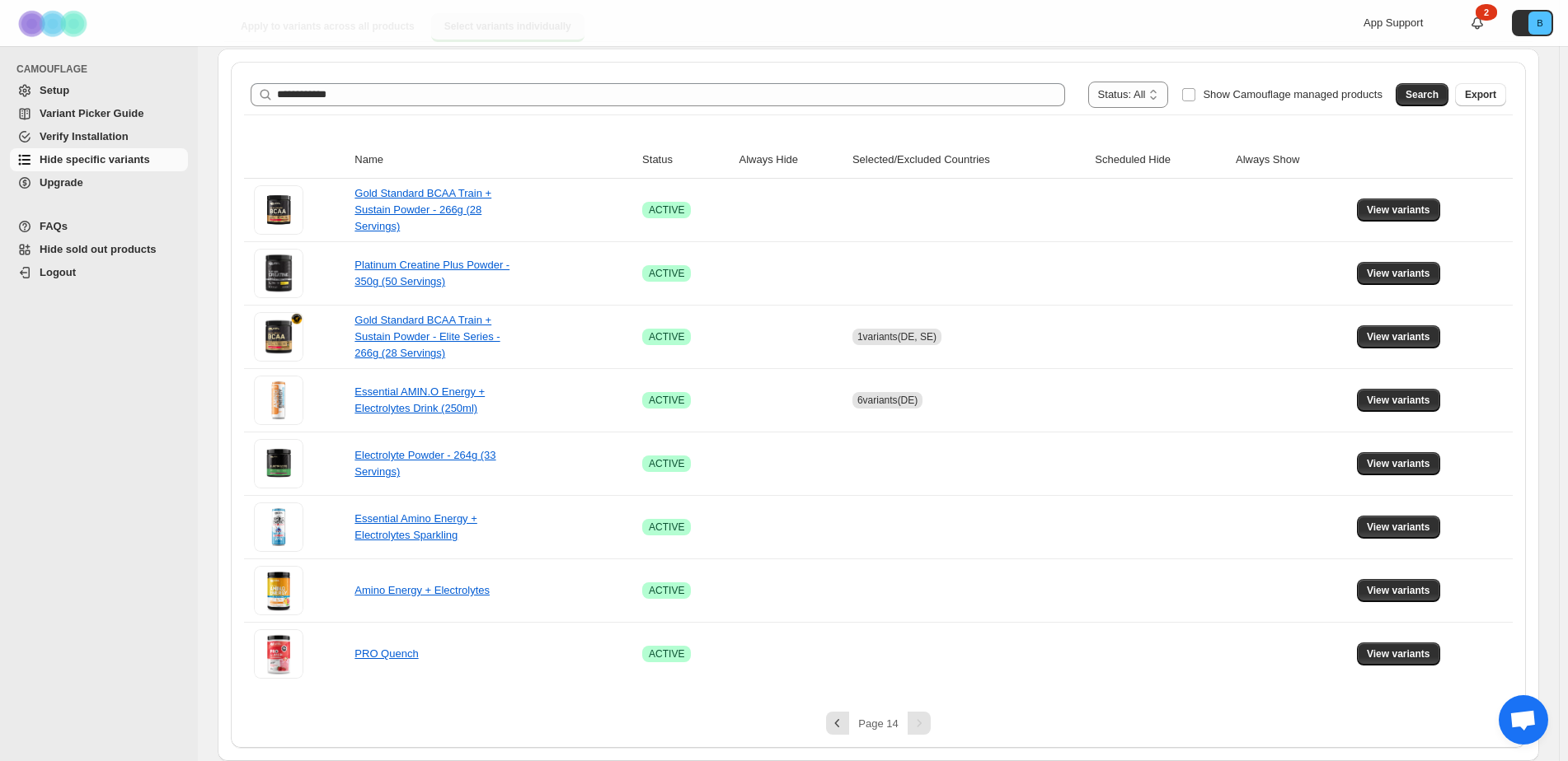
scroll to position [169, 0]
drag, startPoint x: 1396, startPoint y: 590, endPoint x: 1375, endPoint y: 588, distance: 21.1
click at [1396, 590] on span "View variants" at bounding box center [1398, 590] width 63 height 13
